Goal: Task Accomplishment & Management: Manage account settings

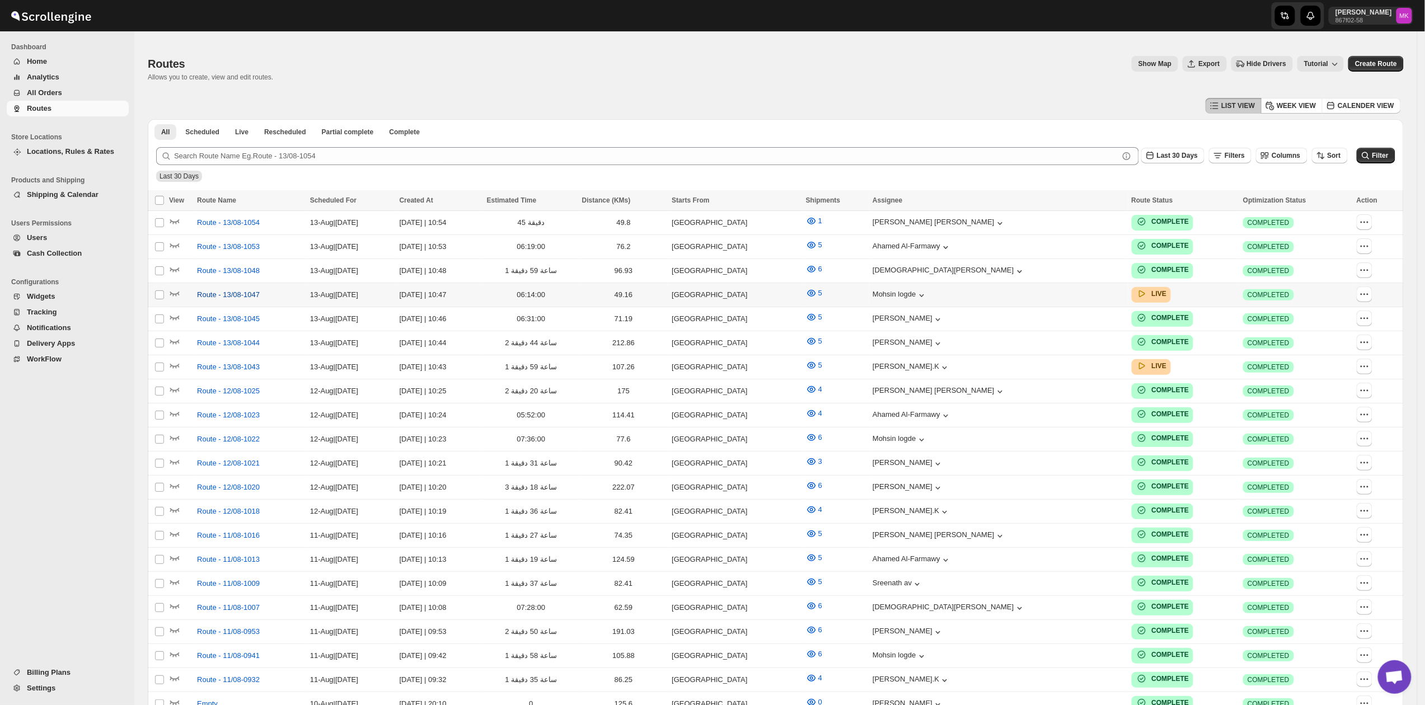
click at [233, 292] on span "Route - 13/08-1047" at bounding box center [228, 294] width 63 height 11
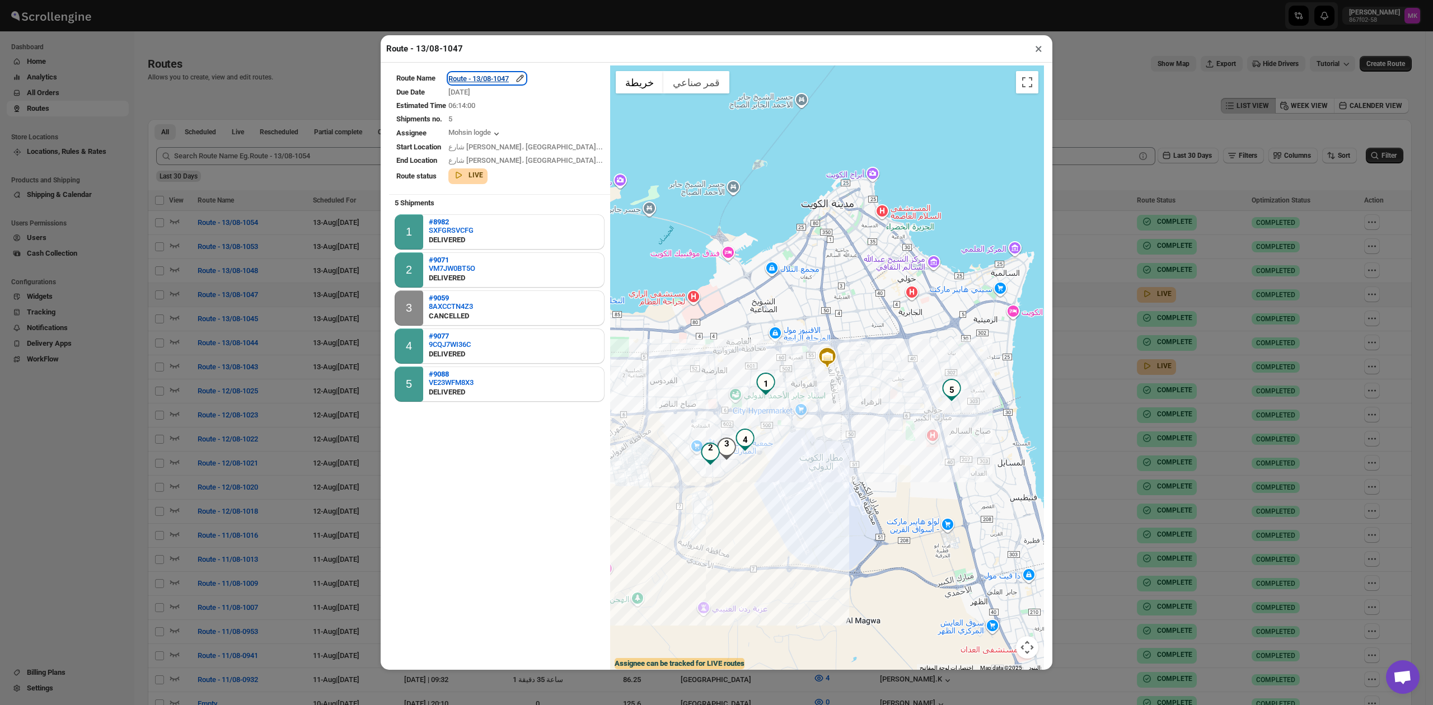
click at [503, 83] on div "Route - 13/08-1047" at bounding box center [486, 78] width 77 height 11
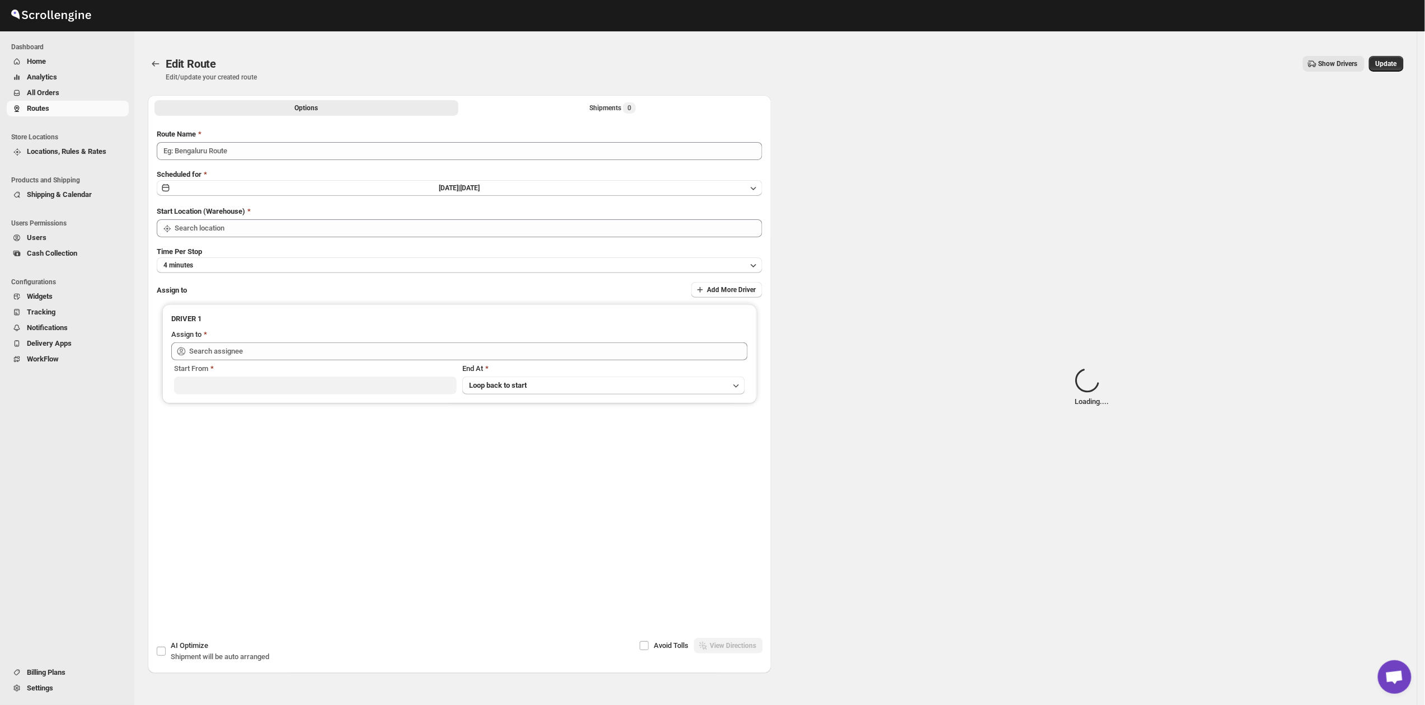
type input "Route - 13/08-1047"
click at [606, 110] on div "Shipments Loading..." at bounding box center [613, 107] width 72 height 11
type input "[GEOGRAPHIC_DATA]"
type input "[PERSON_NAME] ([EMAIL_ADDRESS][DOMAIN_NAME])"
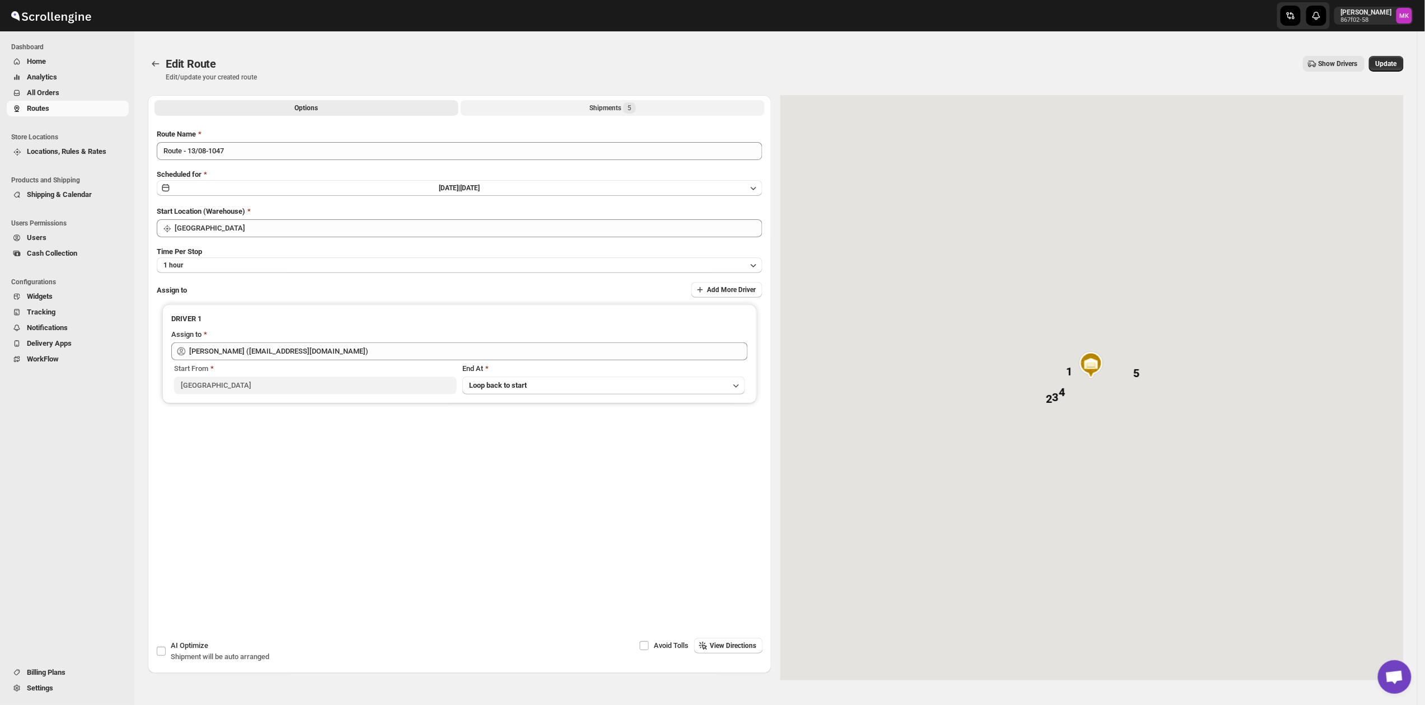
click at [606, 110] on div "Shipments 5" at bounding box center [612, 107] width 46 height 11
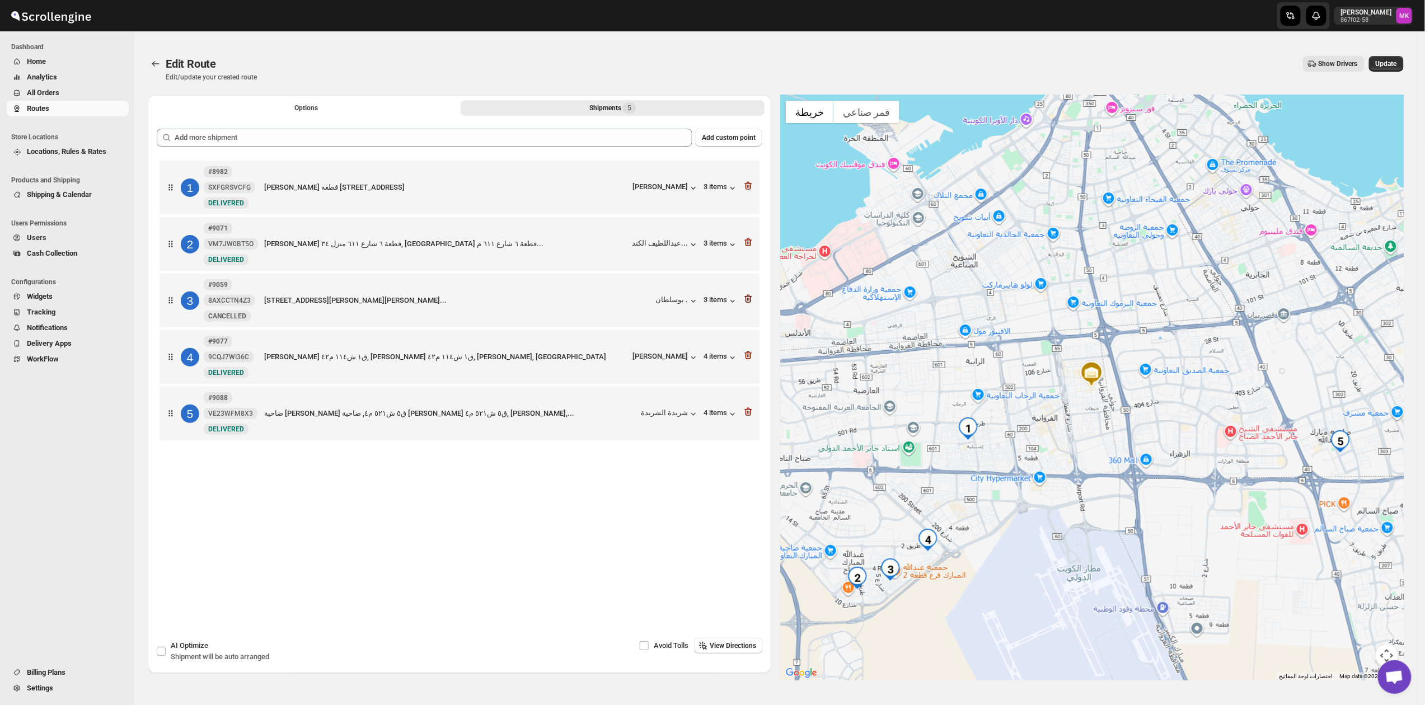
click at [753, 304] on icon "button" at bounding box center [748, 298] width 11 height 11
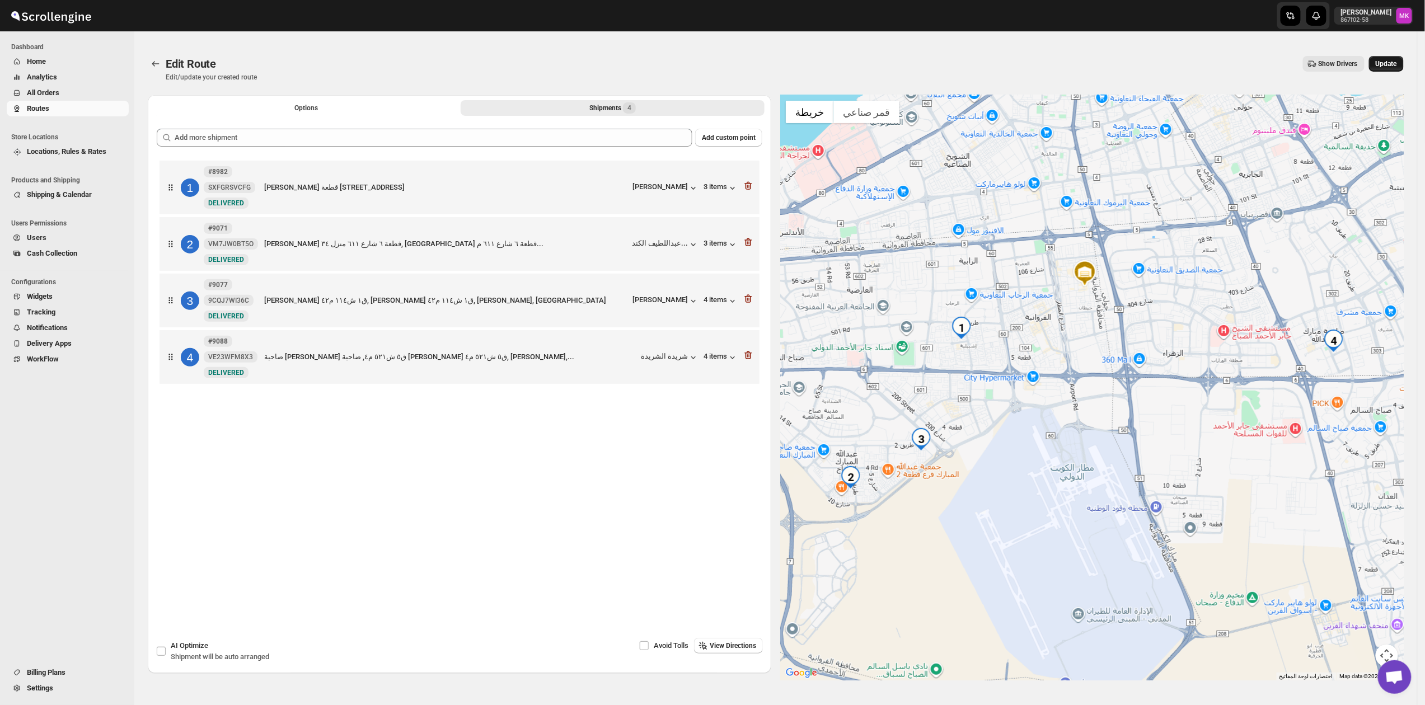
click at [1382, 57] on button "Update" at bounding box center [1386, 64] width 35 height 16
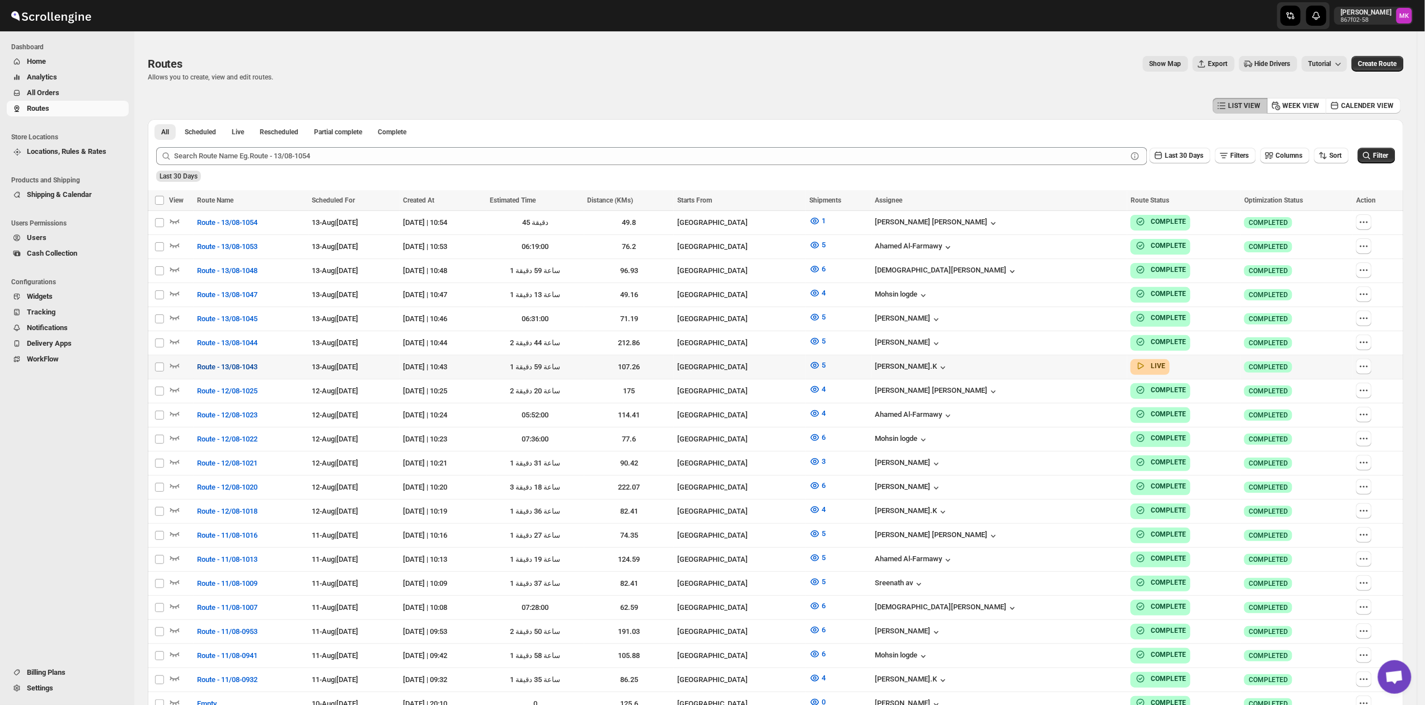
click at [231, 364] on span "Route - 13/08-1043" at bounding box center [227, 367] width 60 height 11
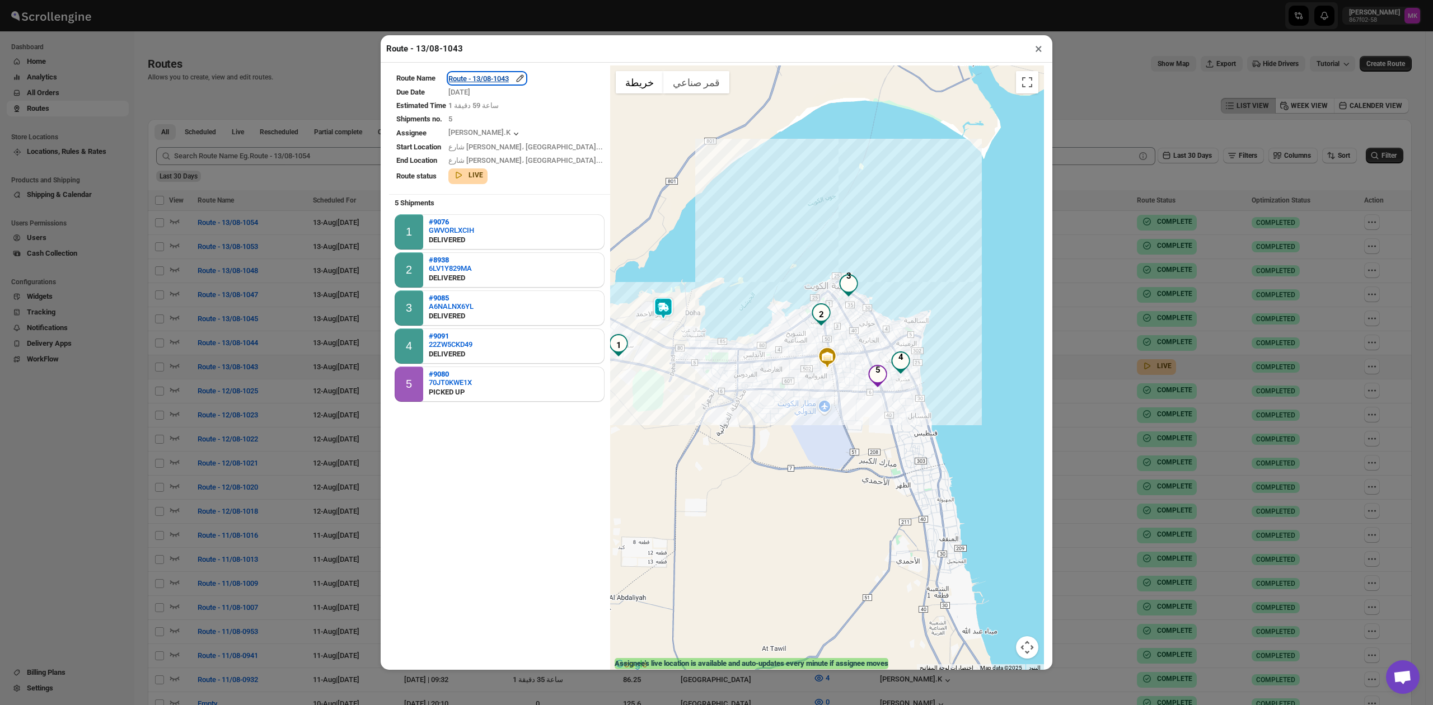
click at [498, 77] on div "Route - 13/08-1043" at bounding box center [486, 78] width 77 height 11
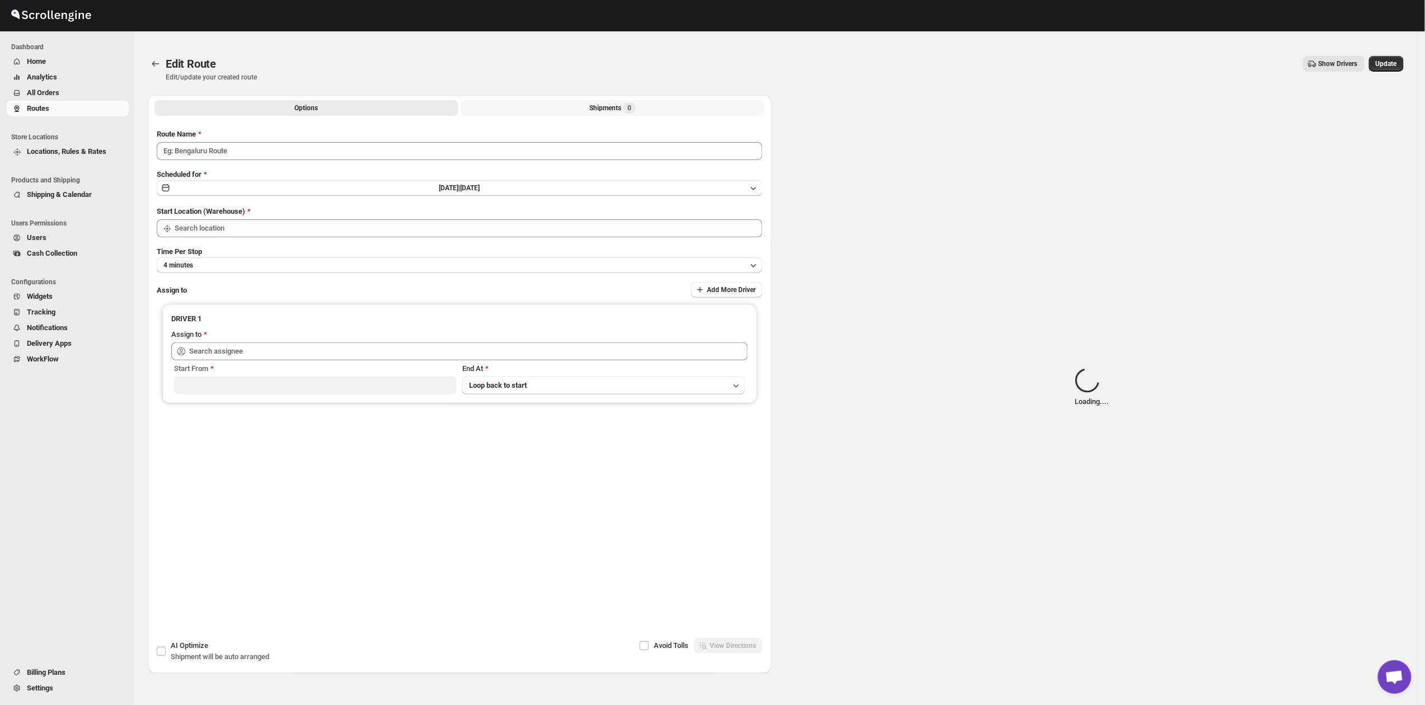
type input "Route - 13/08-1043"
click at [589, 113] on div "Shipments 0" at bounding box center [612, 107] width 46 height 11
type input "[GEOGRAPHIC_DATA]"
type input "[PERSON_NAME].K ([EMAIL_ADDRESS][DOMAIN_NAME])"
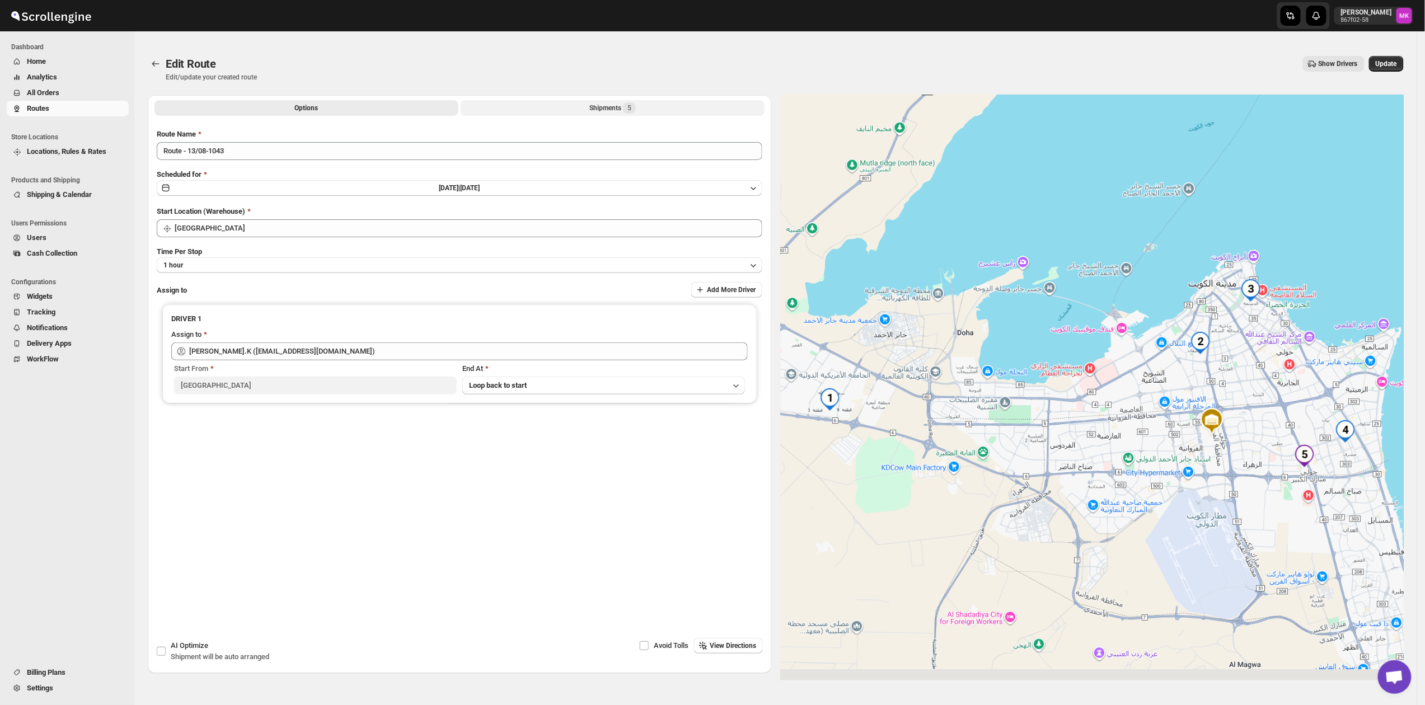
click at [581, 110] on button "Shipments 5" at bounding box center [613, 108] width 304 height 16
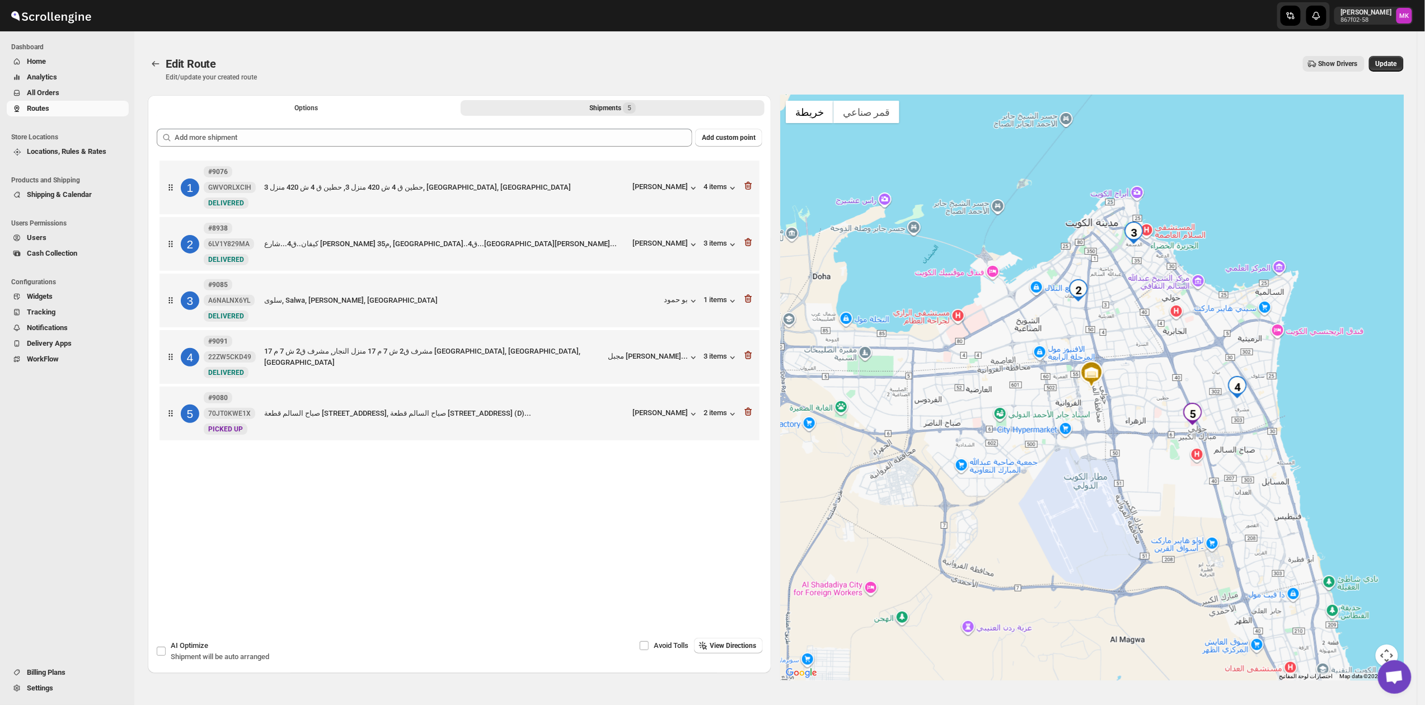
click at [754, 421] on div at bounding box center [748, 413] width 11 height 15
click at [751, 416] on icon "button" at bounding box center [748, 412] width 7 height 8
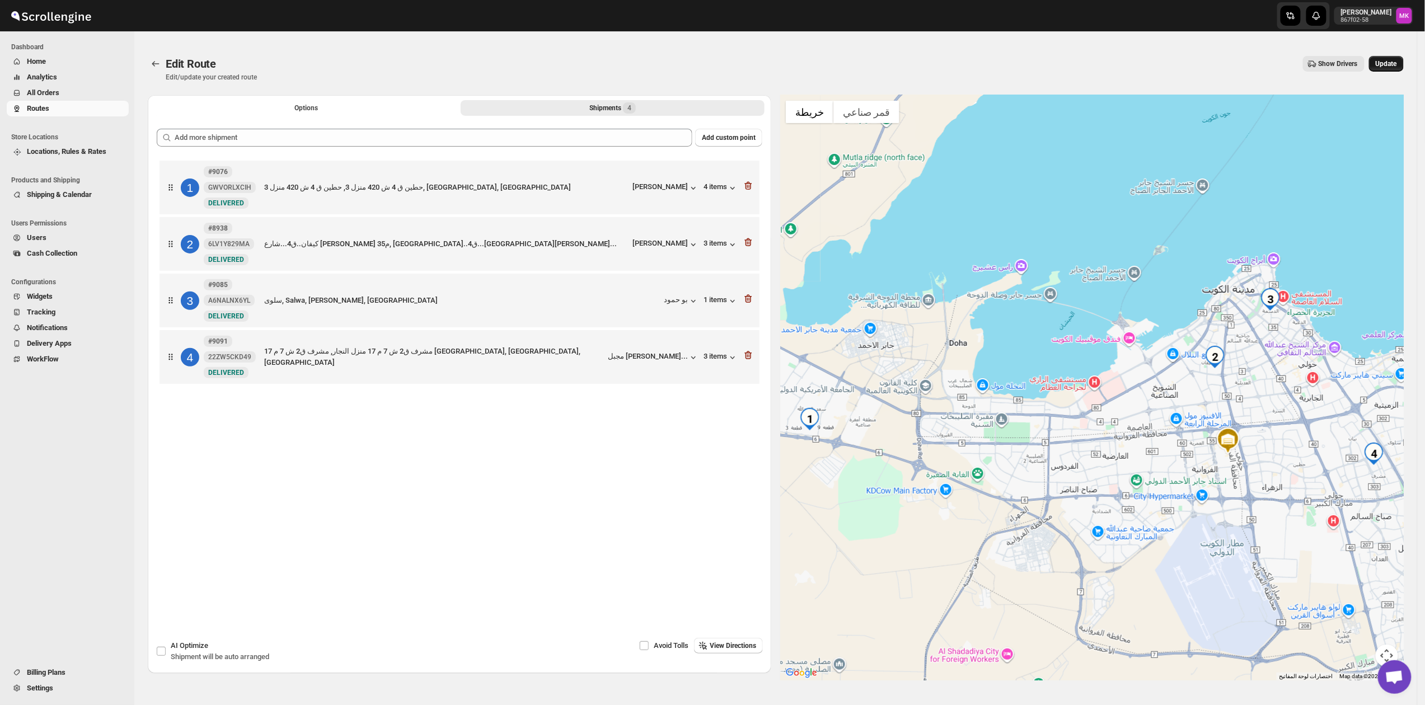
click at [1382, 64] on button "Update" at bounding box center [1386, 64] width 35 height 16
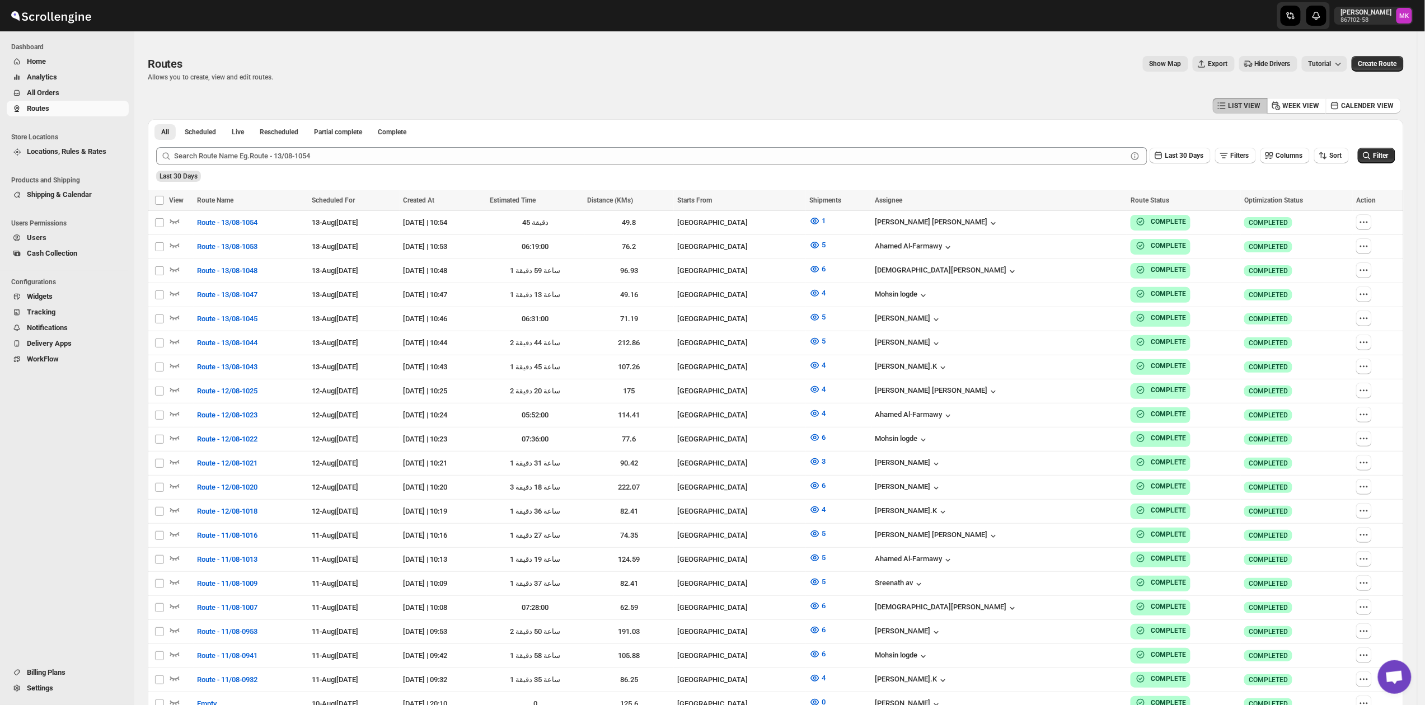
click at [52, 96] on span "All Orders" at bounding box center [43, 92] width 32 height 8
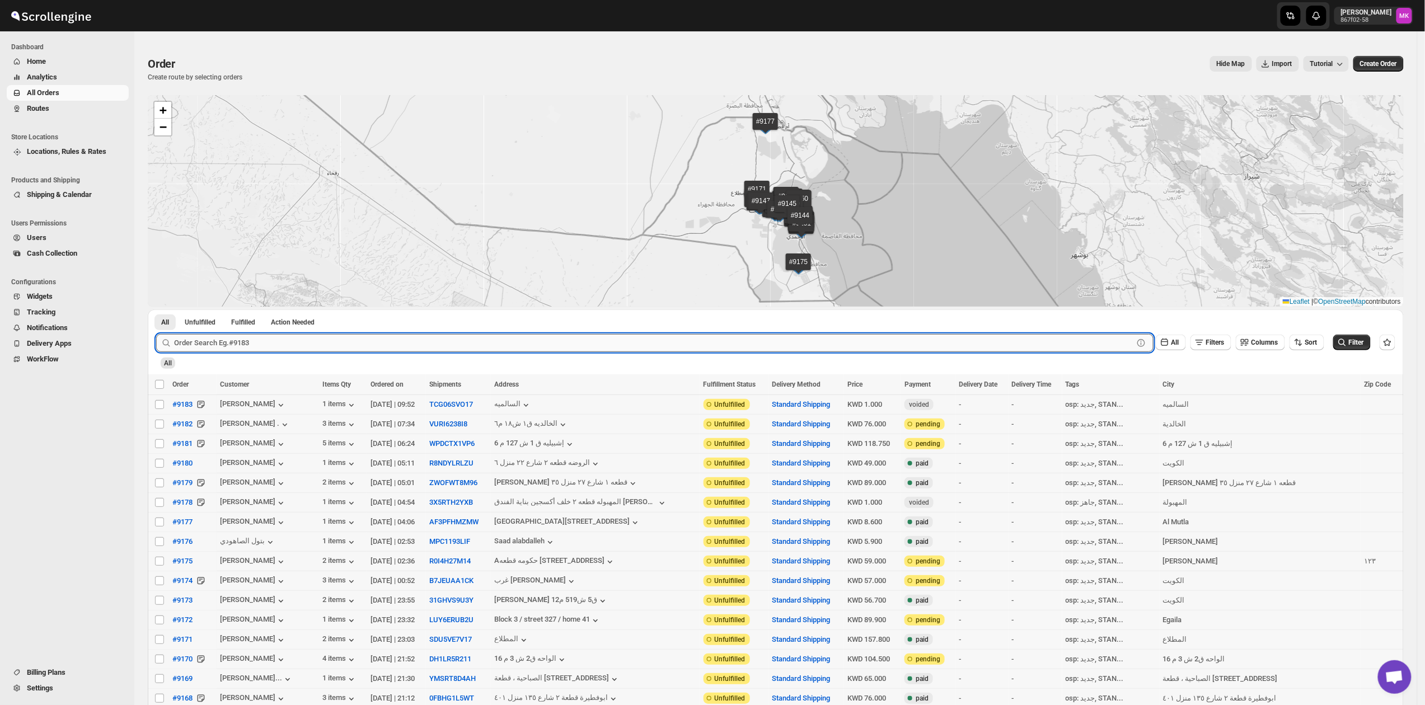
click at [298, 350] on input "text" at bounding box center [653, 343] width 959 height 18
paste input "9096"
type input "9096"
click at [156, 310] on button "Submit" at bounding box center [172, 316] width 32 height 12
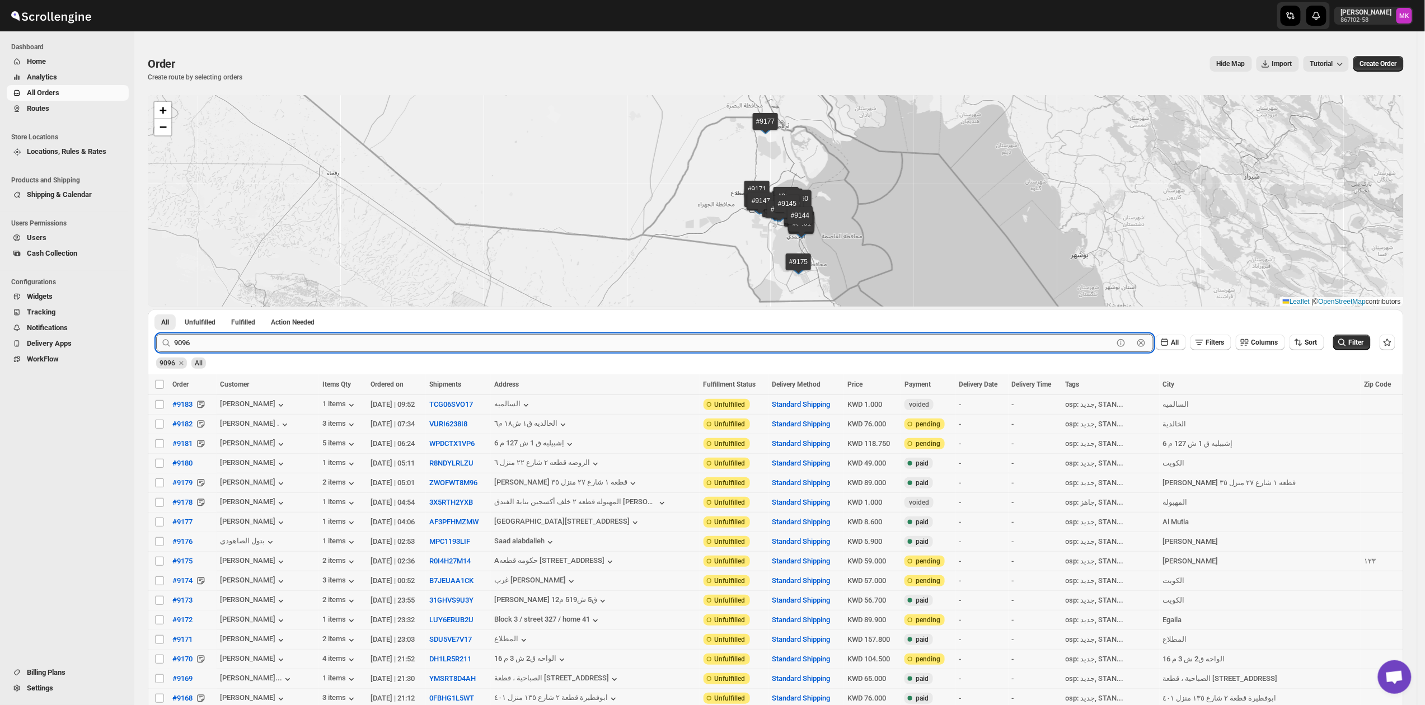
click at [213, 346] on input "9096" at bounding box center [643, 343] width 939 height 18
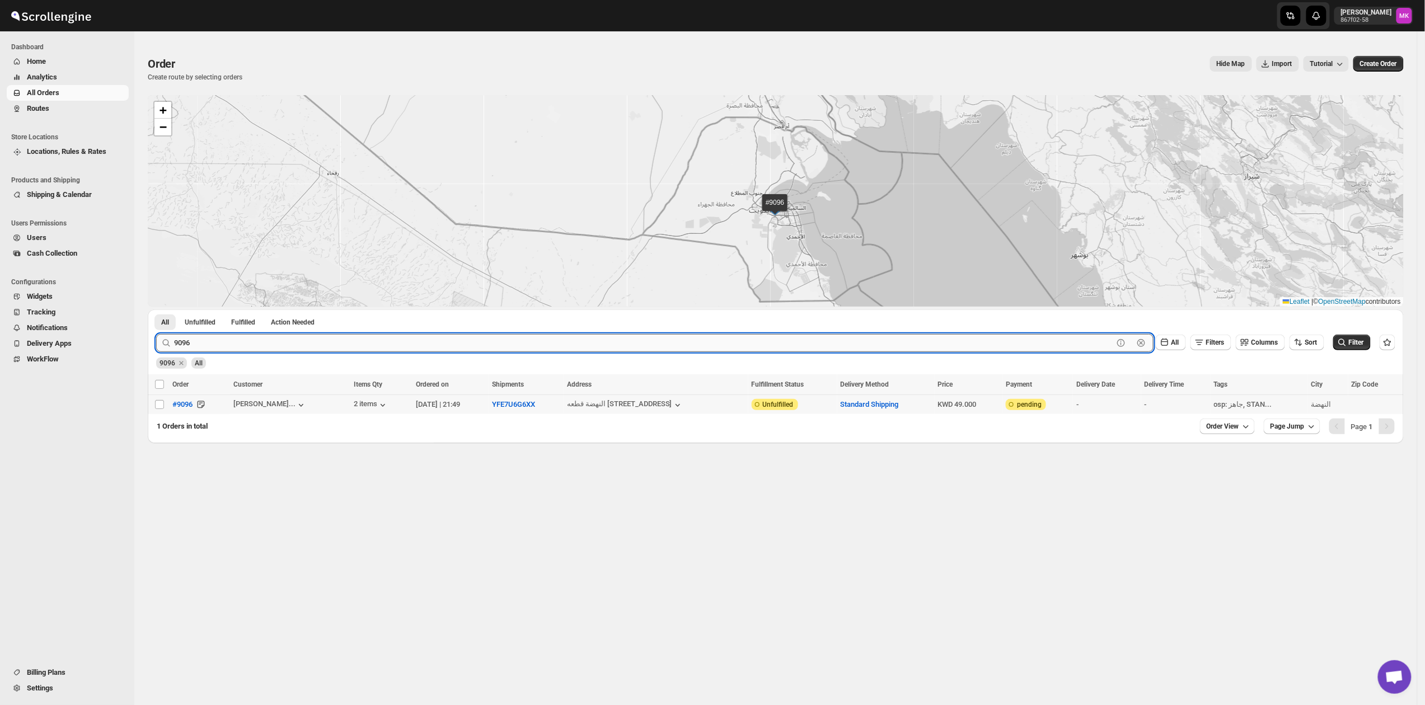
click at [156, 310] on button "Submit" at bounding box center [172, 316] width 32 height 12
click at [157, 409] on input "Select order" at bounding box center [159, 404] width 9 height 9
checkbox input "true"
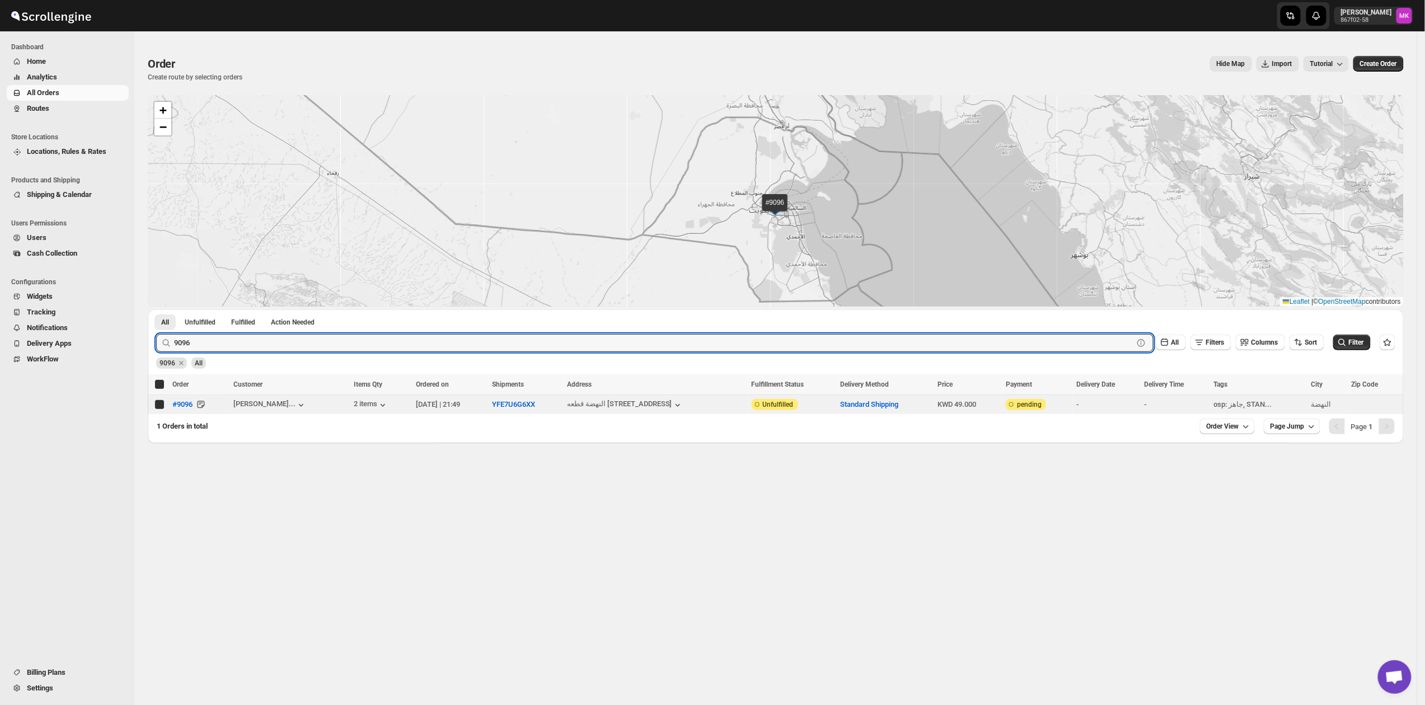
checkbox input "true"
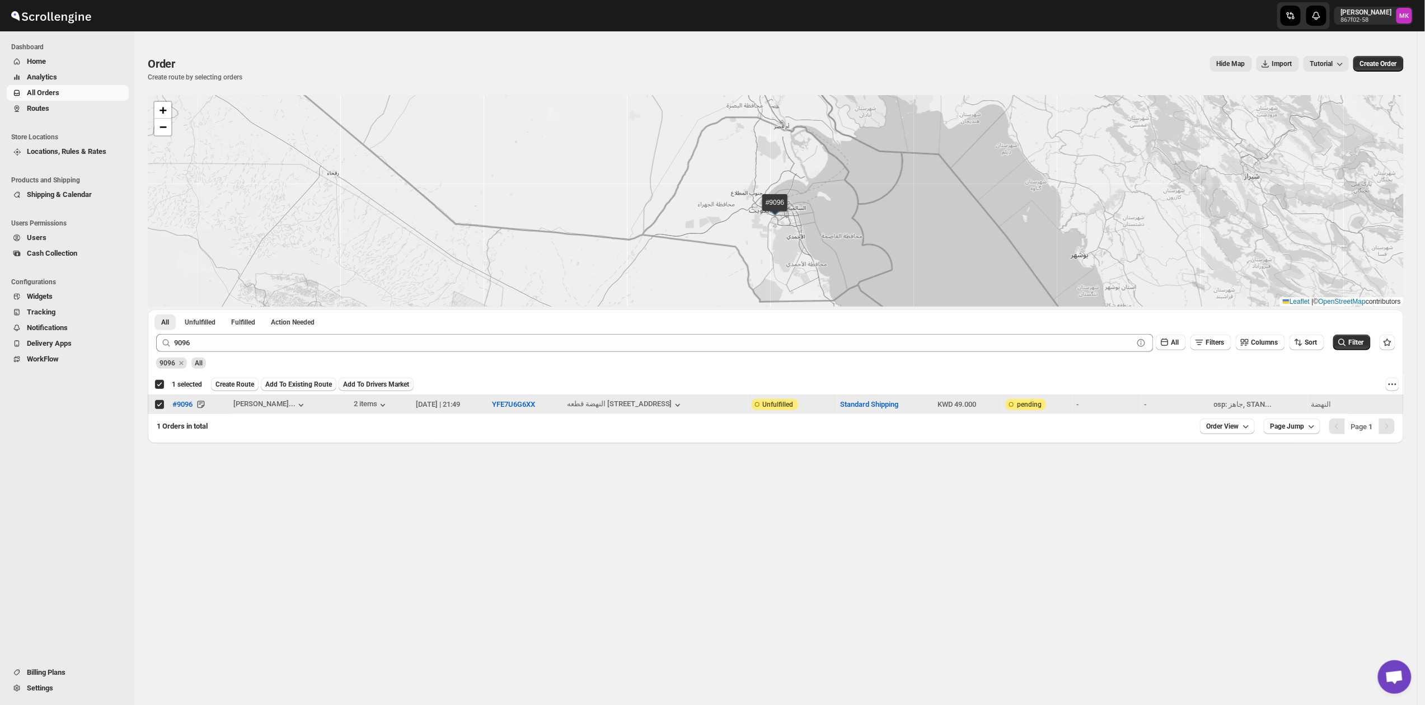
click at [252, 353] on div "9096 All" at bounding box center [774, 358] width 1244 height 21
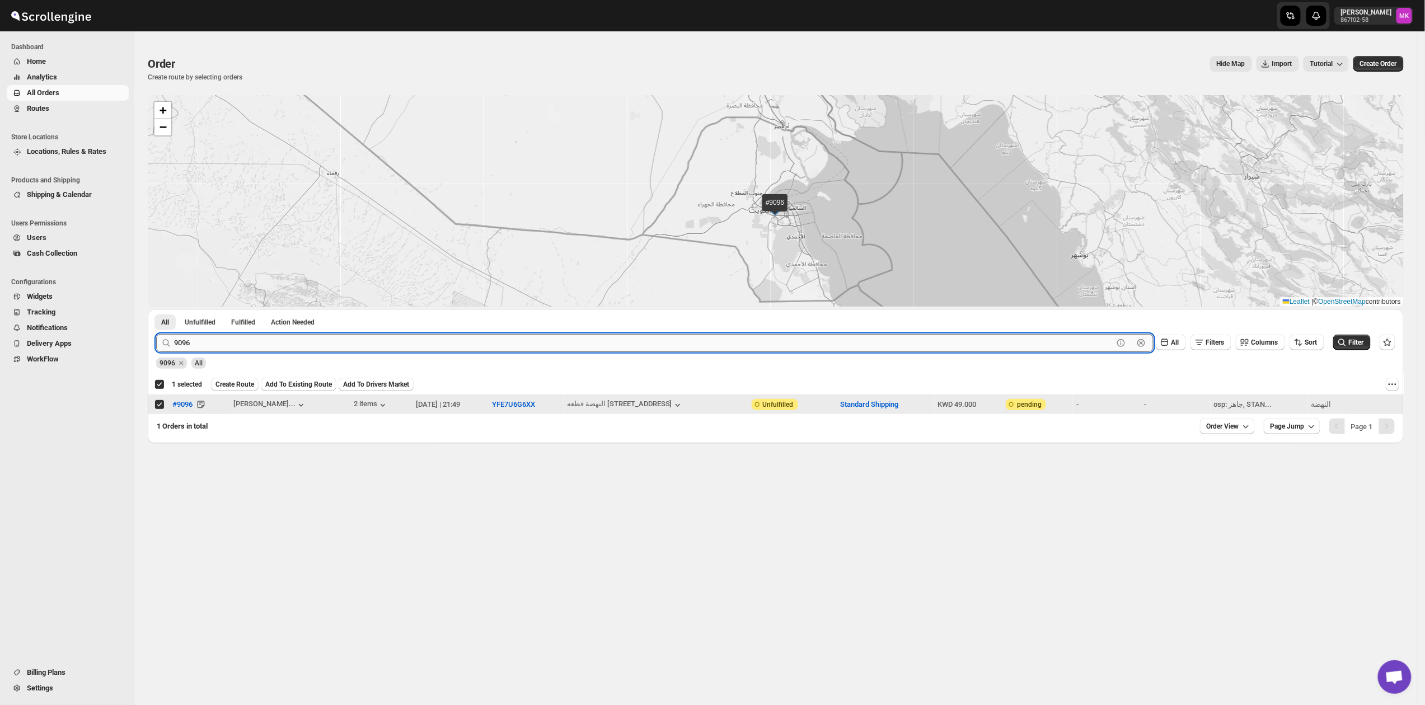
click at [245, 345] on input "9096" at bounding box center [643, 343] width 939 height 18
paste input "139"
type input "9139"
click at [156, 310] on button "Submit" at bounding box center [172, 316] width 32 height 12
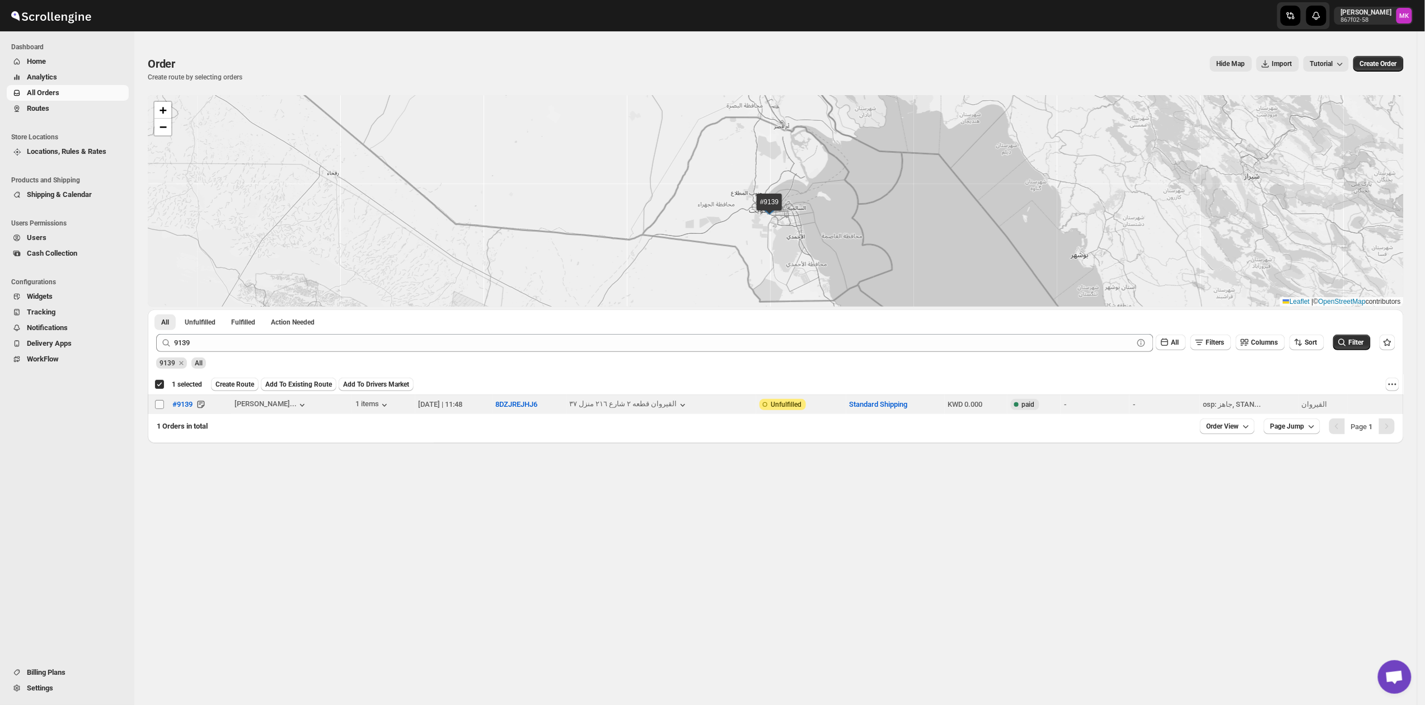
click at [157, 405] on input "Select order" at bounding box center [159, 404] width 9 height 9
checkbox input "true"
checkbox input "false"
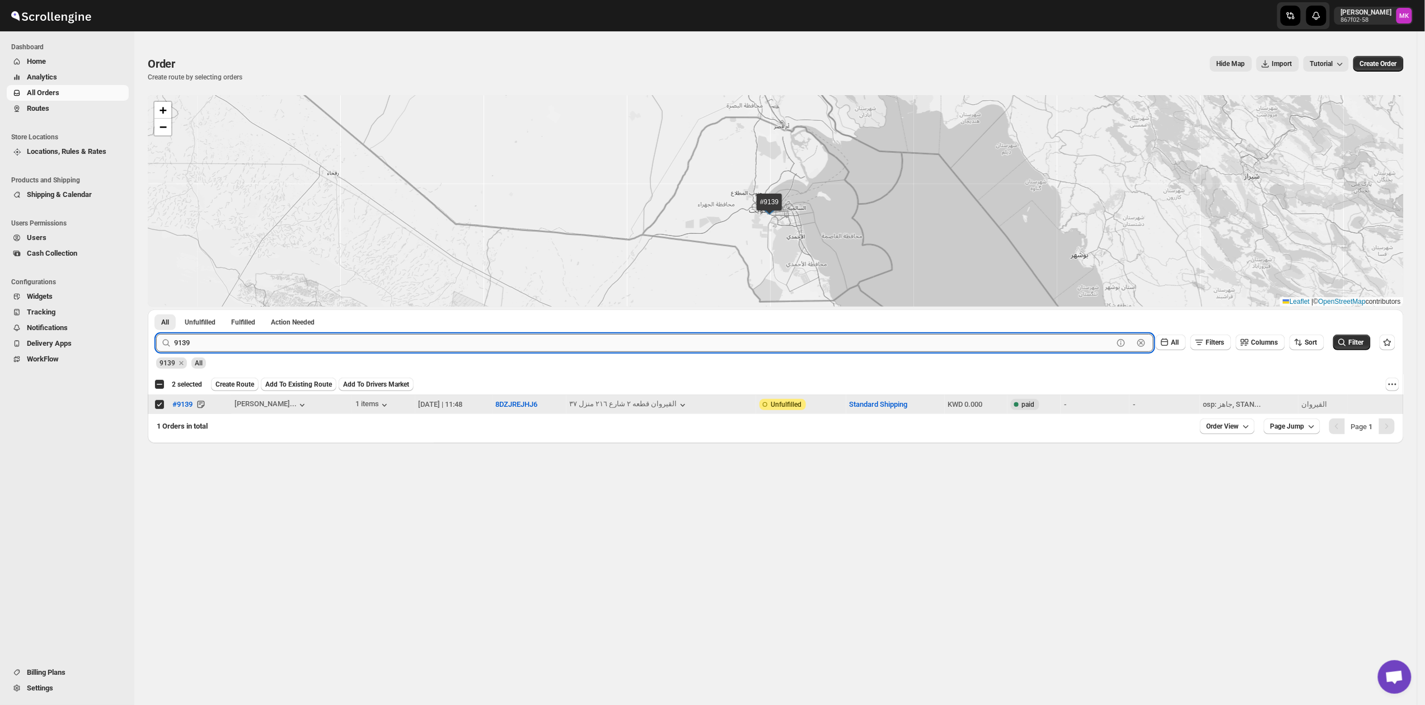
click at [419, 340] on input "9139" at bounding box center [643, 343] width 939 height 18
paste input "0"
type input "9130"
click at [156, 310] on button "Submit" at bounding box center [172, 316] width 32 height 12
click at [165, 406] on div "Select order" at bounding box center [159, 405] width 11 height 10
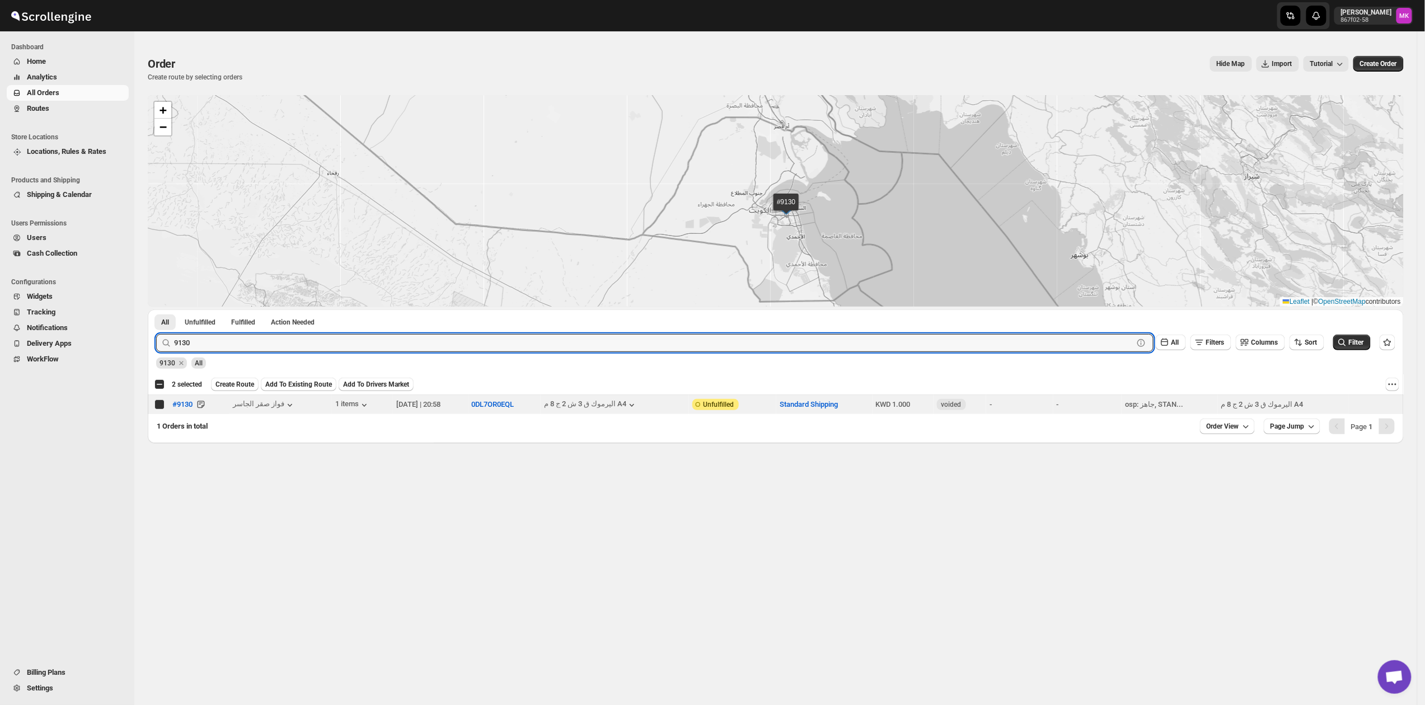
checkbox input "true"
click at [477, 336] on input "9130" at bounding box center [643, 343] width 939 height 18
paste input "24"
type input "9124"
click at [156, 310] on button "Submit" at bounding box center [172, 316] width 32 height 12
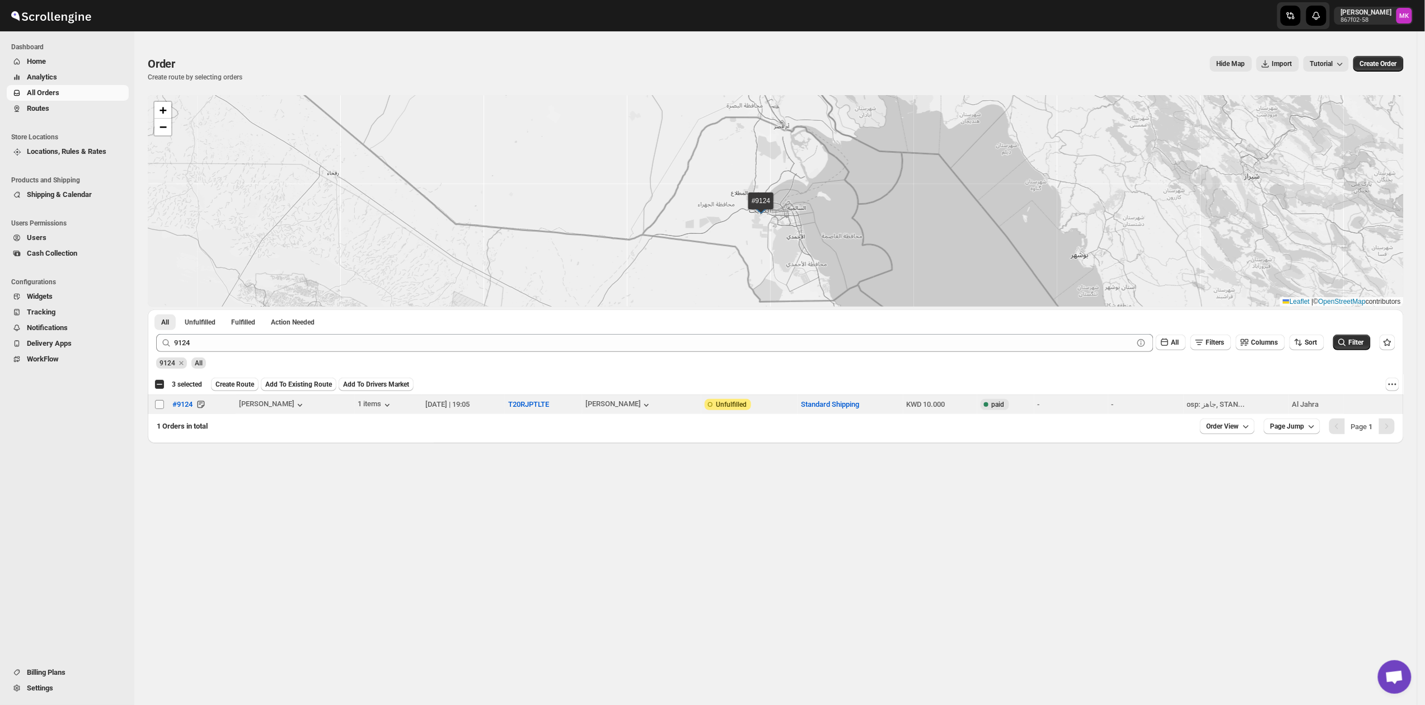
click at [157, 404] on input "Select order" at bounding box center [159, 404] width 9 height 9
checkbox input "true"
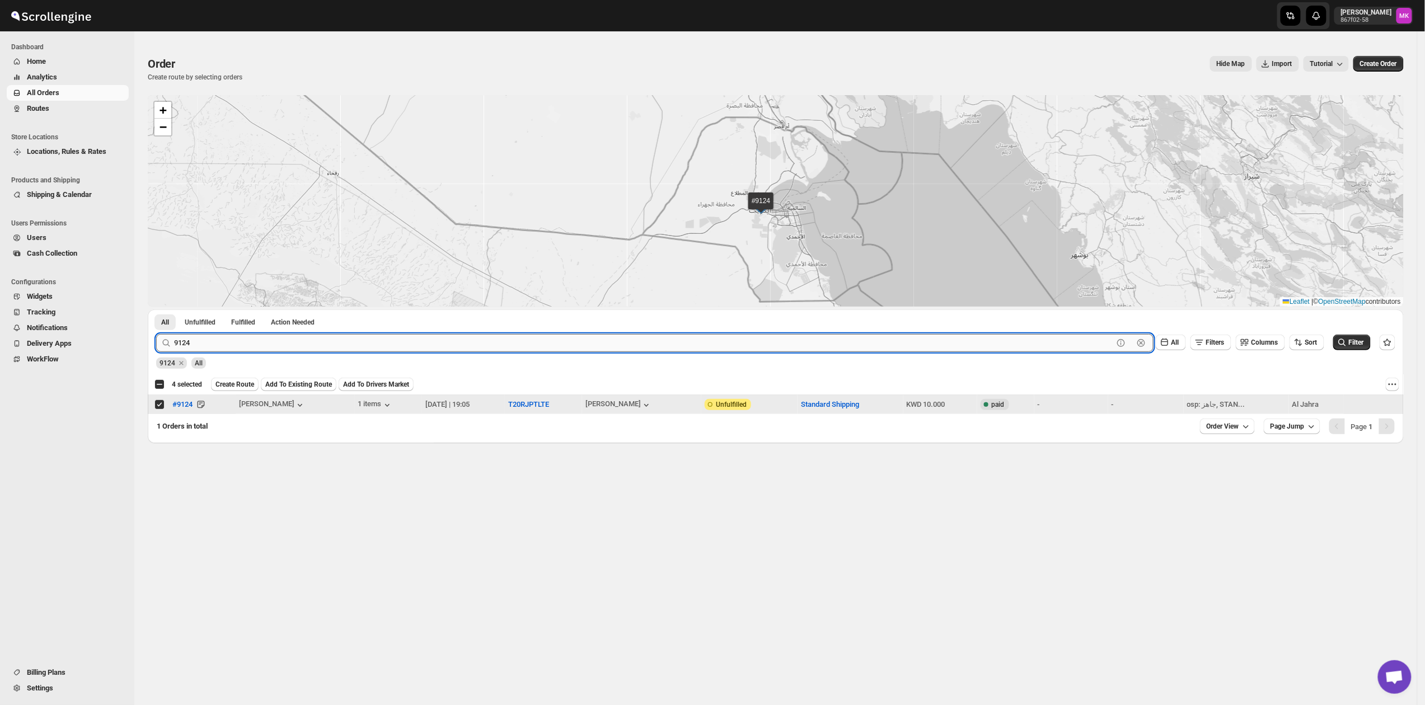
click at [214, 347] on input "9124" at bounding box center [643, 343] width 939 height 18
paste input "08"
type input "9108"
click at [156, 310] on button "Submit" at bounding box center [172, 316] width 32 height 12
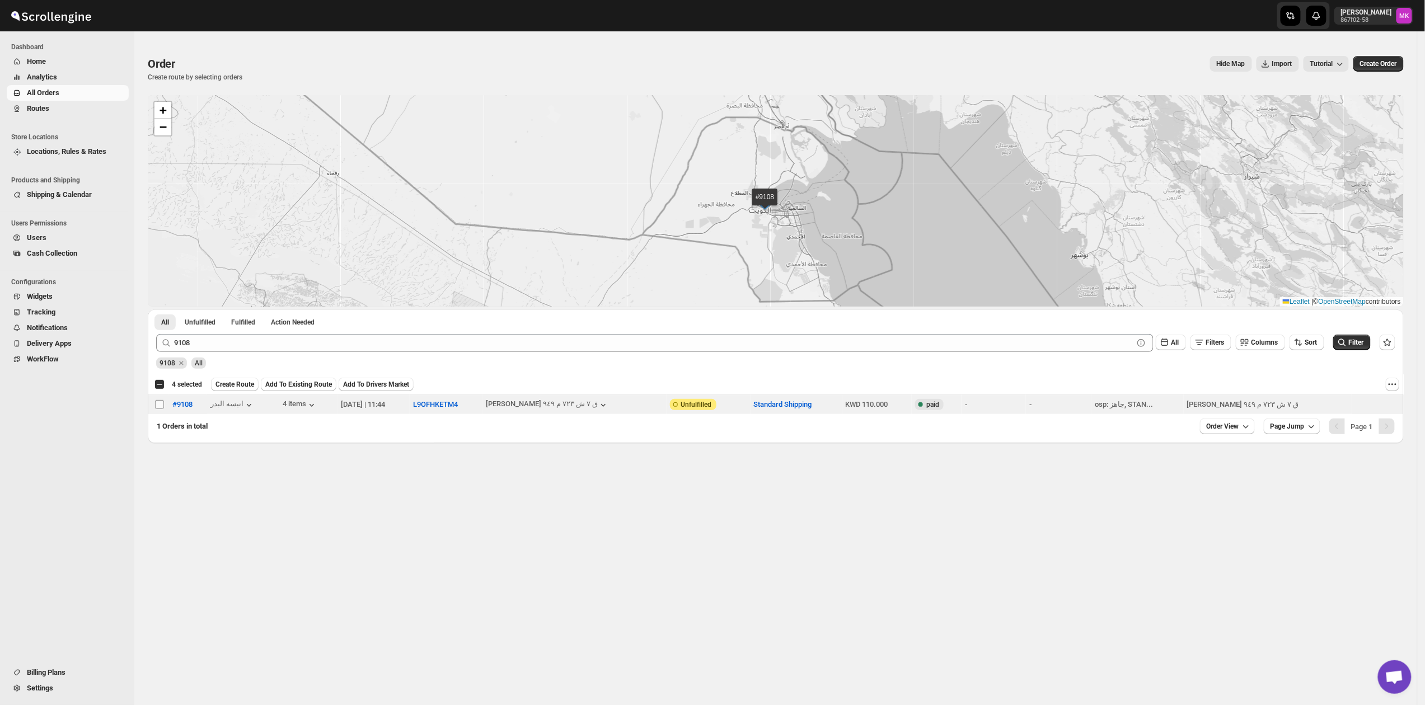
click at [157, 401] on input "Select order" at bounding box center [159, 404] width 9 height 9
checkbox input "true"
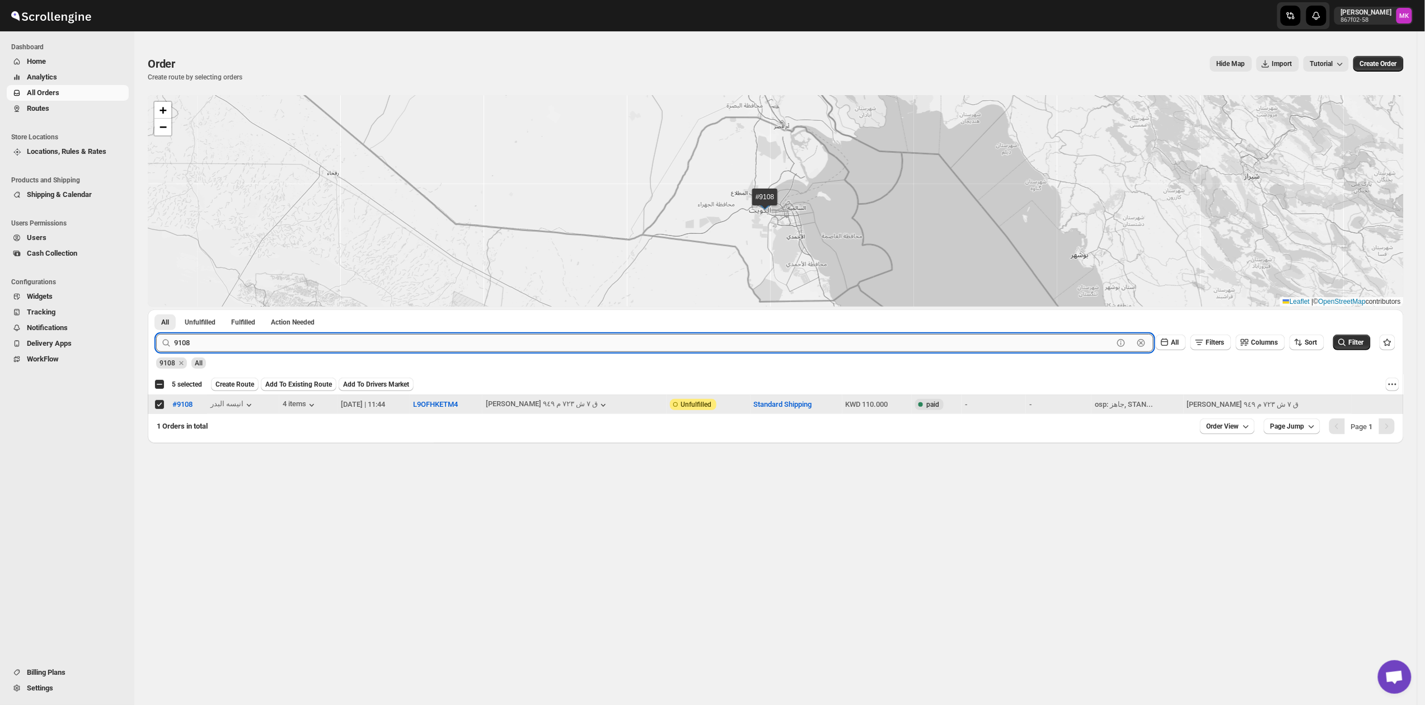
click at [298, 343] on input "9108" at bounding box center [643, 343] width 939 height 18
paste input "051"
type input "9051"
click at [156, 310] on button "Submit" at bounding box center [172, 316] width 32 height 12
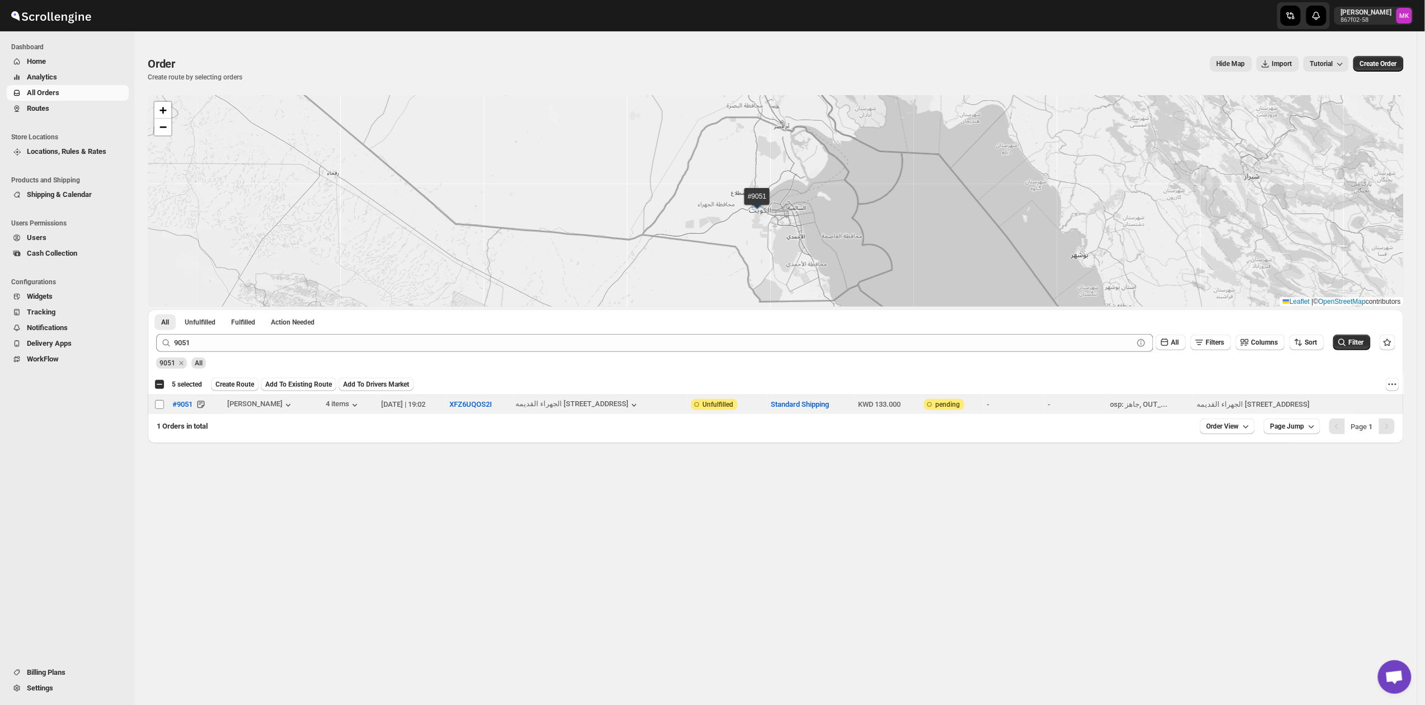
click at [158, 409] on input "Select order" at bounding box center [159, 404] width 9 height 9
checkbox input "true"
click at [232, 387] on span "Create Route" at bounding box center [234, 384] width 39 height 9
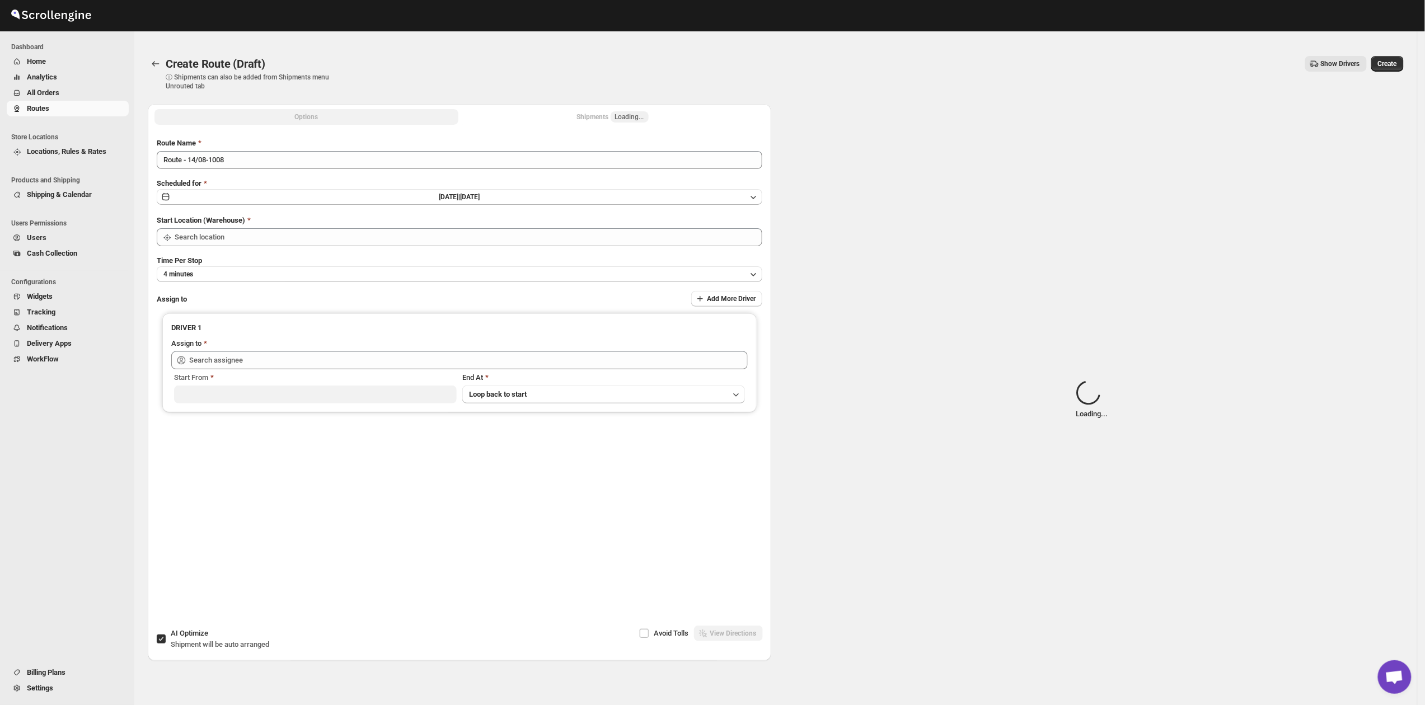
type input "[GEOGRAPHIC_DATA]"
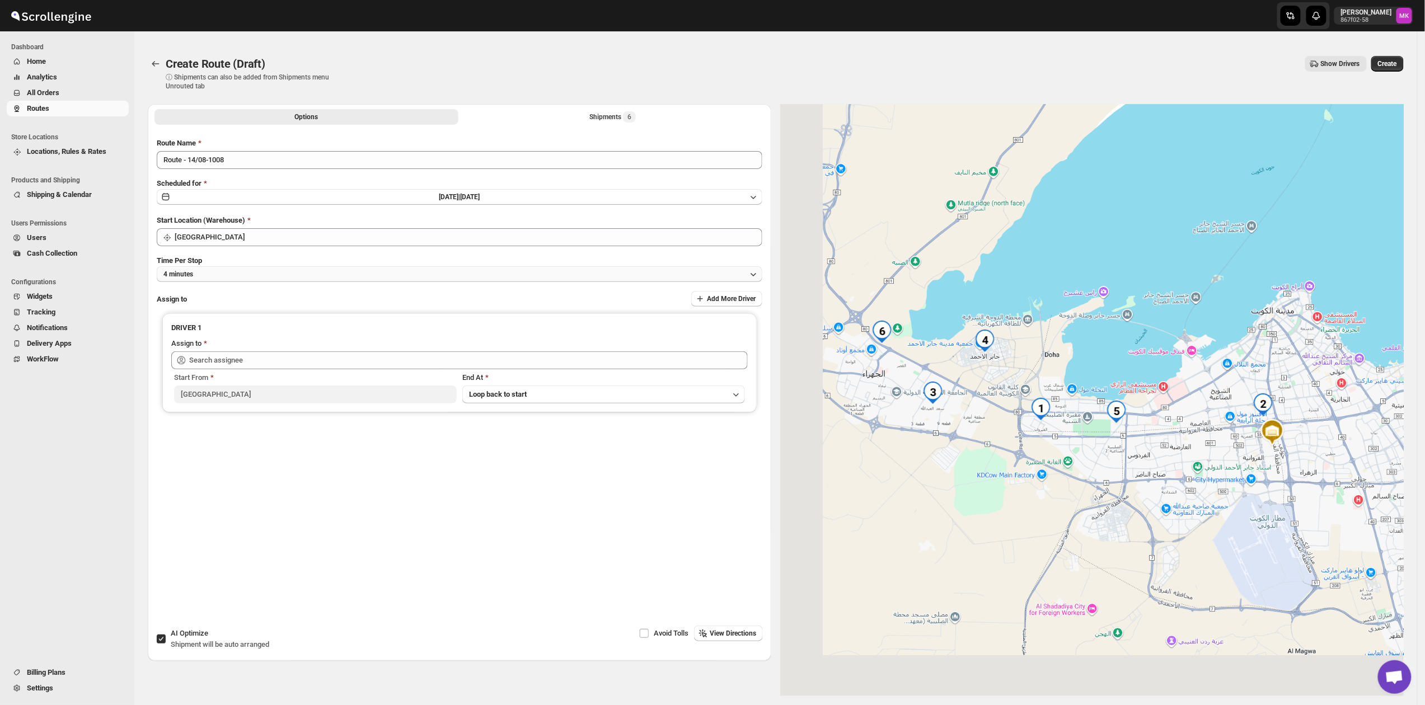
click at [217, 277] on button "4 minutes" at bounding box center [460, 274] width 606 height 16
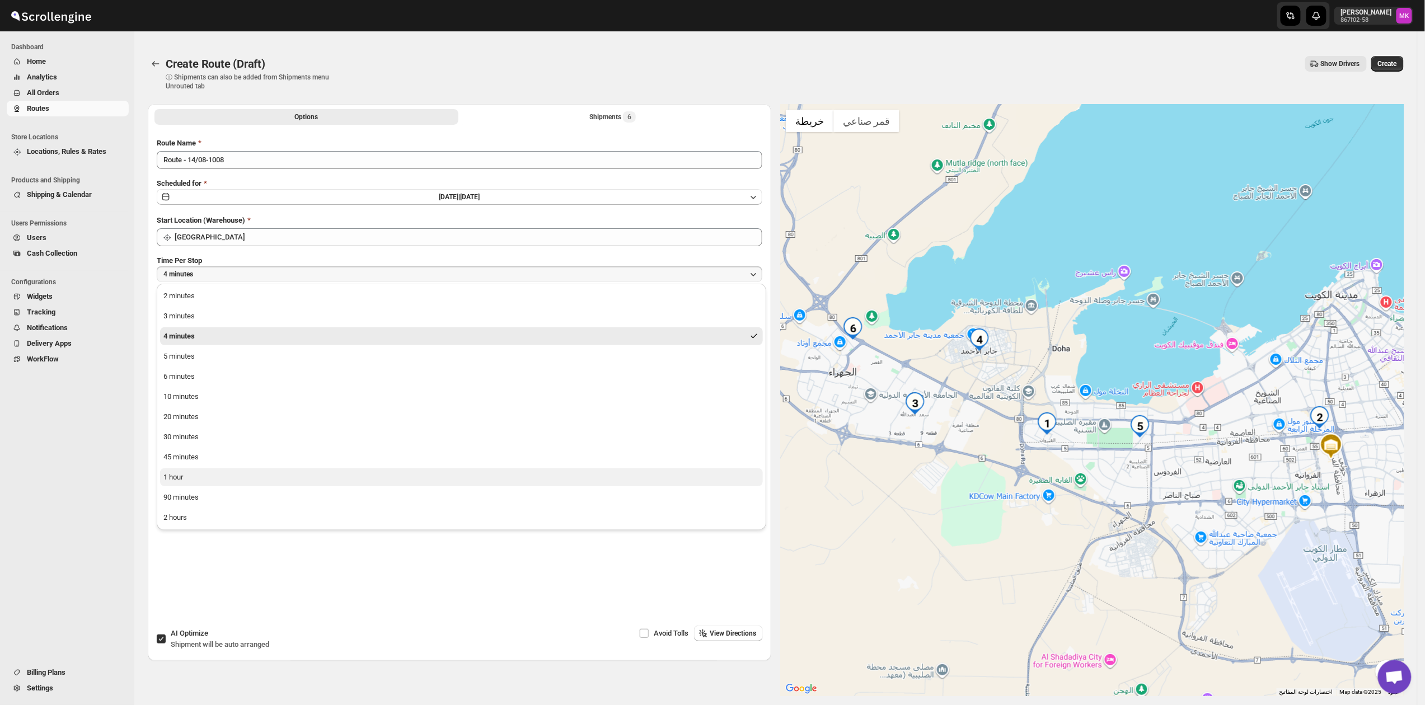
click at [184, 469] on button "1 hour" at bounding box center [461, 478] width 603 height 18
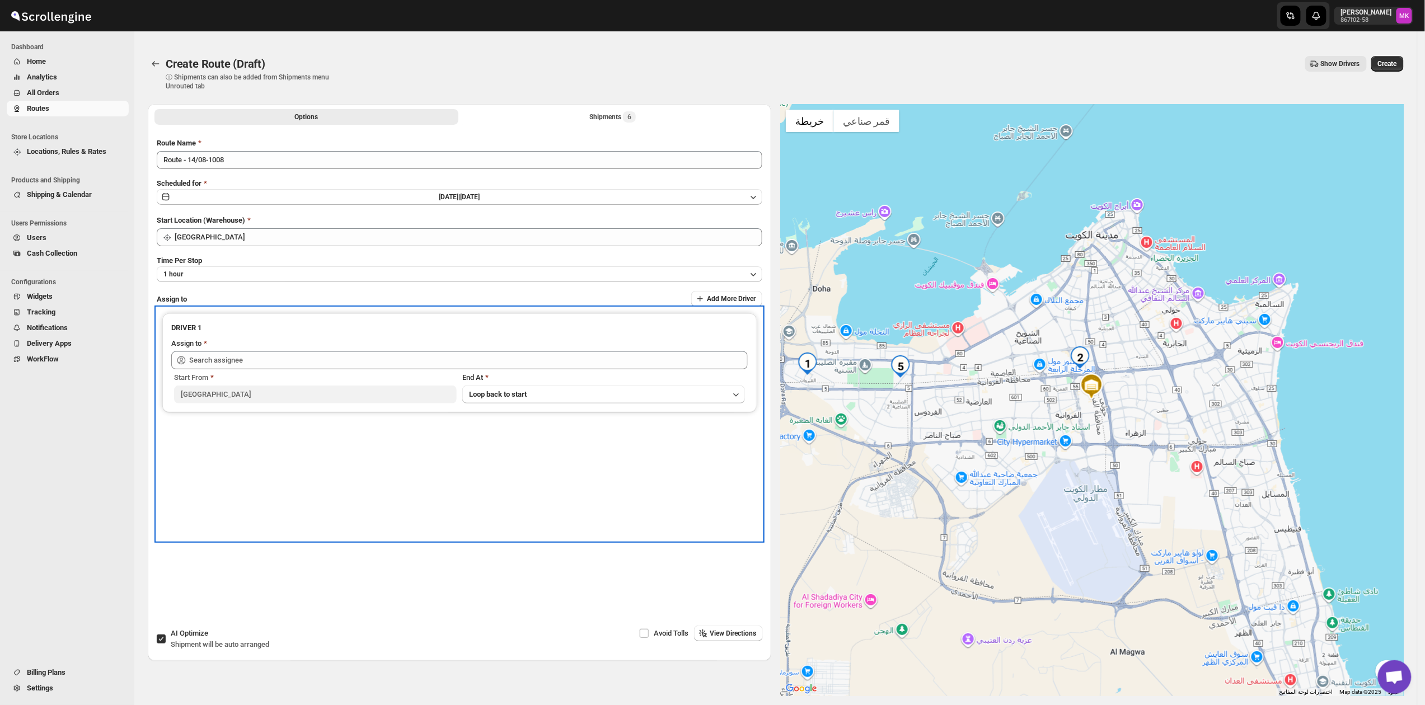
click at [202, 373] on span "Start From" at bounding box center [191, 377] width 34 height 8
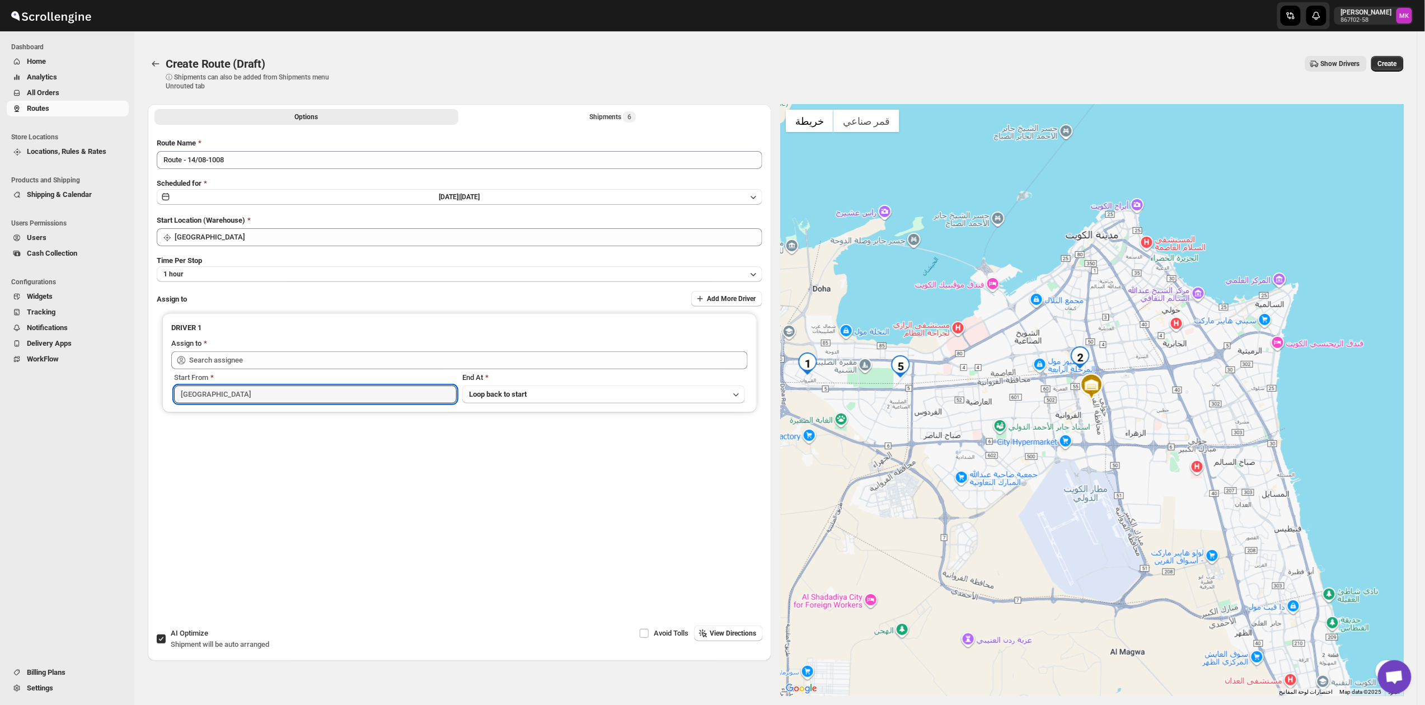
click at [202, 386] on input "[GEOGRAPHIC_DATA]" at bounding box center [315, 395] width 283 height 18
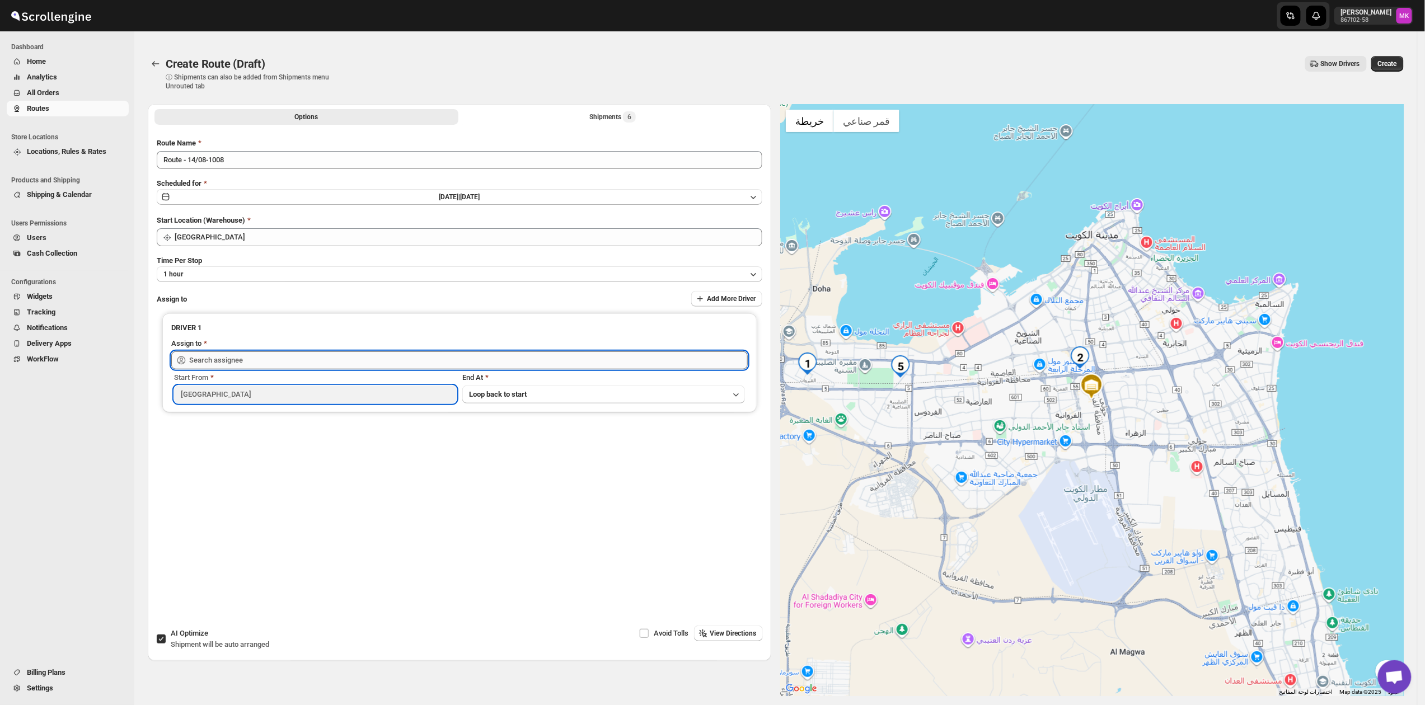
click at [216, 366] on input "text" at bounding box center [468, 361] width 559 height 18
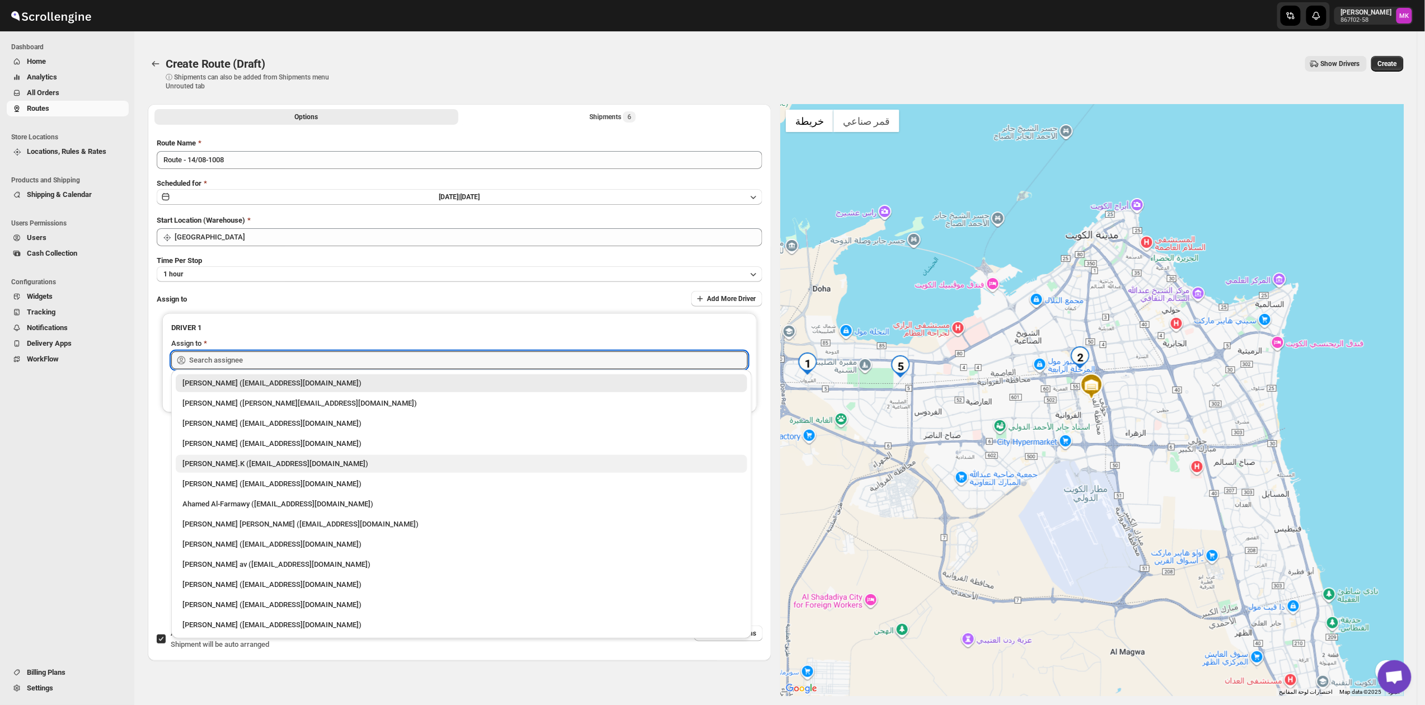
click at [207, 463] on div "[PERSON_NAME].K ([EMAIL_ADDRESS][DOMAIN_NAME])" at bounding box center [461, 463] width 558 height 11
type input "[PERSON_NAME].K ([EMAIL_ADDRESS][DOMAIN_NAME])"
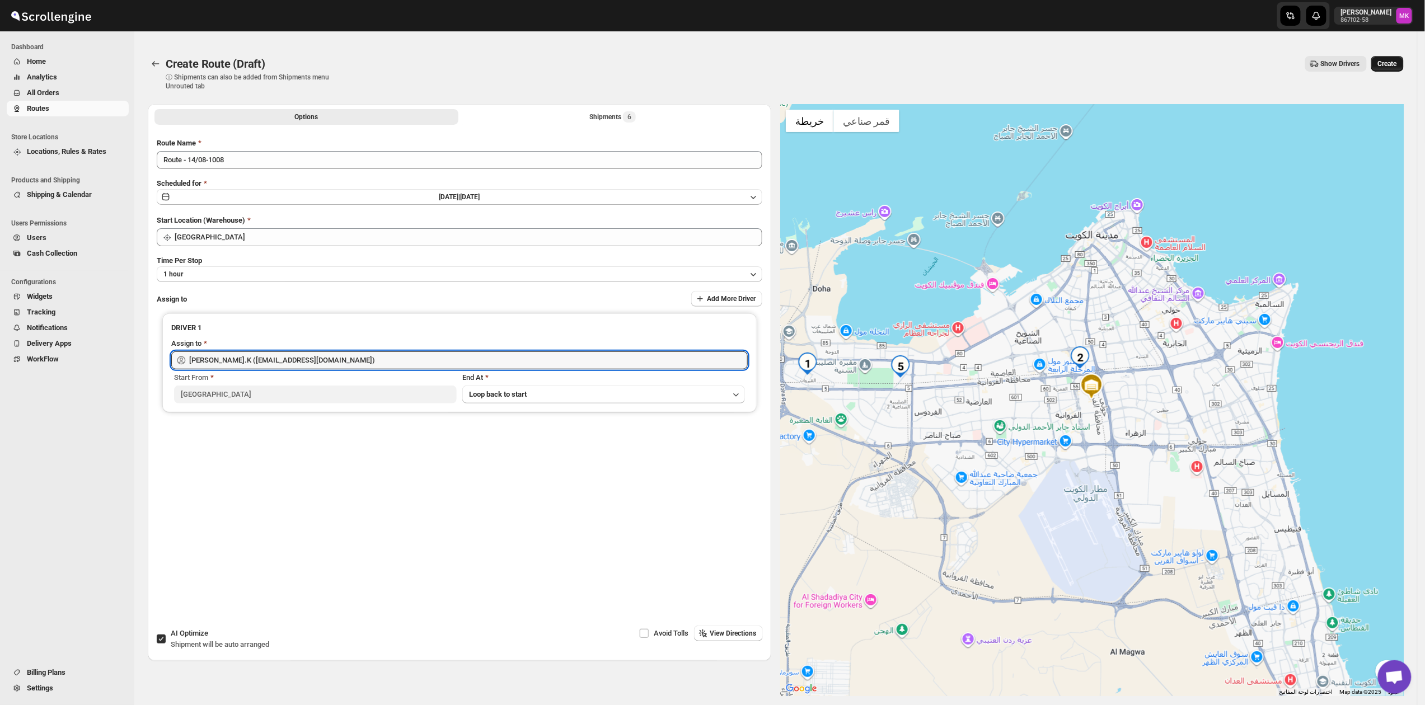
click at [1390, 66] on span "Create" at bounding box center [1387, 63] width 19 height 9
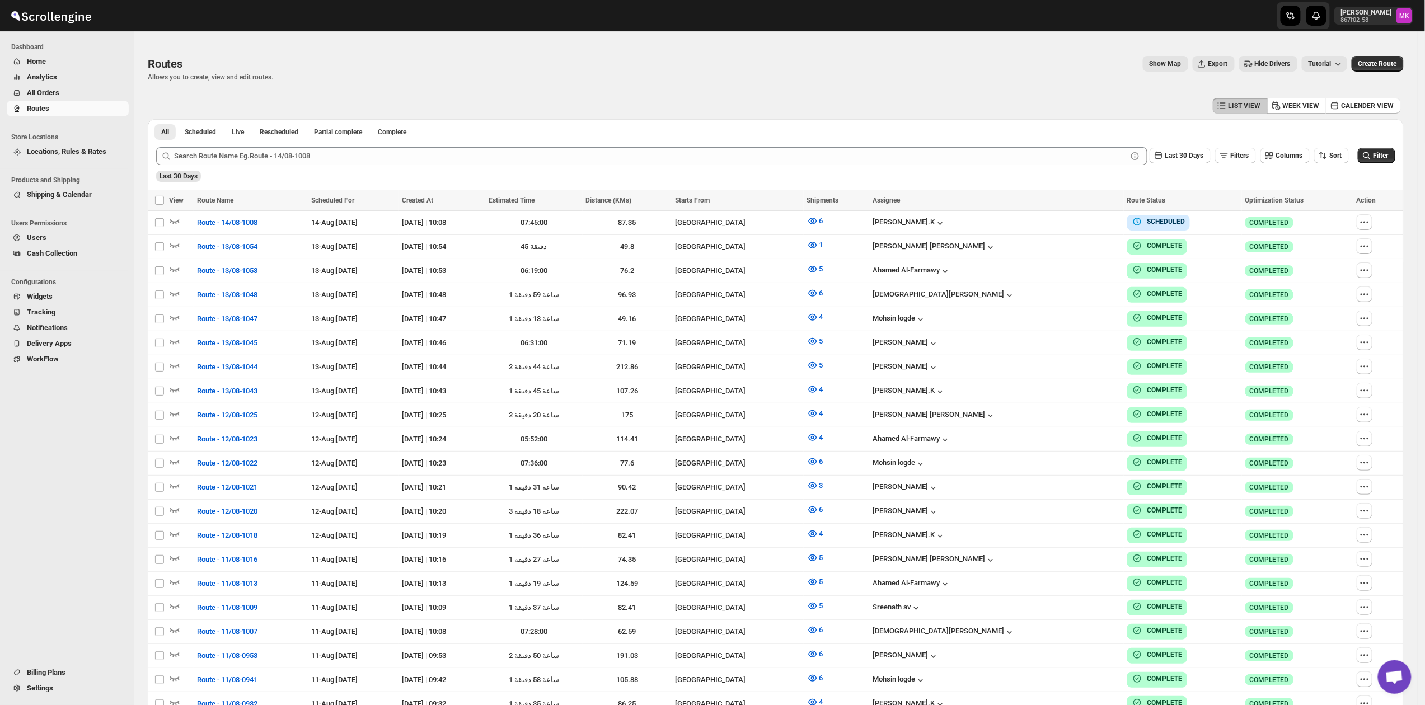
click at [71, 93] on span "All Orders" at bounding box center [77, 92] width 100 height 11
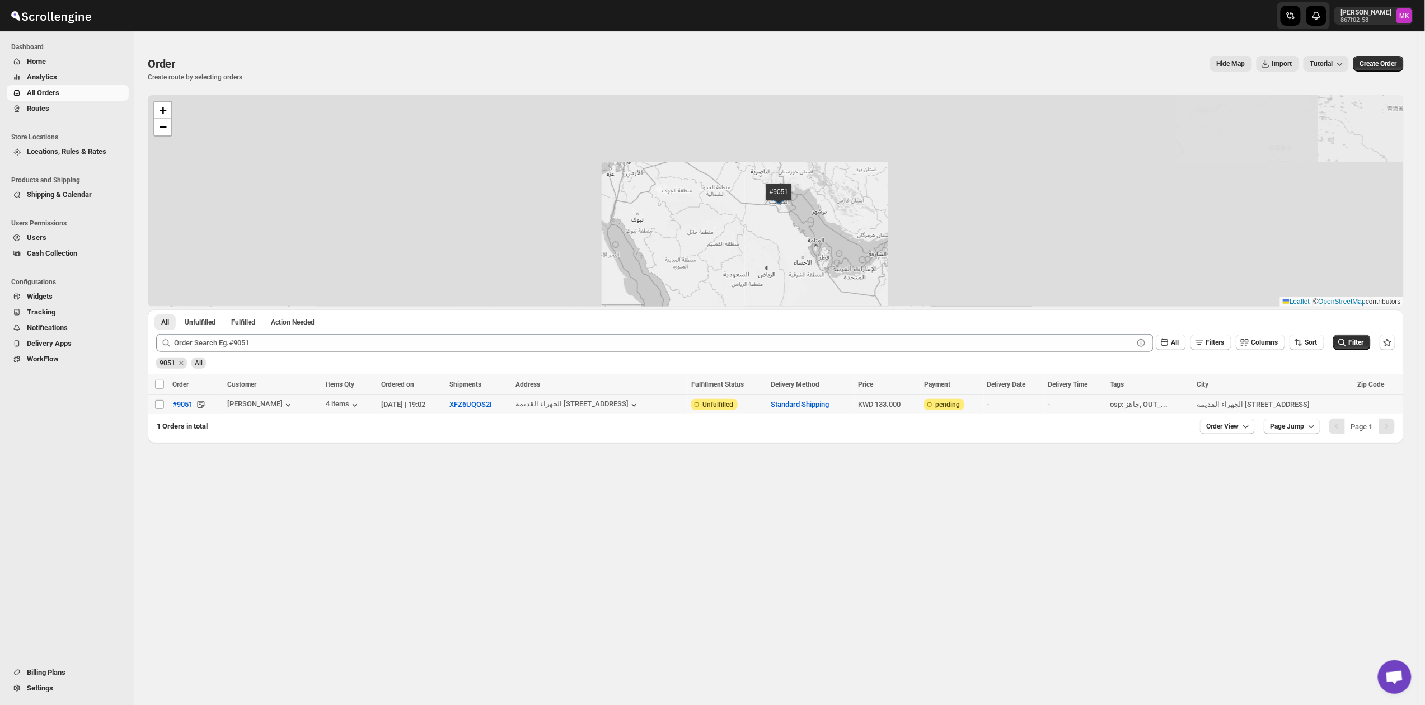
click at [204, 352] on div "All" at bounding box center [198, 360] width 15 height 17
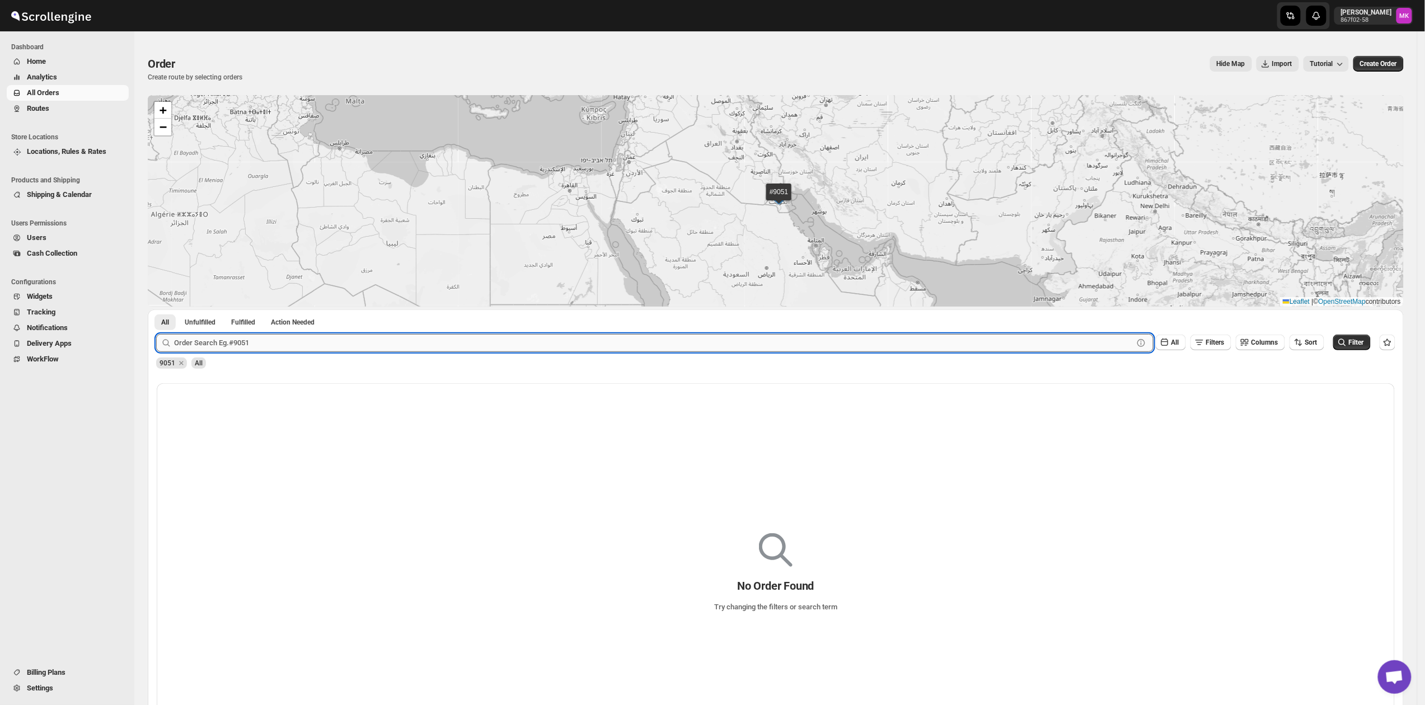
click at [209, 345] on input "text" at bounding box center [653, 343] width 959 height 18
paste input "9094"
type input "9094"
click at [156, 310] on button "Submit" at bounding box center [172, 316] width 32 height 12
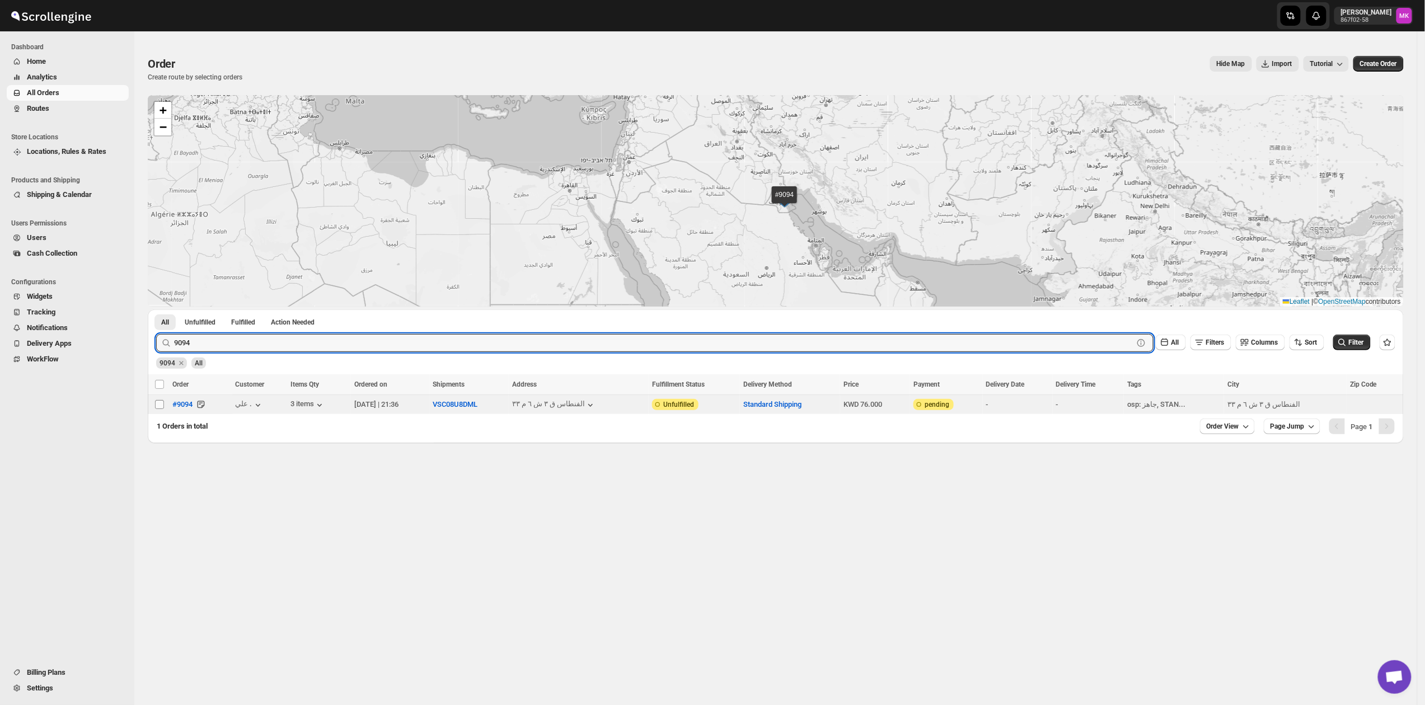
click at [162, 405] on input "Select order" at bounding box center [159, 404] width 9 height 9
checkbox input "true"
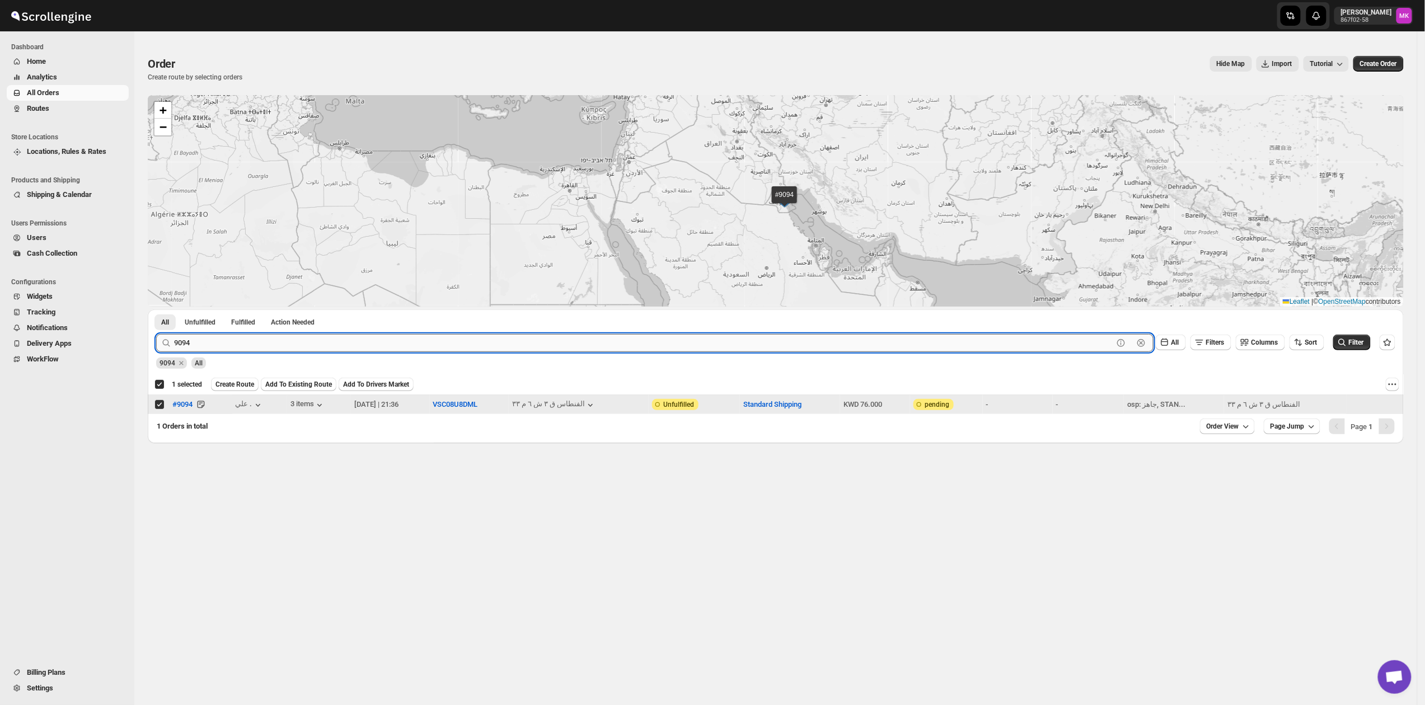
click at [285, 343] on input "9094" at bounding box center [643, 343] width 939 height 18
paste input "131"
type input "9131"
click at [156, 310] on button "Submit" at bounding box center [172, 316] width 32 height 12
click at [157, 409] on input "Select order" at bounding box center [159, 404] width 9 height 9
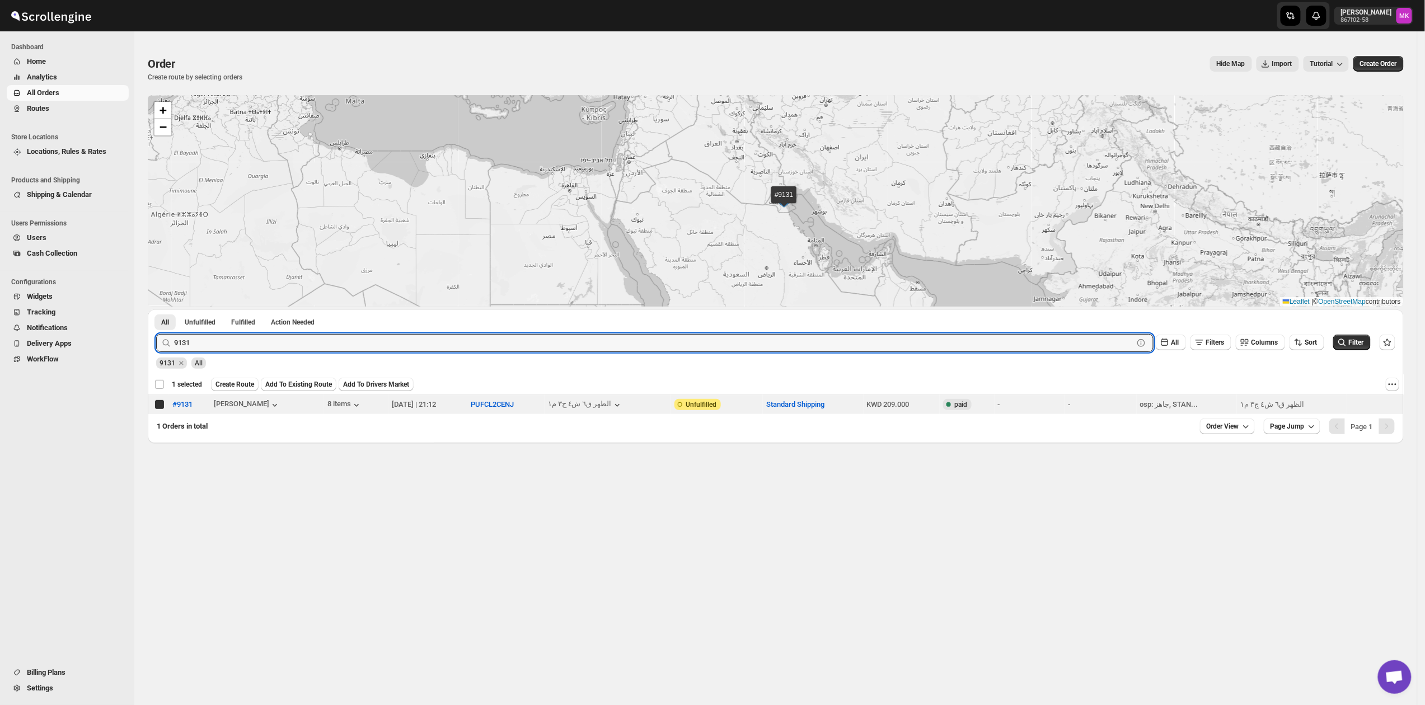
checkbox input "true"
checkbox input "false"
click at [345, 343] on input "9131" at bounding box center [643, 343] width 939 height 18
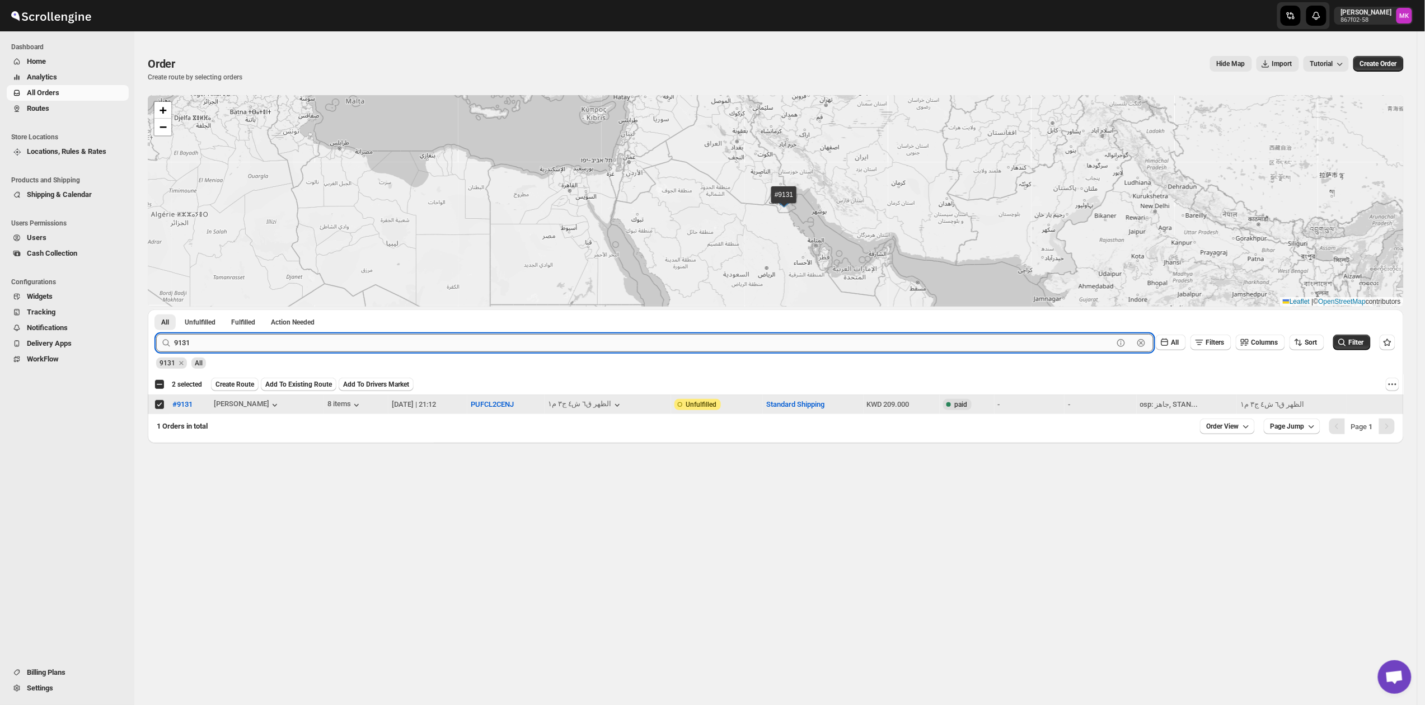
paste input "2"
type input "9132"
click at [156, 310] on button "Submit" at bounding box center [172, 316] width 32 height 12
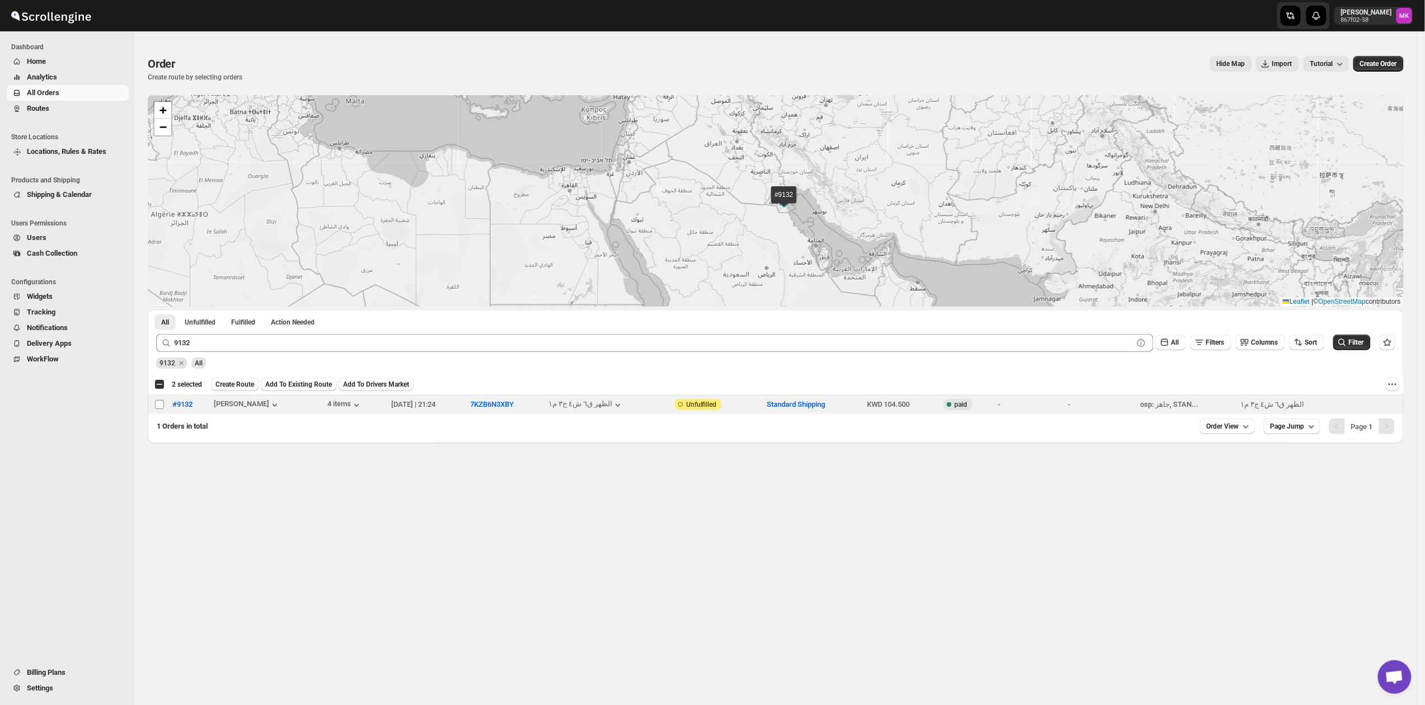
click at [157, 406] on input "Select order" at bounding box center [159, 404] width 9 height 9
checkbox input "true"
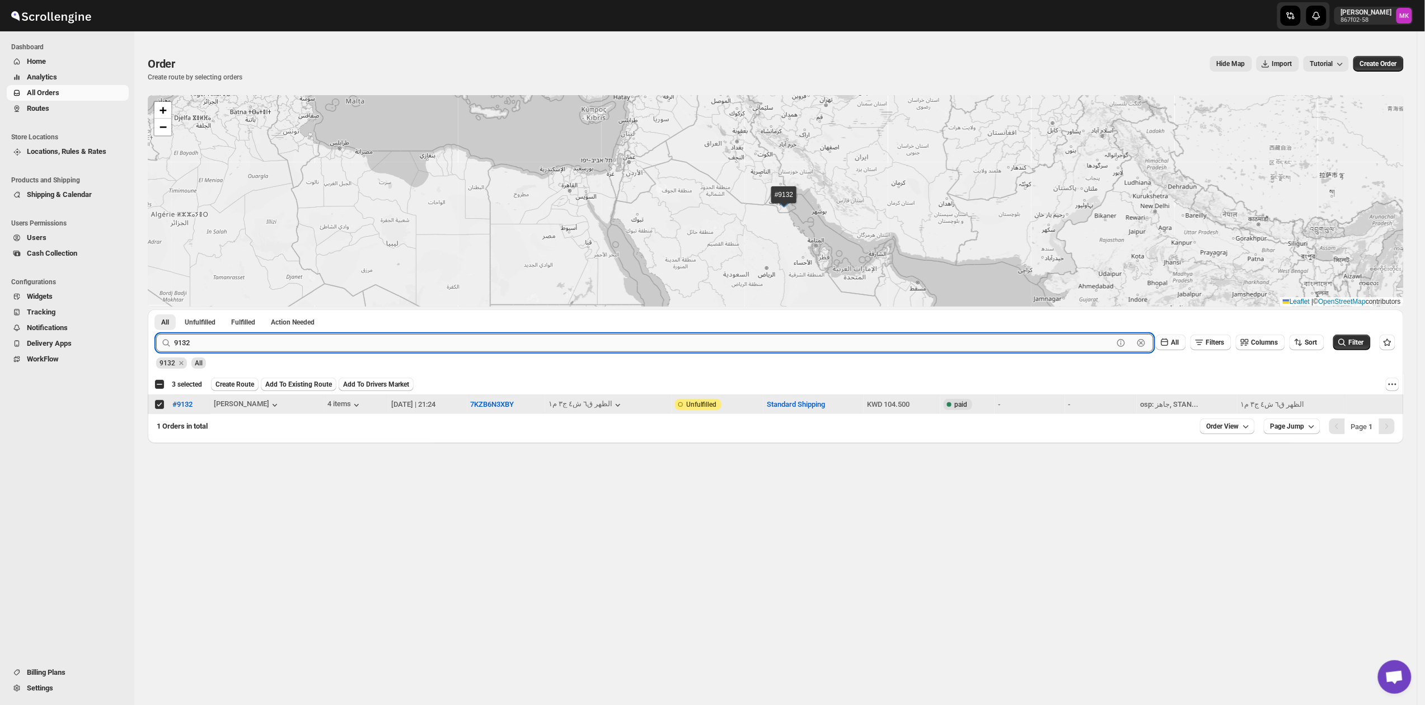
click at [238, 345] on input "9132" at bounding box center [643, 343] width 939 height 18
paste input "086"
type input "9086"
click at [156, 310] on button "Submit" at bounding box center [172, 316] width 32 height 12
click at [158, 401] on input "Select order" at bounding box center [159, 404] width 9 height 9
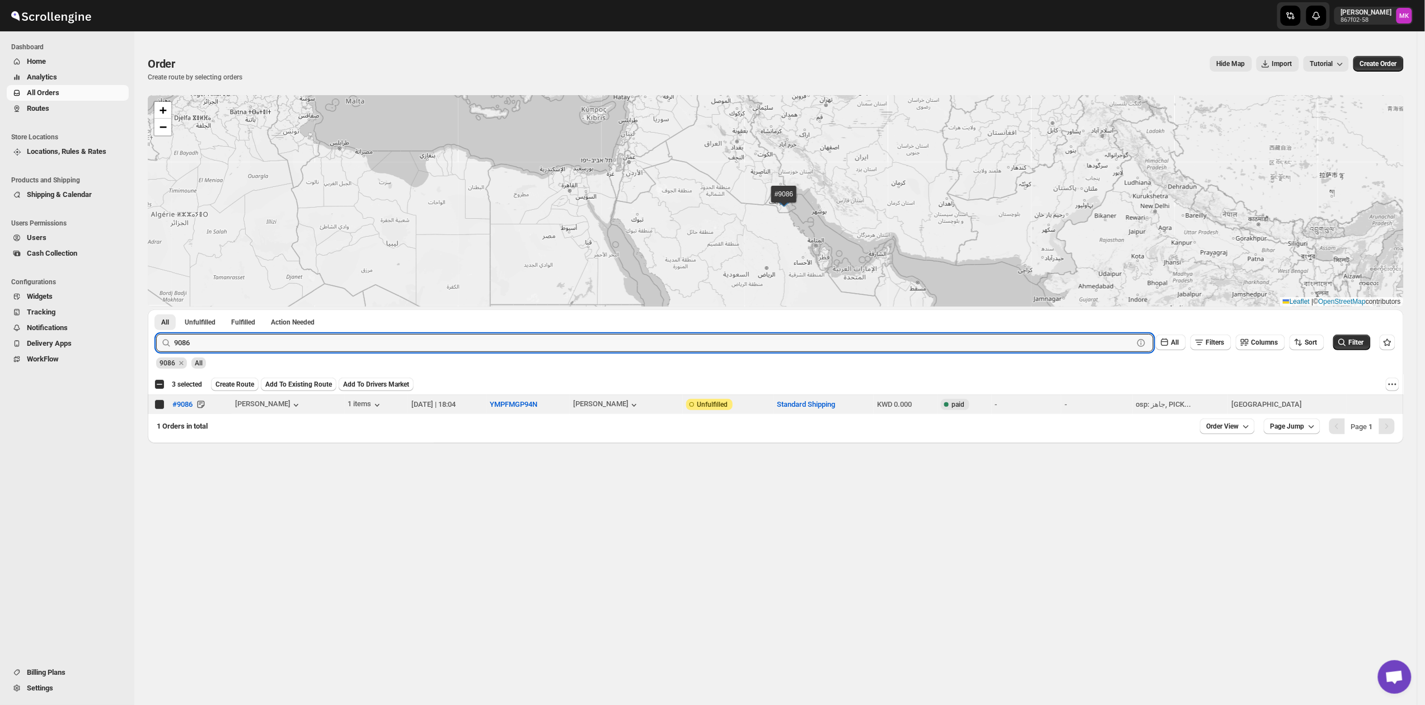
checkbox input "true"
click at [209, 341] on input "9086" at bounding box center [643, 343] width 939 height 18
paste input "129"
type input "9129"
click at [156, 310] on button "Submit" at bounding box center [172, 316] width 32 height 12
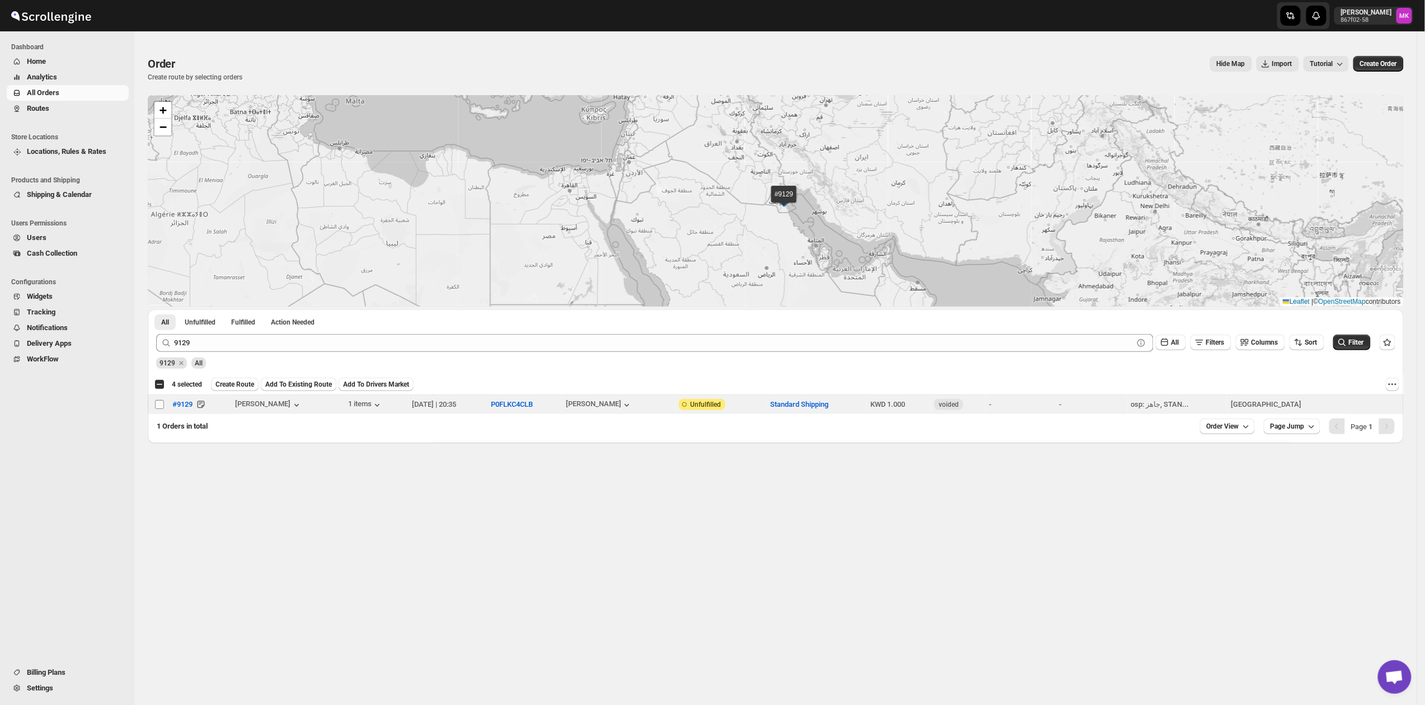
click at [159, 400] on span at bounding box center [159, 405] width 10 height 10
click at [159, 400] on input "Select order" at bounding box center [159, 404] width 9 height 9
checkbox input "false"
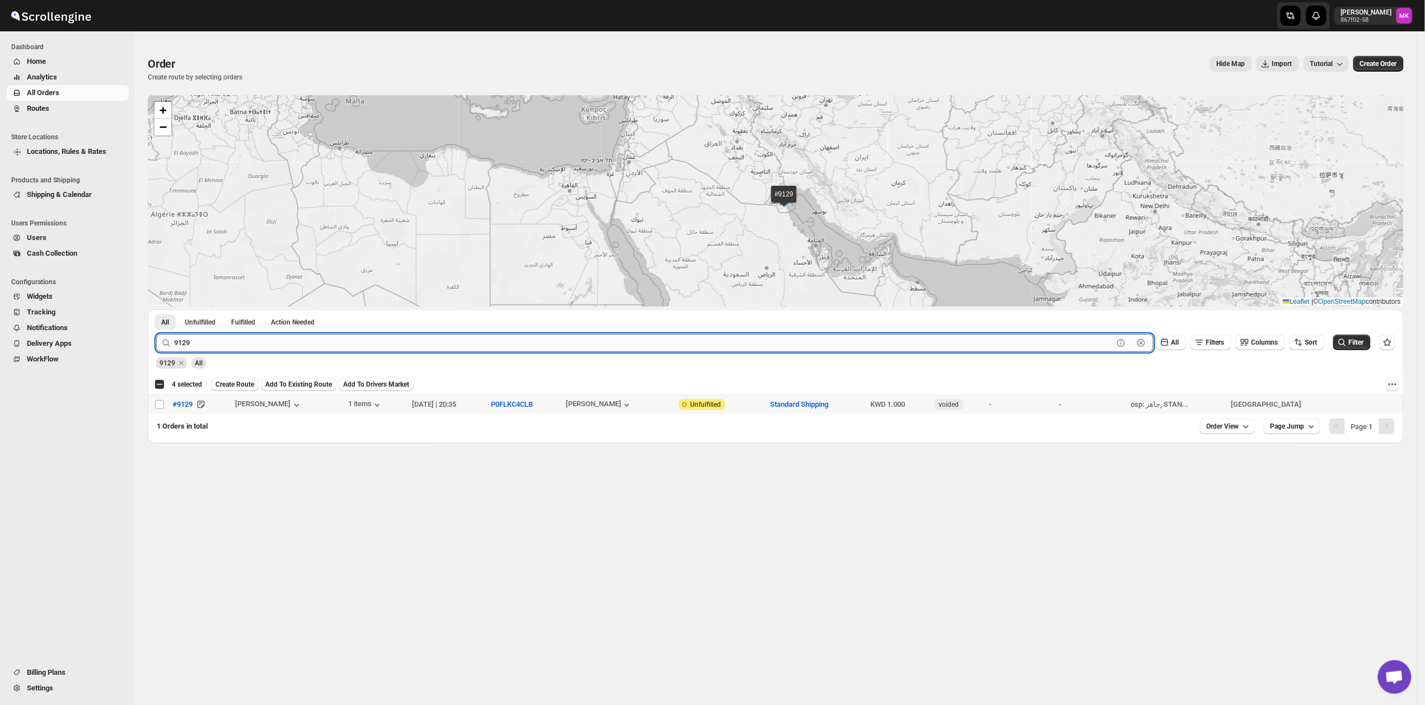
click at [191, 350] on input "9129" at bounding box center [643, 343] width 939 height 18
paste input "8942"
type input "8942"
click at [156, 310] on button "Submit" at bounding box center [172, 316] width 32 height 12
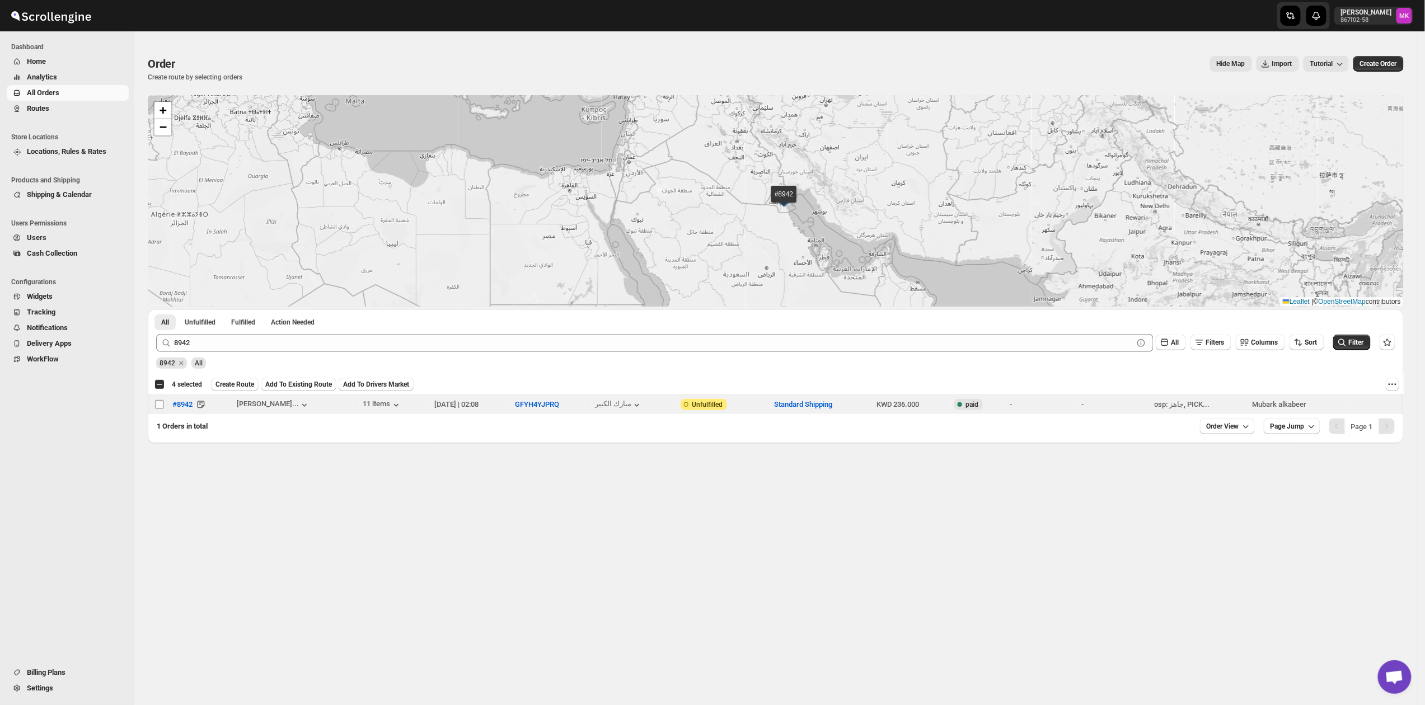
click at [155, 407] on input "Select order" at bounding box center [159, 404] width 9 height 9
checkbox input "true"
click at [246, 328] on button "Fulfilled" at bounding box center [243, 323] width 38 height 16
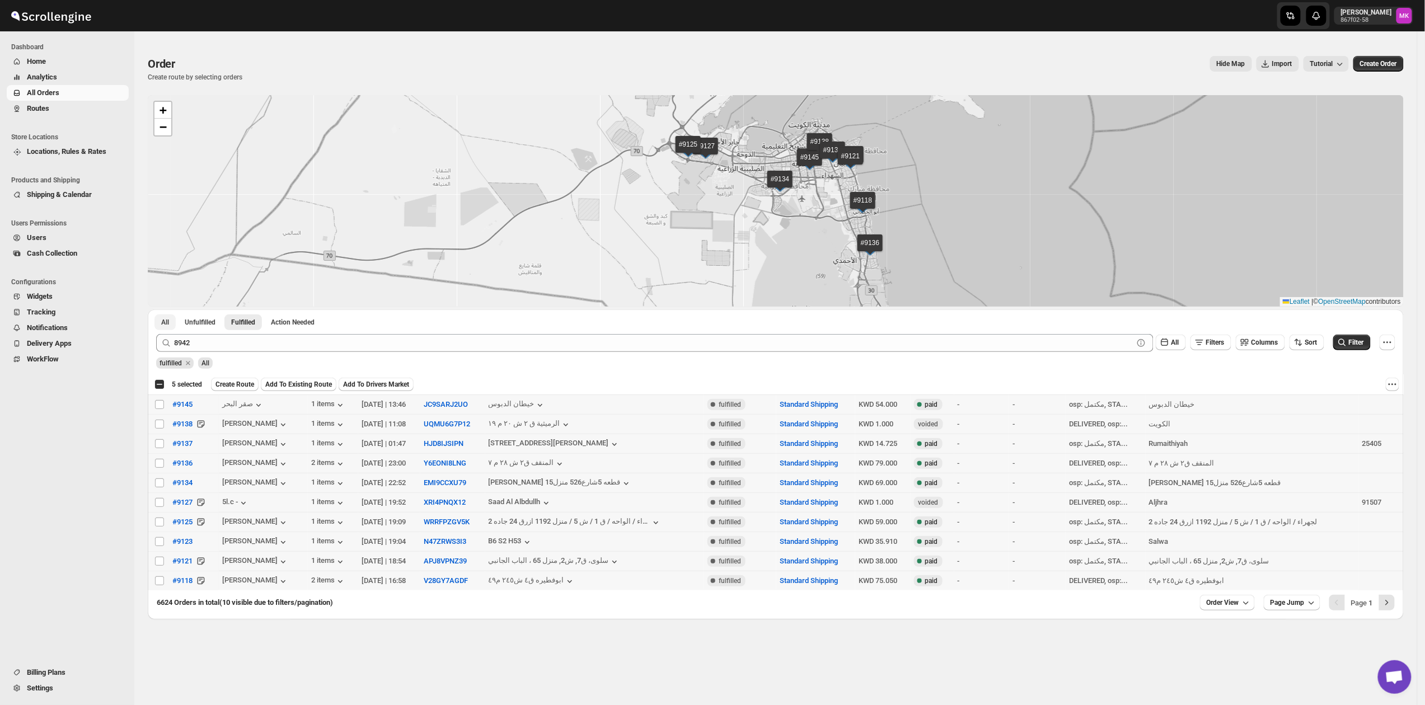
click at [174, 327] on button "All" at bounding box center [164, 323] width 21 height 16
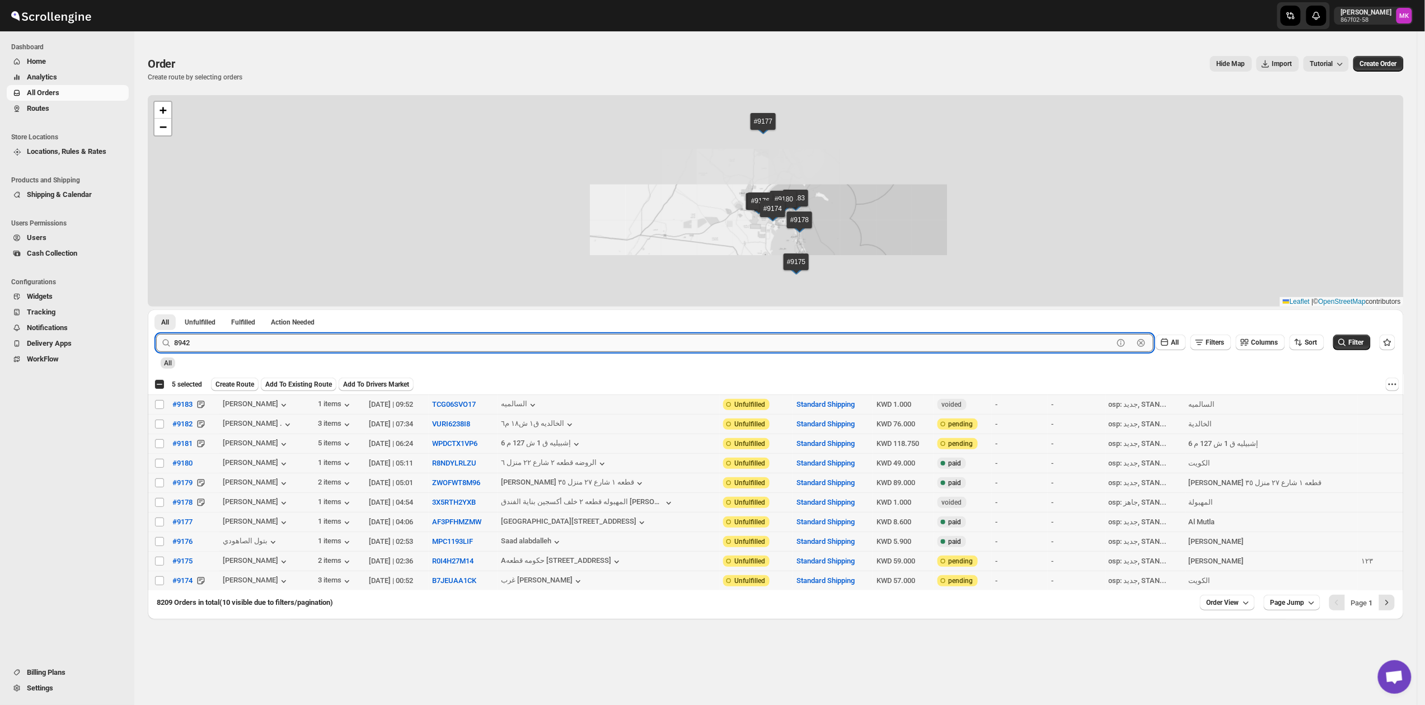
click at [179, 343] on input "8942" at bounding box center [643, 343] width 939 height 18
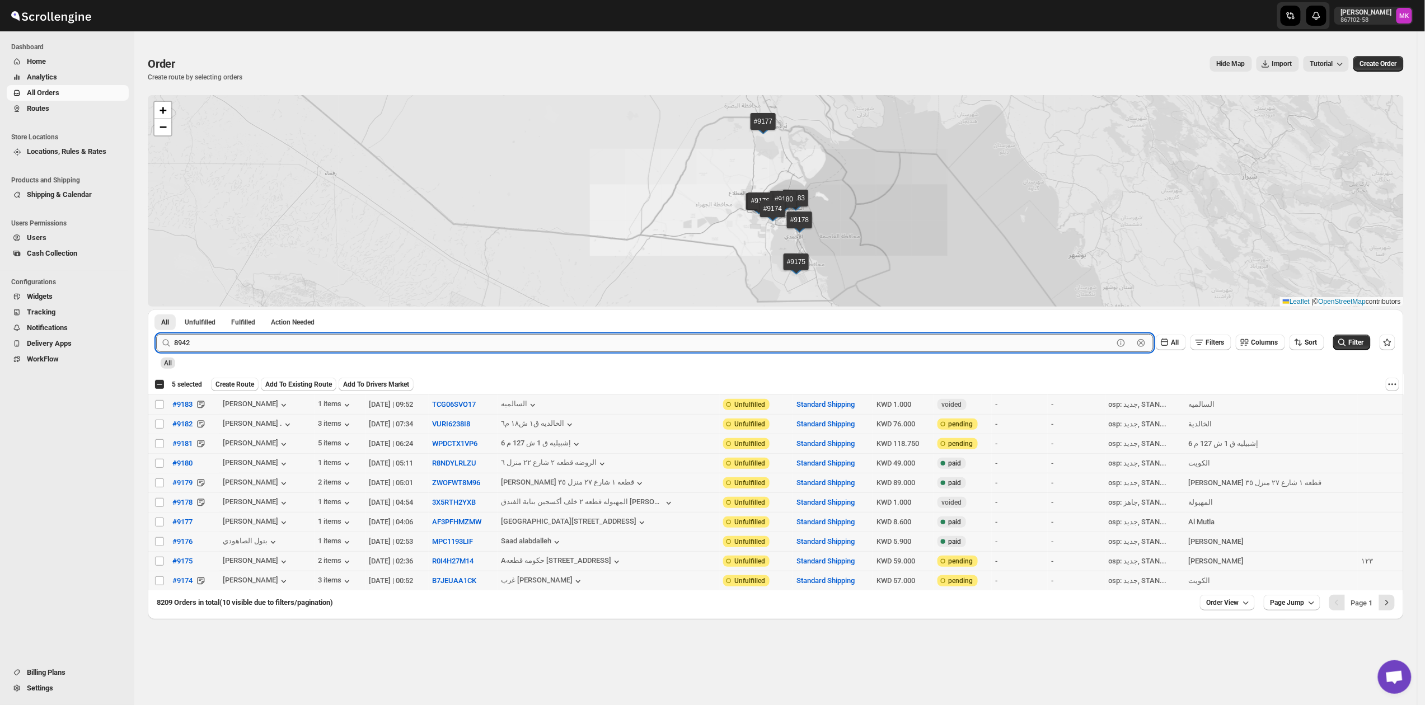
click at [179, 343] on input "8942" at bounding box center [643, 343] width 939 height 18
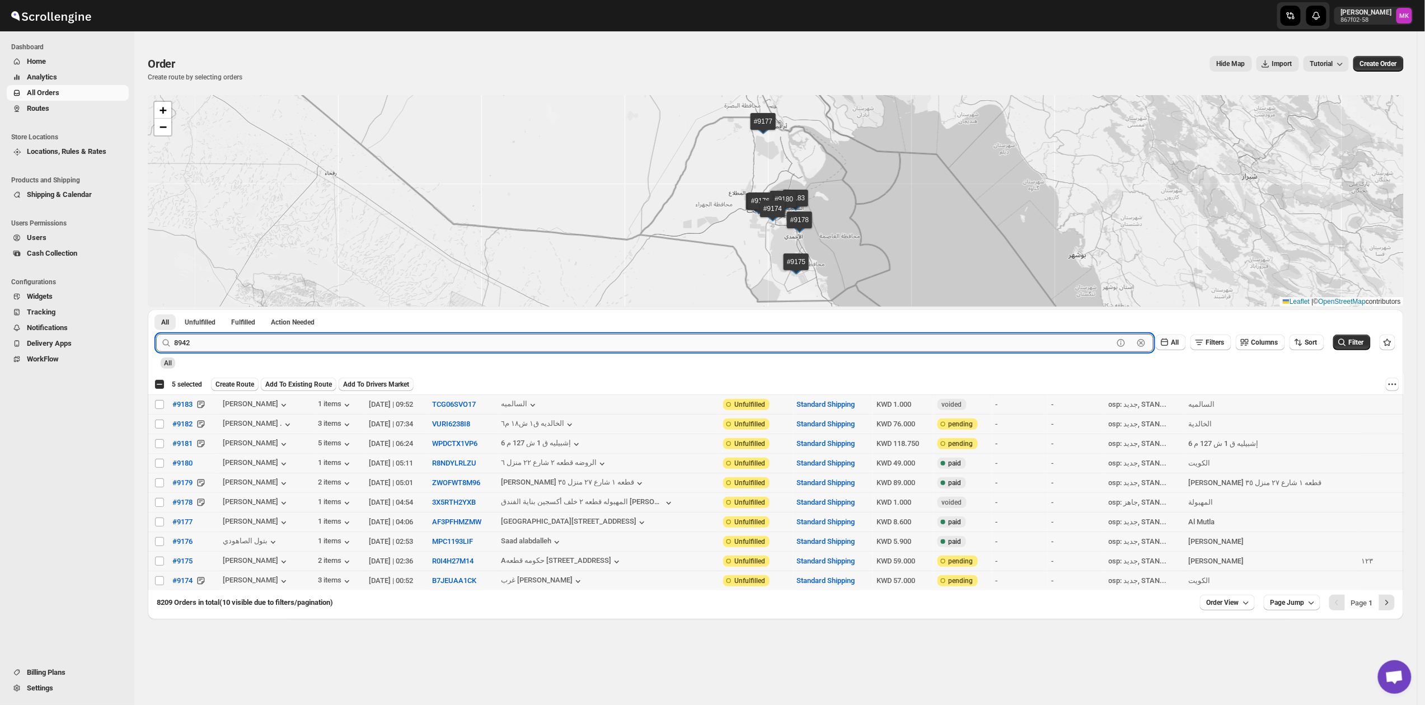
paste input "9094"
click at [156, 310] on button "Submit" at bounding box center [172, 316] width 32 height 12
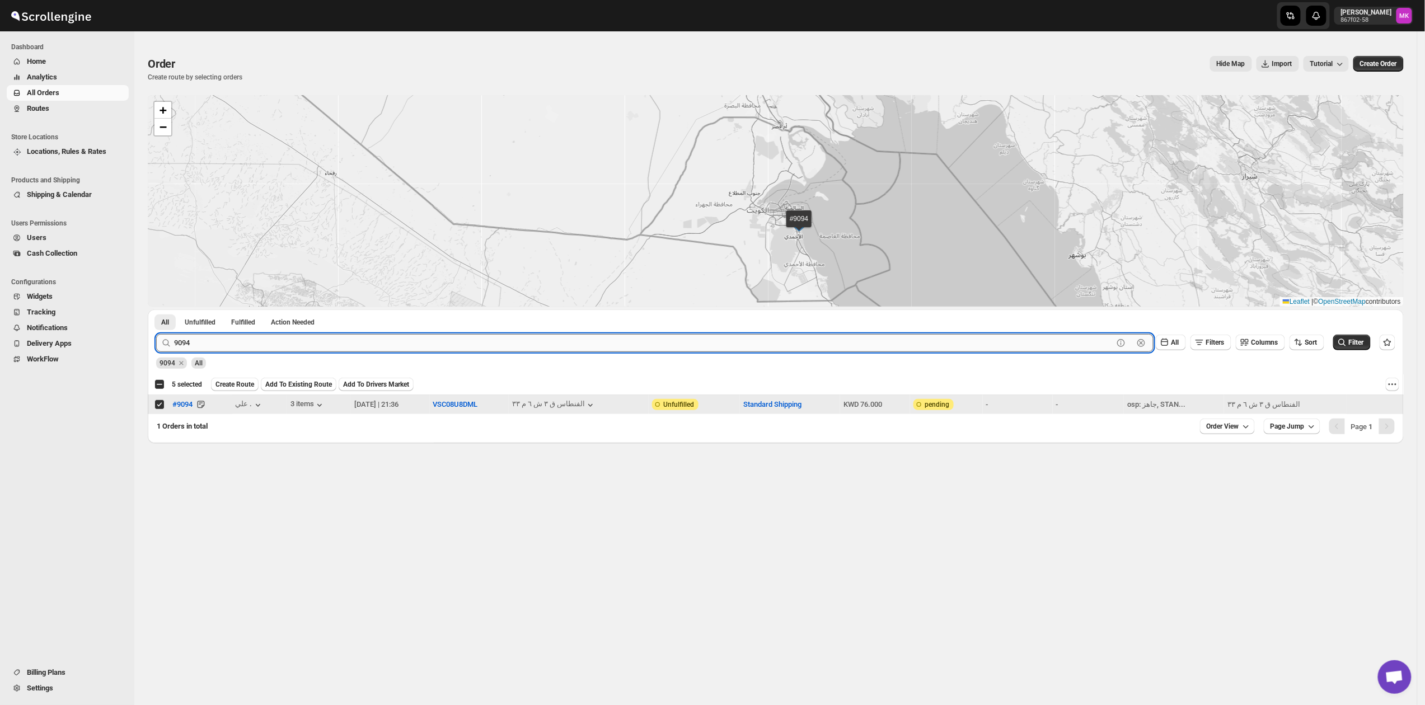
click at [185, 346] on input "9094" at bounding box center [643, 343] width 939 height 18
paste input "131"
click at [156, 310] on button "Submit" at bounding box center [172, 316] width 32 height 12
click at [233, 345] on input "9131" at bounding box center [643, 343] width 939 height 18
click at [229, 344] on input "9131" at bounding box center [643, 343] width 939 height 18
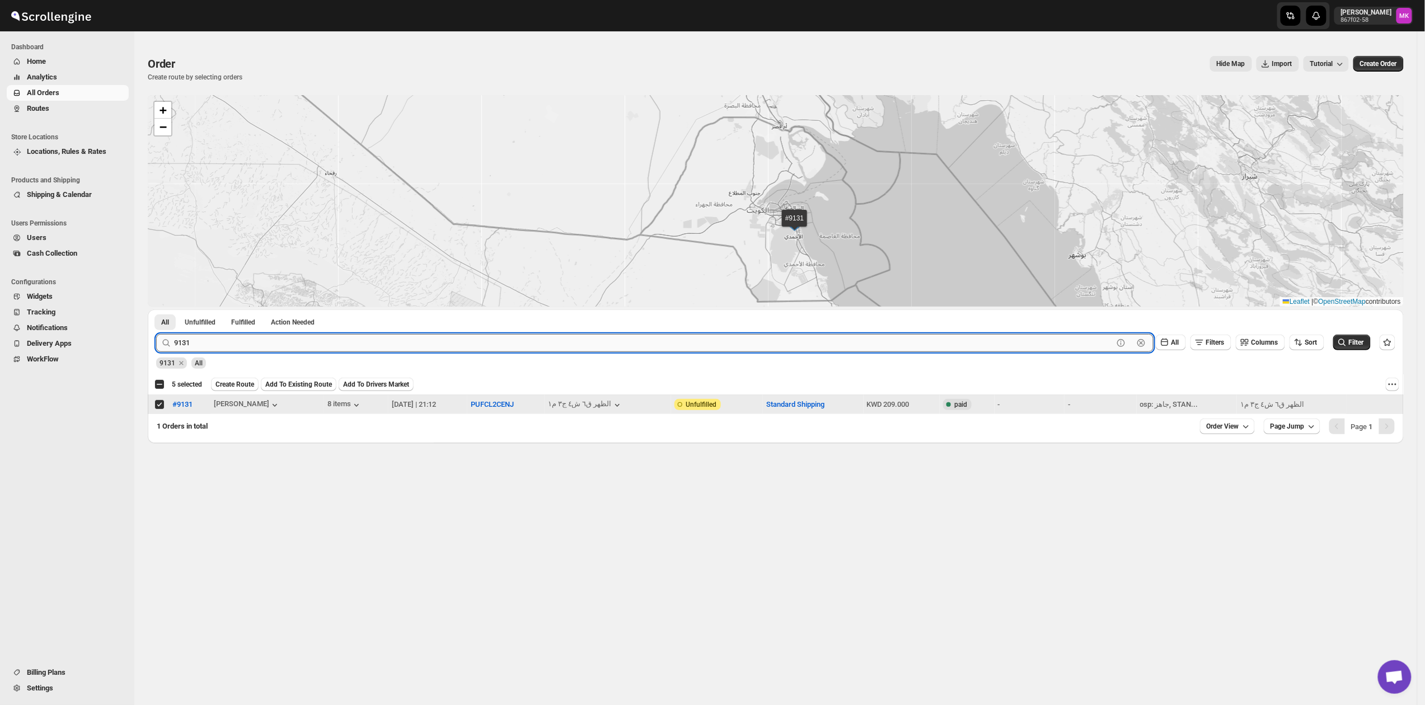
click at [229, 344] on input "9131" at bounding box center [643, 343] width 939 height 18
paste input "2"
click at [156, 310] on button "Submit" at bounding box center [172, 316] width 32 height 12
click at [265, 340] on input "9132" at bounding box center [643, 343] width 939 height 18
paste input "9086"
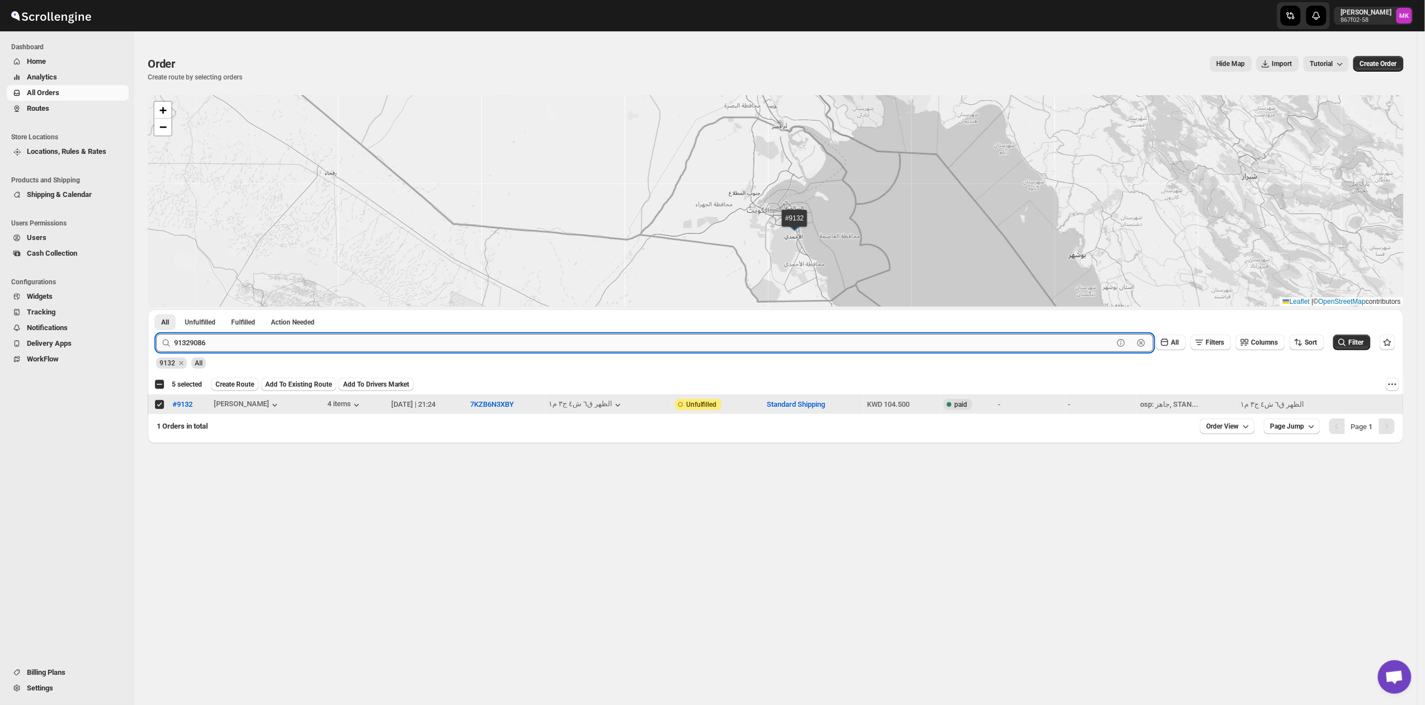
click at [263, 339] on input "91329086" at bounding box center [643, 343] width 939 height 18
paste input "text"
click at [156, 310] on button "Submit" at bounding box center [172, 316] width 32 height 12
click at [220, 346] on input "9086" at bounding box center [643, 343] width 939 height 18
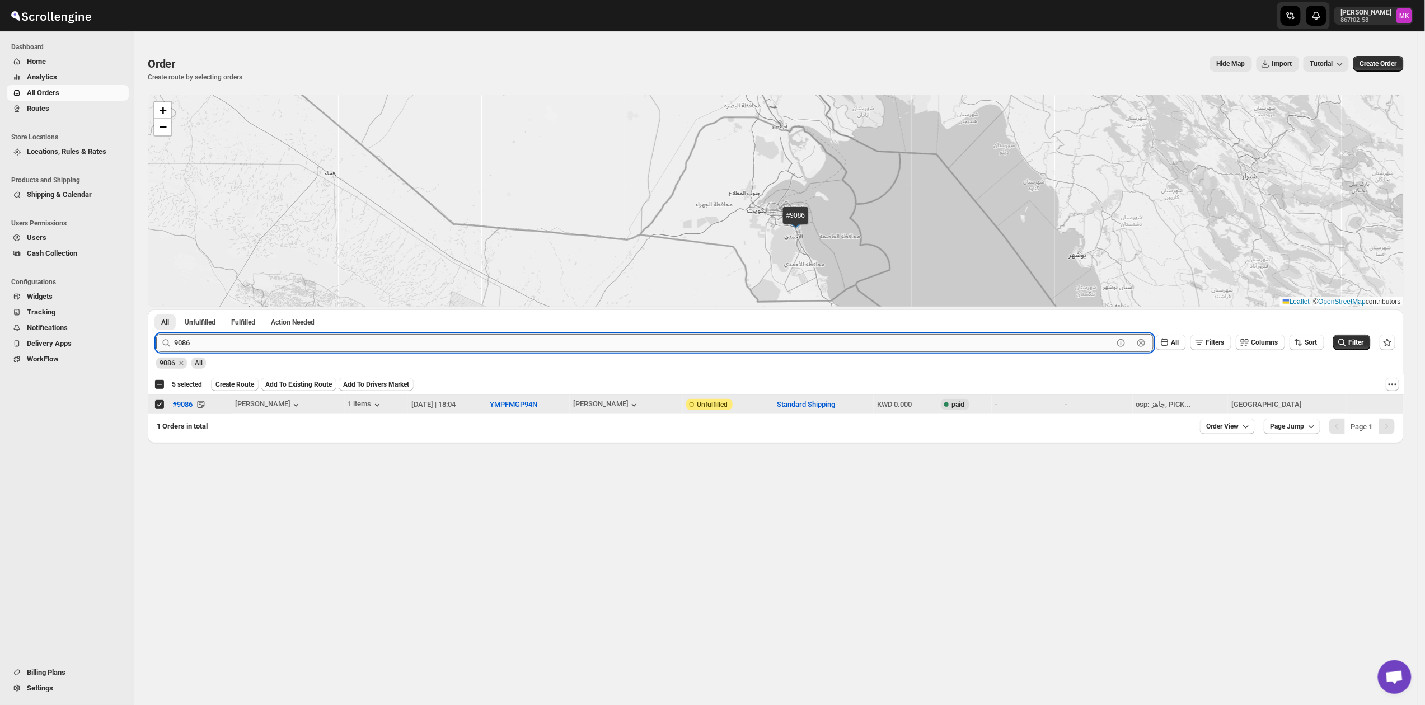
paste input "129"
type input "9129"
click at [156, 310] on button "Submit" at bounding box center [172, 316] width 32 height 12
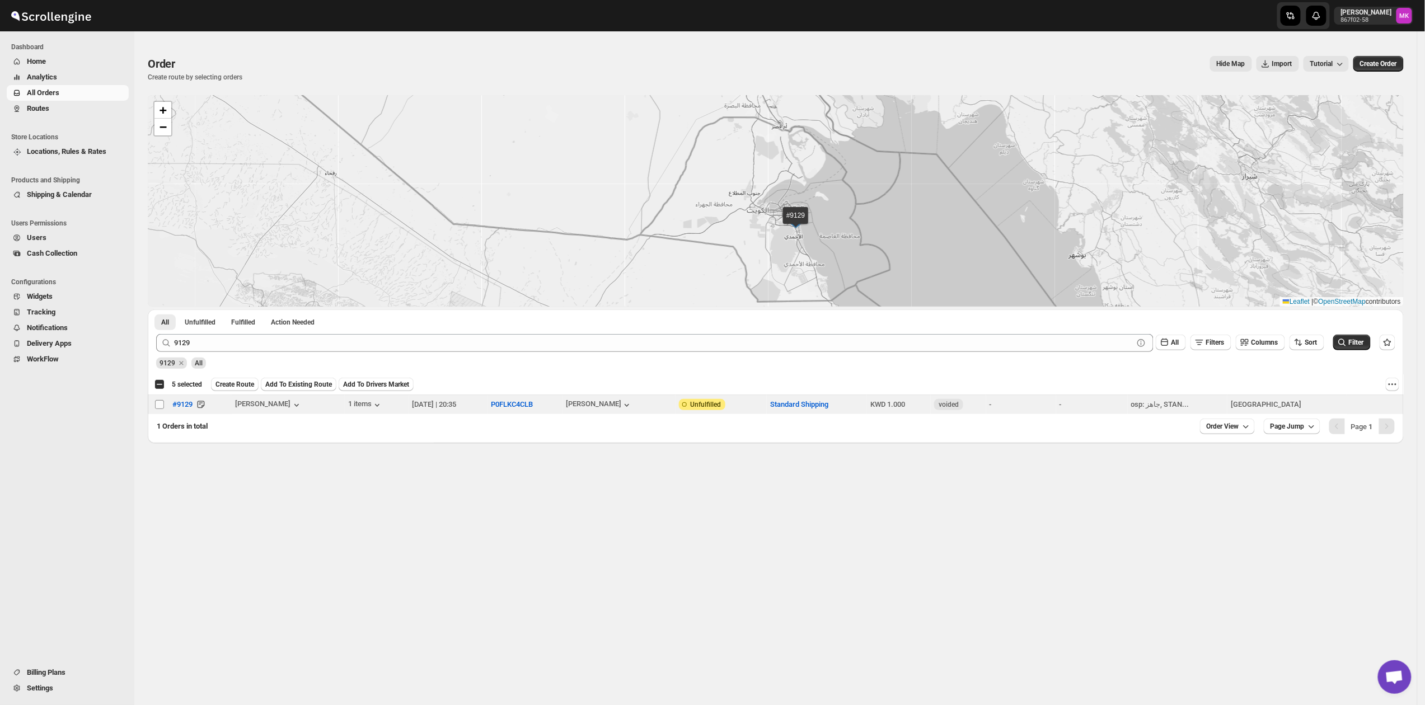
click at [158, 409] on input "Select order" at bounding box center [159, 404] width 9 height 9
checkbox input "true"
click at [226, 381] on button "Create Route" at bounding box center [235, 384] width 48 height 13
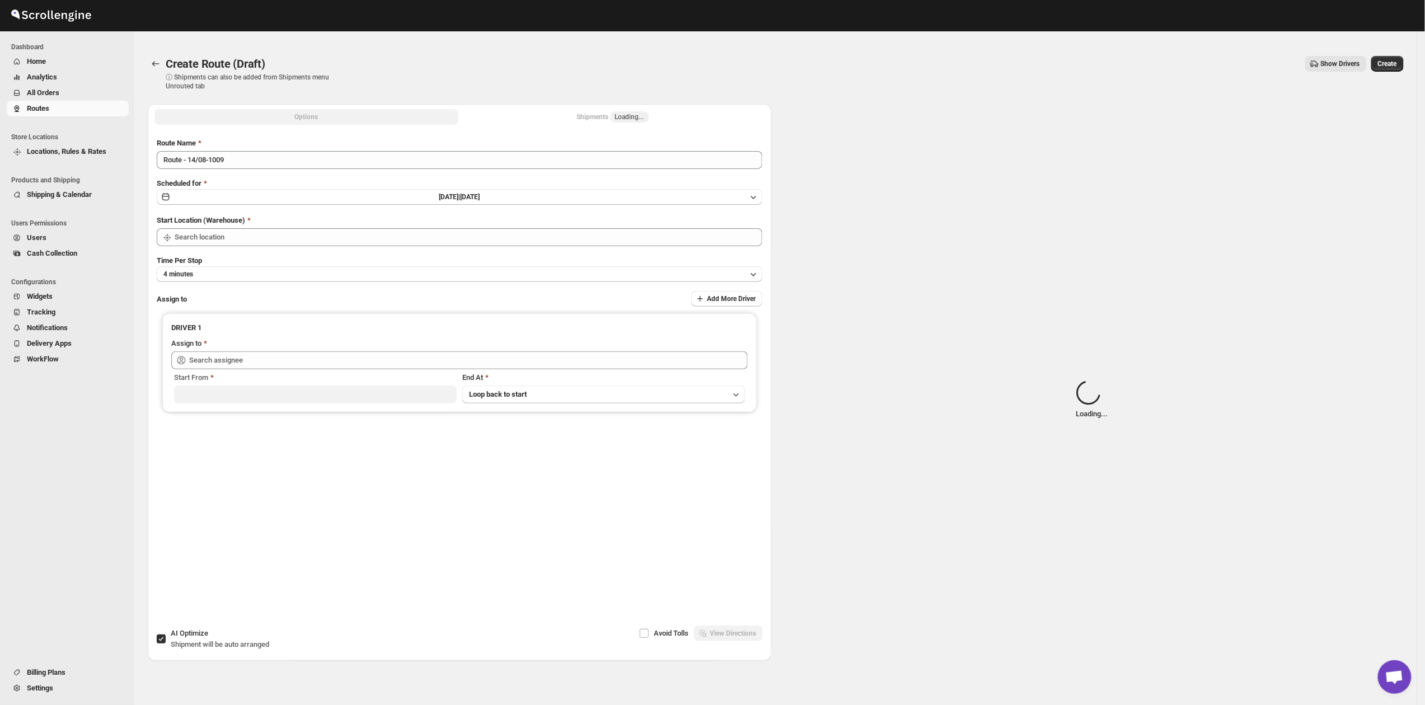
type input "[GEOGRAPHIC_DATA]"
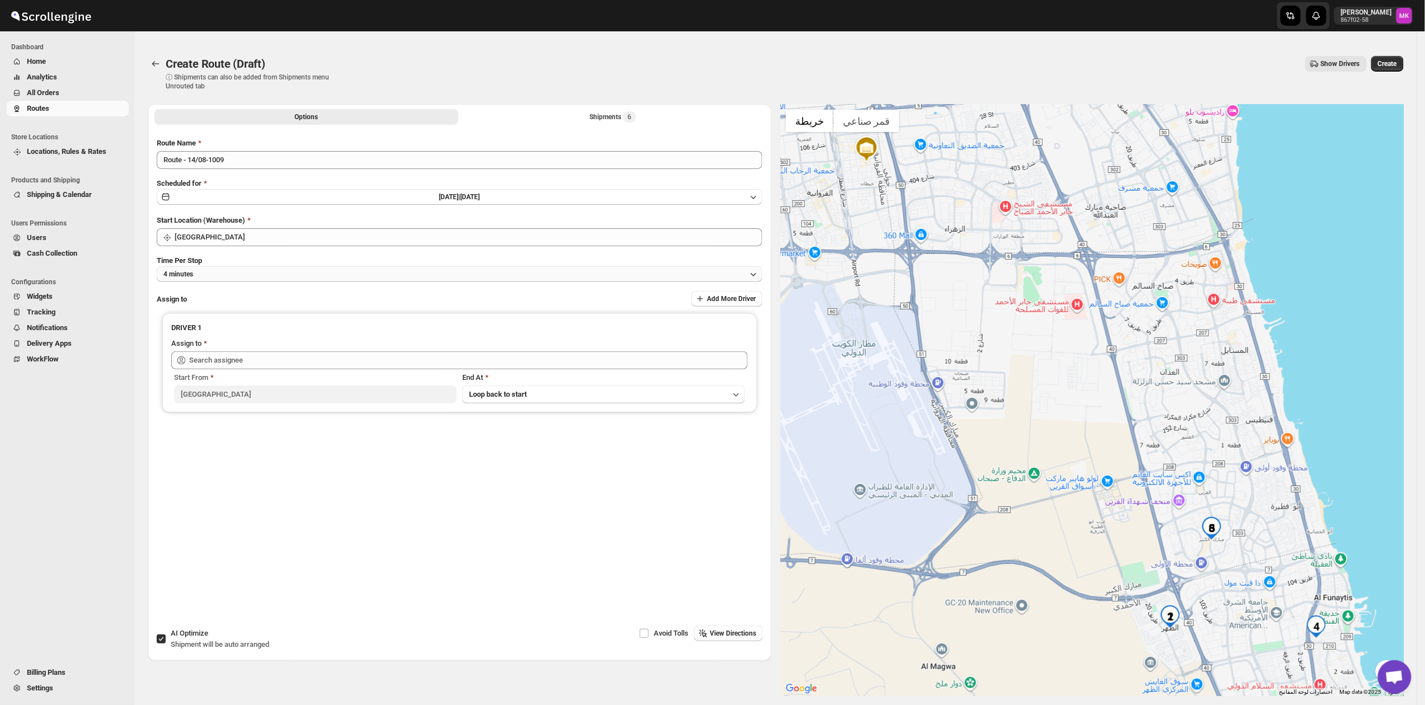
click at [205, 274] on button "4 minutes" at bounding box center [460, 274] width 606 height 16
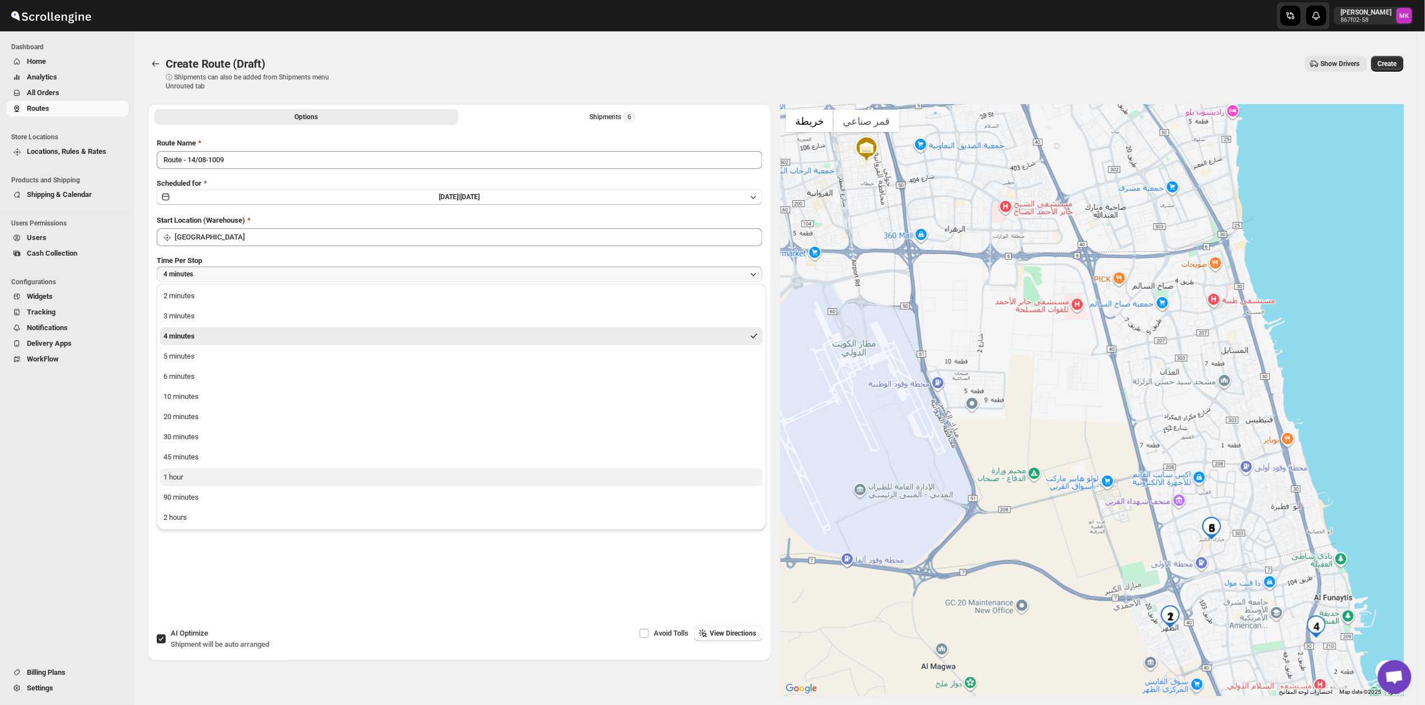
click at [186, 481] on button "1 hour" at bounding box center [461, 478] width 603 height 18
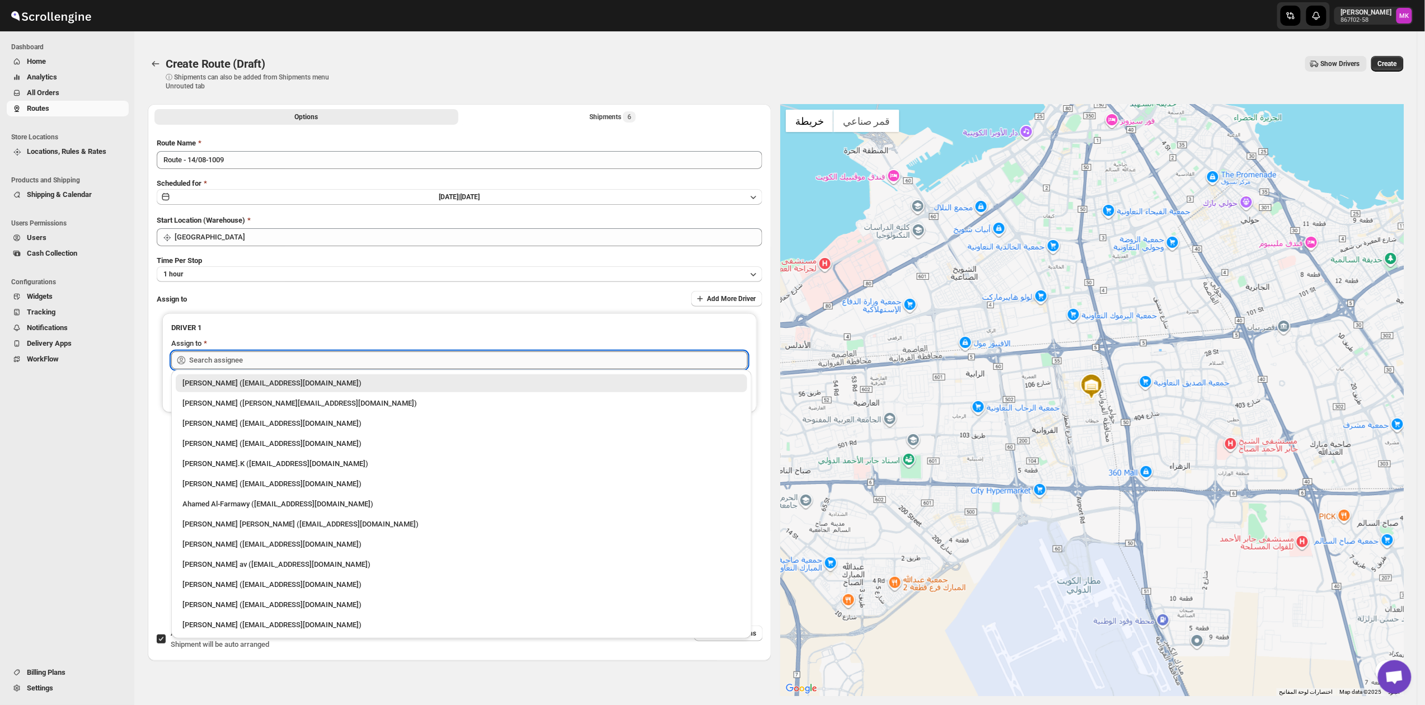
click at [238, 359] on input "text" at bounding box center [468, 361] width 559 height 18
click at [195, 415] on div "[PERSON_NAME] ([EMAIL_ADDRESS][DOMAIN_NAME])" at bounding box center [461, 424] width 571 height 18
type input "[PERSON_NAME] ([EMAIL_ADDRESS][DOMAIN_NAME])"
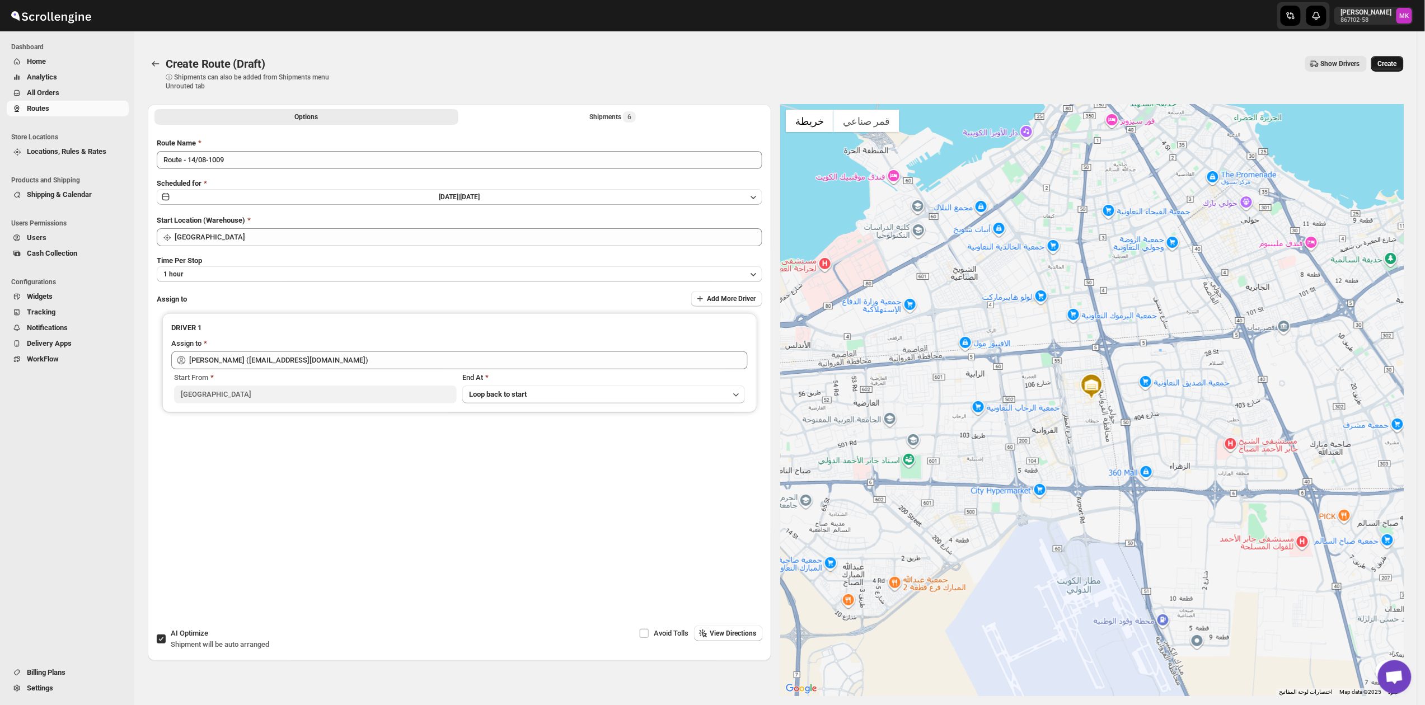
click at [1393, 67] on span "Create" at bounding box center [1387, 63] width 19 height 9
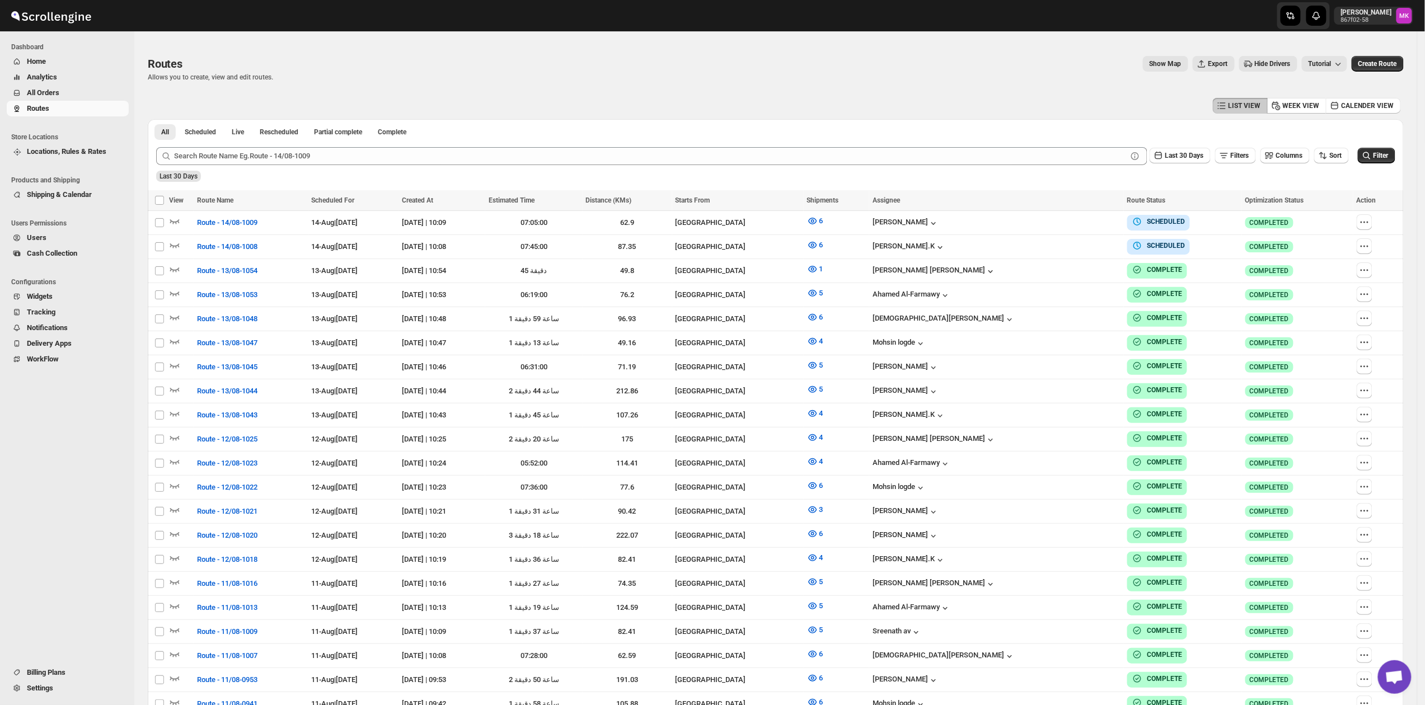
click at [25, 91] on button "All Orders" at bounding box center [68, 93] width 122 height 16
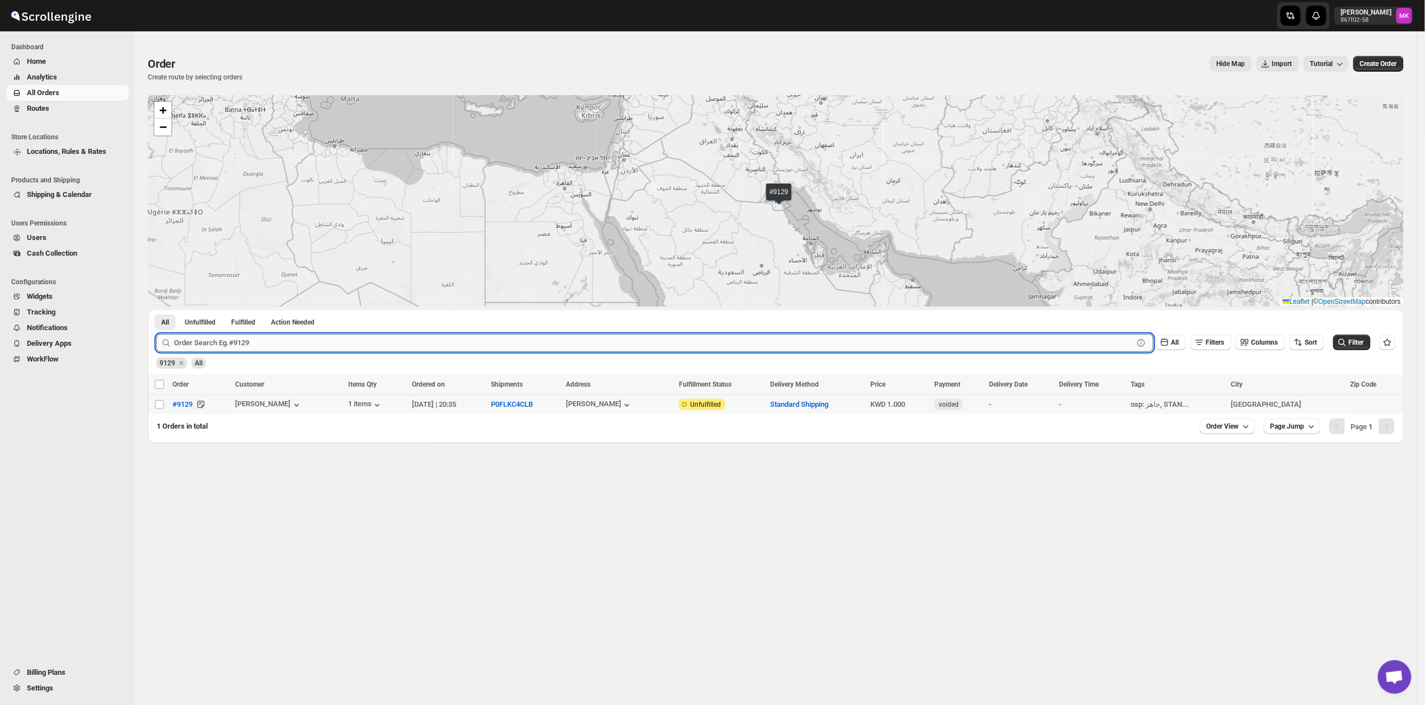
click at [233, 350] on input "text" at bounding box center [653, 343] width 959 height 18
paste input "9103"
type input "9103"
click at [156, 310] on button "Submit" at bounding box center [172, 316] width 32 height 12
click at [156, 409] on input "Select order" at bounding box center [159, 404] width 9 height 9
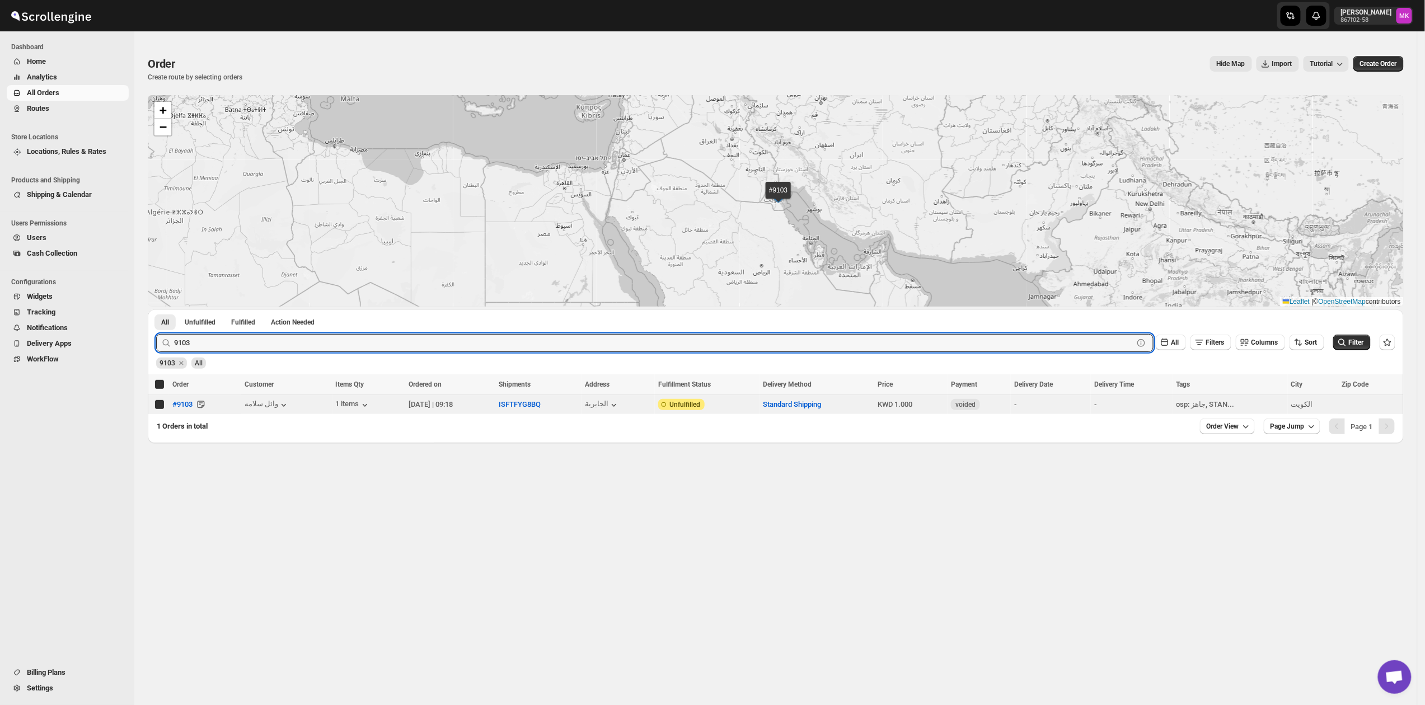
checkbox input "true"
click at [291, 343] on input "9103" at bounding box center [643, 343] width 939 height 18
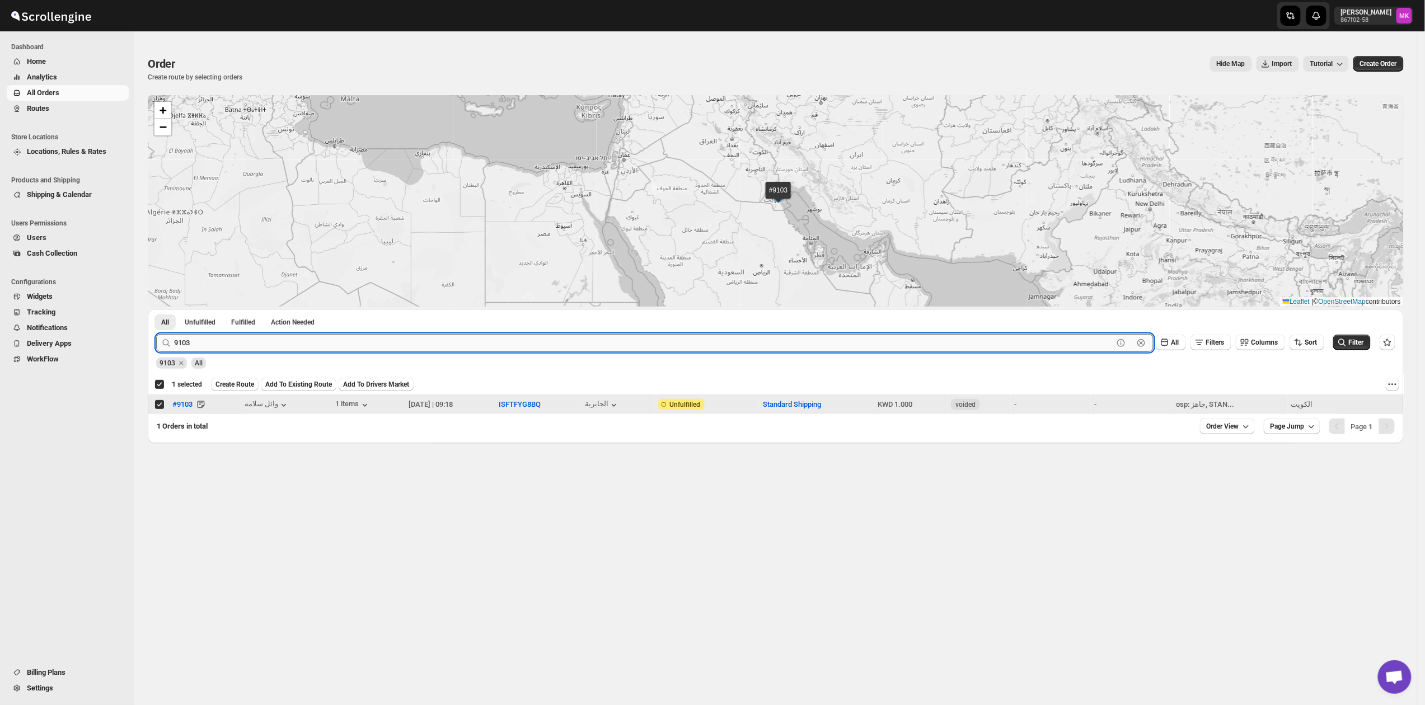
paste input "097"
type input "9097"
click at [156, 310] on button "Submit" at bounding box center [172, 316] width 32 height 12
click at [156, 409] on input "Select order" at bounding box center [159, 404] width 9 height 9
checkbox input "true"
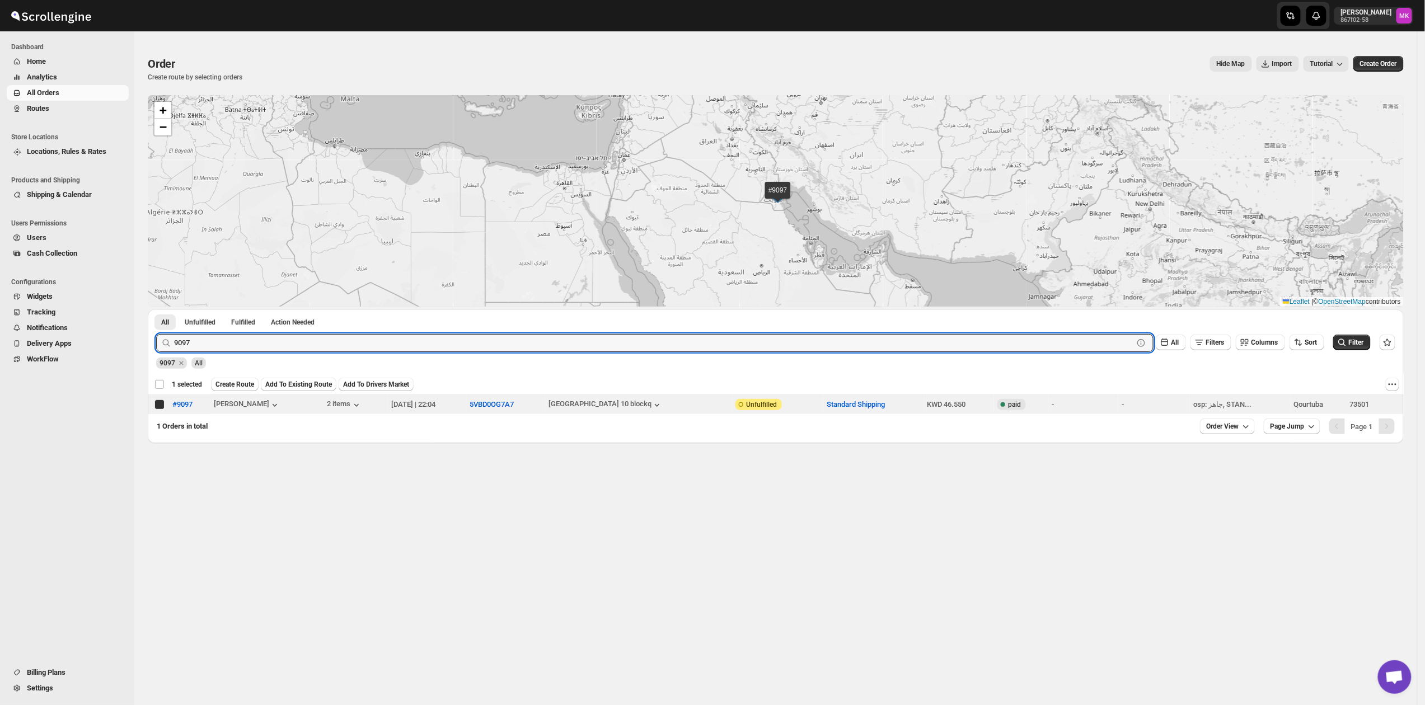
checkbox input "false"
click at [236, 346] on input "9097" at bounding box center [643, 343] width 939 height 18
paste input "3"
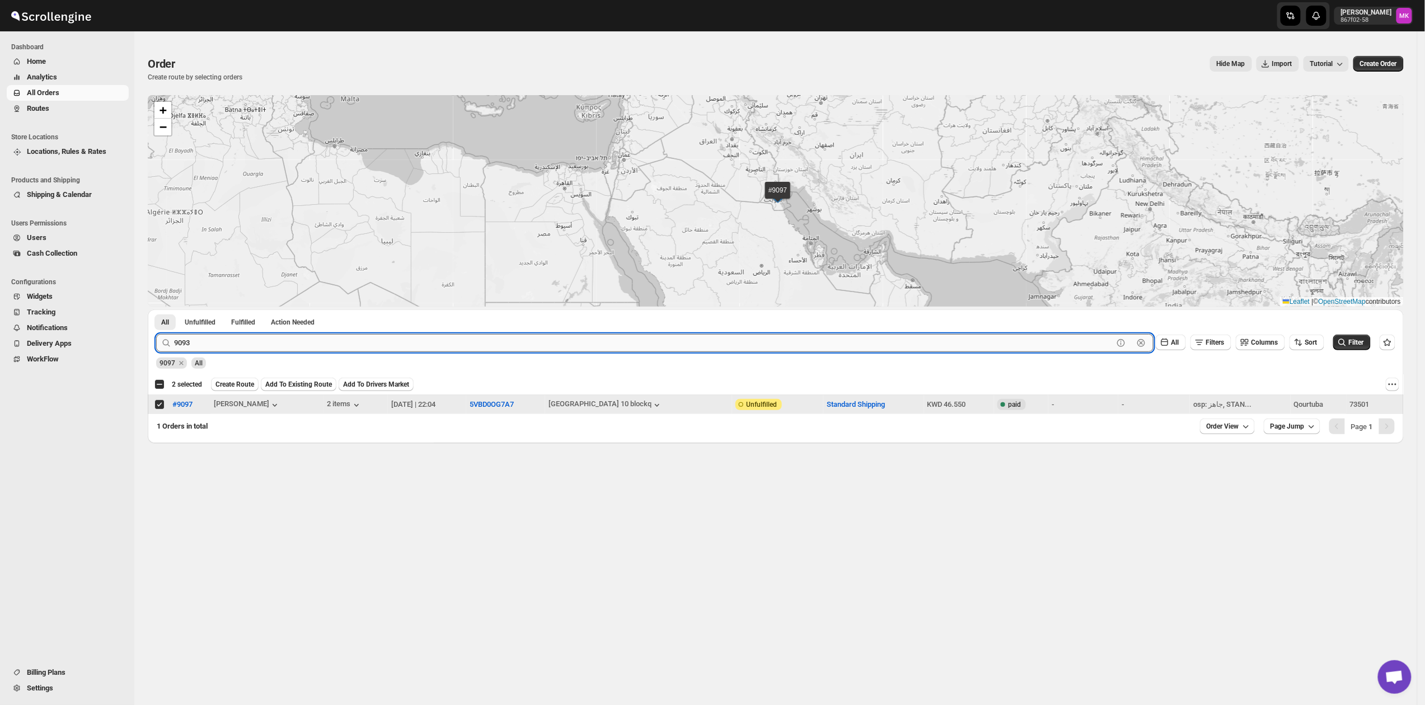
type input "9093"
click at [156, 310] on button "Submit" at bounding box center [172, 316] width 32 height 12
click at [158, 404] on input "Select order" at bounding box center [159, 404] width 9 height 9
checkbox input "true"
click at [311, 345] on input "9093" at bounding box center [643, 343] width 939 height 18
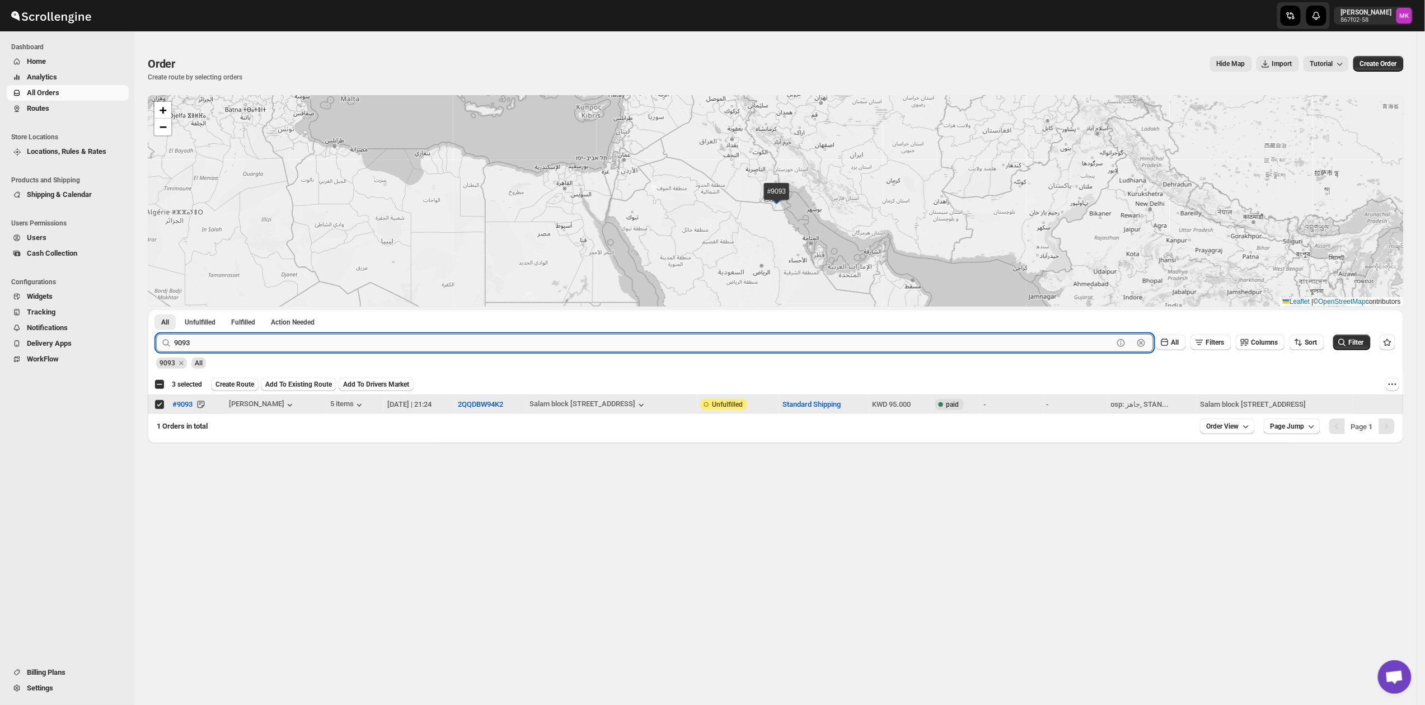
paste input "120"
type input "9120"
click at [156, 310] on button "Submit" at bounding box center [172, 316] width 32 height 12
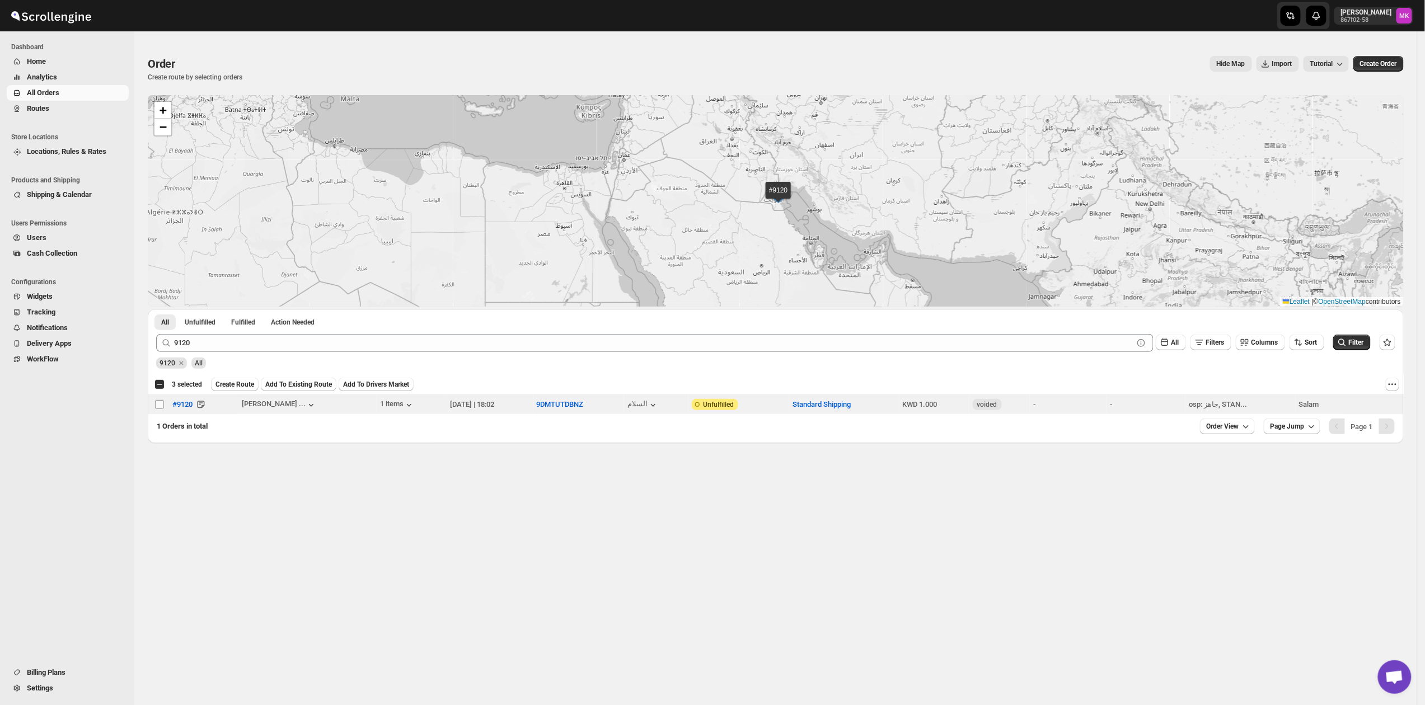
click at [162, 406] on input "Select order" at bounding box center [159, 404] width 9 height 9
checkbox input "true"
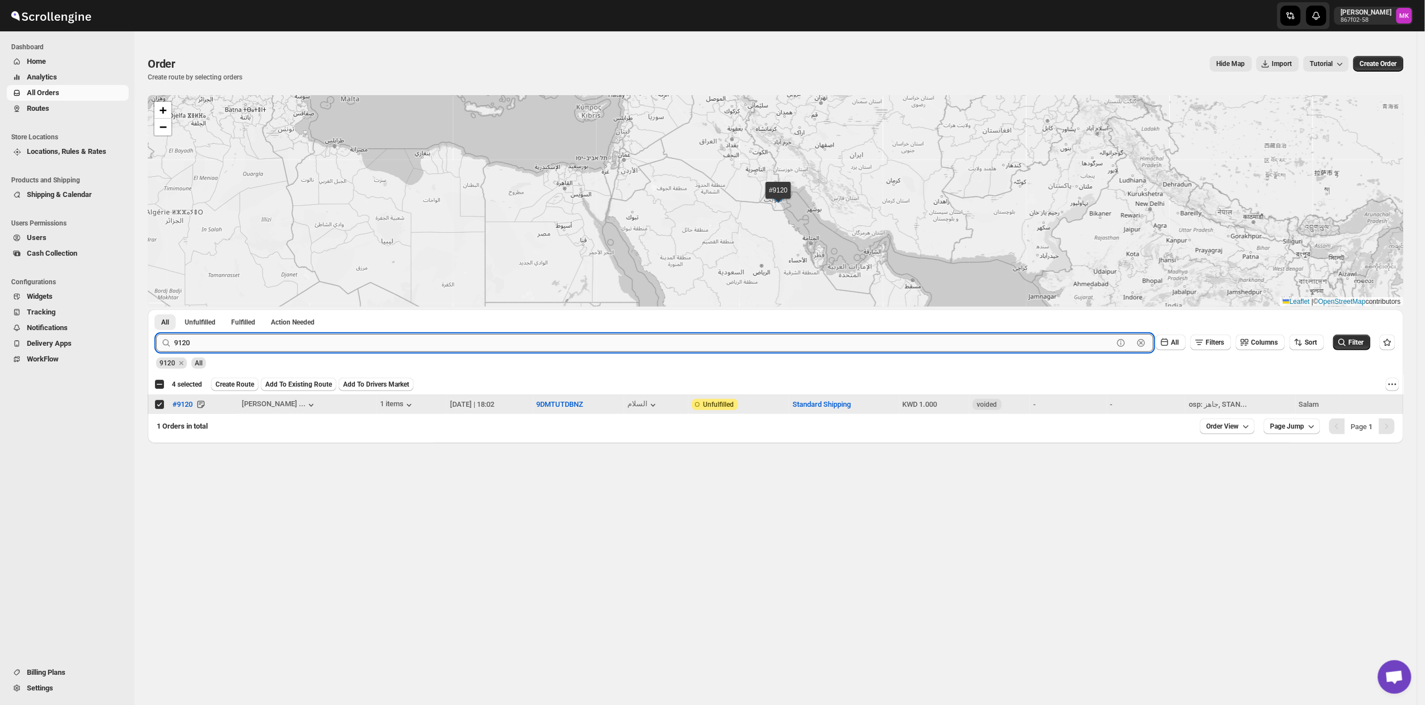
click at [224, 343] on input "9120" at bounding box center [643, 343] width 939 height 18
paste input "16"
type input "9116"
click at [156, 310] on button "Submit" at bounding box center [172, 316] width 32 height 12
click at [160, 410] on td "Select order" at bounding box center [158, 405] width 21 height 20
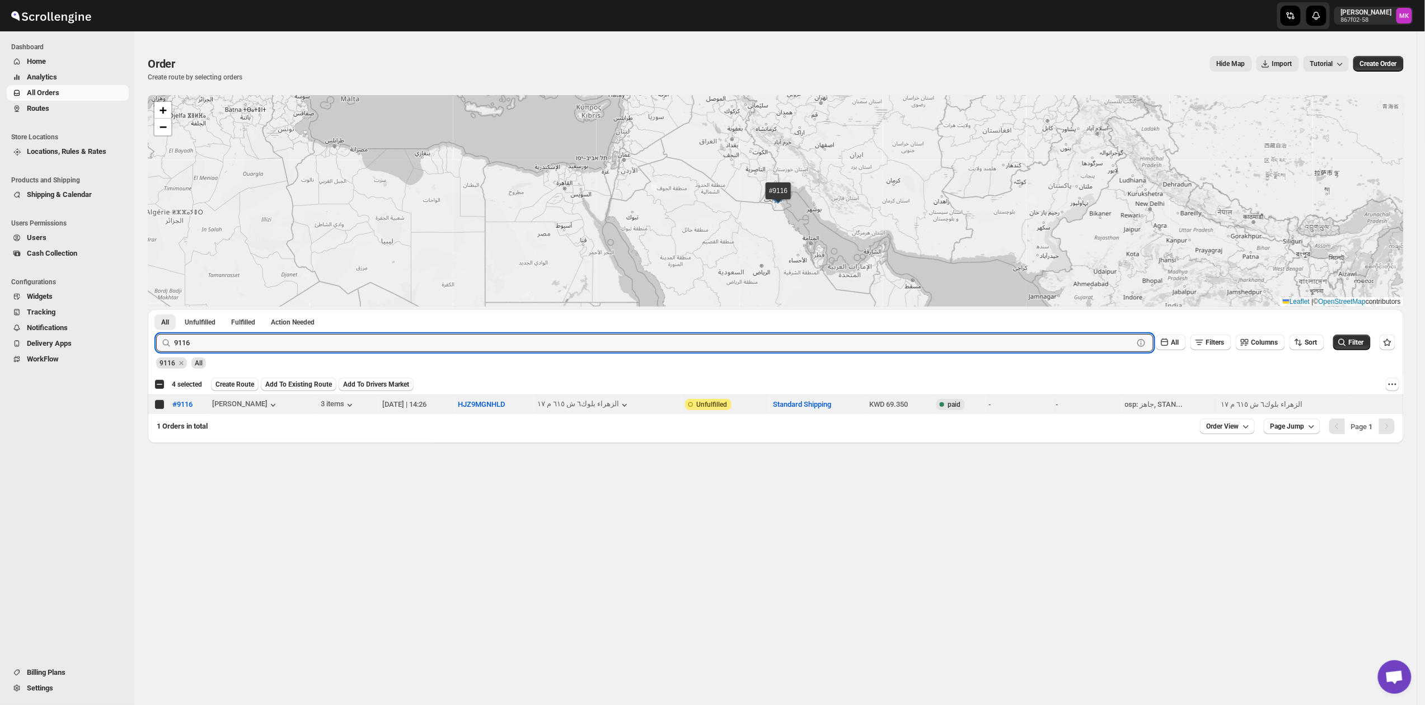
checkbox input "true"
click at [203, 343] on input "9116" at bounding box center [643, 343] width 939 height 18
paste input "7"
type input "9117"
click at [156, 310] on button "Submit" at bounding box center [172, 316] width 32 height 12
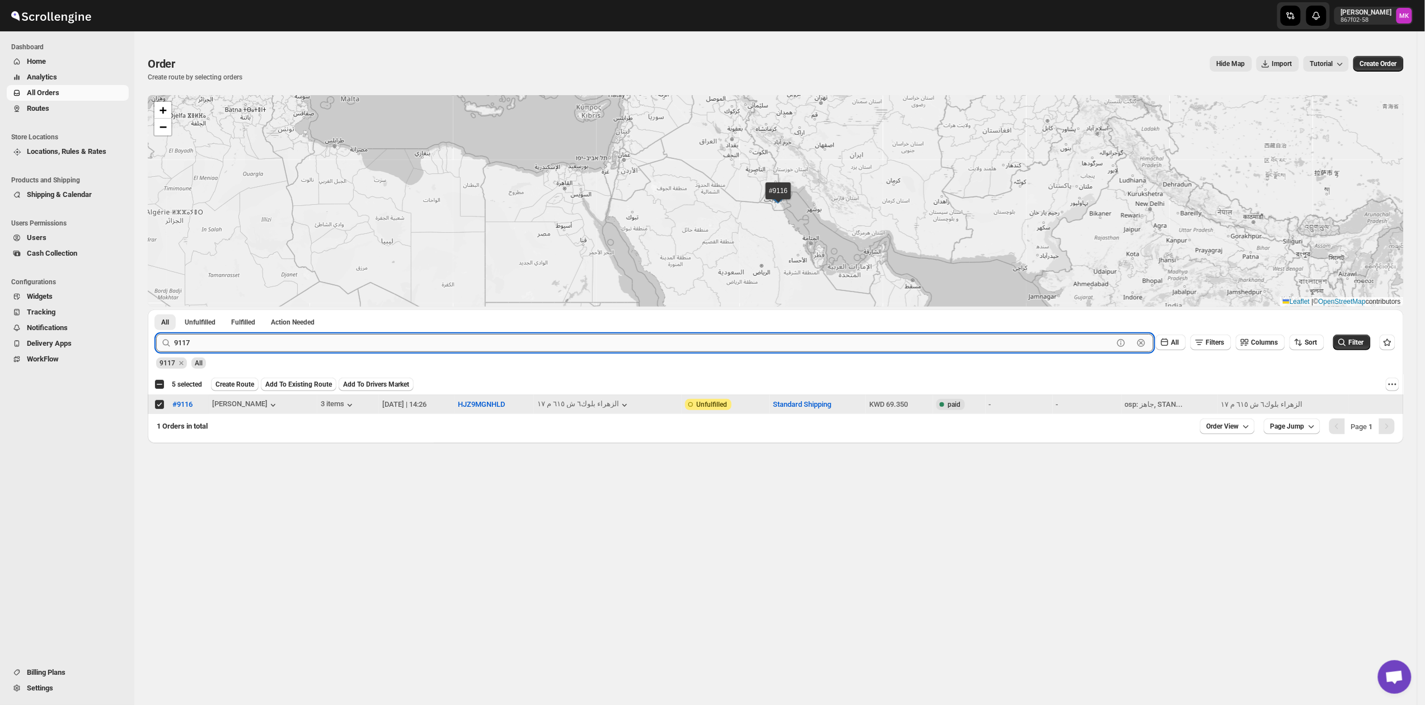
click at [156, 310] on button "Submit" at bounding box center [172, 316] width 32 height 12
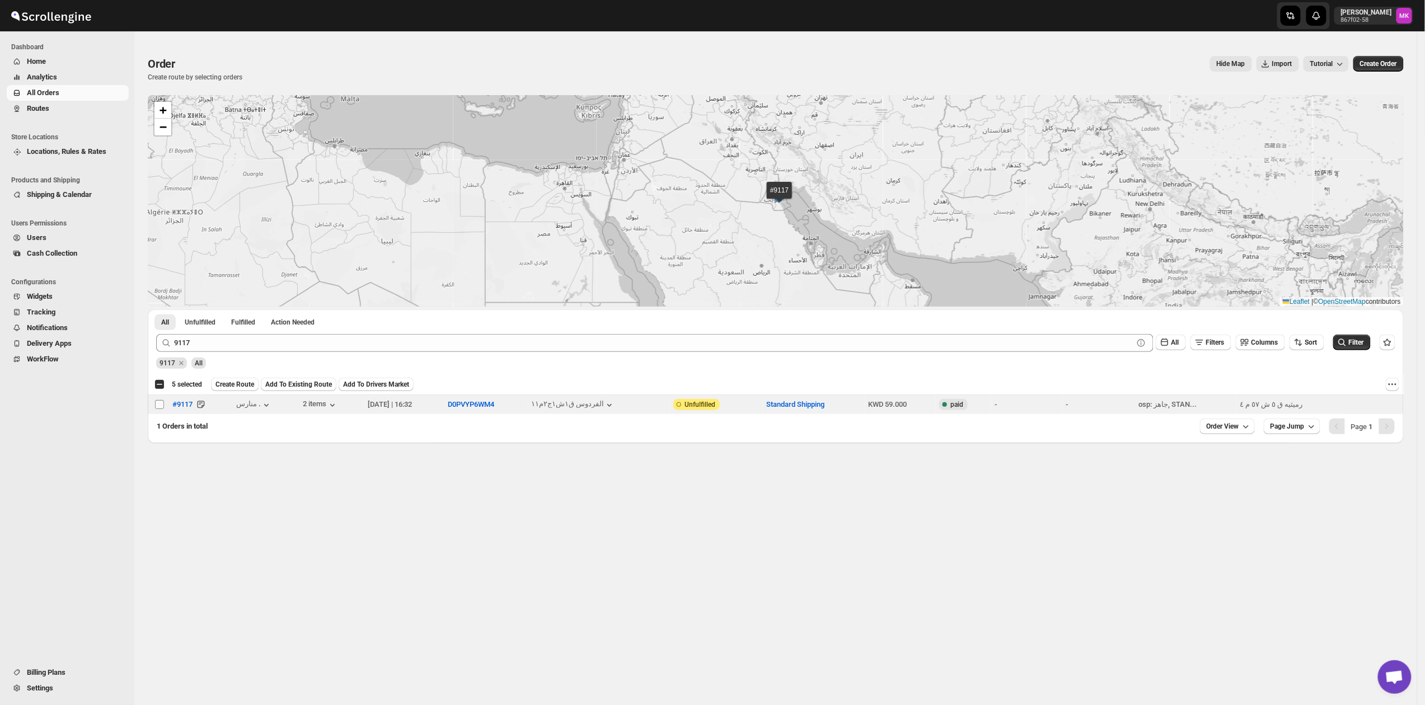
click at [156, 409] on input "Select order" at bounding box center [159, 404] width 9 height 9
checkbox input "true"
click at [238, 378] on button "Create Route" at bounding box center [235, 384] width 48 height 13
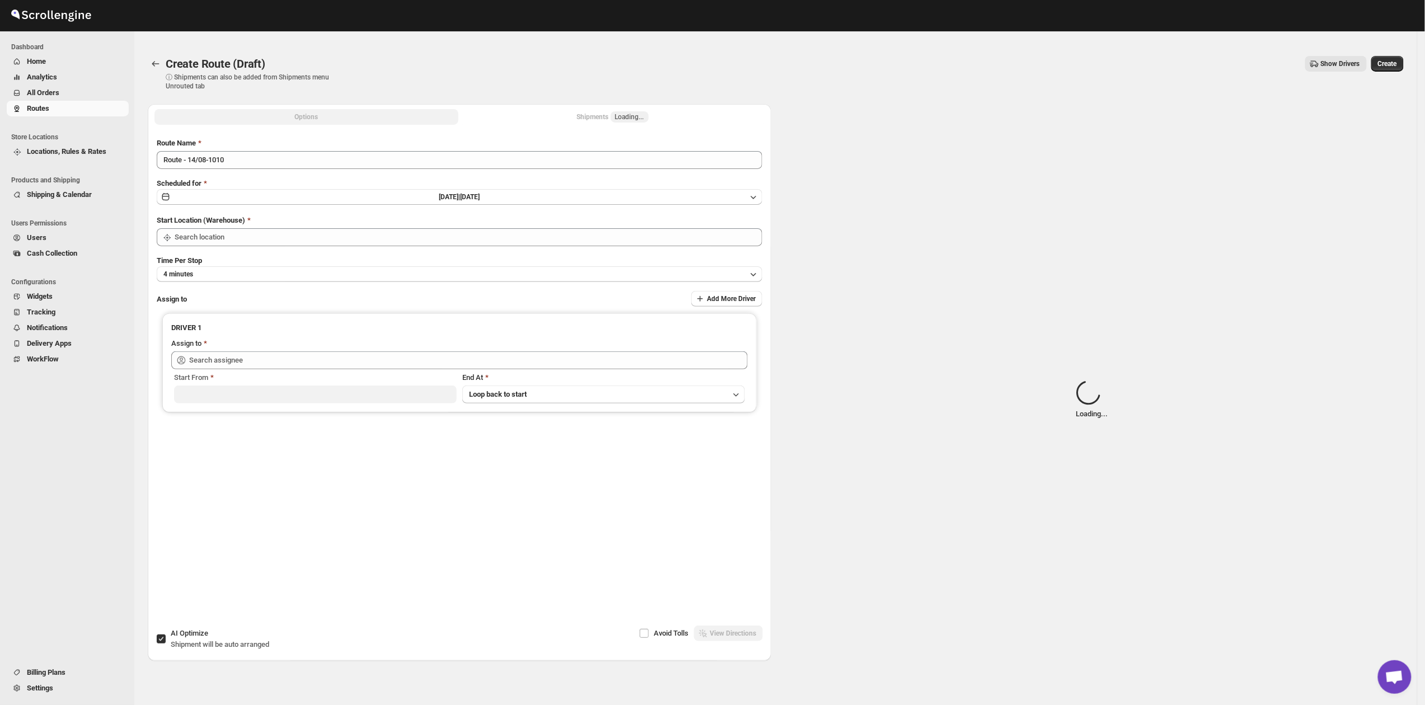
type input "[GEOGRAPHIC_DATA]"
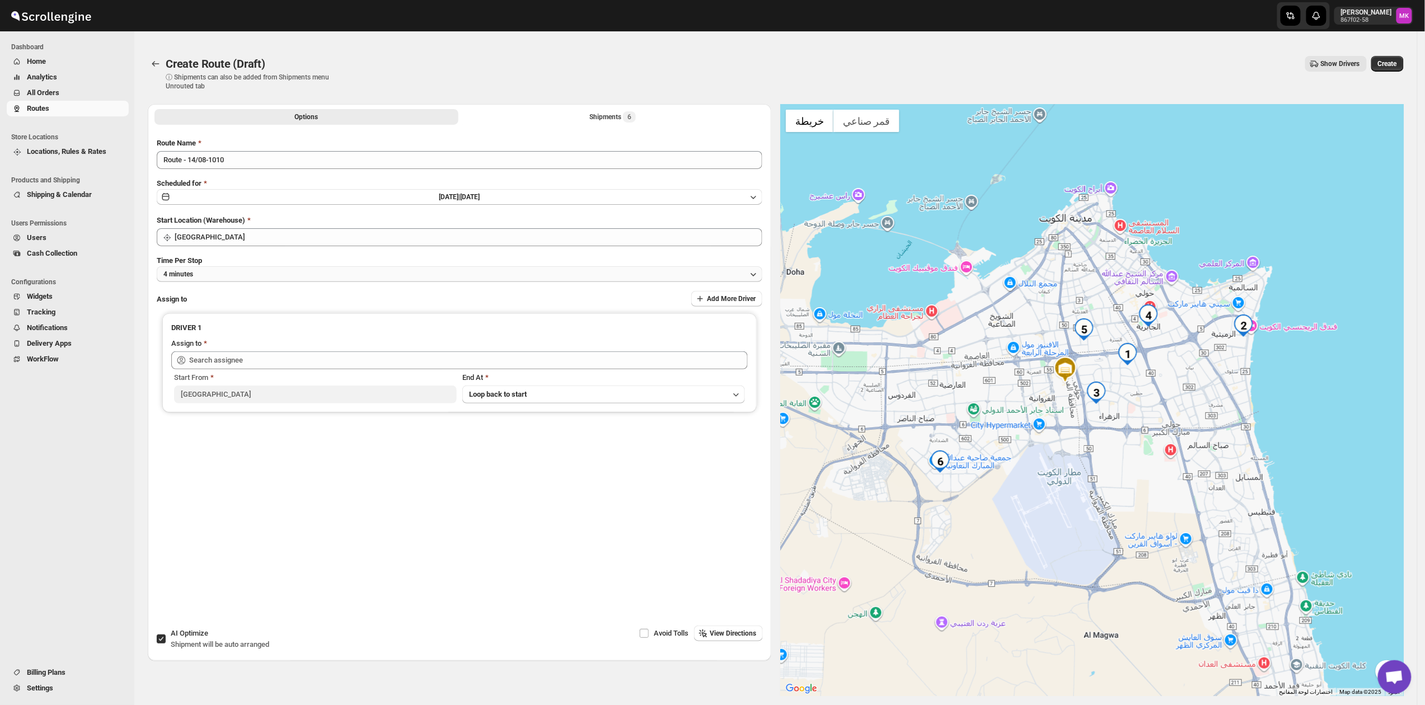
click at [190, 268] on button "4 minutes" at bounding box center [460, 274] width 606 height 16
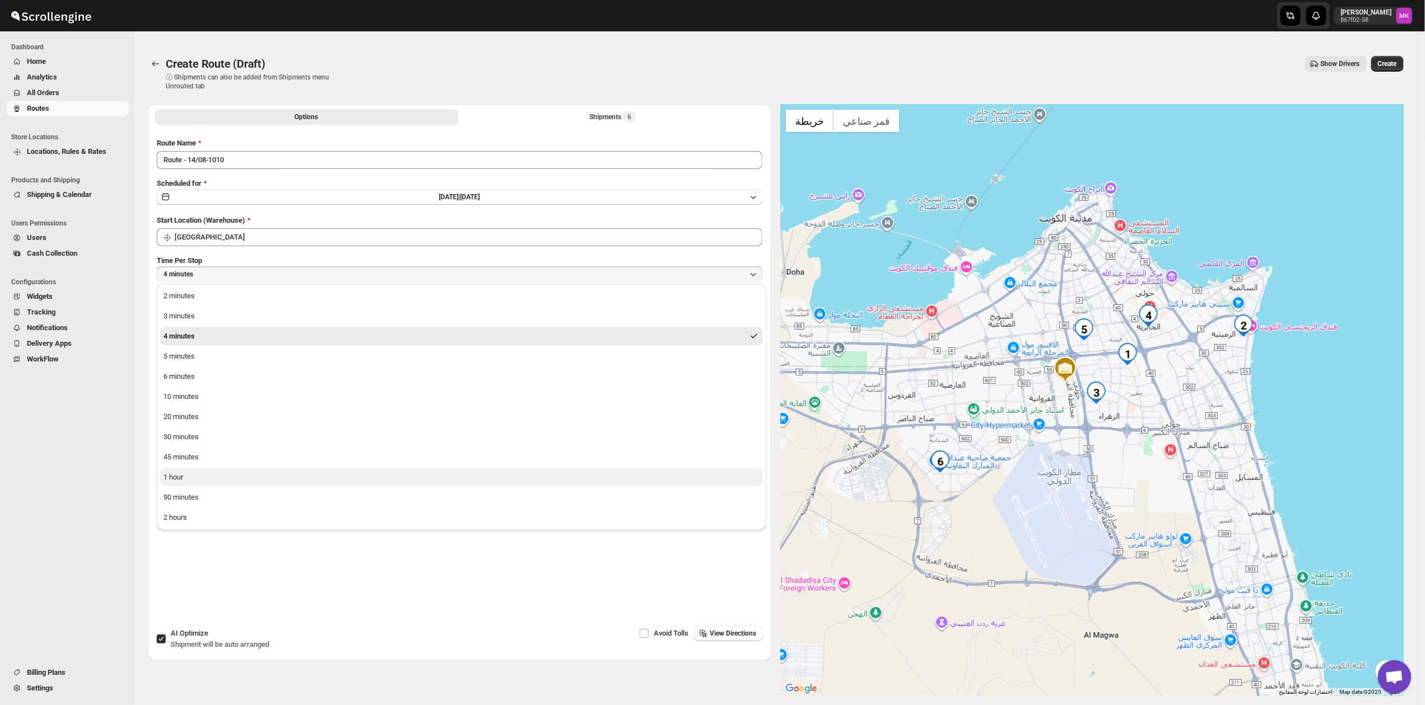
click at [180, 480] on div "1 hour" at bounding box center [173, 477] width 20 height 11
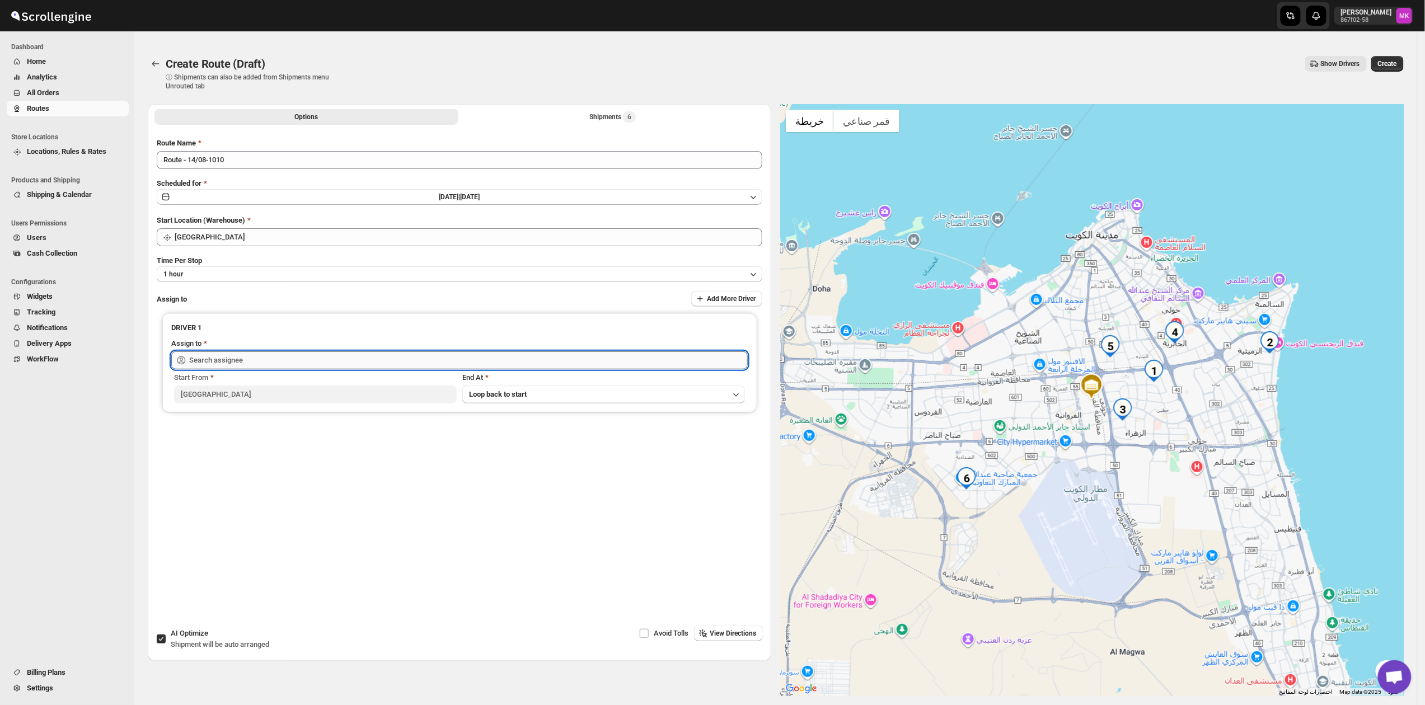
click at [350, 359] on input "text" at bounding box center [468, 361] width 559 height 18
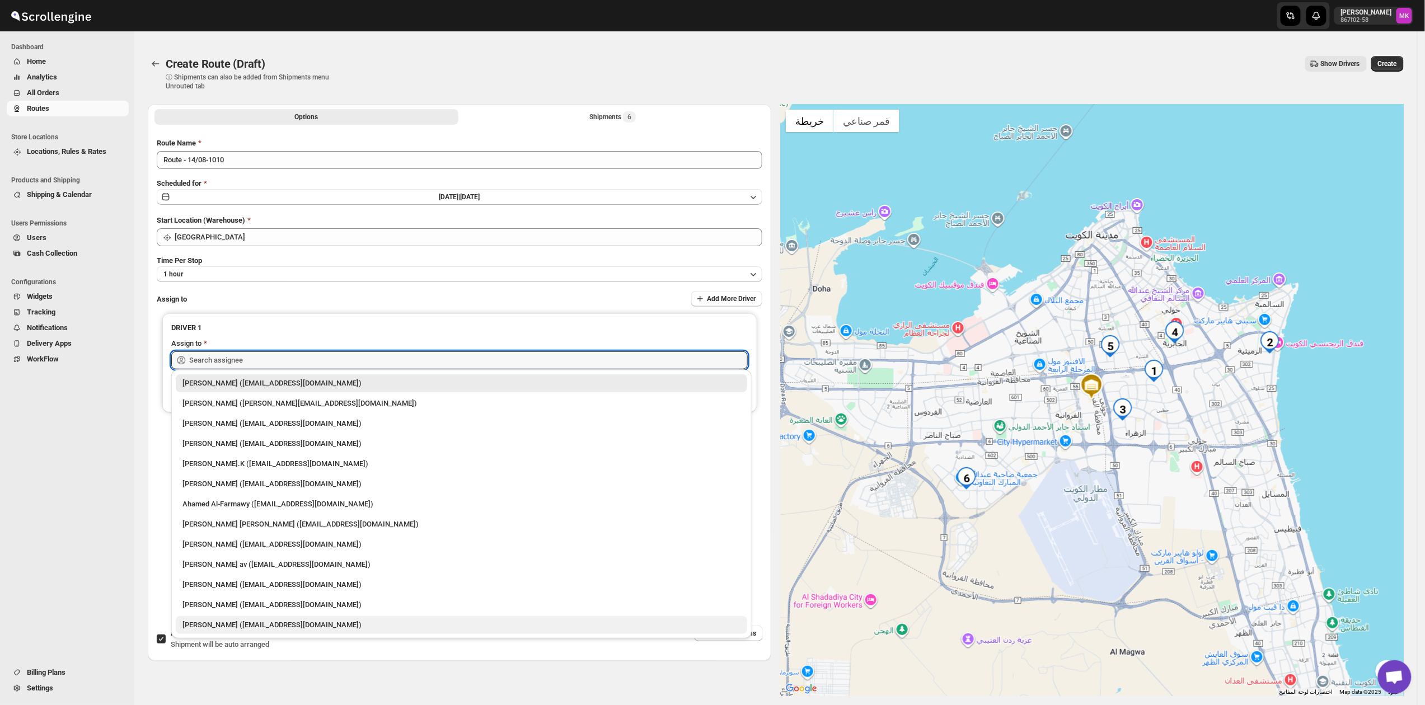
click at [254, 630] on div "[PERSON_NAME] ([EMAIL_ADDRESS][DOMAIN_NAME])" at bounding box center [461, 625] width 558 height 11
type input "[PERSON_NAME] ([EMAIL_ADDRESS][DOMAIN_NAME])"
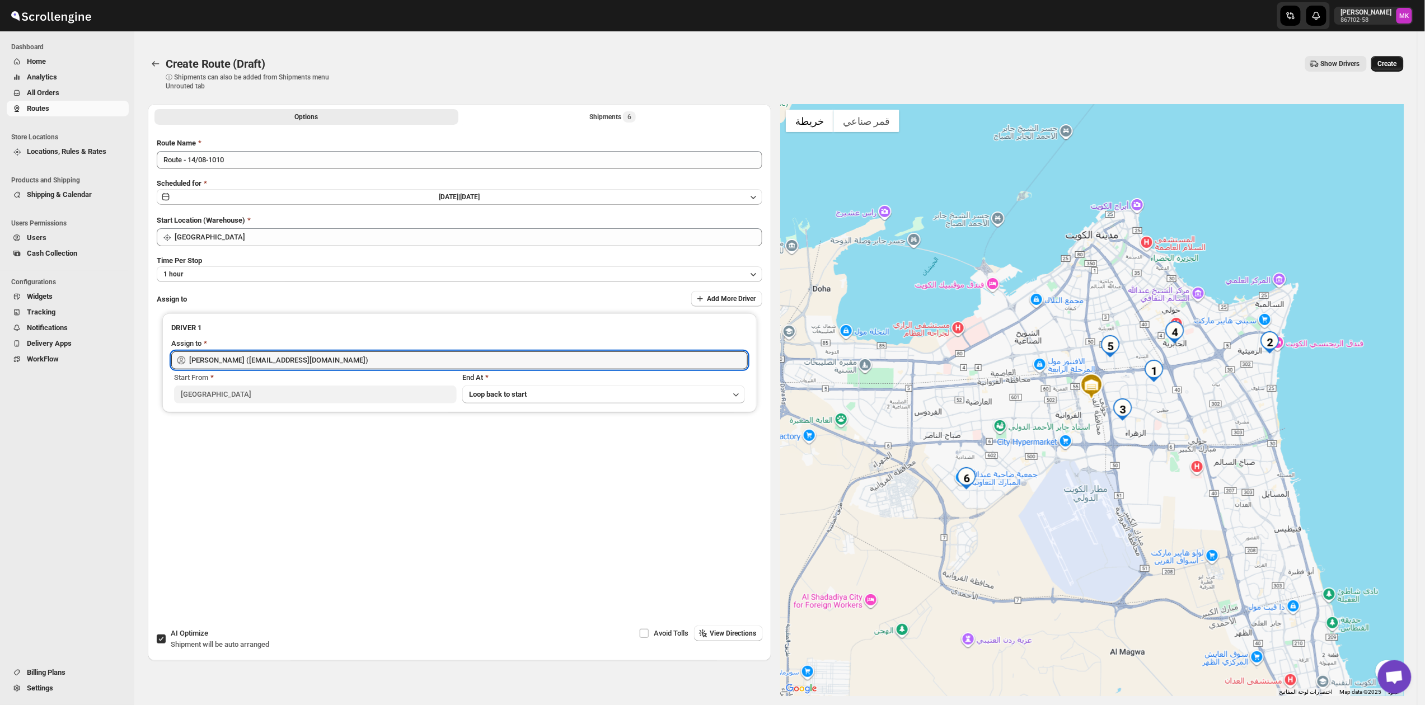
click at [1386, 66] on span "Create" at bounding box center [1387, 63] width 19 height 9
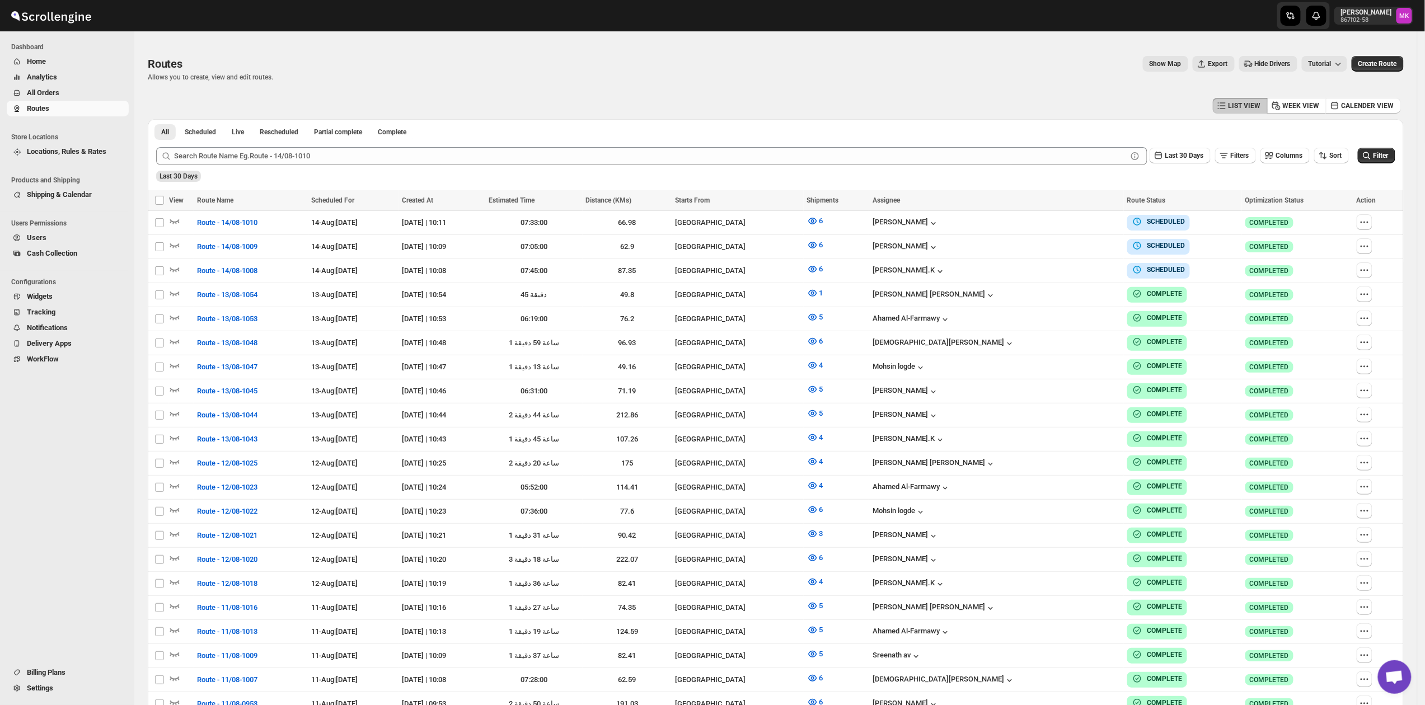
click at [83, 97] on button "All Orders" at bounding box center [68, 93] width 122 height 16
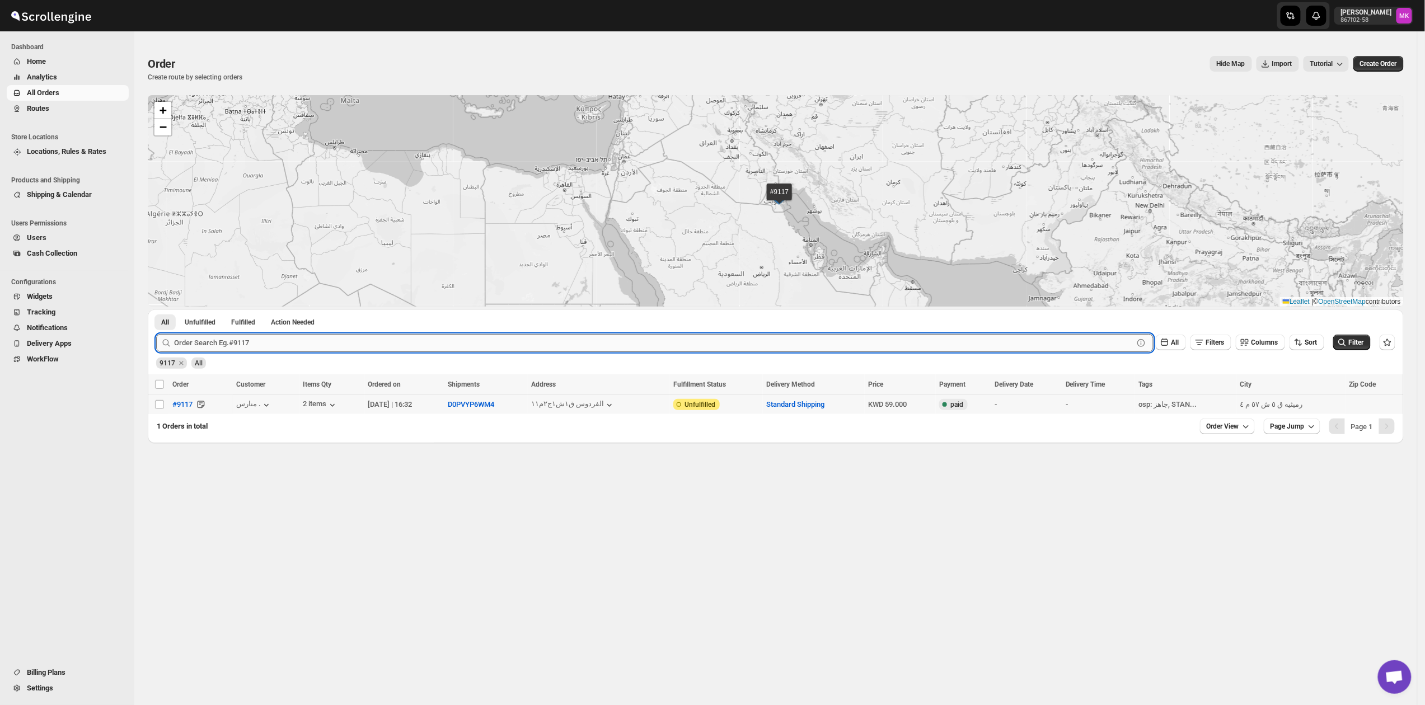
click at [262, 348] on input "text" at bounding box center [653, 343] width 959 height 18
paste input "9110"
type input "9110"
click at [156, 310] on button "Submit" at bounding box center [172, 316] width 32 height 12
click at [161, 407] on input "Select order" at bounding box center [159, 404] width 9 height 9
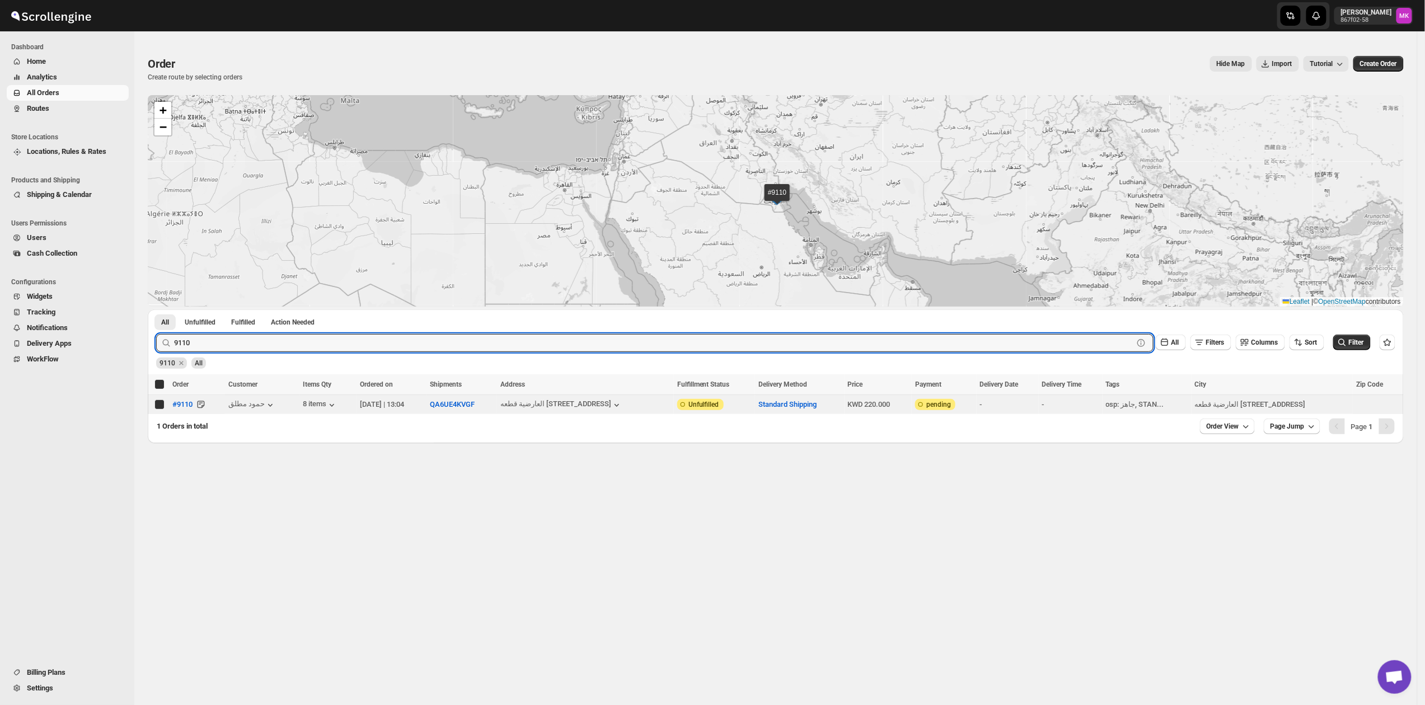
checkbox input "true"
click at [221, 345] on input "9110" at bounding box center [643, 343] width 939 height 18
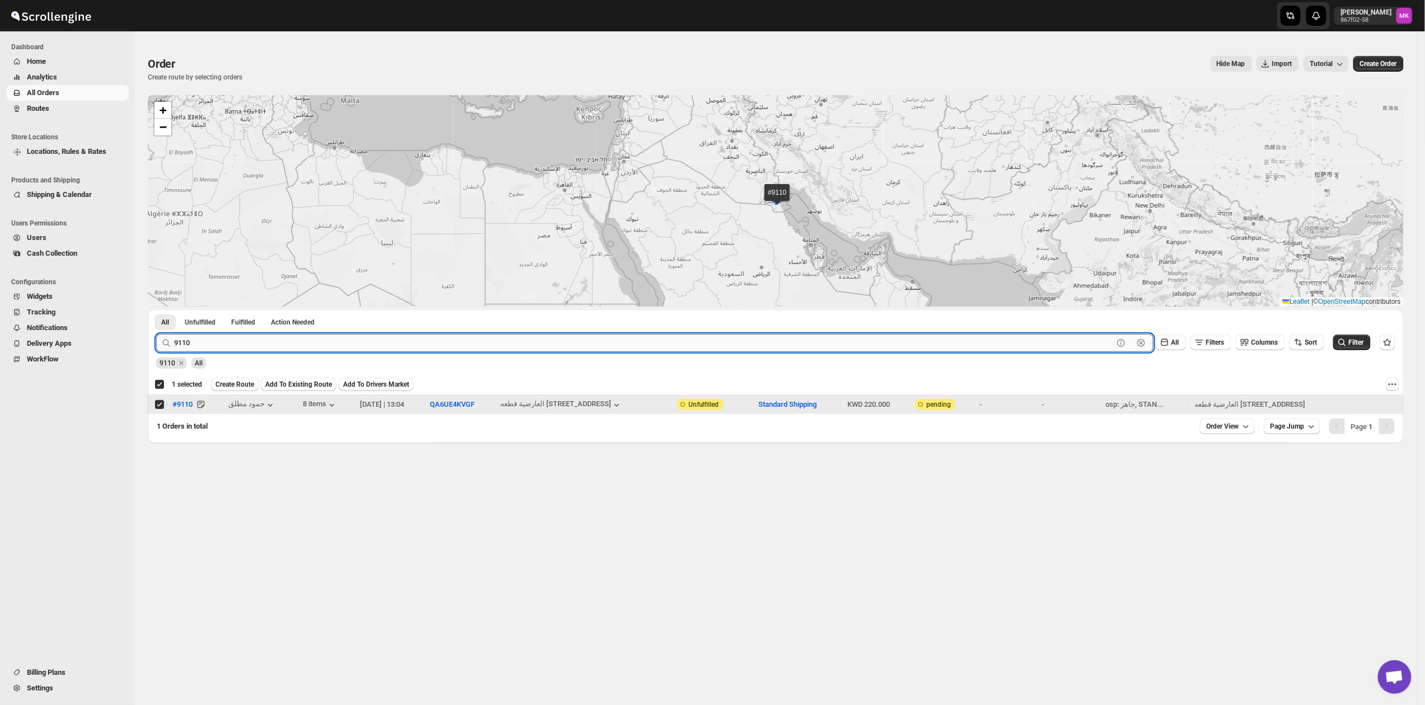
paste input "3"
type input "9113"
click at [156, 310] on button "Submit" at bounding box center [172, 316] width 32 height 12
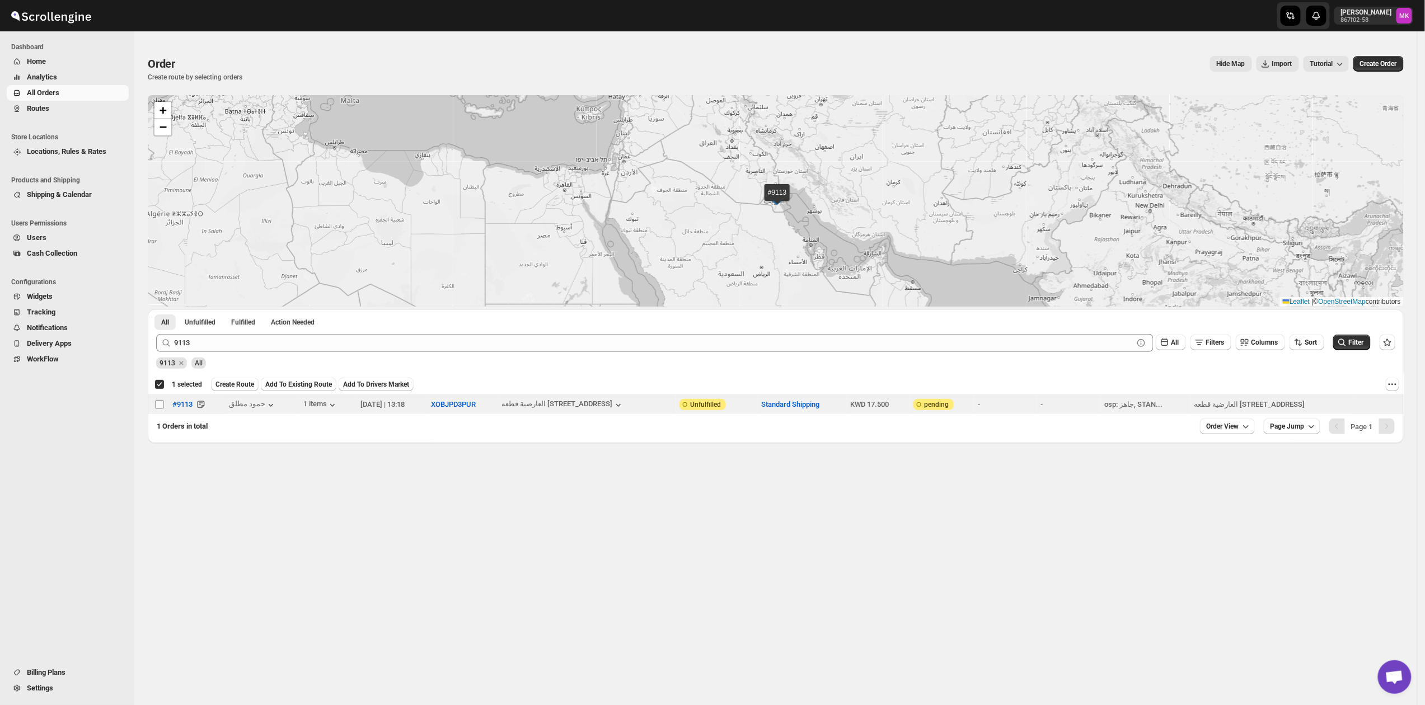
click at [158, 405] on input "Select order" at bounding box center [159, 404] width 9 height 9
checkbox input "true"
checkbox input "false"
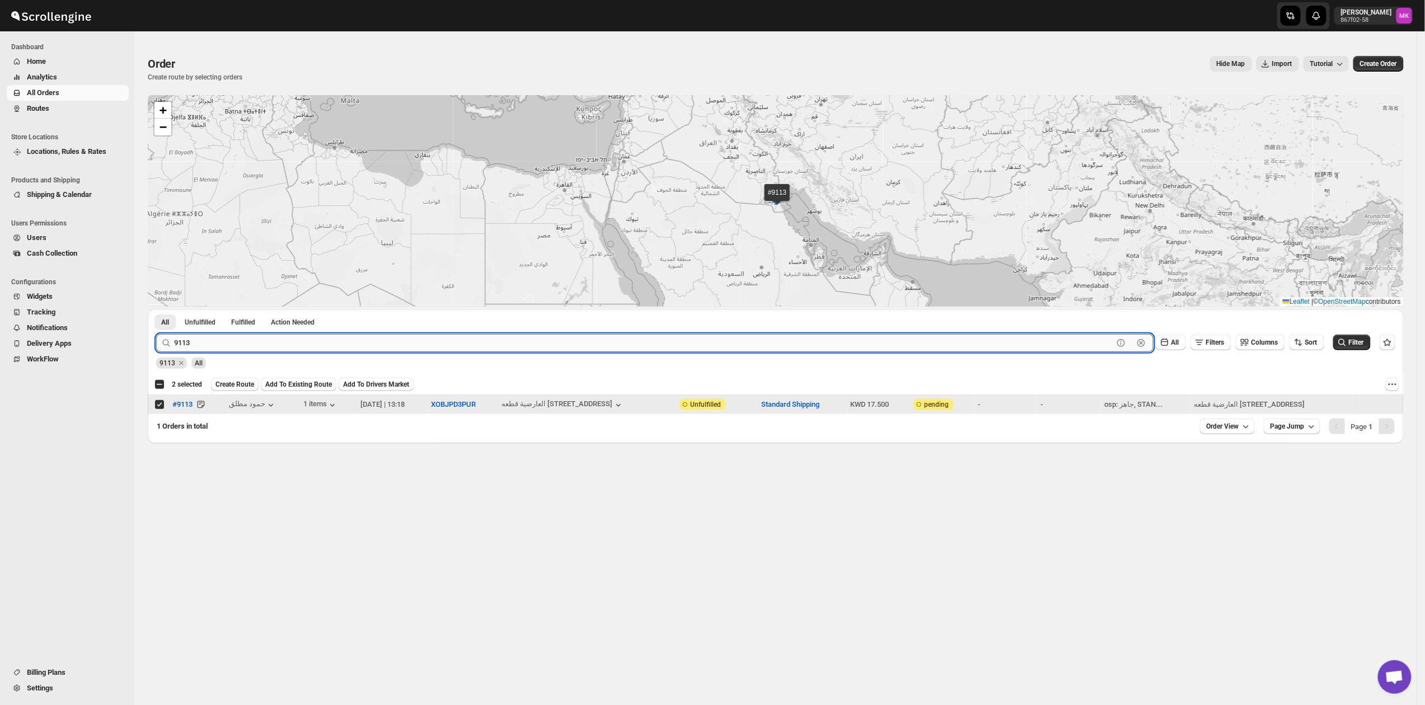
click at [200, 345] on input "9113" at bounding box center [643, 343] width 939 height 18
paste input "9"
type input "9119"
click at [156, 310] on button "Submit" at bounding box center [172, 316] width 32 height 12
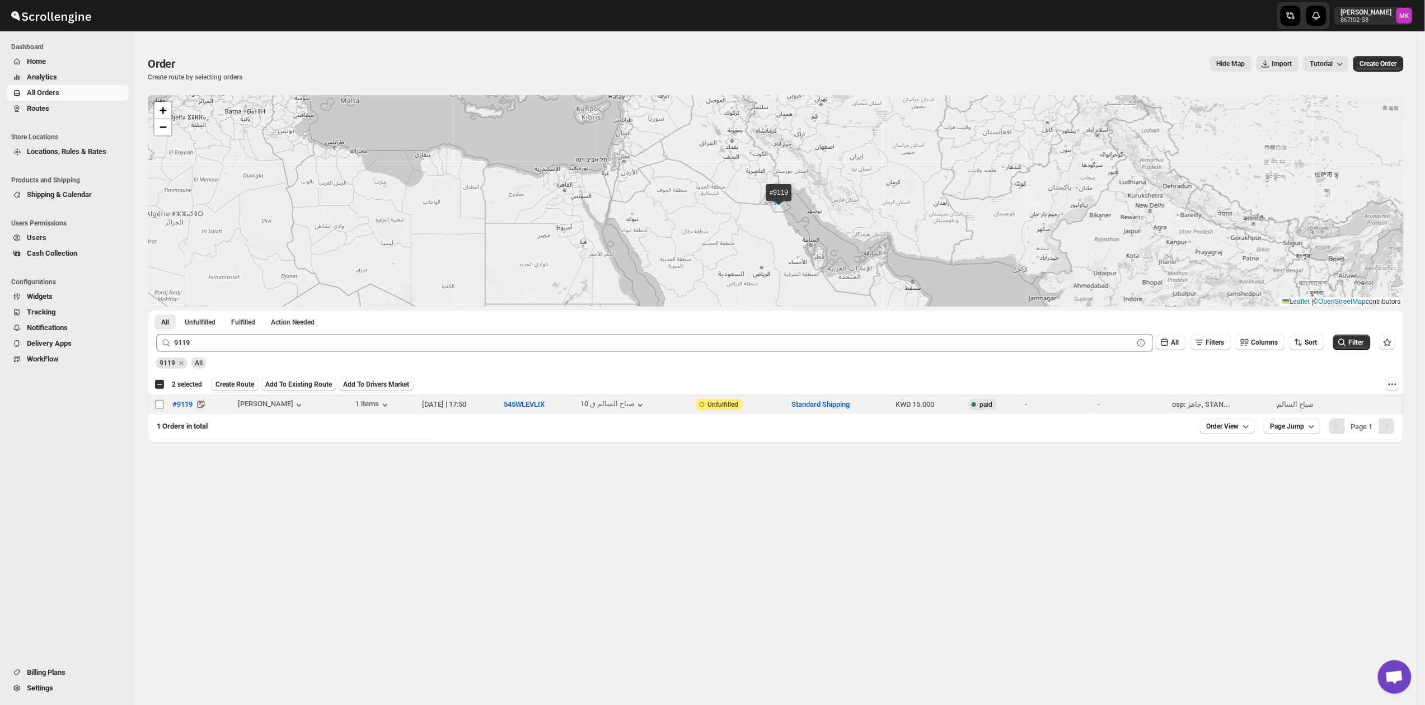
click at [158, 403] on input "Select order" at bounding box center [159, 404] width 9 height 9
checkbox input "true"
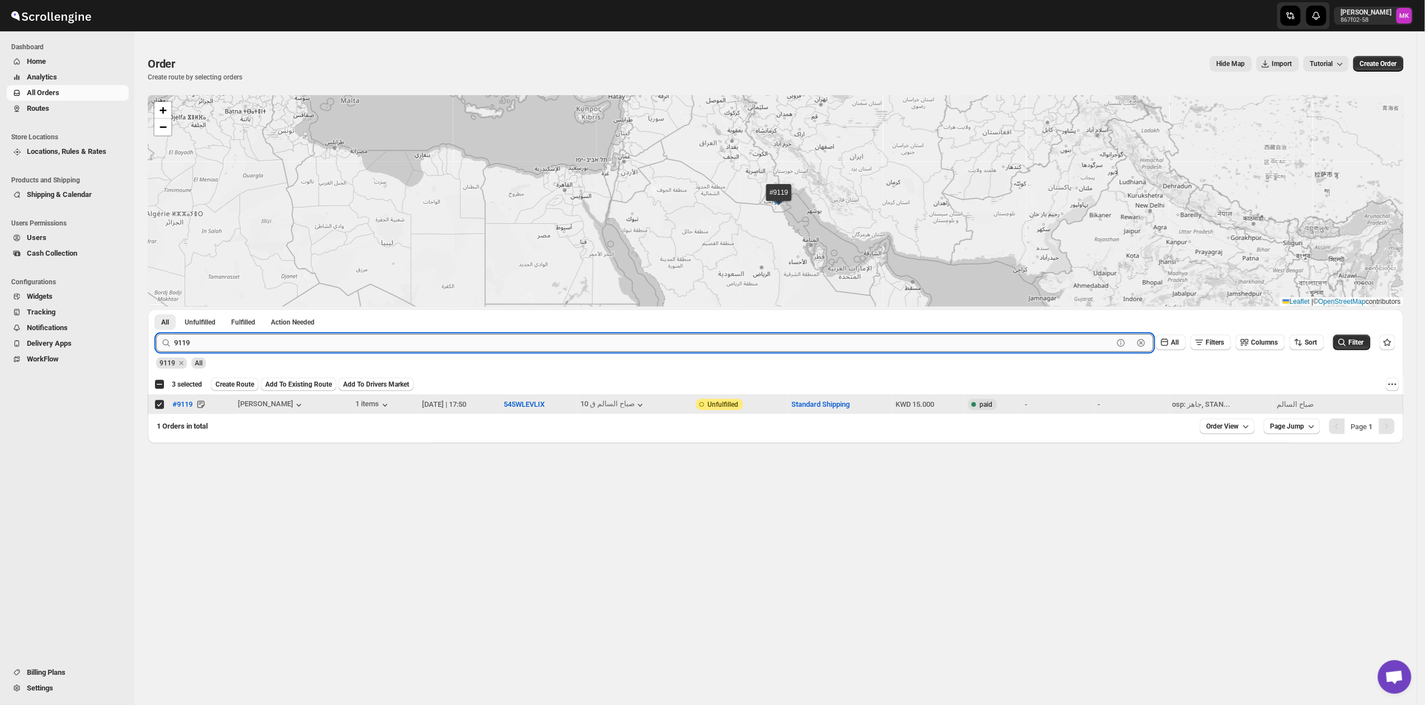
click at [242, 345] on input "9119" at bounding box center [643, 343] width 939 height 18
paste input "22"
type input "9122"
click at [156, 310] on button "Submit" at bounding box center [172, 316] width 32 height 12
click at [163, 406] on input "Select order" at bounding box center [159, 404] width 9 height 9
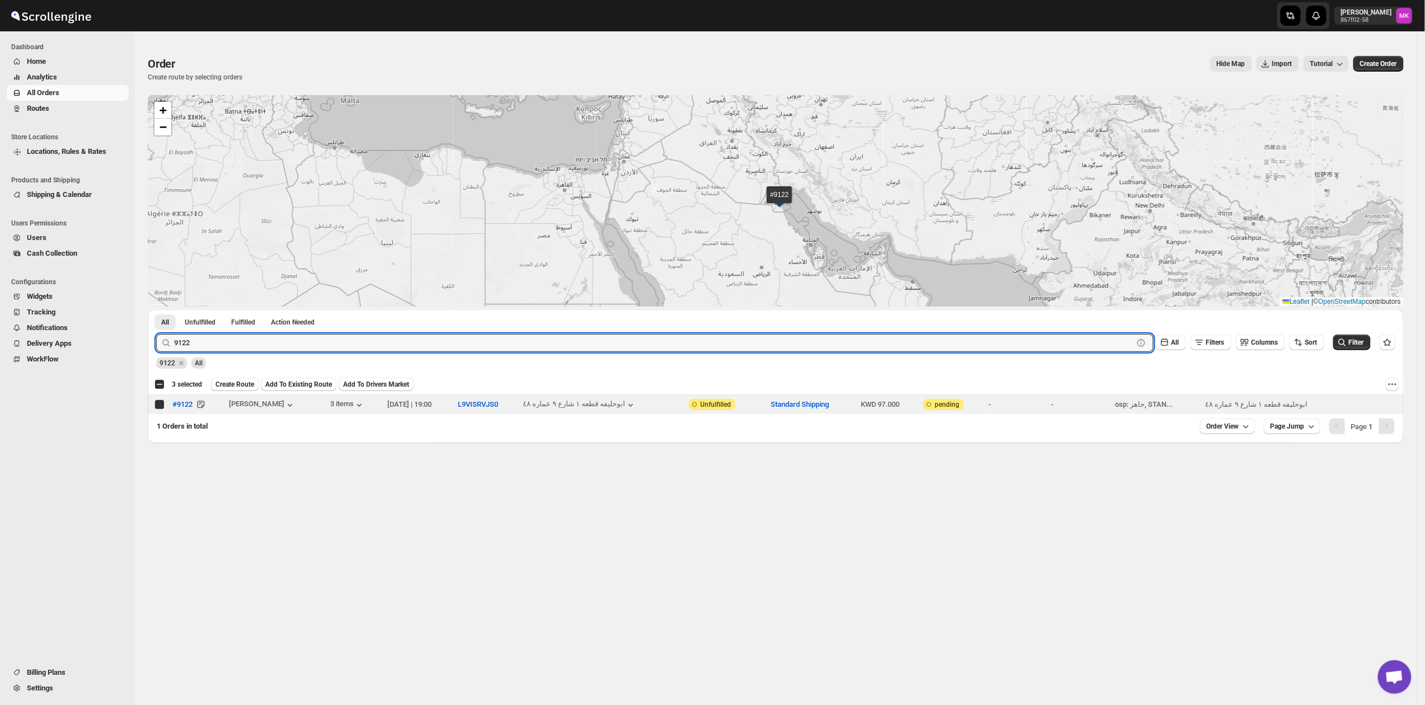
checkbox input "true"
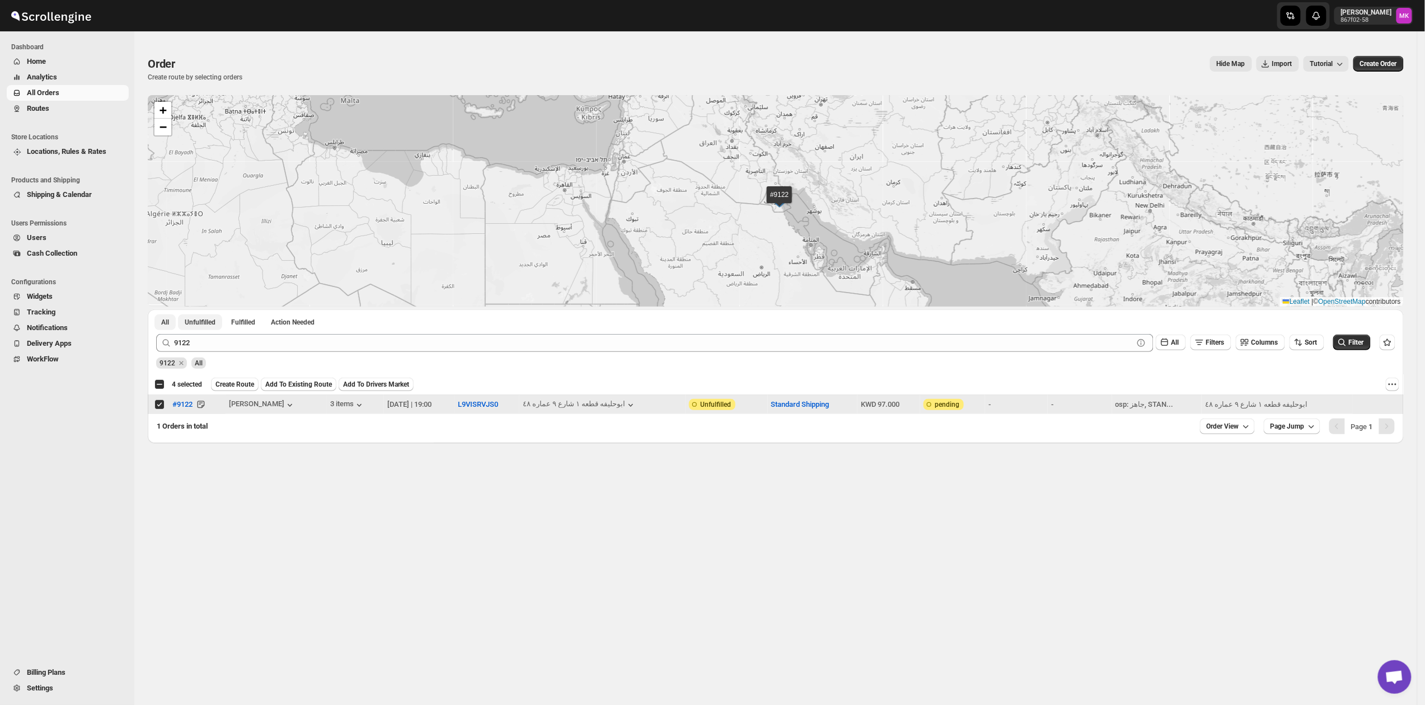
click at [209, 322] on span "Unfulfilled" at bounding box center [200, 322] width 31 height 9
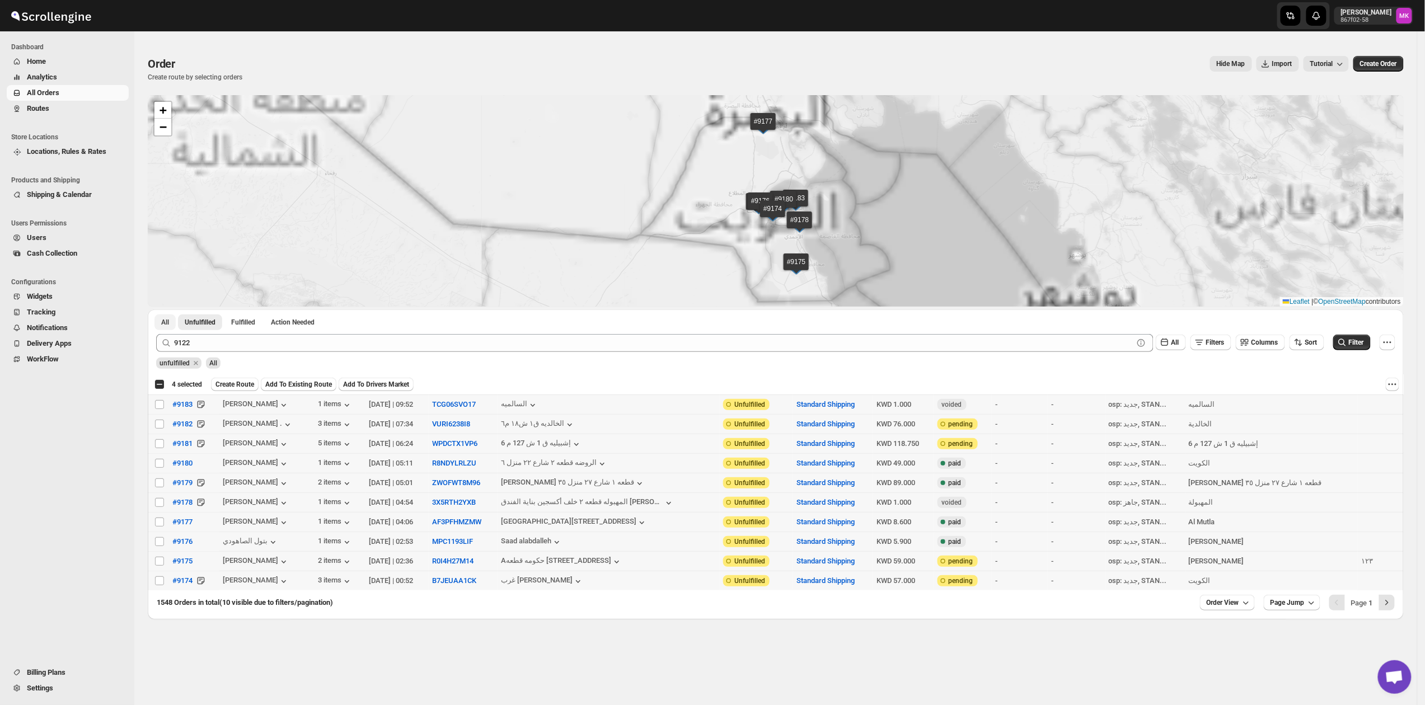
click at [165, 316] on button "All" at bounding box center [164, 323] width 21 height 16
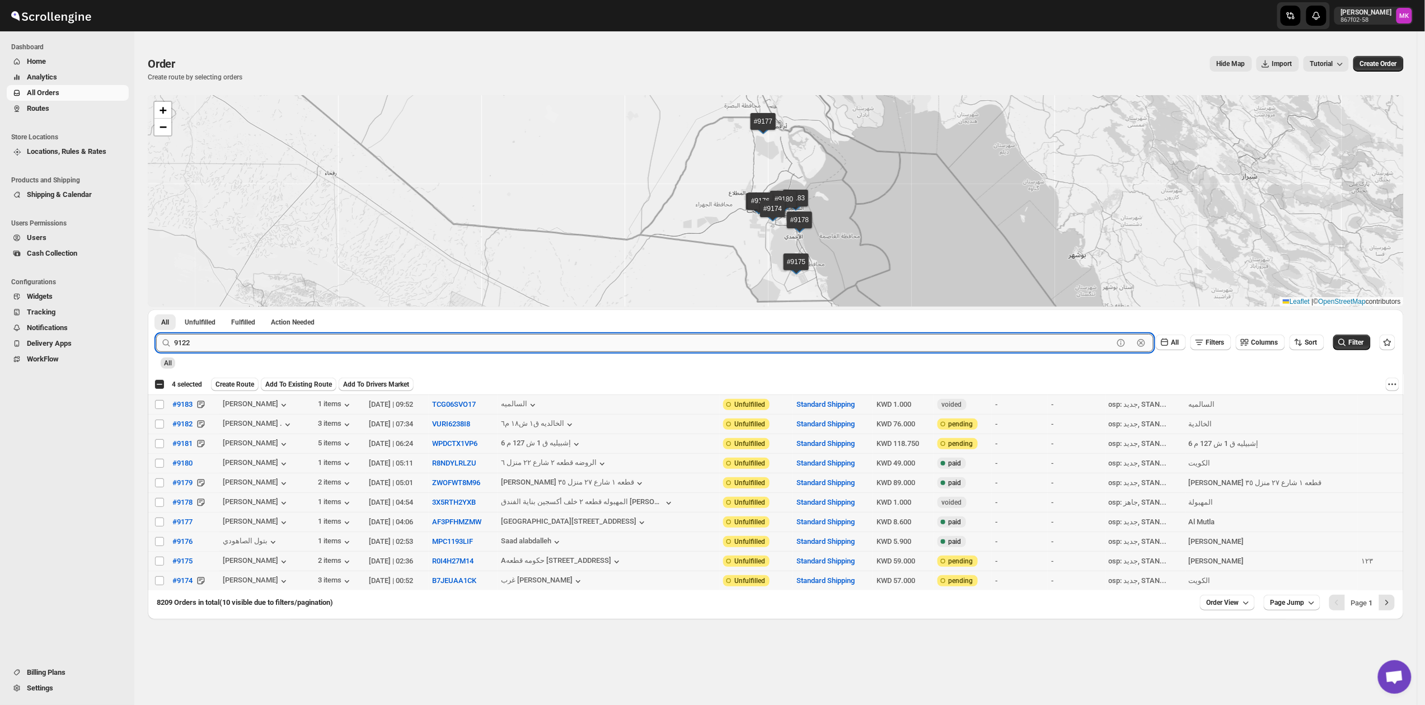
click at [209, 343] on input "9122" at bounding box center [643, 343] width 939 height 18
paste input "099"
type input "9099"
click at [156, 310] on button "Submit" at bounding box center [172, 316] width 32 height 12
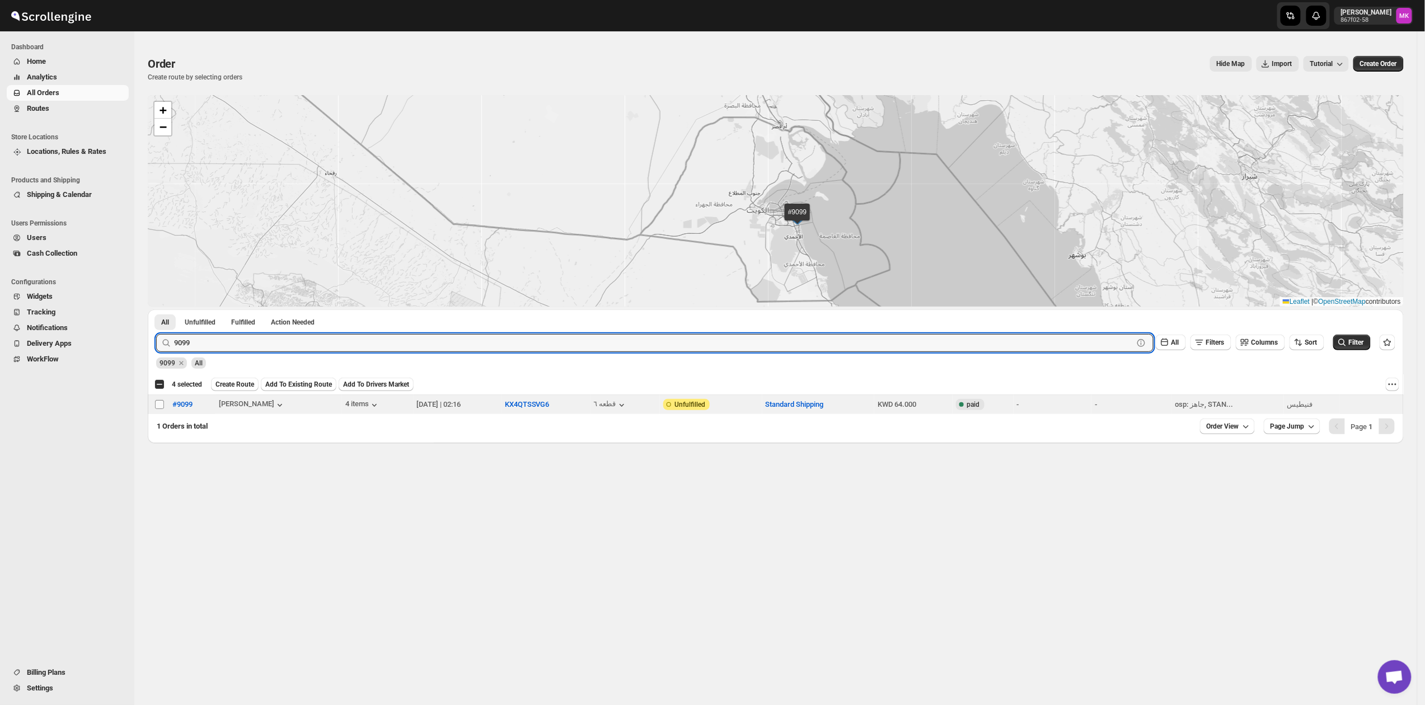
click at [160, 406] on input "Select order" at bounding box center [159, 404] width 9 height 9
checkbox input "true"
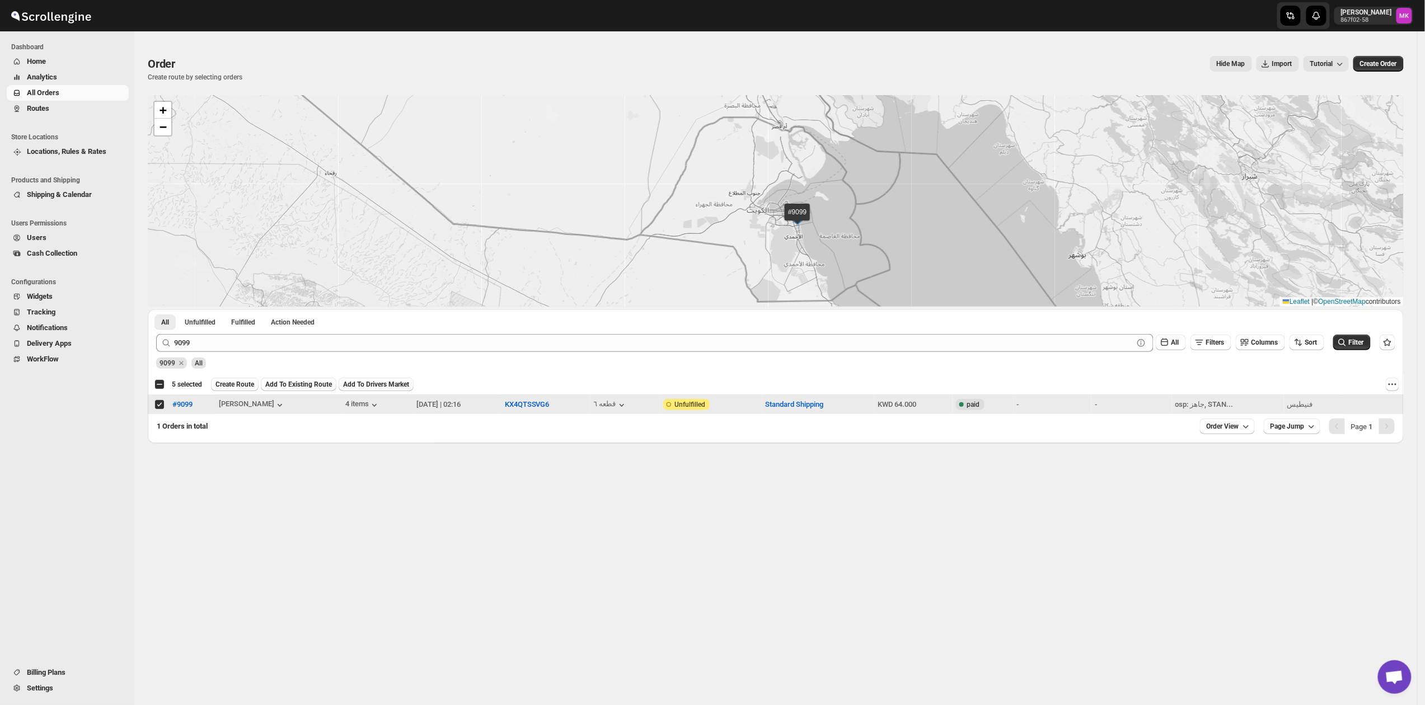
click at [186, 352] on div "9099 All" at bounding box center [774, 358] width 1244 height 21
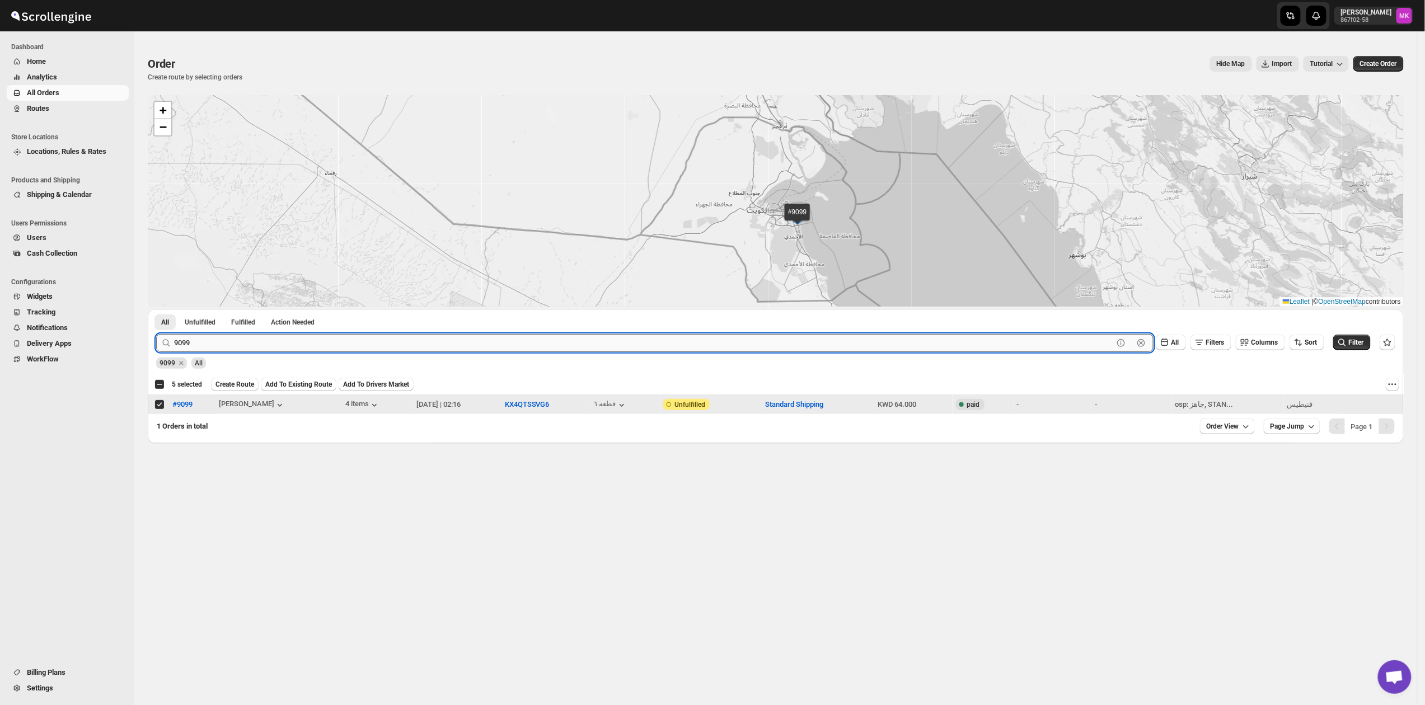
click at [188, 345] on input "9099" at bounding box center [643, 343] width 939 height 18
paste input "101"
type input "9101"
click at [156, 310] on button "Submit" at bounding box center [172, 316] width 32 height 12
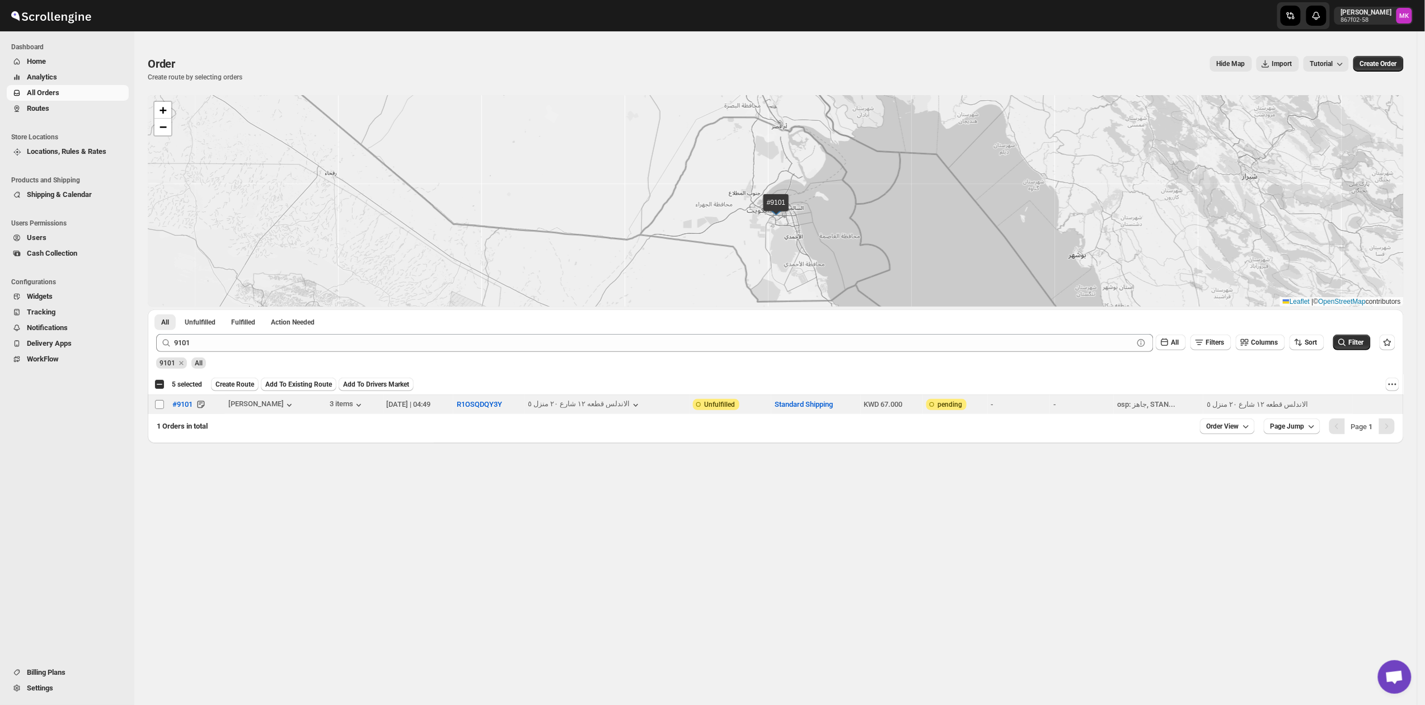
click at [156, 404] on input "Select order" at bounding box center [159, 404] width 9 height 9
checkbox input "true"
click at [235, 388] on span "Create Route" at bounding box center [234, 384] width 39 height 9
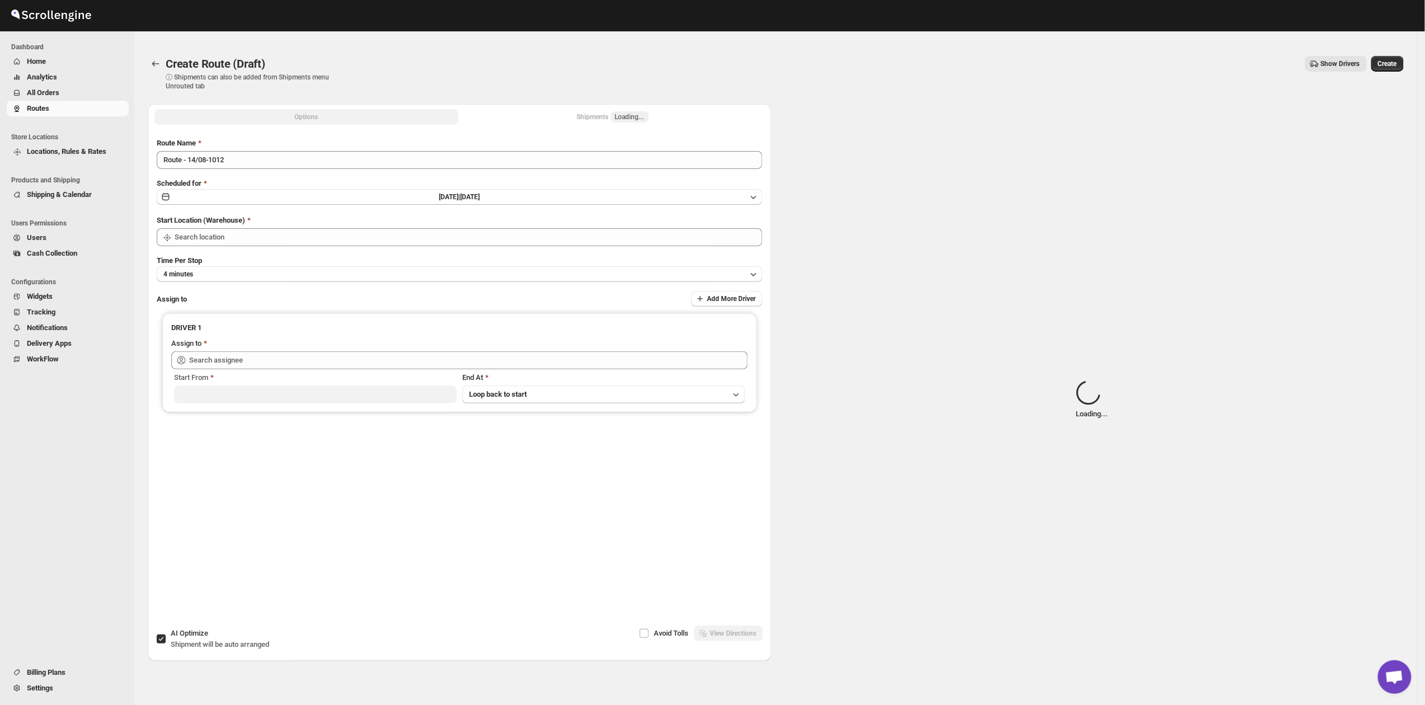
type input "[GEOGRAPHIC_DATA]"
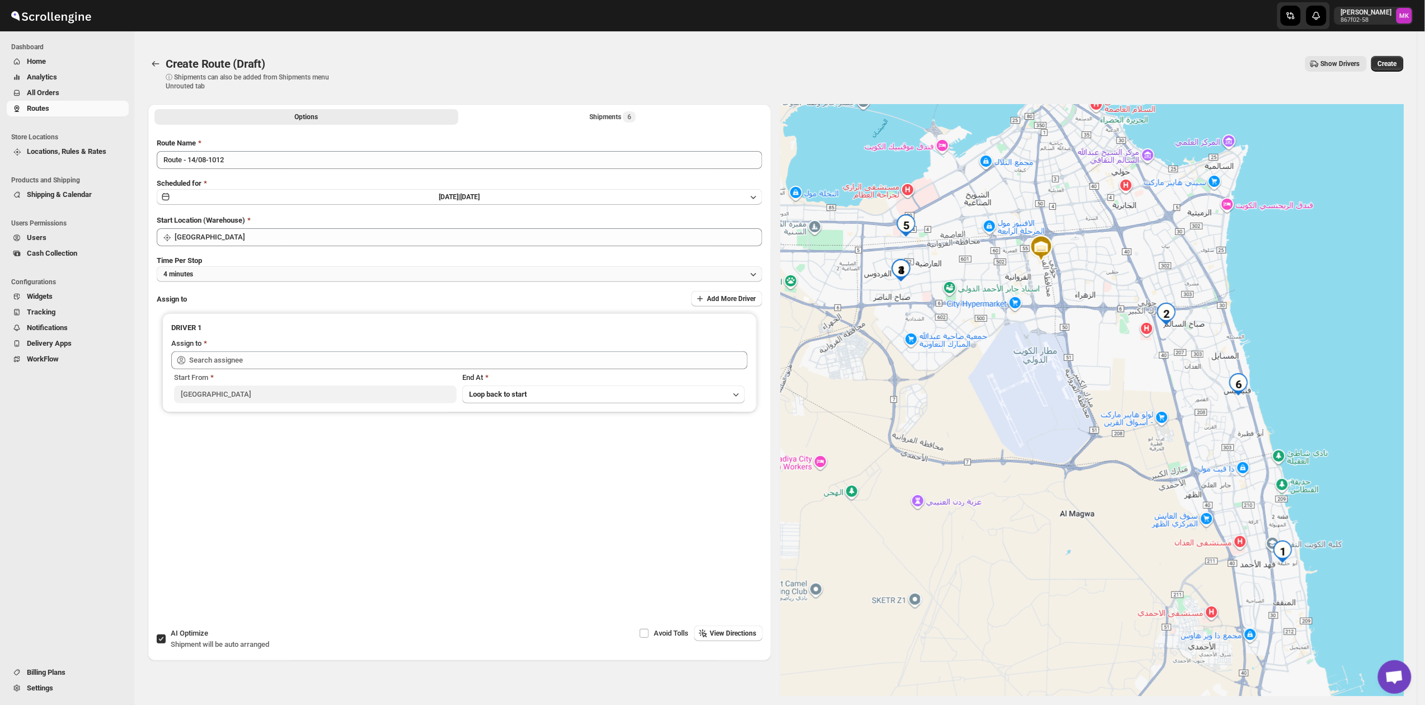
click at [182, 270] on span "4 minutes" at bounding box center [178, 274] width 30 height 9
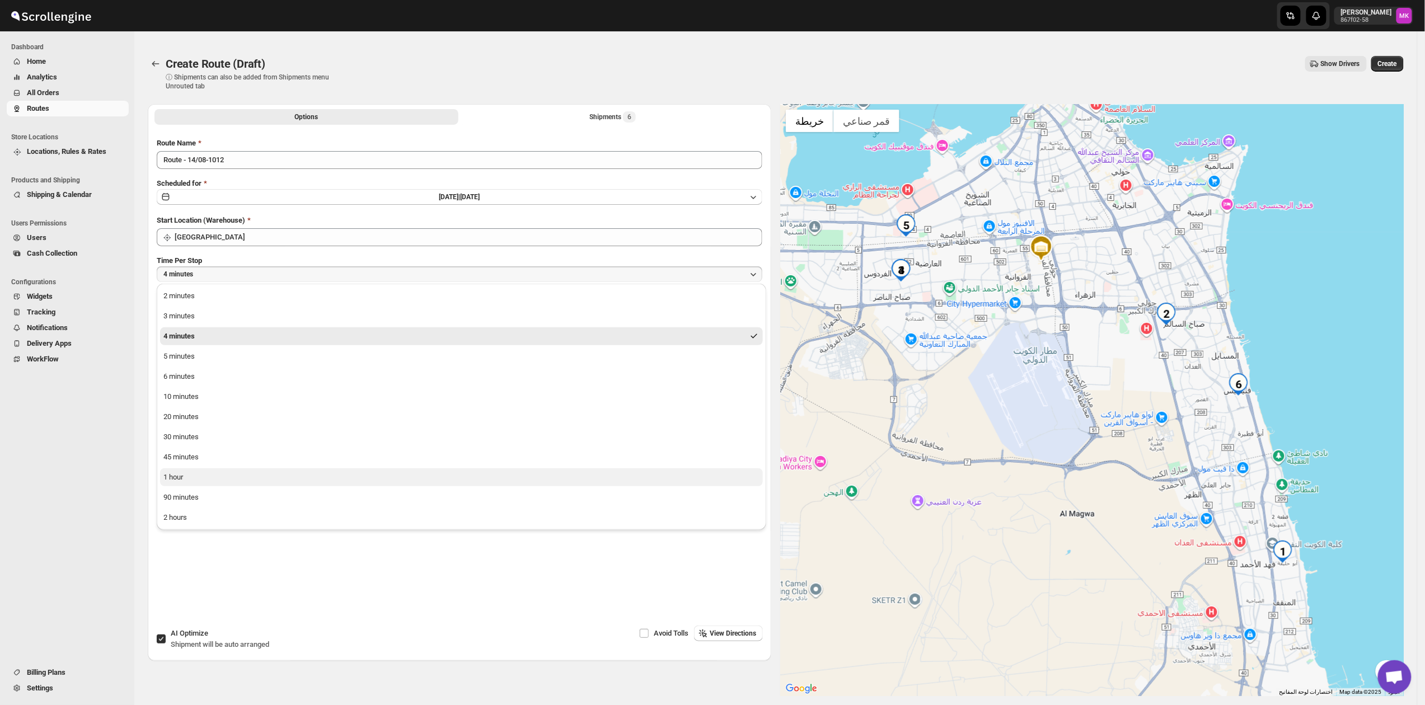
click at [182, 484] on button "1 hour" at bounding box center [461, 478] width 603 height 18
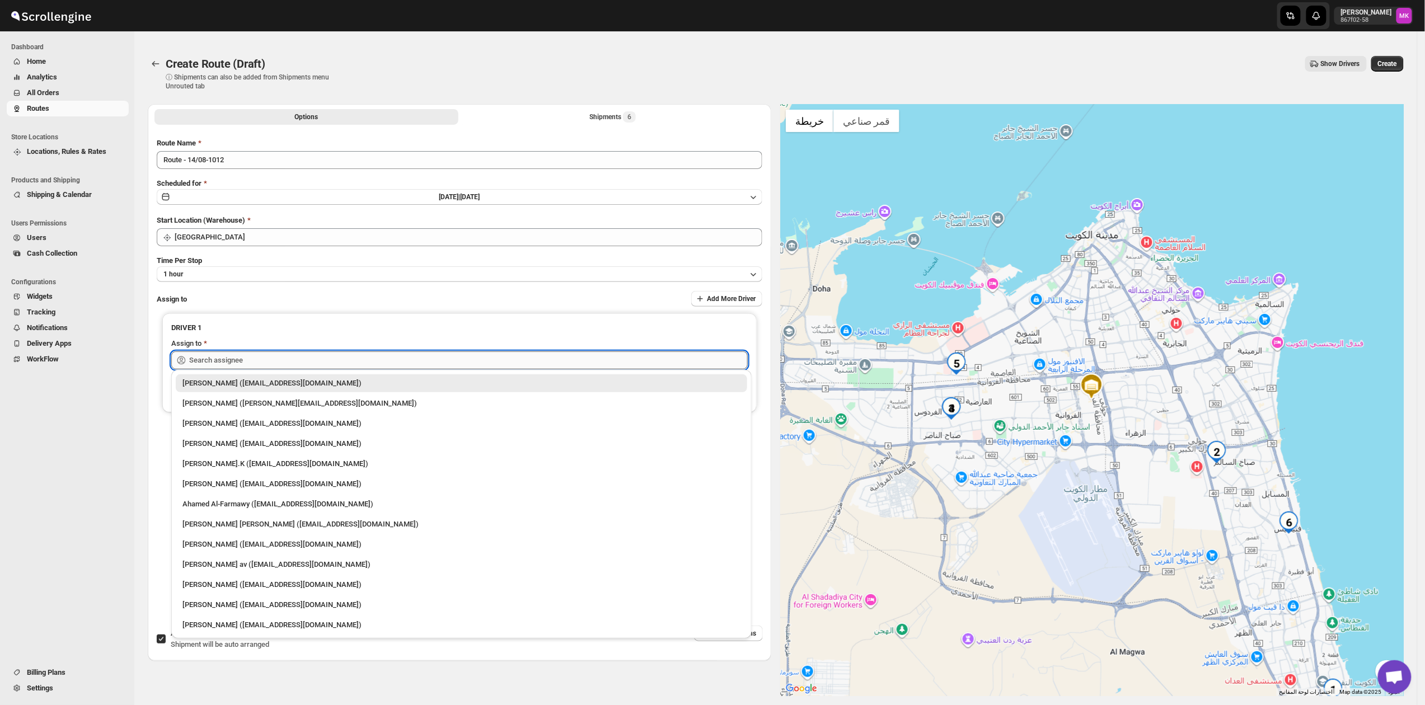
click at [216, 363] on input "text" at bounding box center [468, 361] width 559 height 18
click at [217, 546] on div "[PERSON_NAME] ([EMAIL_ADDRESS][DOMAIN_NAME])" at bounding box center [461, 544] width 558 height 11
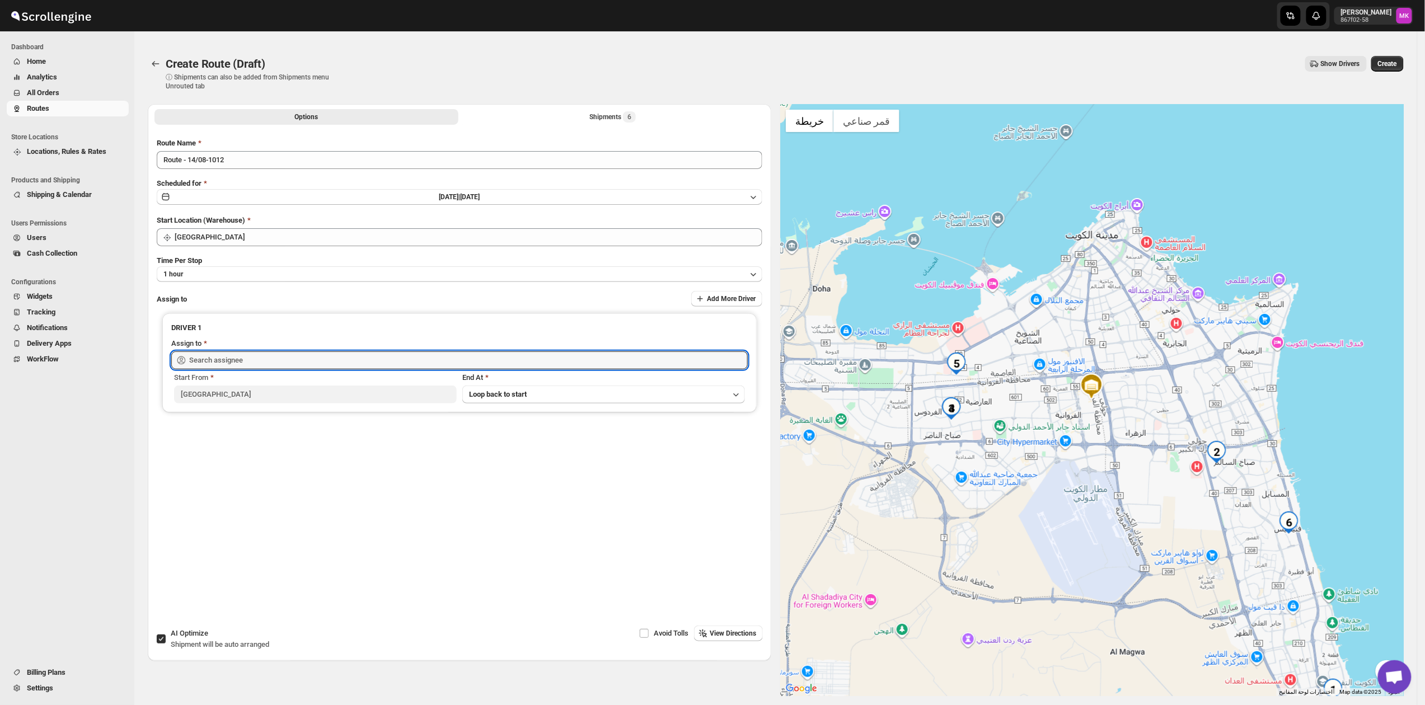
type input "[PERSON_NAME] ([EMAIL_ADDRESS][DOMAIN_NAME])"
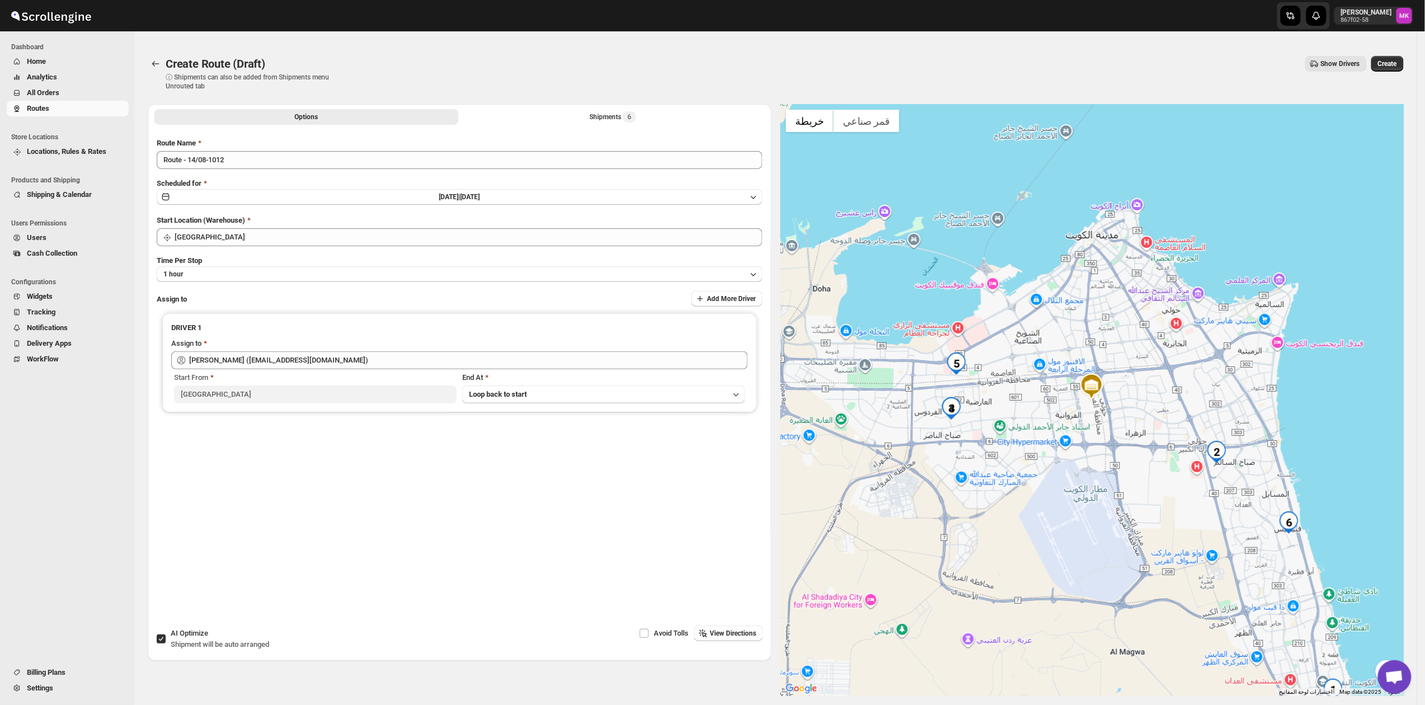
click at [1404, 54] on div "Create Route (Draft). This page is ready Create Route (Draft) ⓘ Shipments can a…" at bounding box center [776, 74] width 1256 height 62
click at [1397, 68] on span "Create" at bounding box center [1387, 63] width 19 height 9
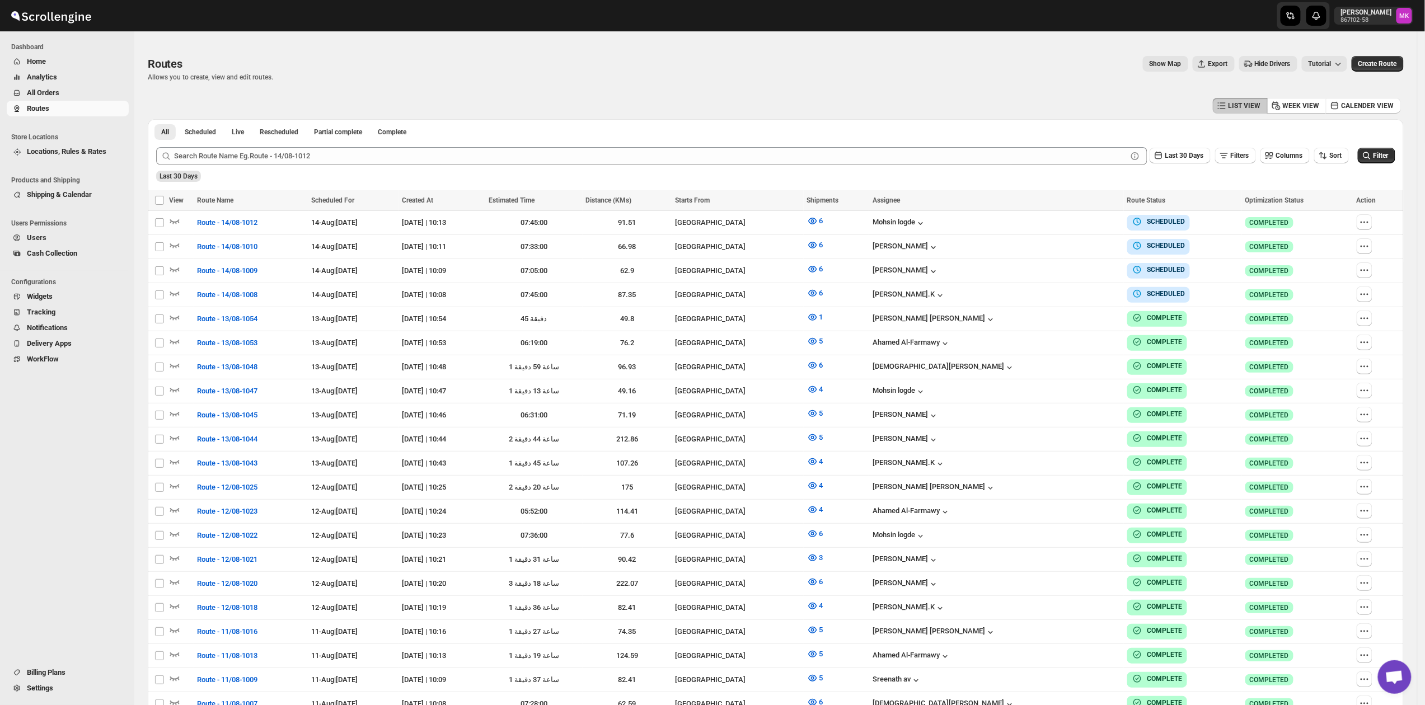
click at [66, 88] on span "All Orders" at bounding box center [77, 92] width 100 height 11
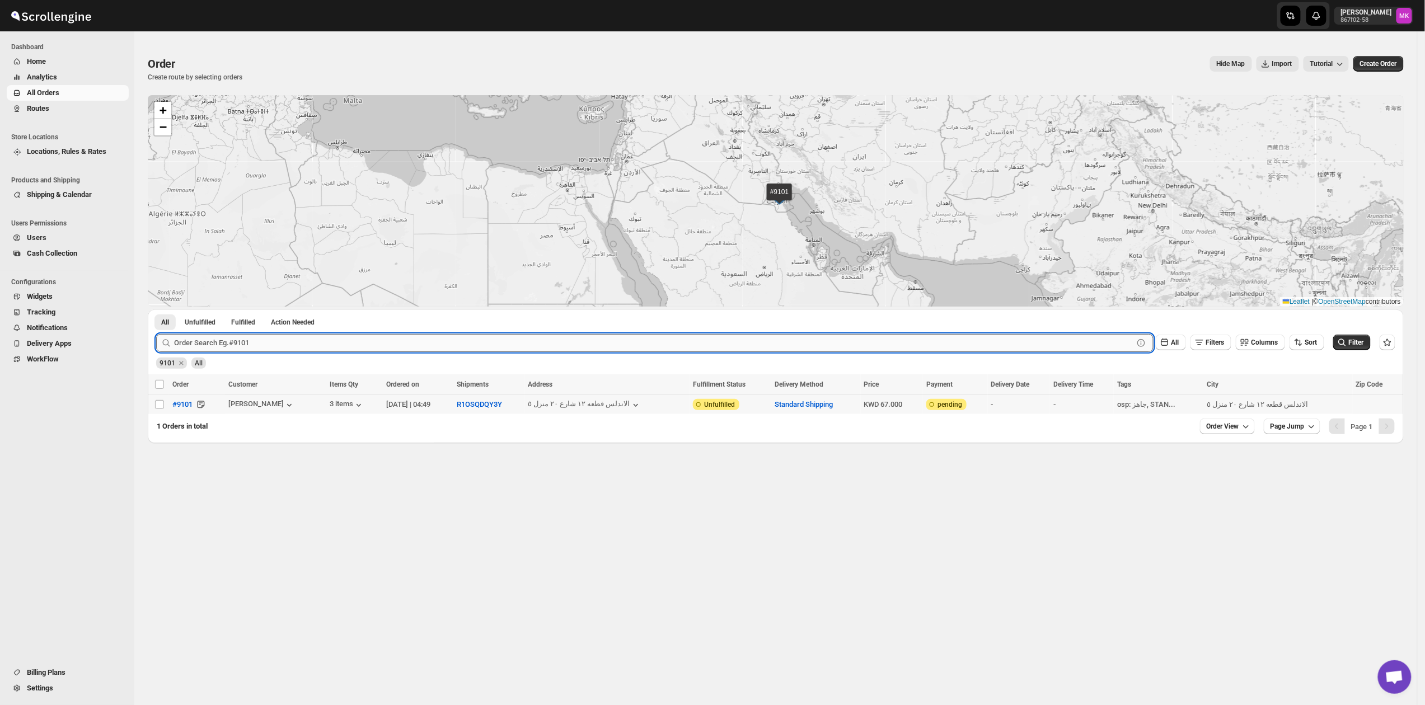
click at [215, 348] on input "text" at bounding box center [653, 343] width 959 height 18
paste input "9025"
type input "9025"
click at [156, 310] on button "Submit" at bounding box center [172, 316] width 32 height 12
click at [155, 407] on input "Select order" at bounding box center [159, 404] width 9 height 9
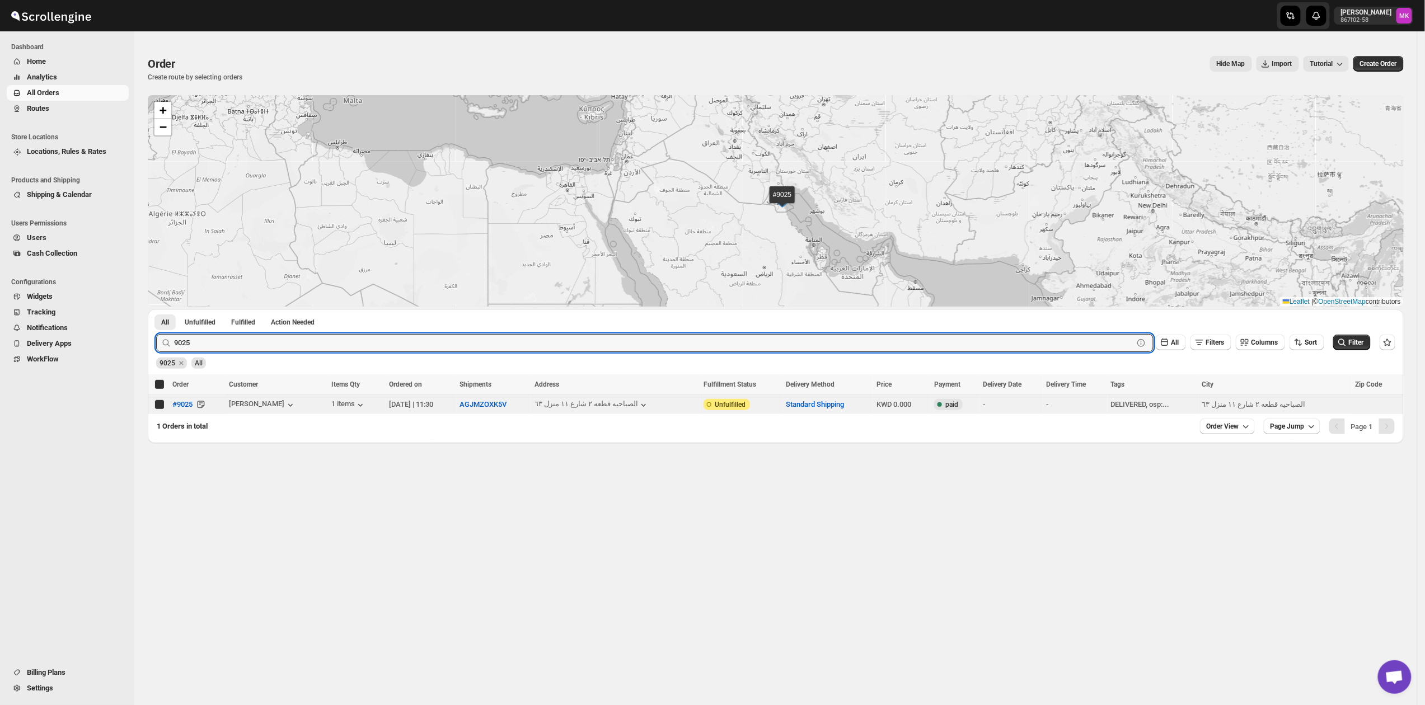
checkbox input "true"
click at [208, 343] on input "9025" at bounding box center [643, 343] width 939 height 18
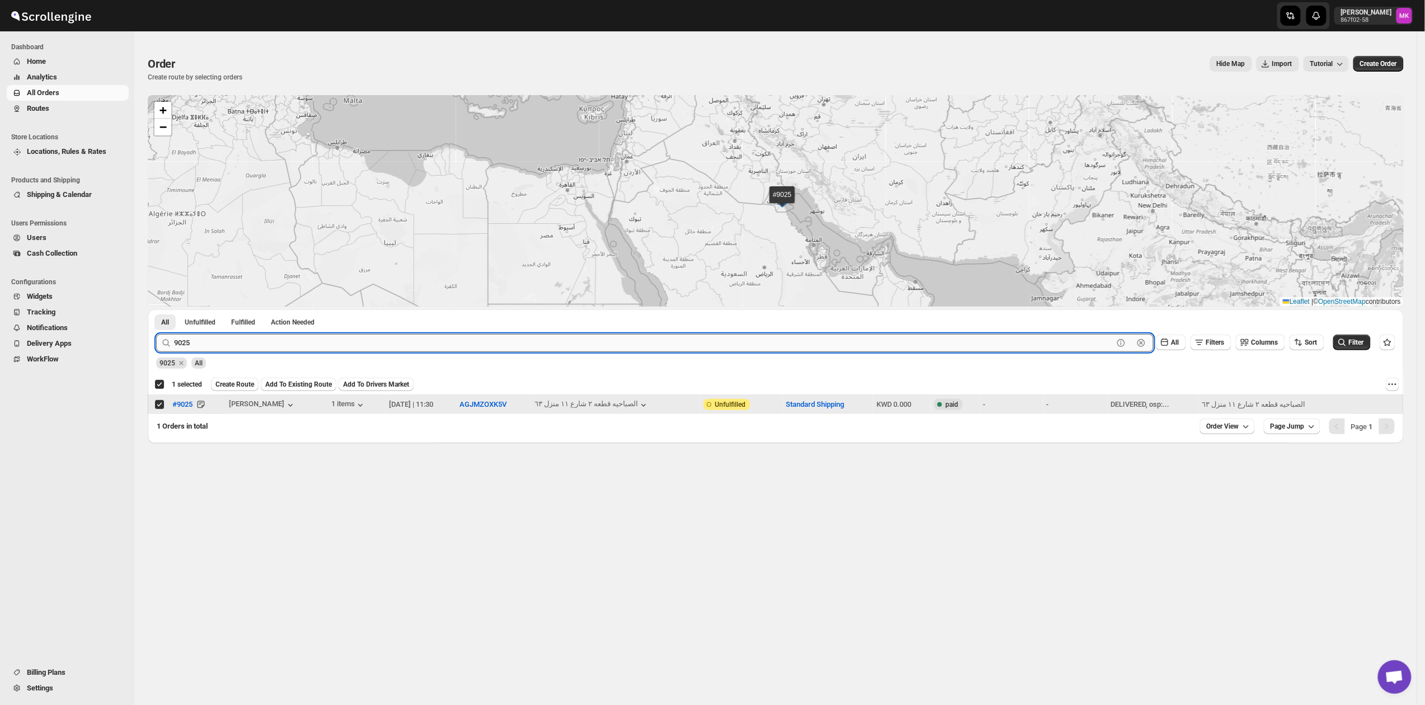
paste input "104"
type input "9104"
click at [156, 310] on button "Submit" at bounding box center [172, 316] width 32 height 12
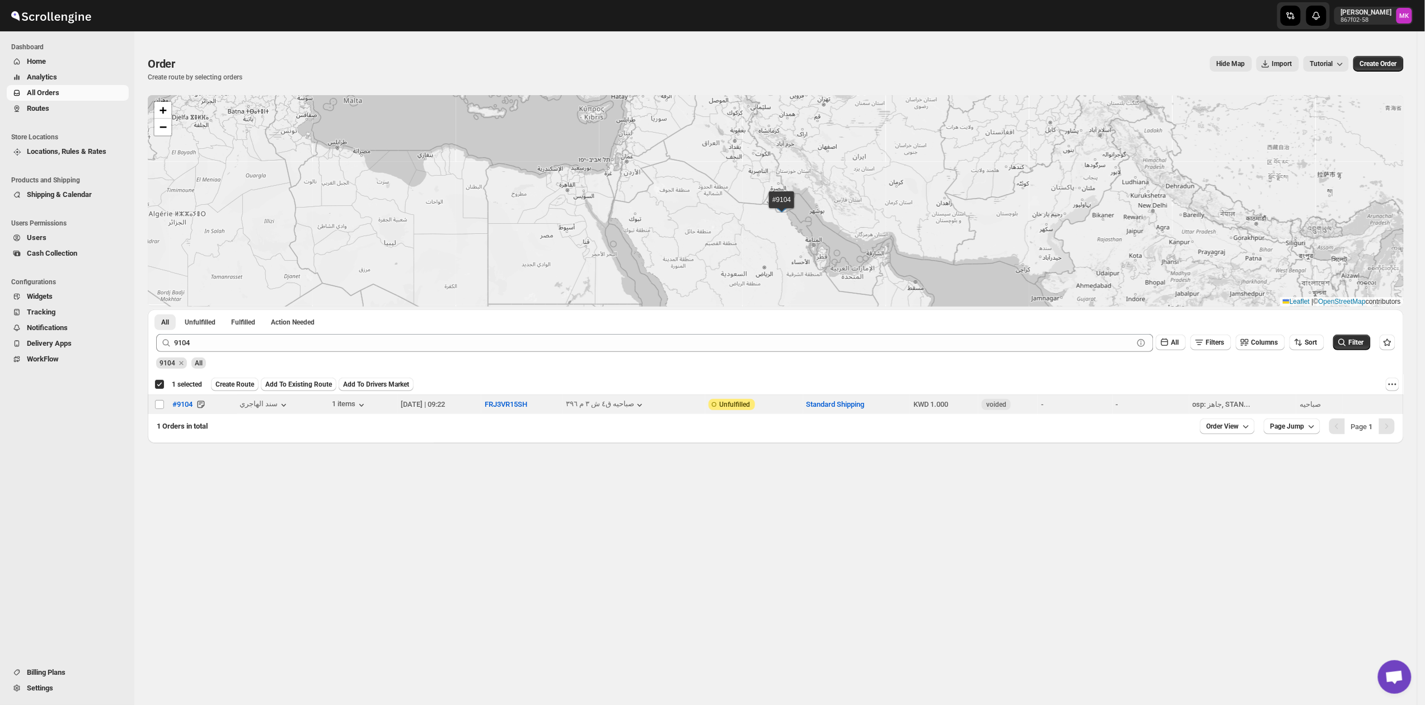
click at [157, 410] on td "Select order" at bounding box center [158, 405] width 21 height 20
checkbox input "false"
checkbox input "true"
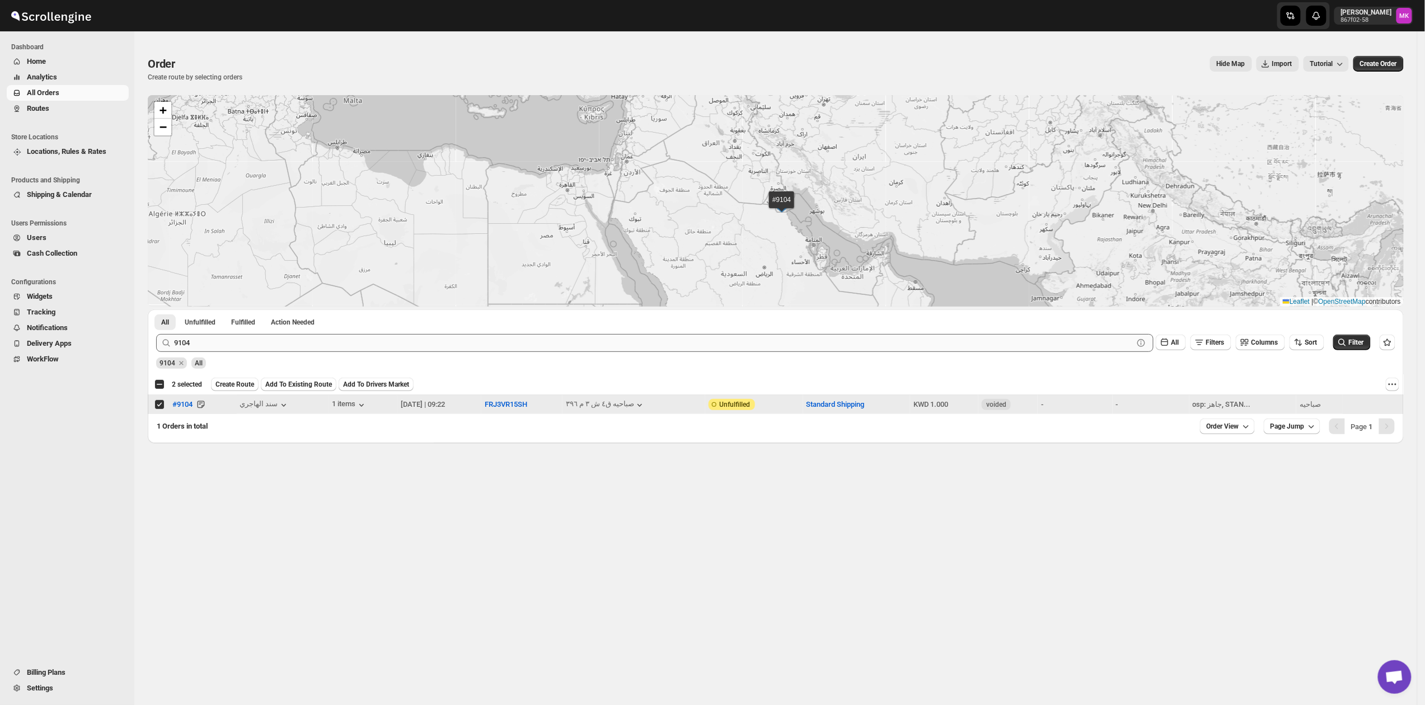
click at [204, 353] on div "All" at bounding box center [198, 360] width 15 height 17
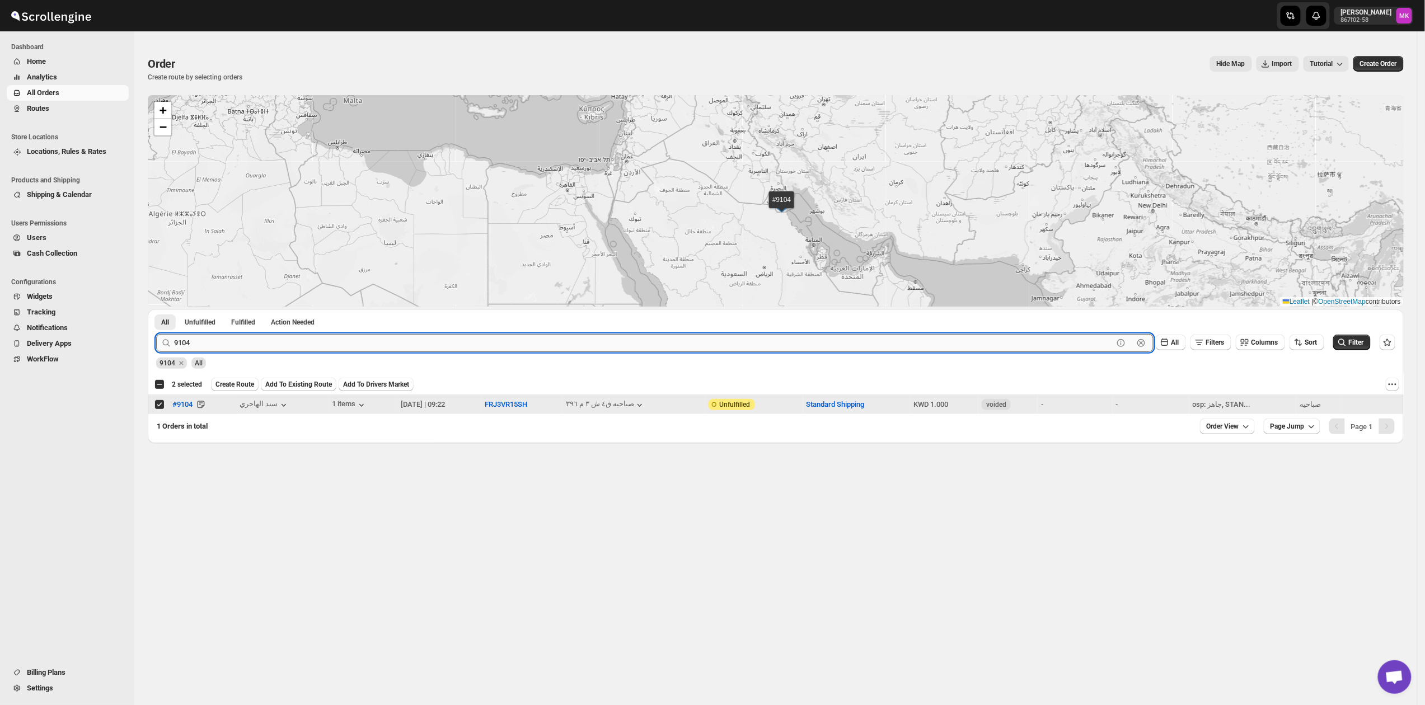
click at [203, 349] on input "9104" at bounding box center [643, 343] width 939 height 18
paste input "5"
type input "9105"
click at [156, 310] on button "Submit" at bounding box center [172, 316] width 32 height 12
click at [160, 406] on input "Select order" at bounding box center [159, 404] width 9 height 9
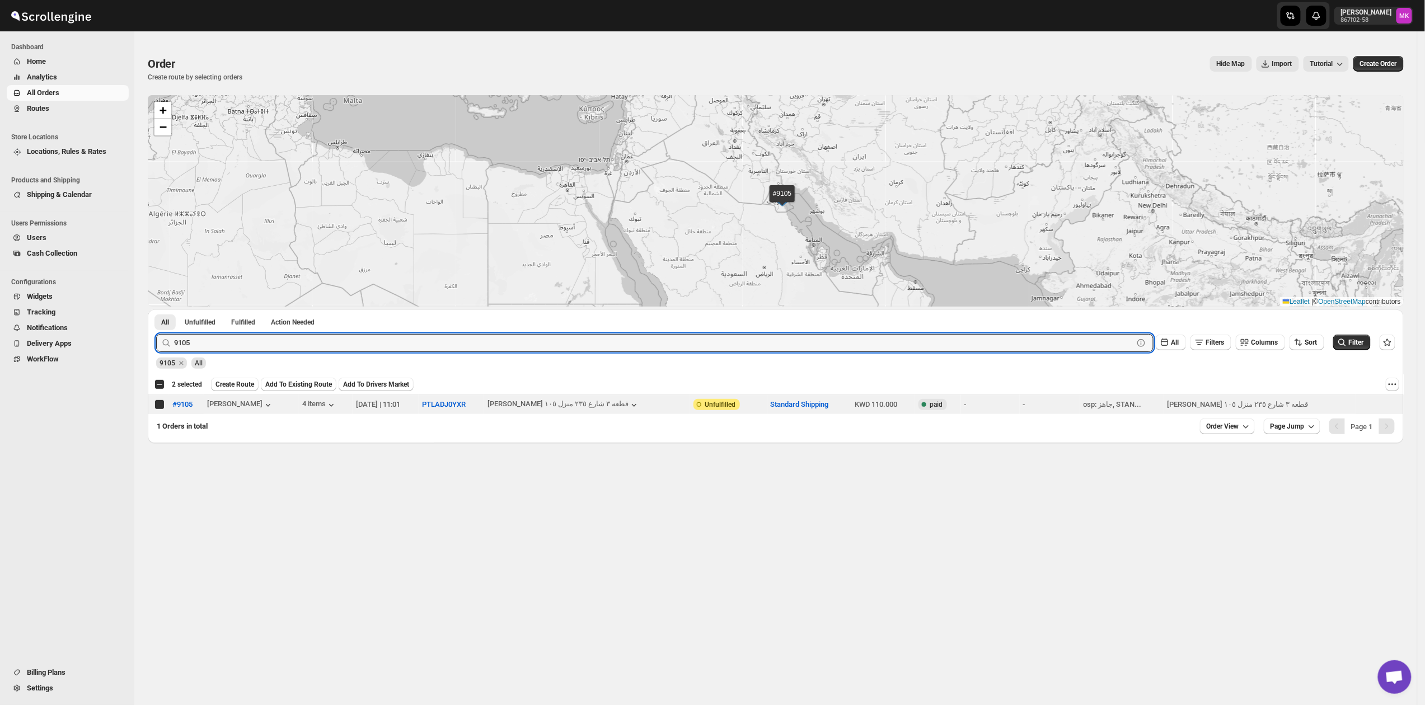
checkbox input "true"
click at [241, 350] on input "9105" at bounding box center [643, 343] width 939 height 18
paste input "44"
click at [205, 344] on input "9144" at bounding box center [643, 343] width 939 height 18
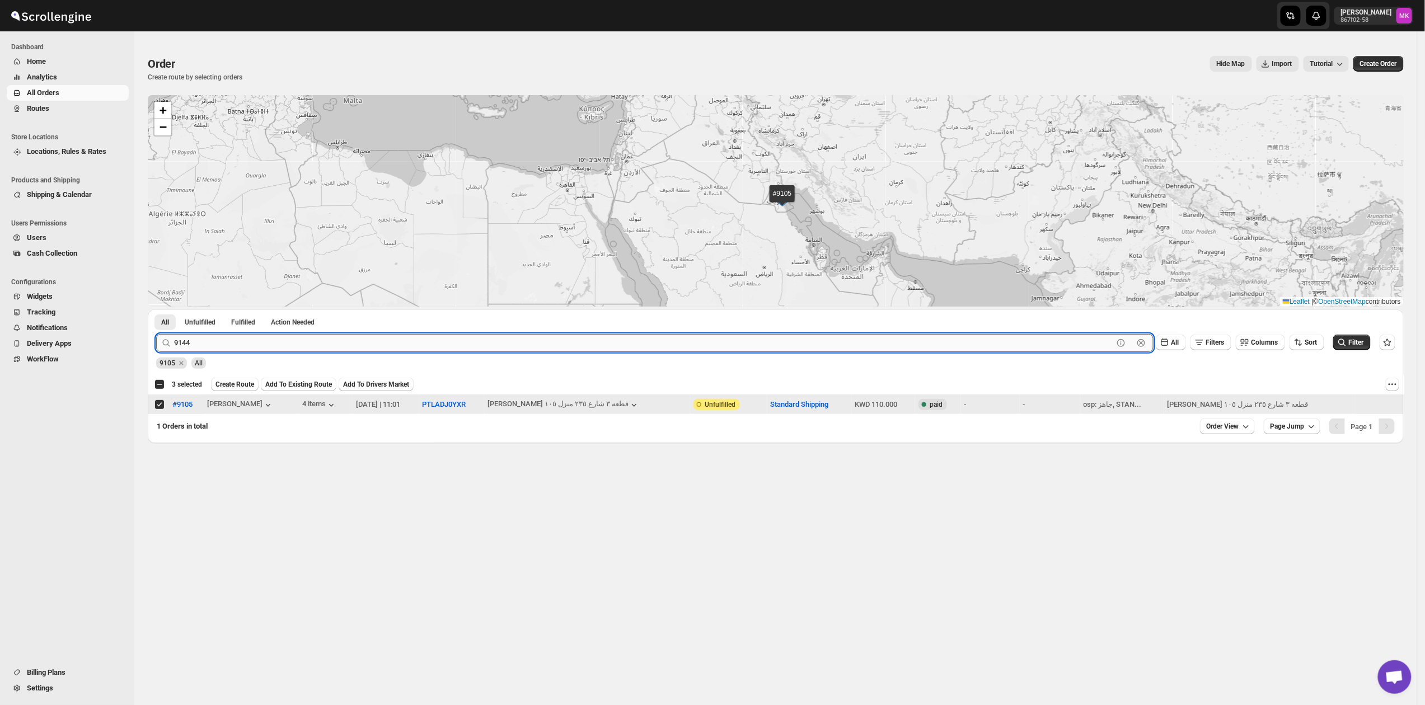
click at [205, 344] on input "9144" at bounding box center [643, 343] width 939 height 18
paste input "037"
type input "9037"
click at [156, 310] on button "Submit" at bounding box center [172, 316] width 32 height 12
click at [160, 411] on td "Select order" at bounding box center [158, 405] width 21 height 20
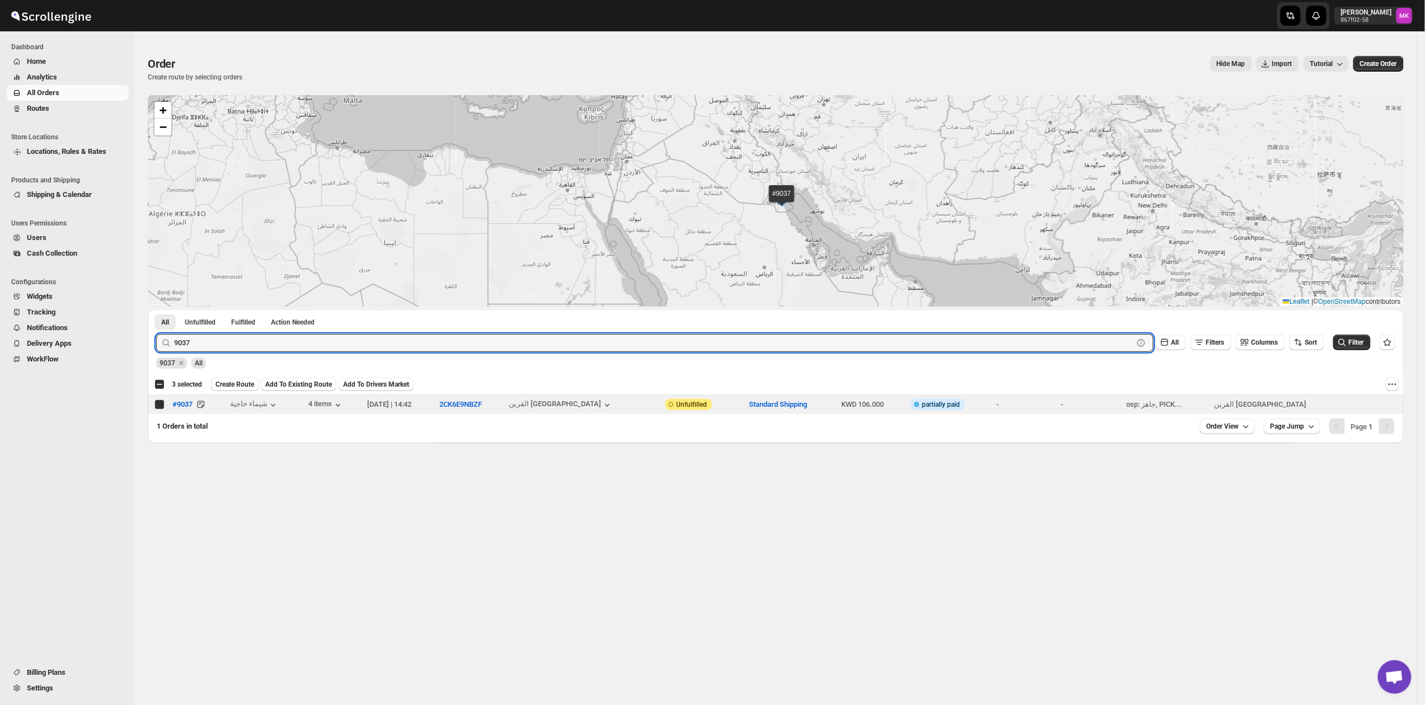
checkbox input "true"
click at [202, 349] on input "9037" at bounding box center [643, 343] width 939 height 18
paste input "109"
type input "9109"
click at [156, 310] on button "Submit" at bounding box center [172, 316] width 32 height 12
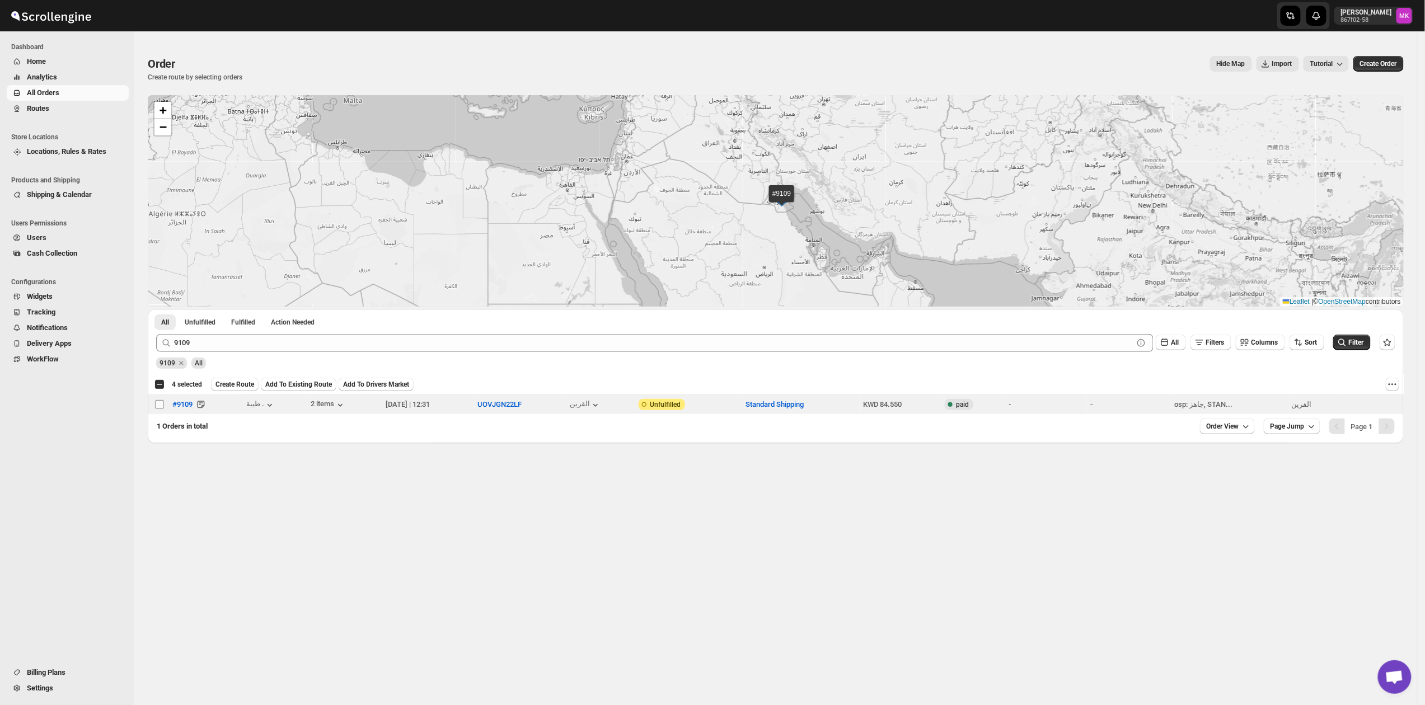
click at [155, 405] on input "Select order" at bounding box center [159, 404] width 9 height 9
checkbox input "true"
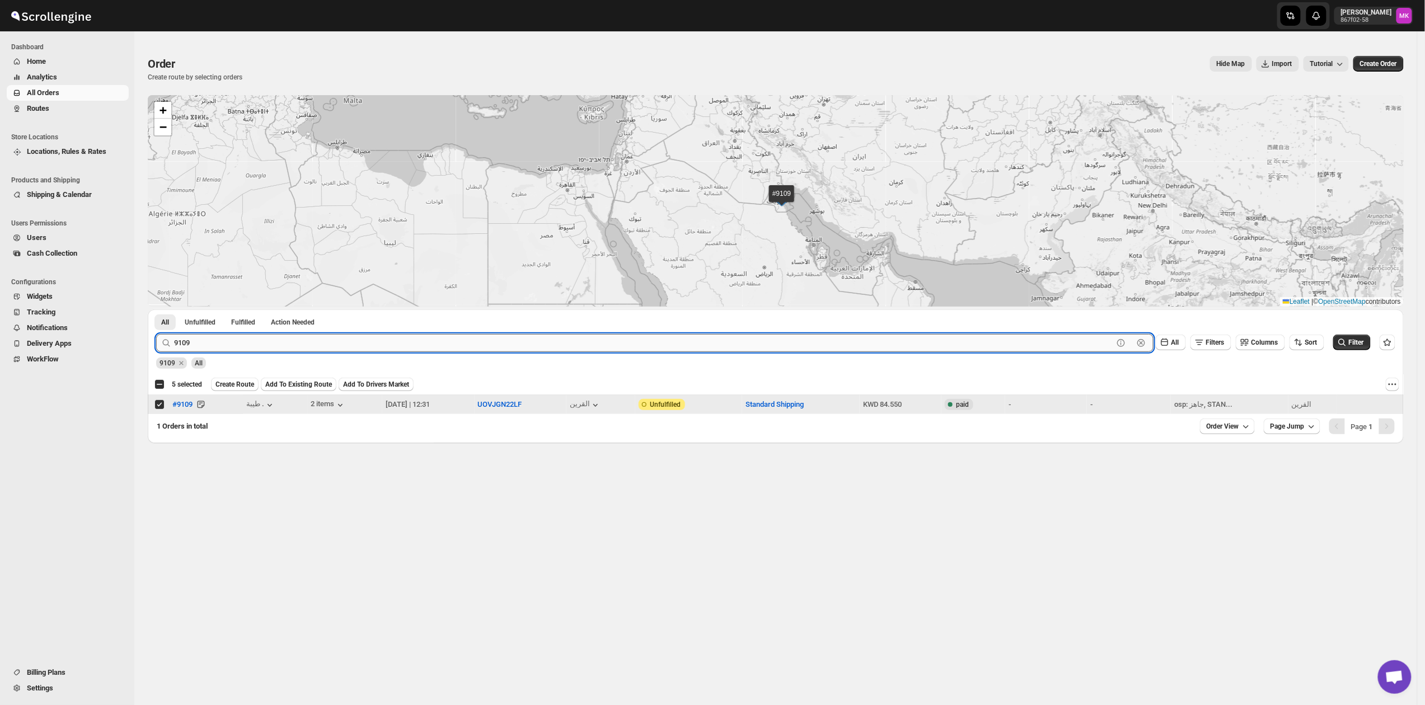
click at [274, 336] on input "9109" at bounding box center [643, 343] width 939 height 18
paste input "037"
click at [156, 310] on button "Submit" at bounding box center [172, 316] width 32 height 12
click at [198, 350] on input "9037" at bounding box center [643, 343] width 939 height 18
click at [211, 345] on input "9037" at bounding box center [643, 343] width 939 height 18
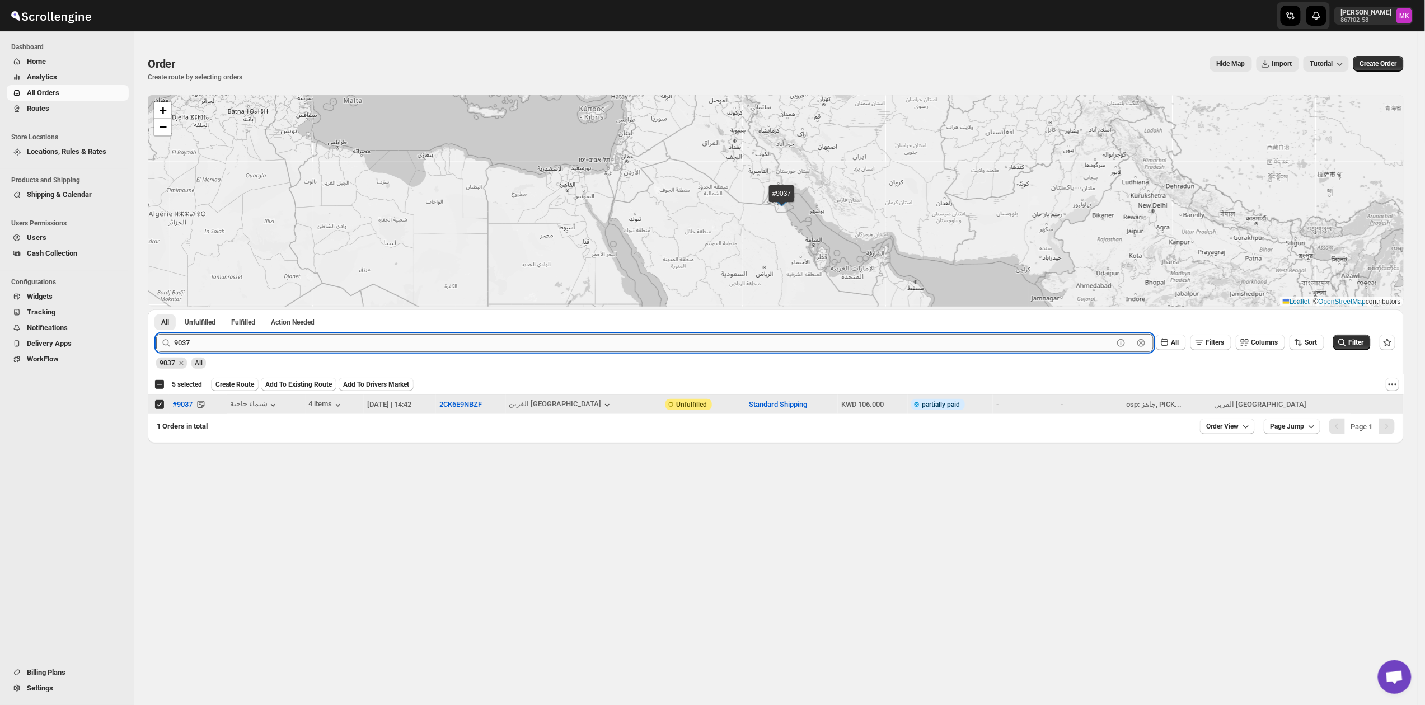
click at [211, 345] on input "9037" at bounding box center [643, 343] width 939 height 18
paste input "144"
type input "9144"
click at [156, 310] on button "Submit" at bounding box center [172, 316] width 32 height 12
click at [158, 403] on input "Select order" at bounding box center [159, 404] width 9 height 9
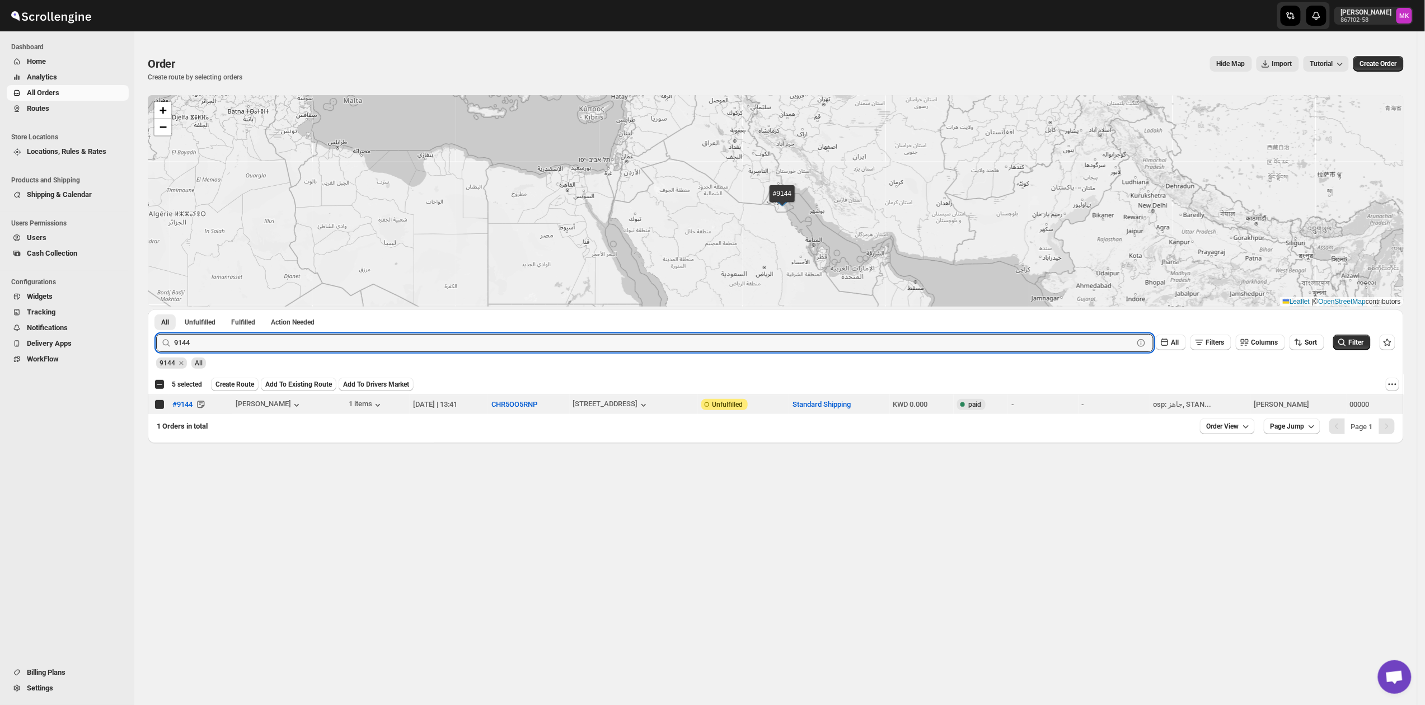
checkbox input "true"
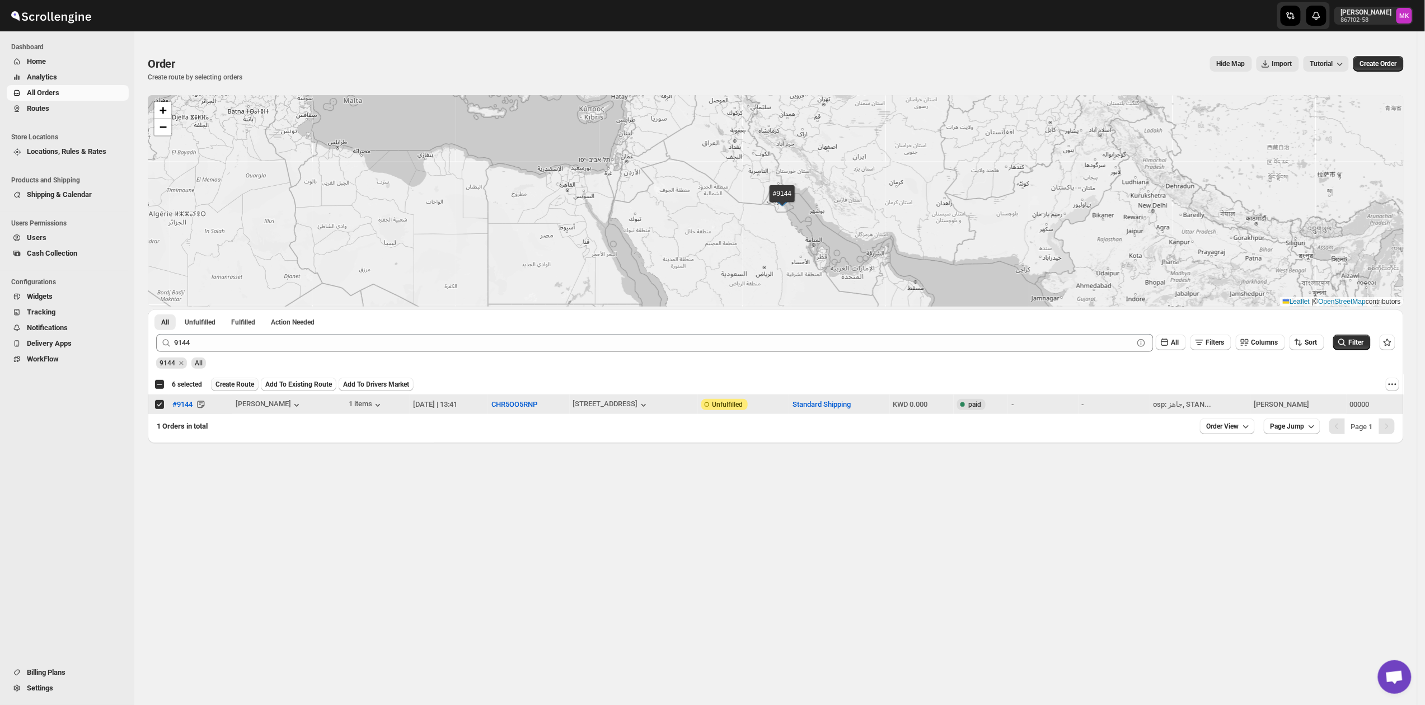
click at [245, 388] on span "Create Route" at bounding box center [234, 384] width 39 height 9
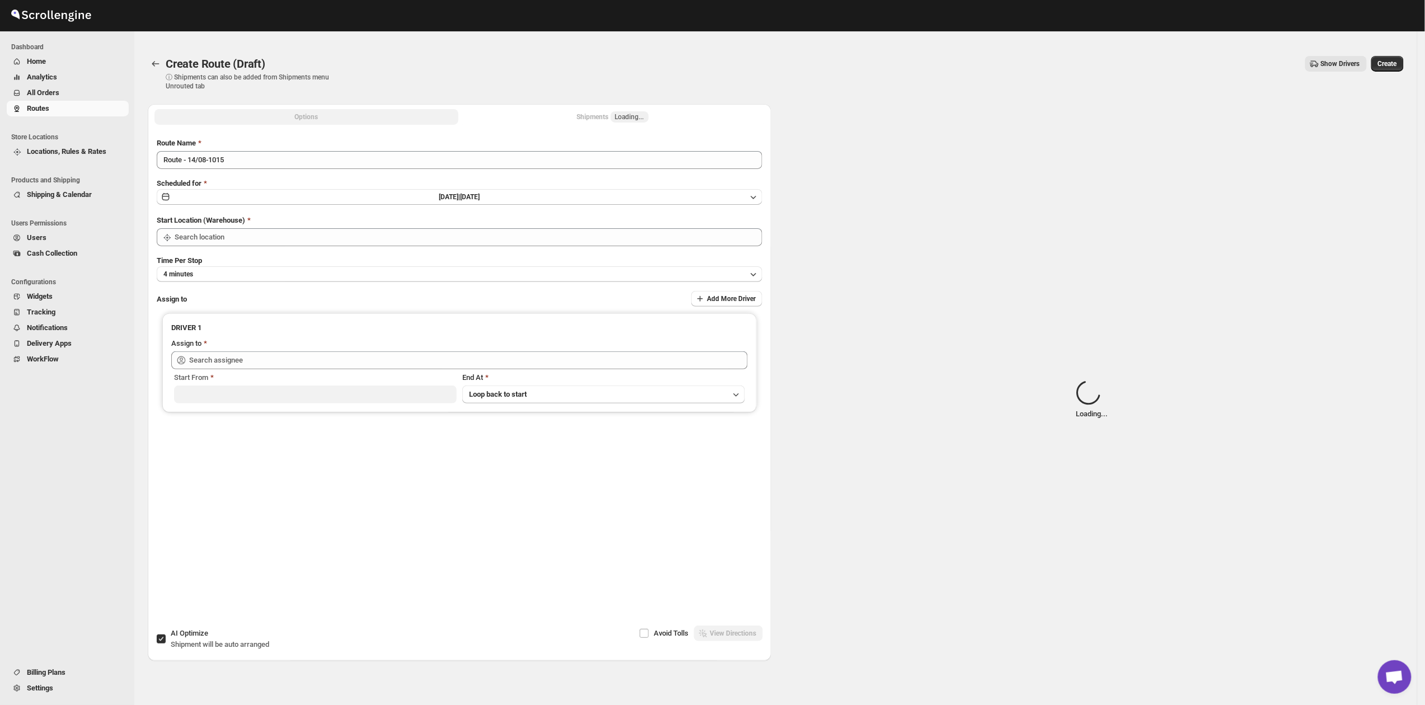
type input "[GEOGRAPHIC_DATA]"
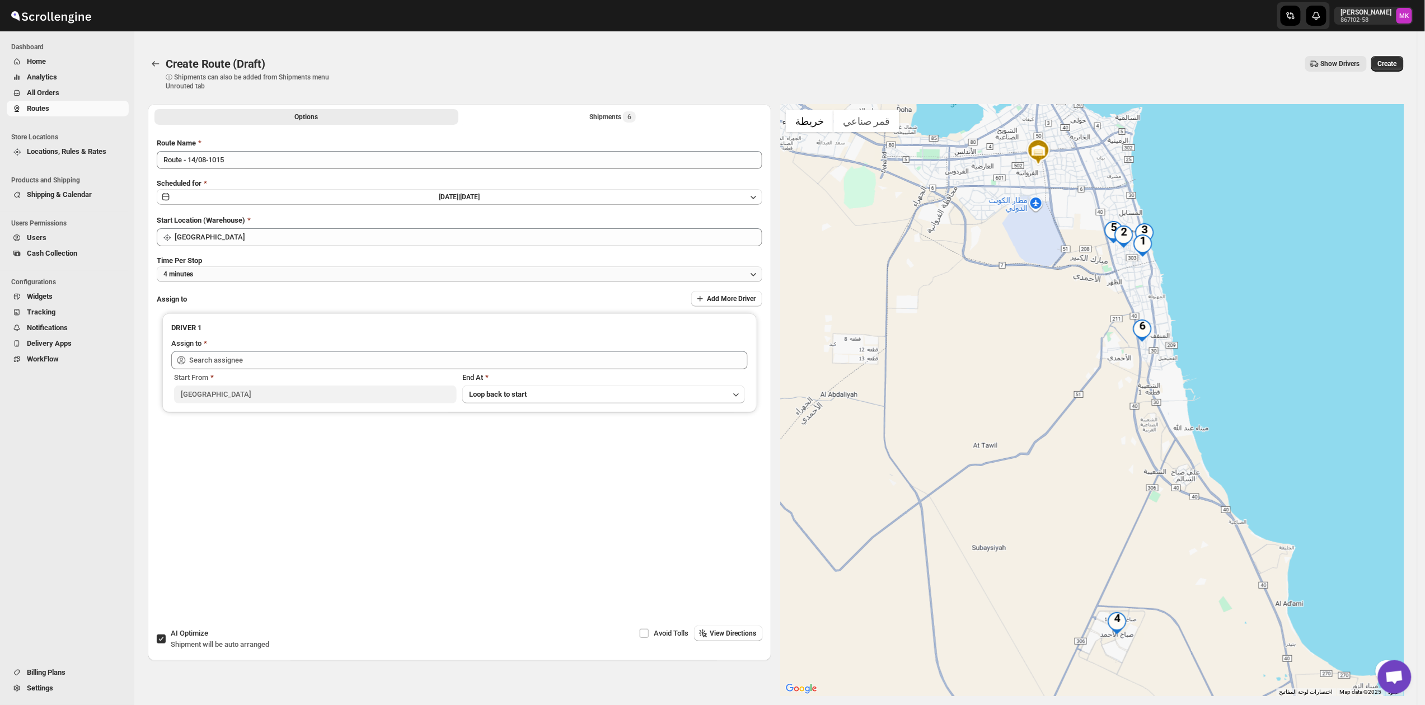
click at [194, 272] on button "4 minutes" at bounding box center [460, 274] width 606 height 16
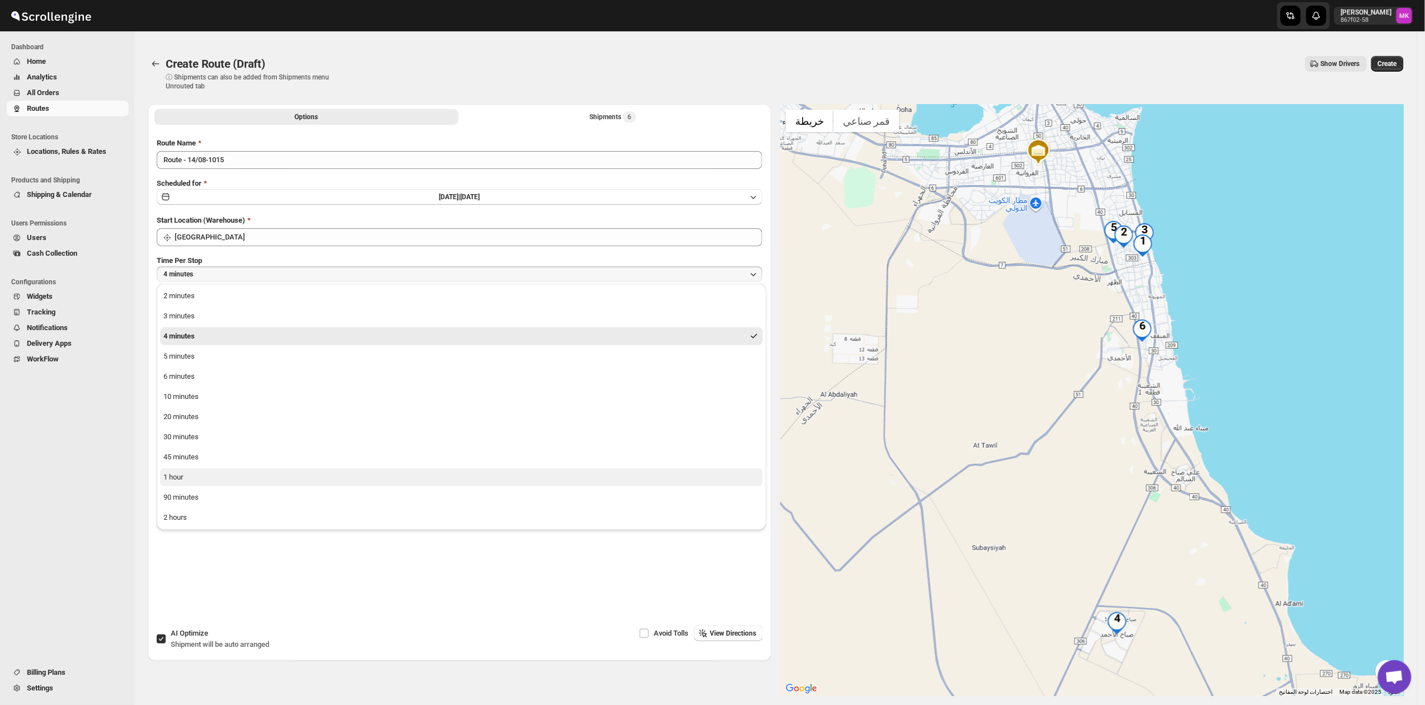
click at [238, 477] on button "1 hour" at bounding box center [461, 478] width 603 height 18
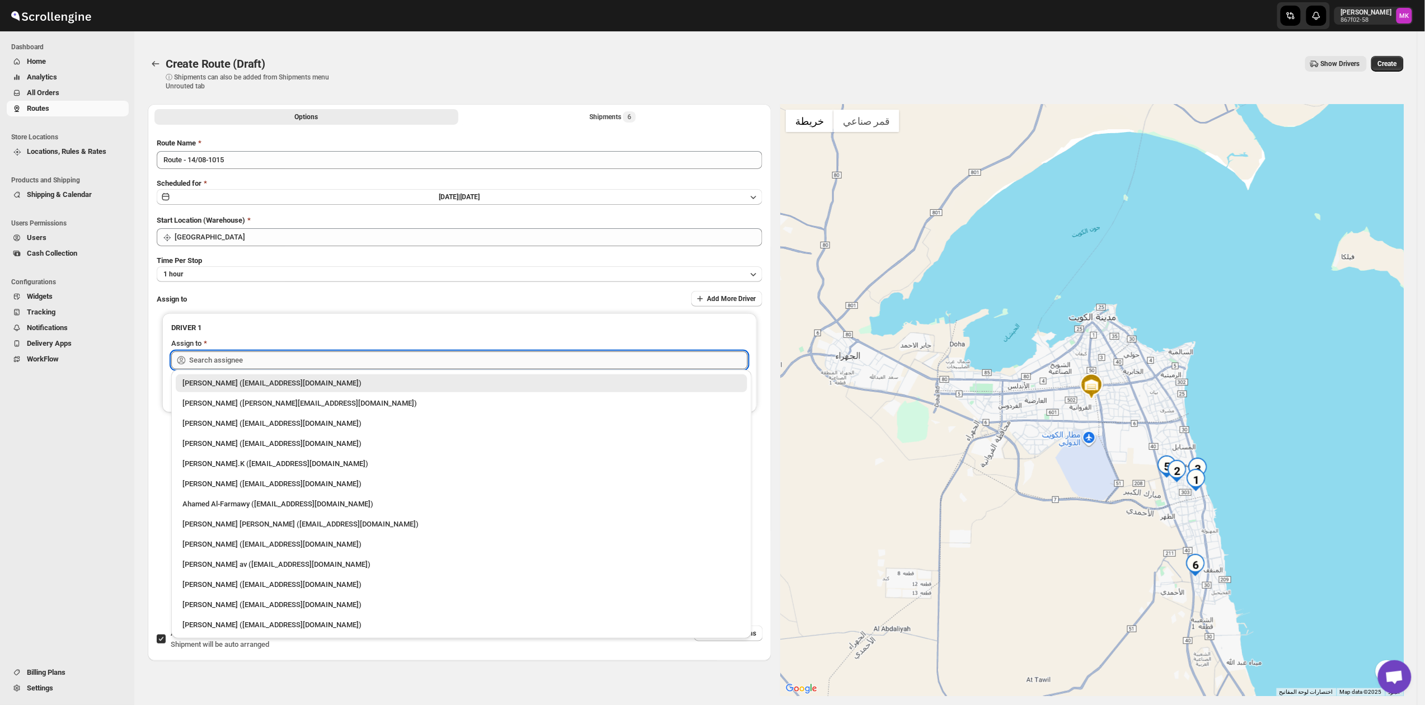
click at [240, 366] on input "text" at bounding box center [468, 361] width 559 height 18
click at [198, 561] on div "[PERSON_NAME] av ([EMAIL_ADDRESS][DOMAIN_NAME])" at bounding box center [461, 564] width 558 height 11
type input "[PERSON_NAME] av ([EMAIL_ADDRESS][DOMAIN_NAME])"
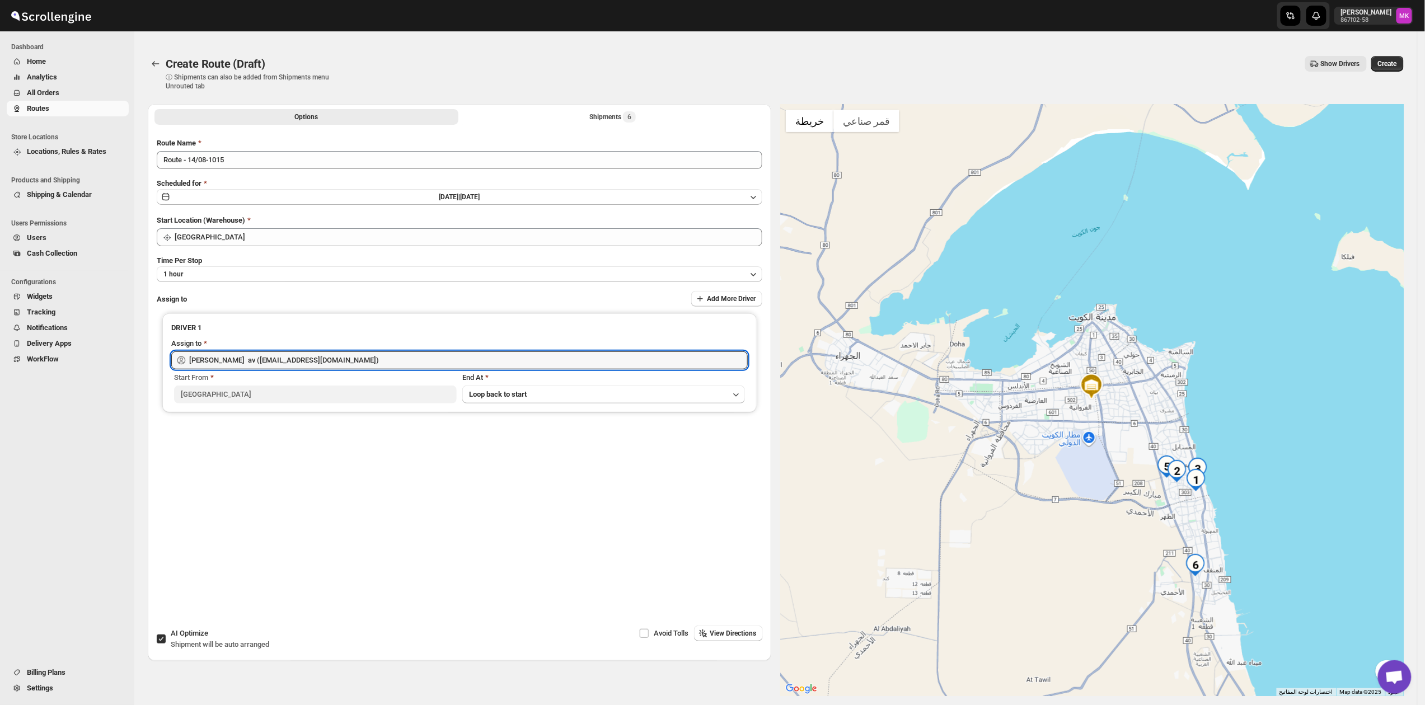
click at [1386, 69] on button "Create" at bounding box center [1387, 64] width 32 height 16
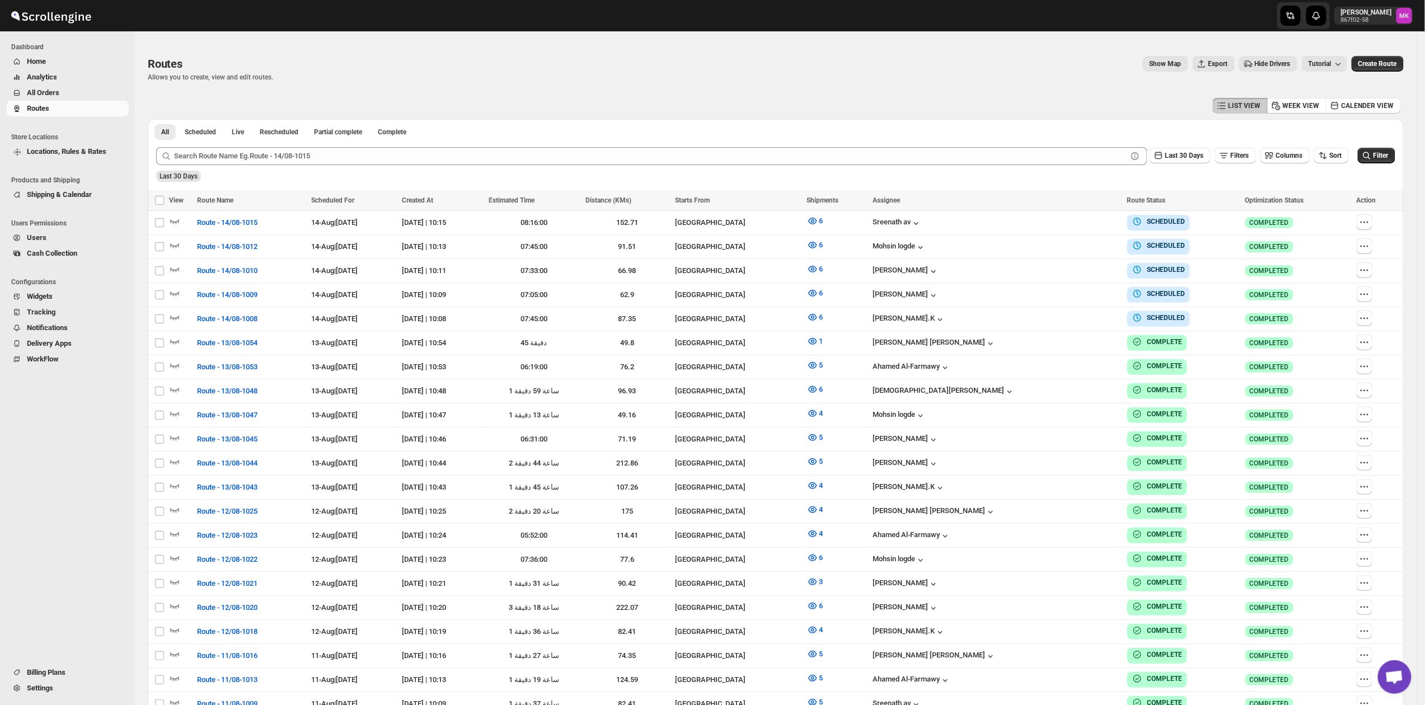
click at [55, 100] on button "All Orders" at bounding box center [68, 93] width 122 height 16
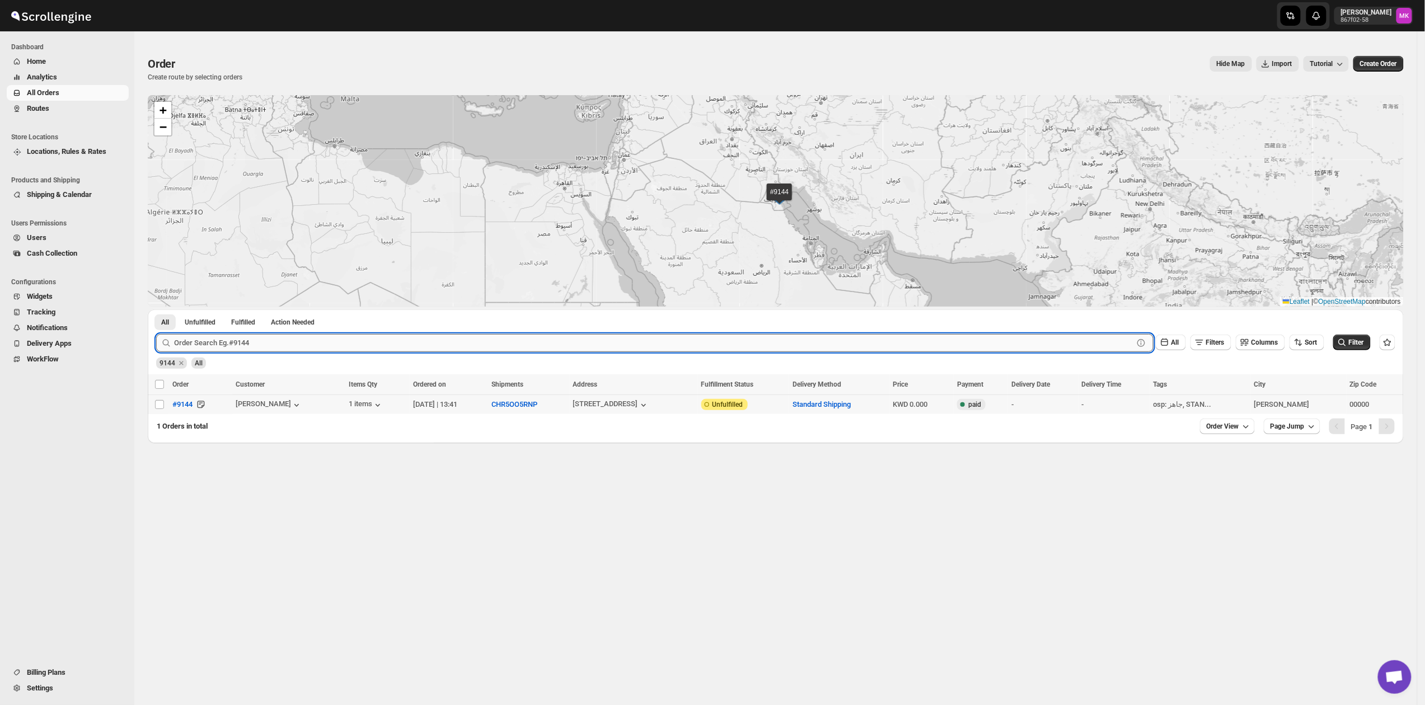
click at [191, 340] on input "text" at bounding box center [653, 343] width 959 height 18
paste input "9062"
type input "9062"
click at [156, 310] on button "Submit" at bounding box center [172, 316] width 32 height 12
click at [157, 404] on input "Select order" at bounding box center [159, 404] width 9 height 9
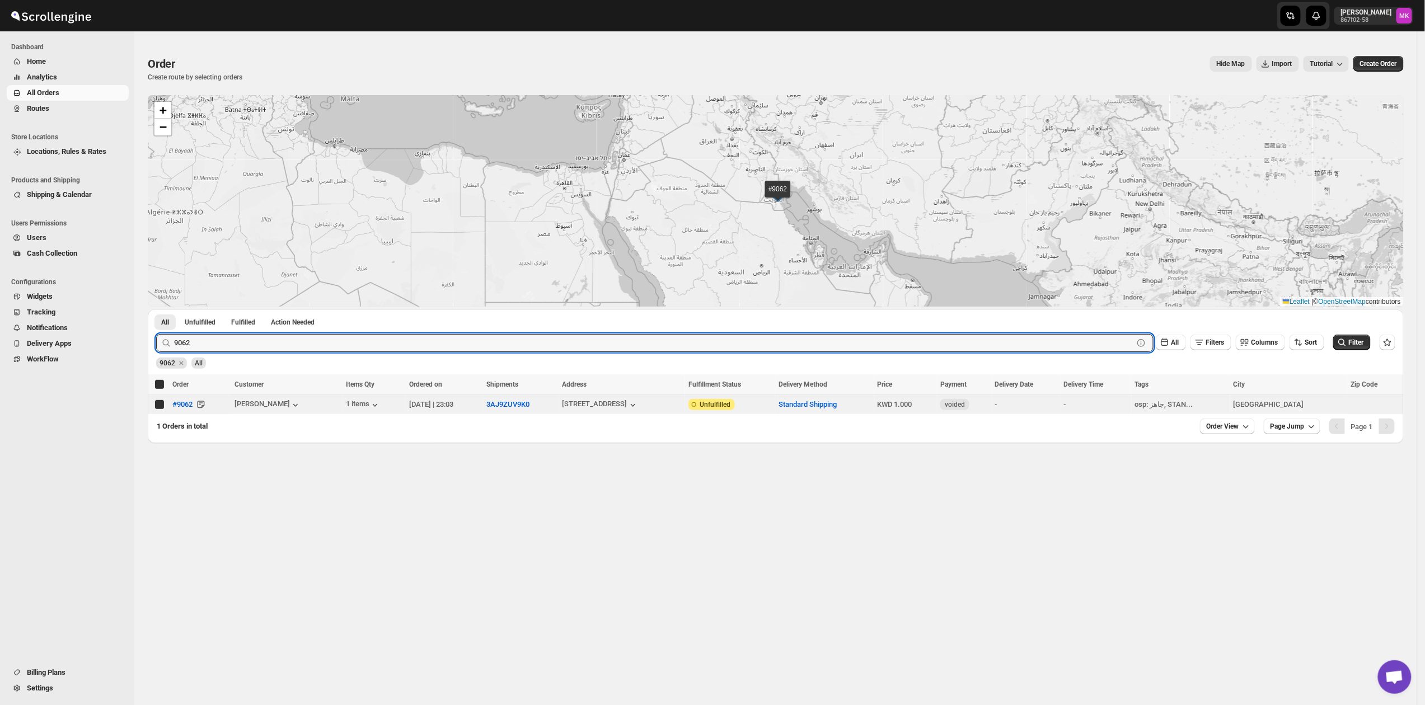
checkbox input "true"
click at [209, 338] on input "9062" at bounding box center [643, 343] width 939 height 18
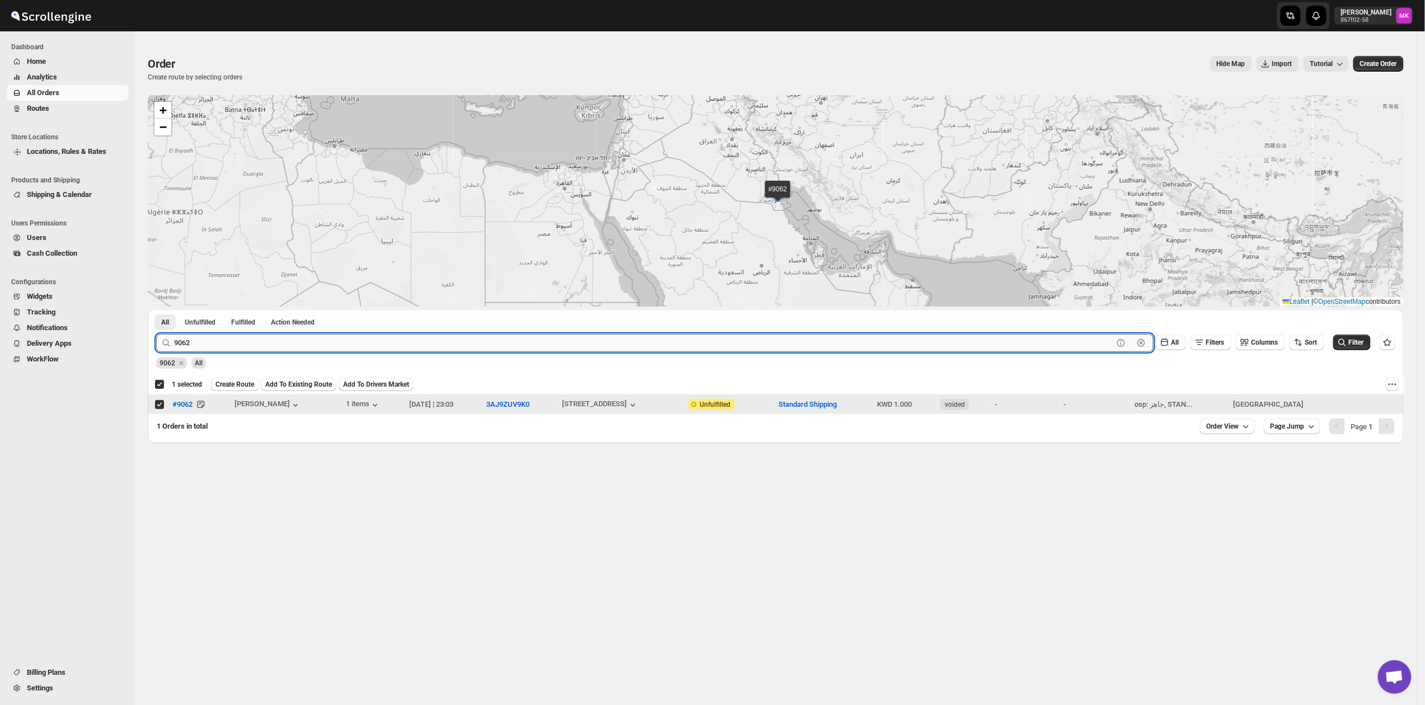
paste input "128"
type input "9128"
click at [156, 310] on button "Submit" at bounding box center [172, 316] width 32 height 12
click at [162, 401] on input "Select order" at bounding box center [159, 404] width 9 height 9
checkbox input "true"
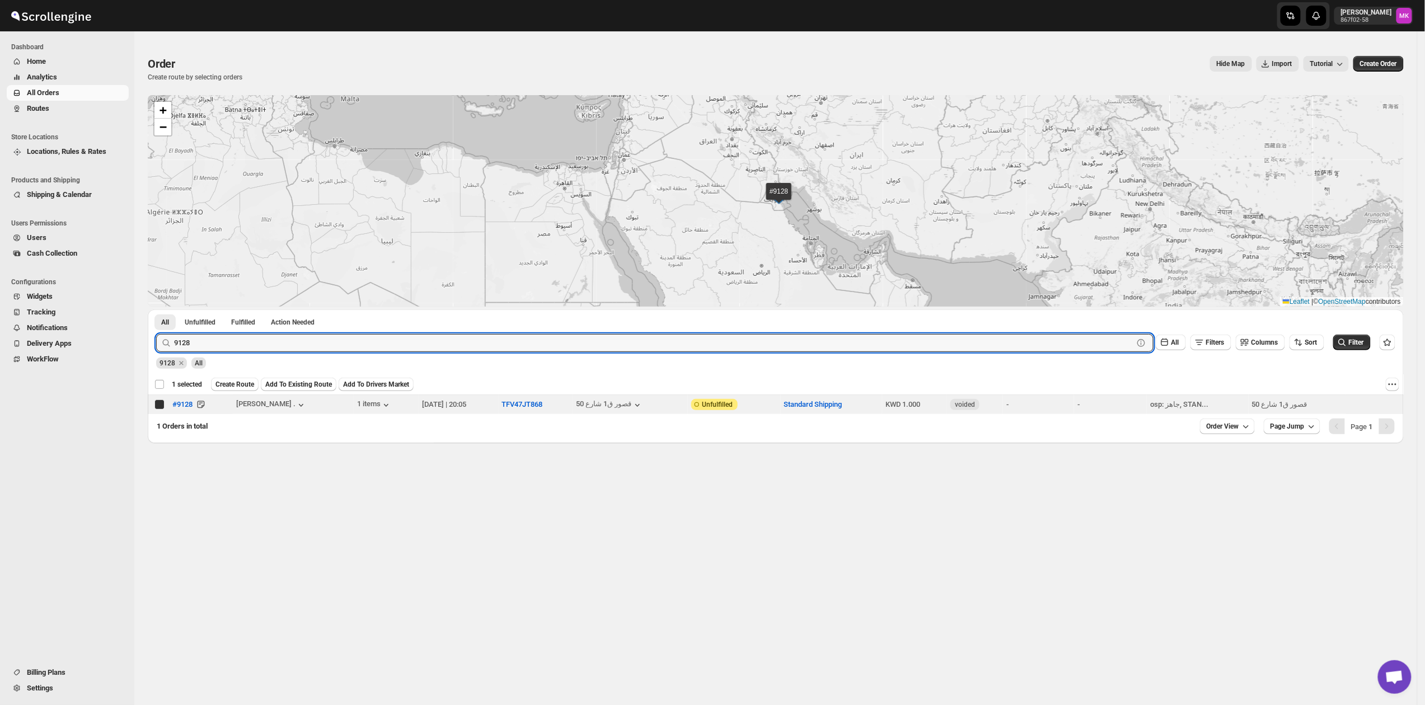
checkbox input "false"
click at [242, 336] on input "9128" at bounding box center [643, 343] width 939 height 18
paste input "62"
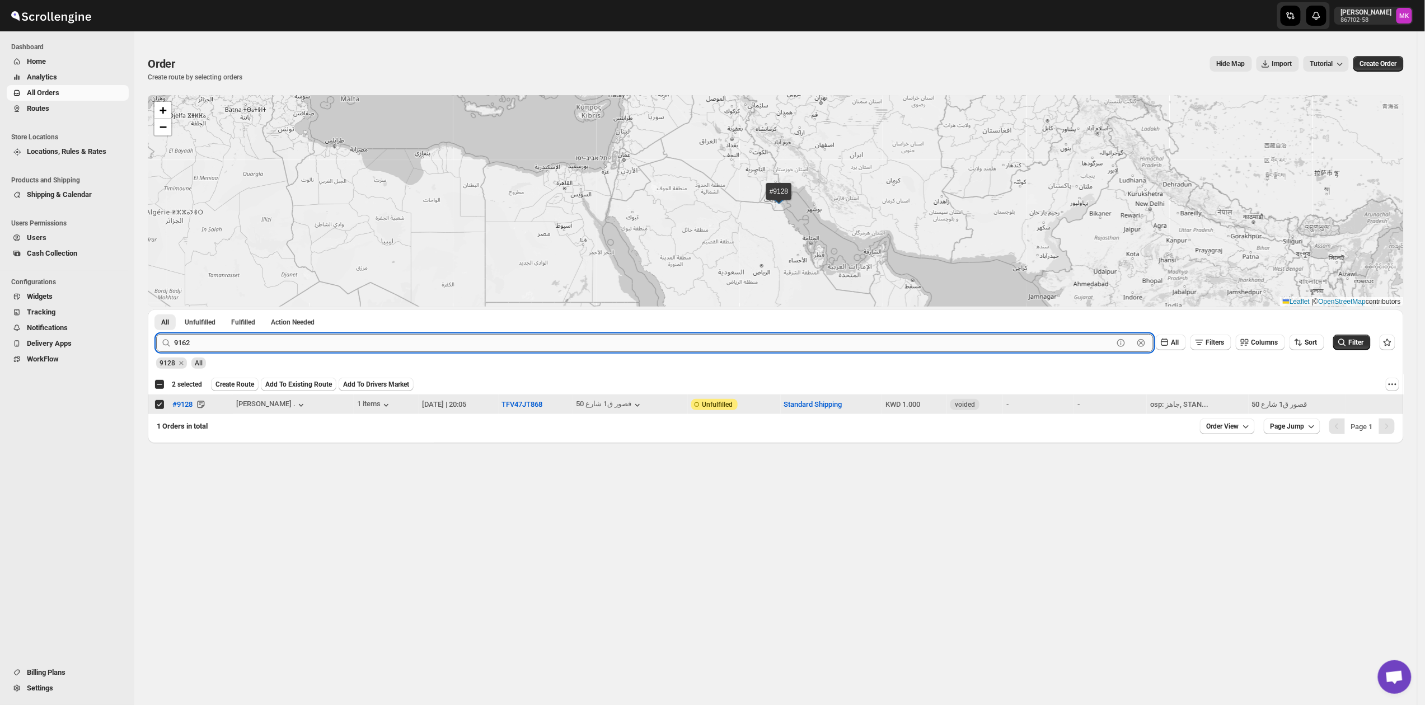
type input "9162"
click at [156, 310] on button "Submit" at bounding box center [172, 316] width 32 height 12
click at [158, 406] on input "Select order" at bounding box center [159, 404] width 9 height 9
checkbox input "true"
click at [207, 343] on input "9162" at bounding box center [643, 343] width 939 height 18
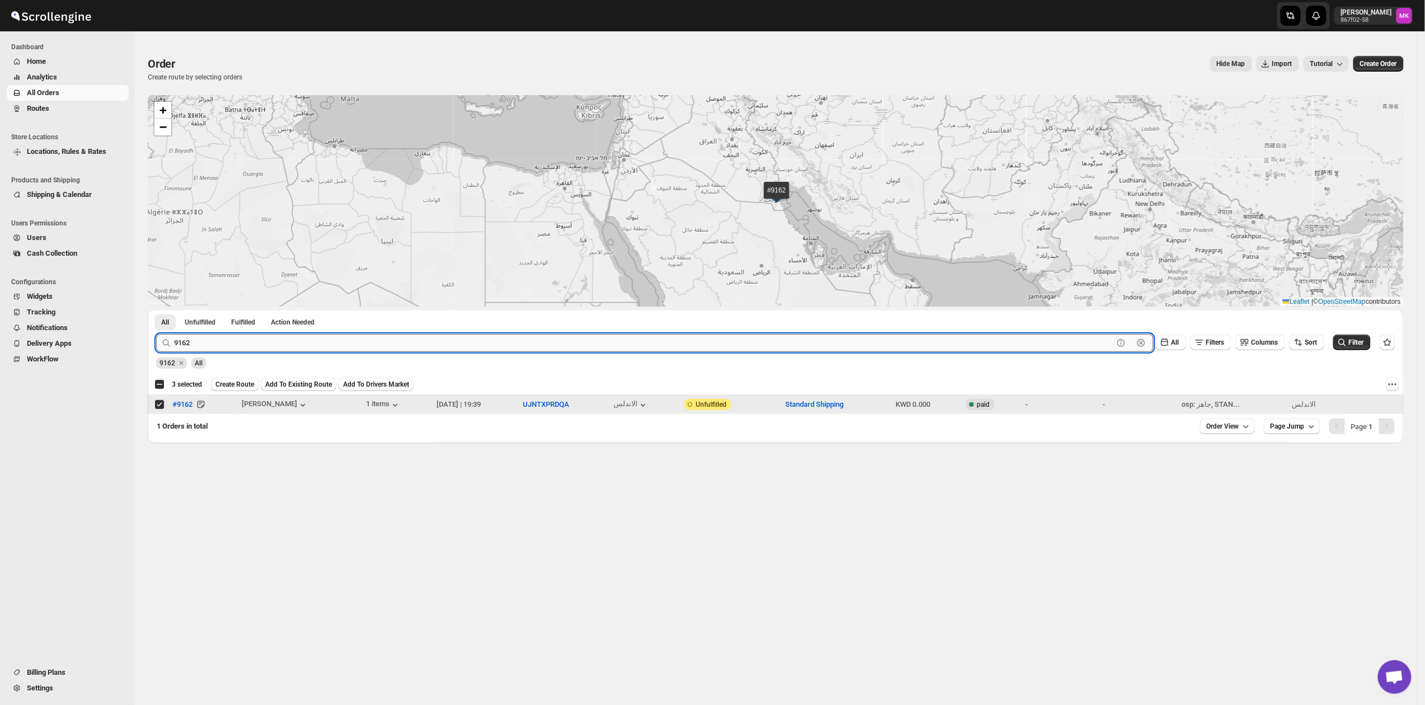
paste input "58"
type input "9158"
click at [156, 310] on button "Submit" at bounding box center [172, 316] width 32 height 12
click at [162, 407] on input "Select order" at bounding box center [159, 404] width 9 height 9
checkbox input "true"
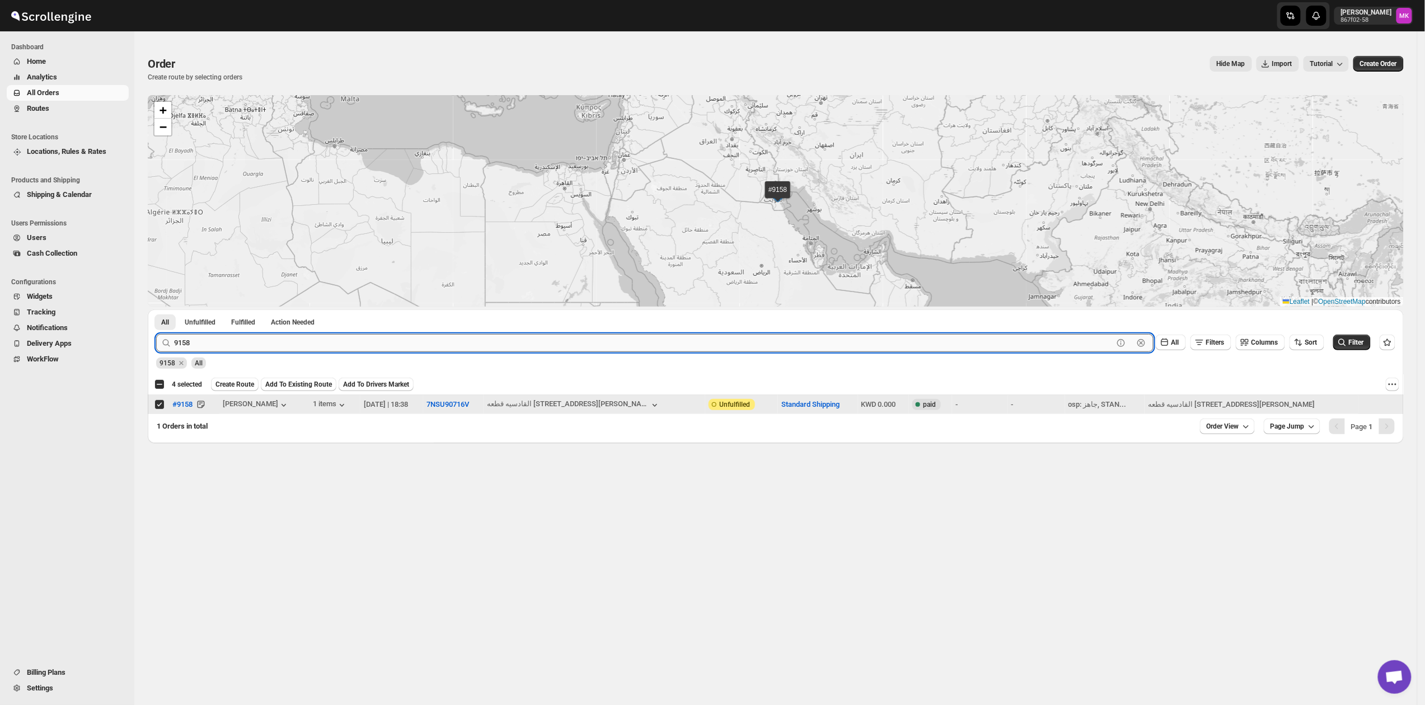
click at [188, 339] on input "9158" at bounding box center [643, 343] width 939 height 18
paste input "7"
type input "9178"
click at [156, 310] on button "Submit" at bounding box center [172, 316] width 32 height 12
click at [159, 404] on input "Select order" at bounding box center [159, 404] width 9 height 9
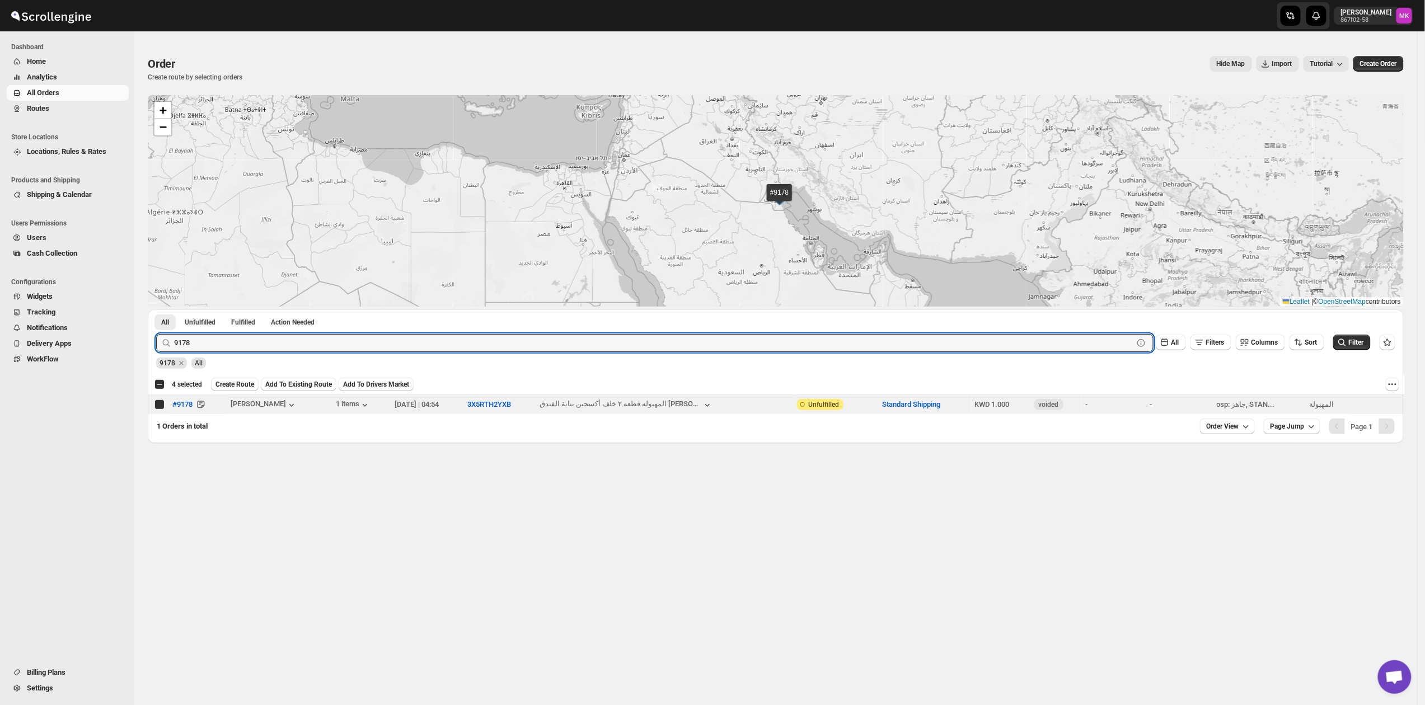
checkbox input "true"
click at [187, 341] on input "9178" at bounding box center [643, 343] width 939 height 18
paste input "8929"
type input "8929"
click at [156, 310] on button "Submit" at bounding box center [172, 316] width 32 height 12
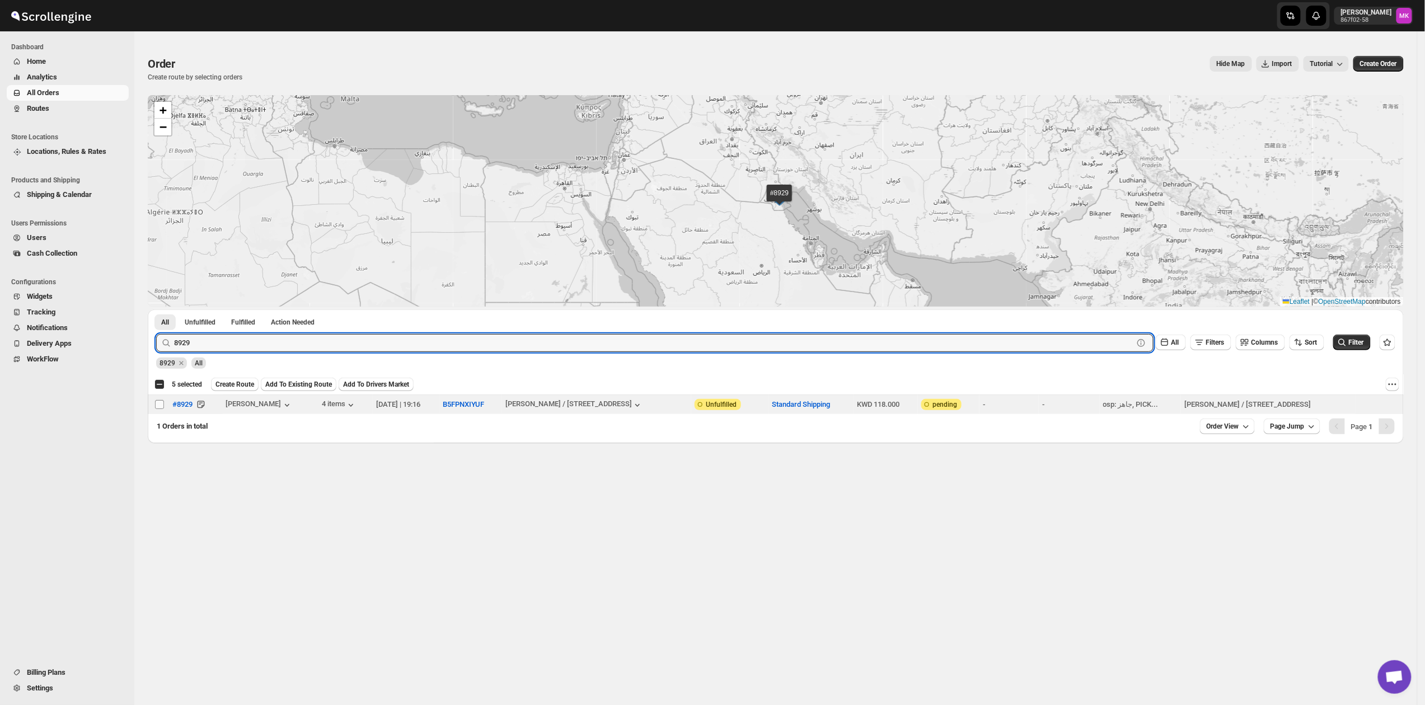
click at [158, 408] on input "Select order" at bounding box center [159, 404] width 9 height 9
checkbox input "true"
click at [189, 346] on input "8929" at bounding box center [643, 343] width 939 height 18
paste input "9114"
type input "9114"
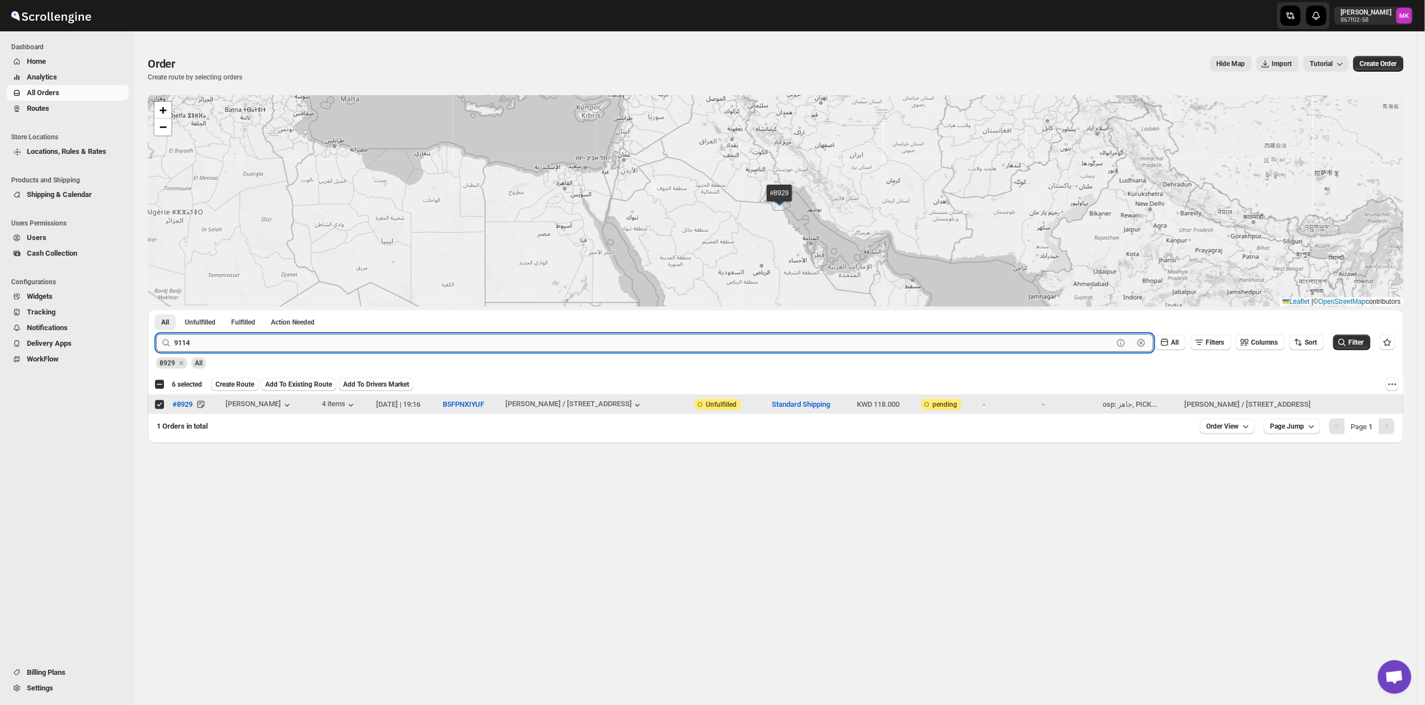
click at [156, 310] on button "Submit" at bounding box center [172, 316] width 32 height 12
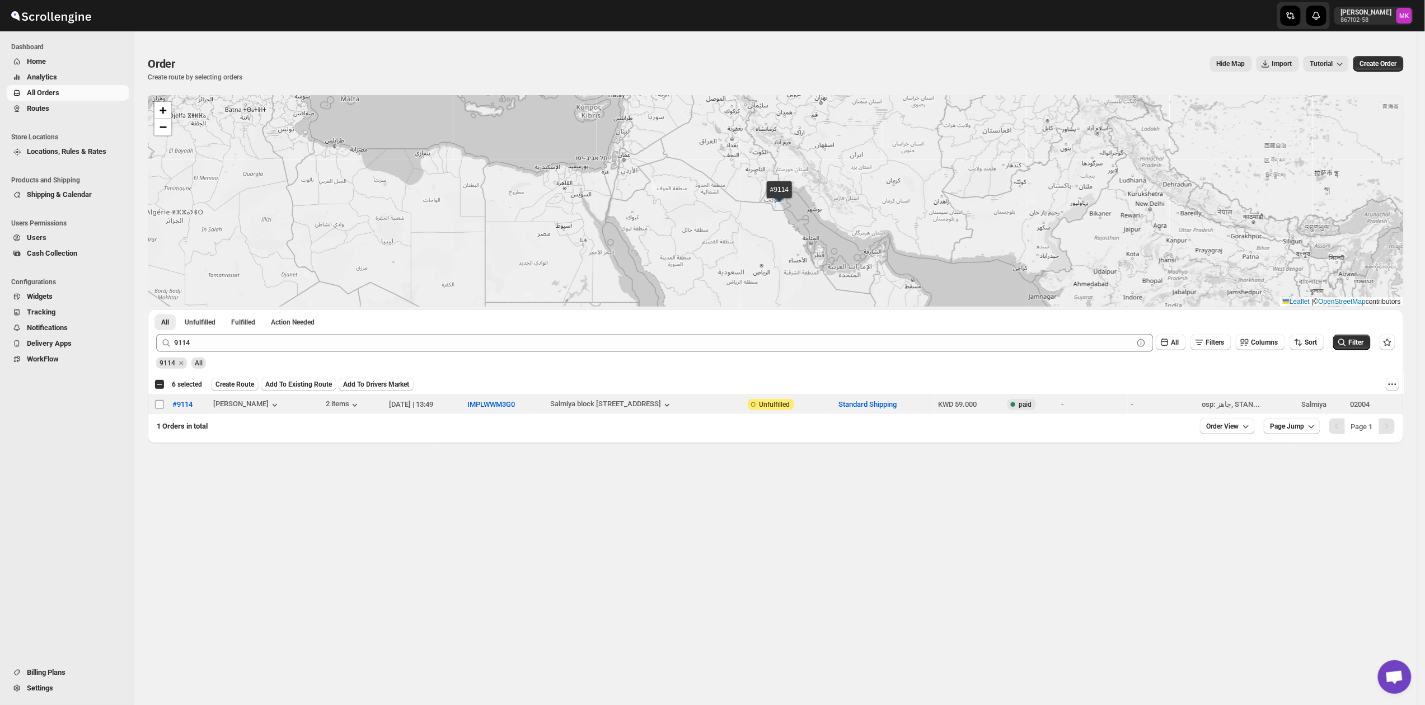
click at [162, 401] on input "Select order" at bounding box center [159, 404] width 9 height 9
checkbox input "true"
click at [236, 383] on span "Create Route" at bounding box center [234, 384] width 39 height 9
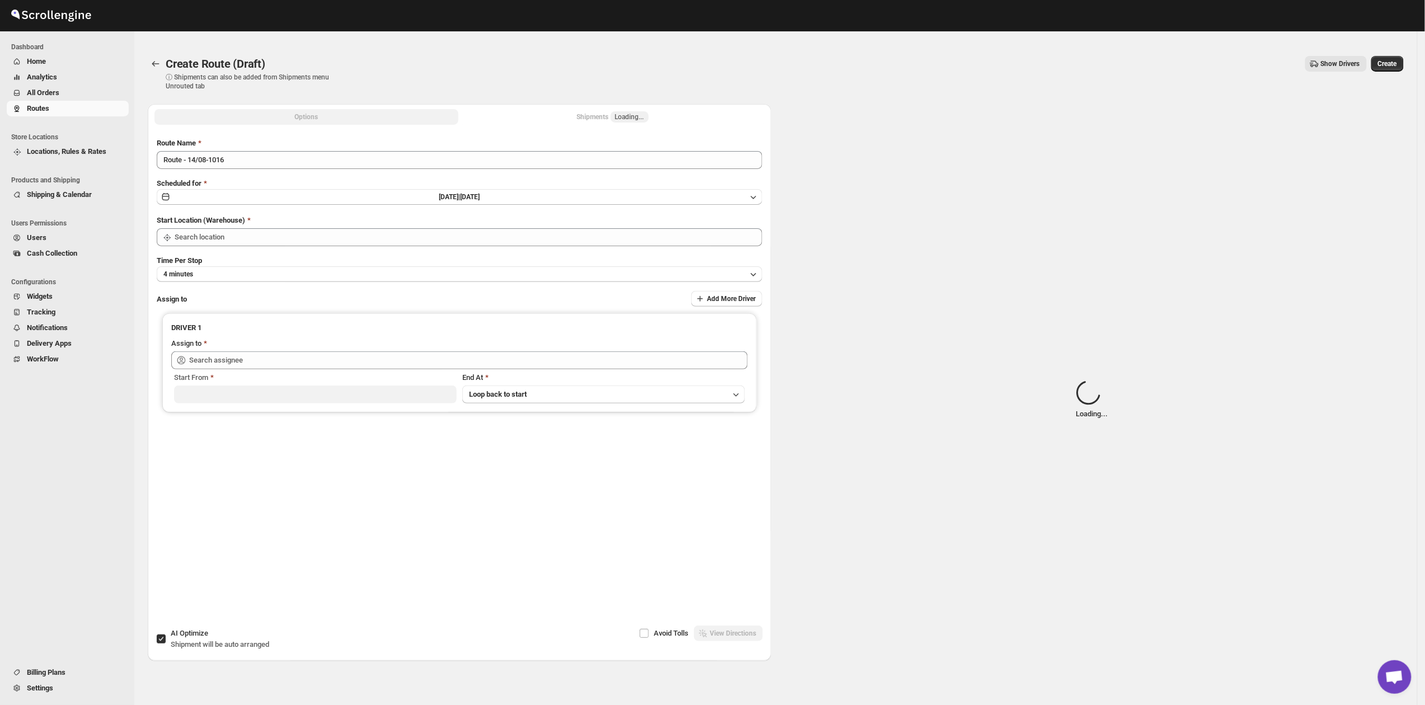
type input "[GEOGRAPHIC_DATA]"
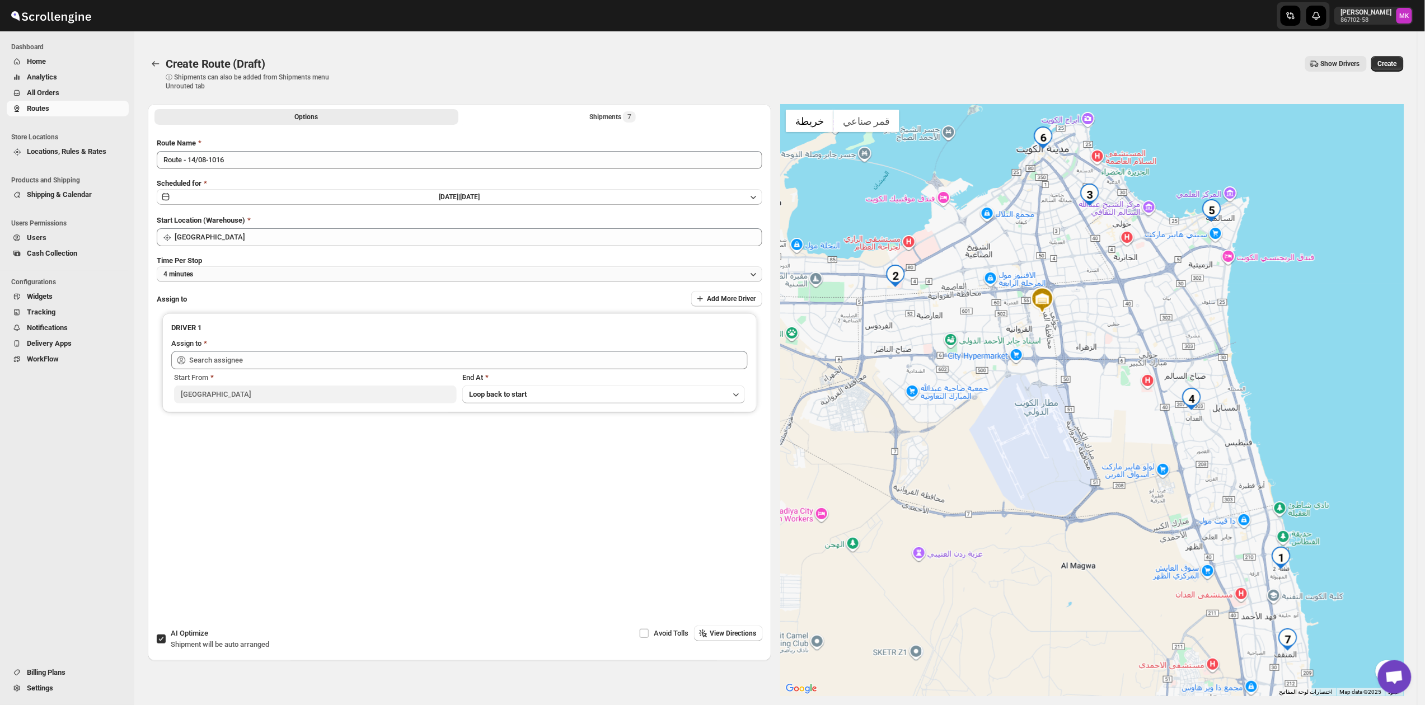
click at [207, 274] on button "4 minutes" at bounding box center [460, 274] width 606 height 16
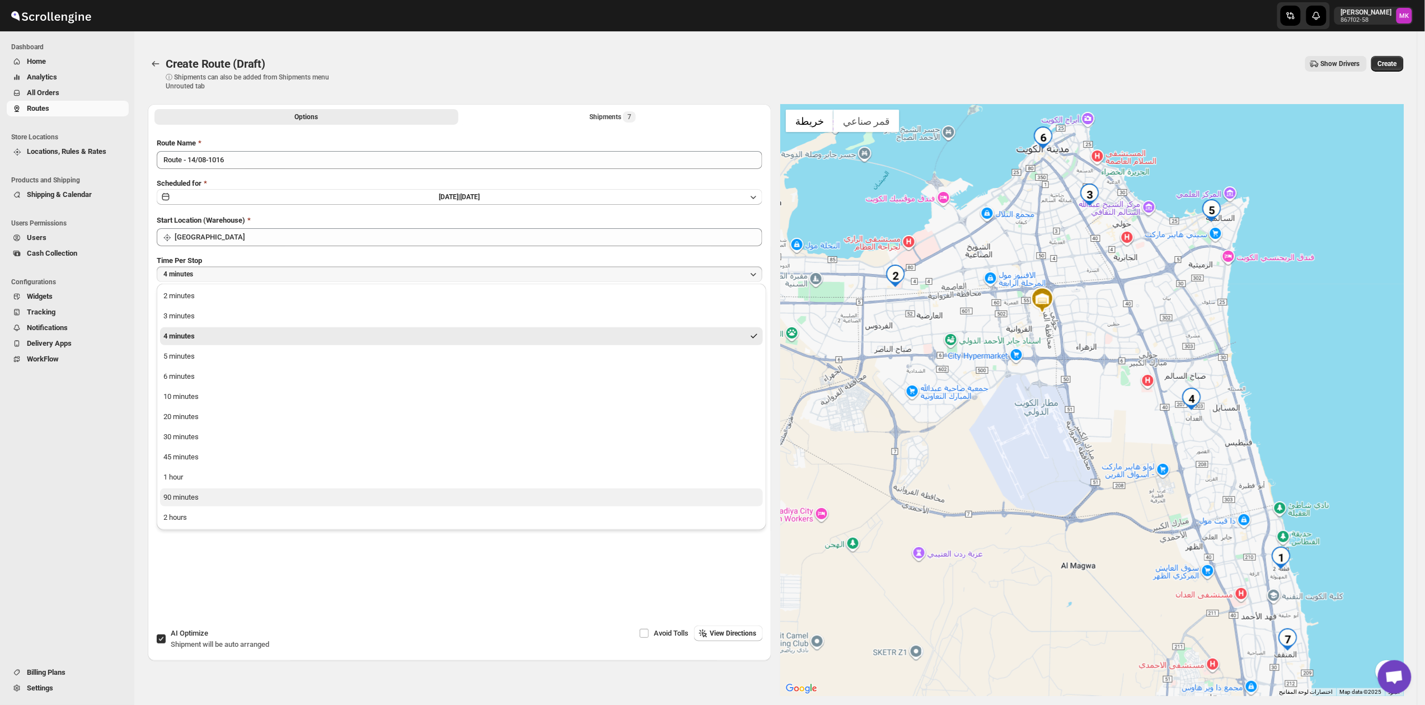
click at [206, 496] on button "90 minutes" at bounding box center [461, 498] width 603 height 18
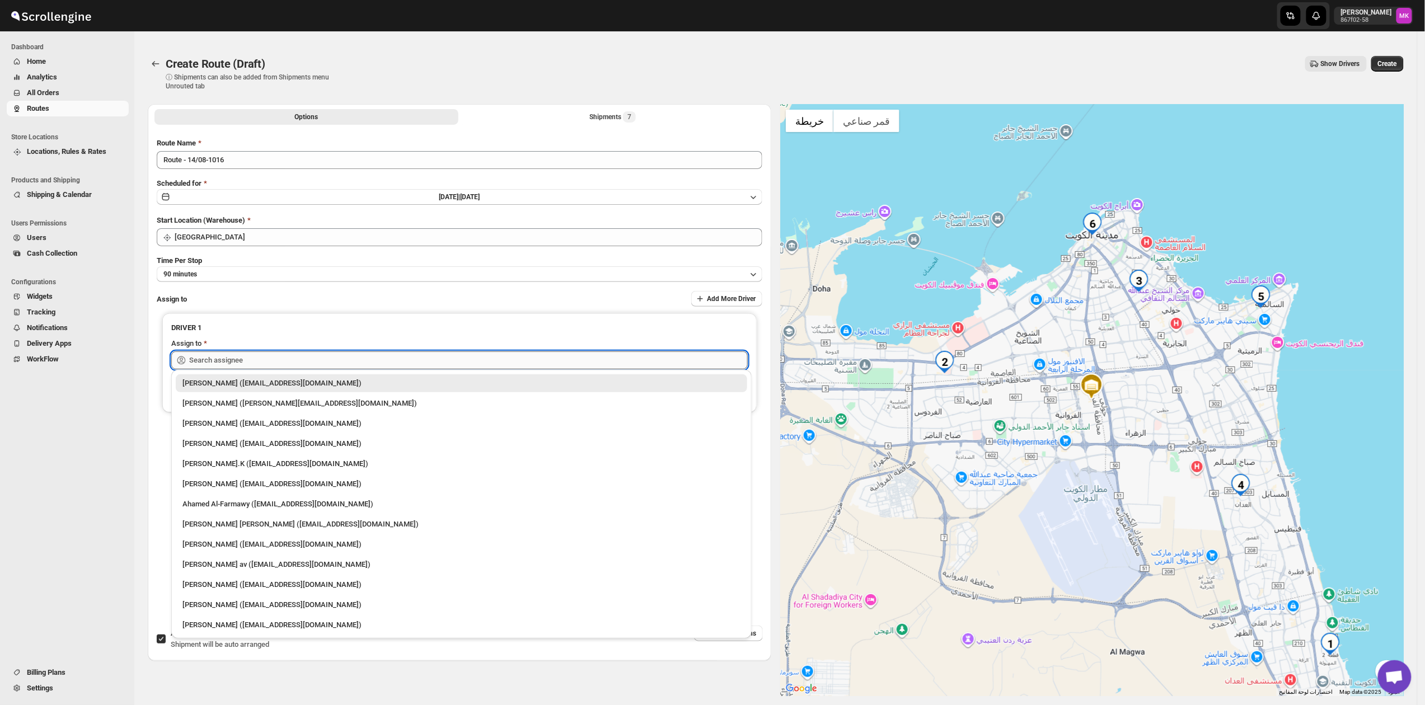
click at [200, 366] on input "text" at bounding box center [468, 361] width 559 height 18
click at [227, 503] on div "Ahamed Al-Farmawy ([EMAIL_ADDRESS][DOMAIN_NAME])" at bounding box center [461, 504] width 558 height 11
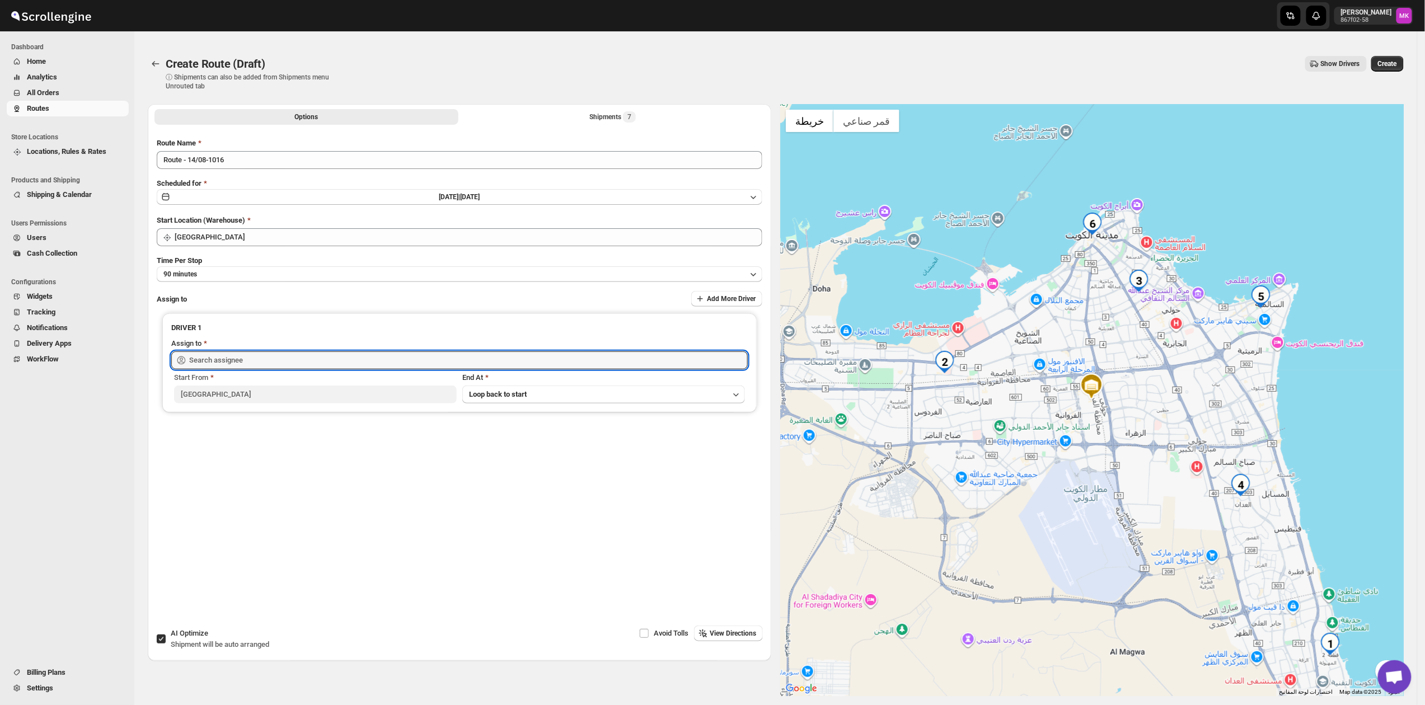
type input "Ahamed Al-Farmawy ([EMAIL_ADDRESS][DOMAIN_NAME])"
click at [1390, 65] on span "Create" at bounding box center [1387, 63] width 19 height 9
